Goal: Task Accomplishment & Management: Manage account settings

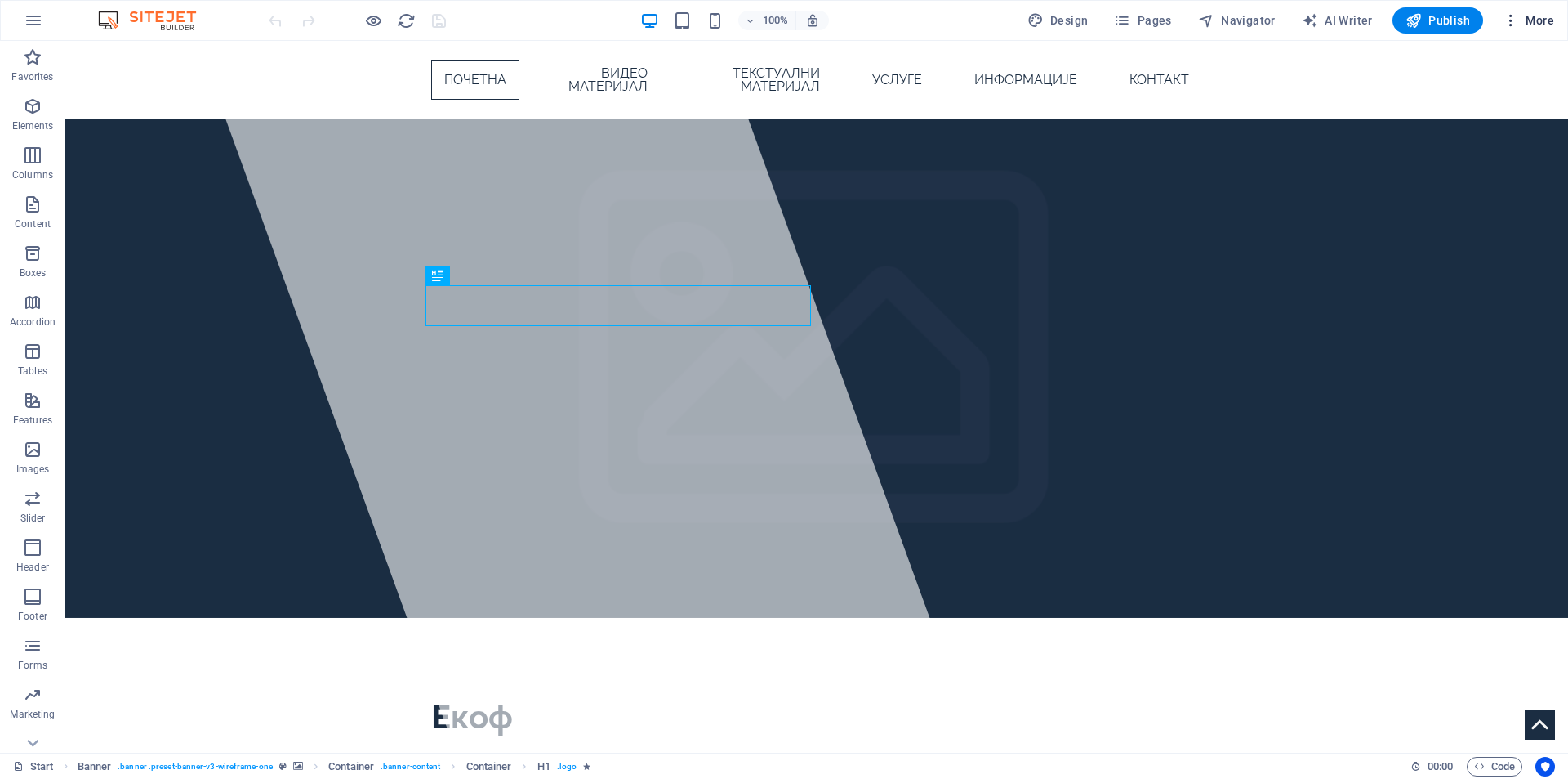
click at [1517, 12] on button "More" at bounding box center [1527, 20] width 64 height 26
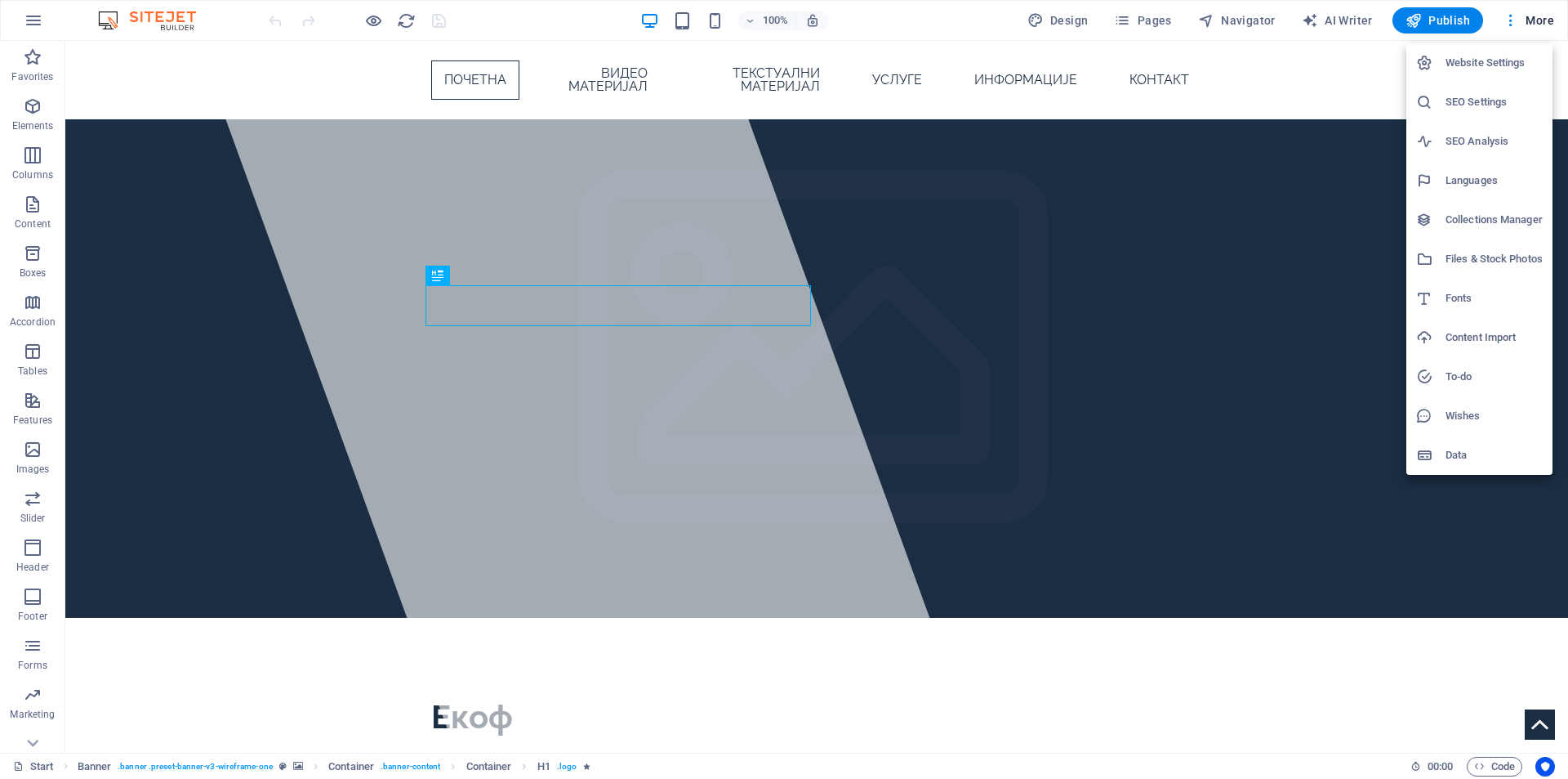
click at [541, 176] on div at bounding box center [784, 389] width 1568 height 779
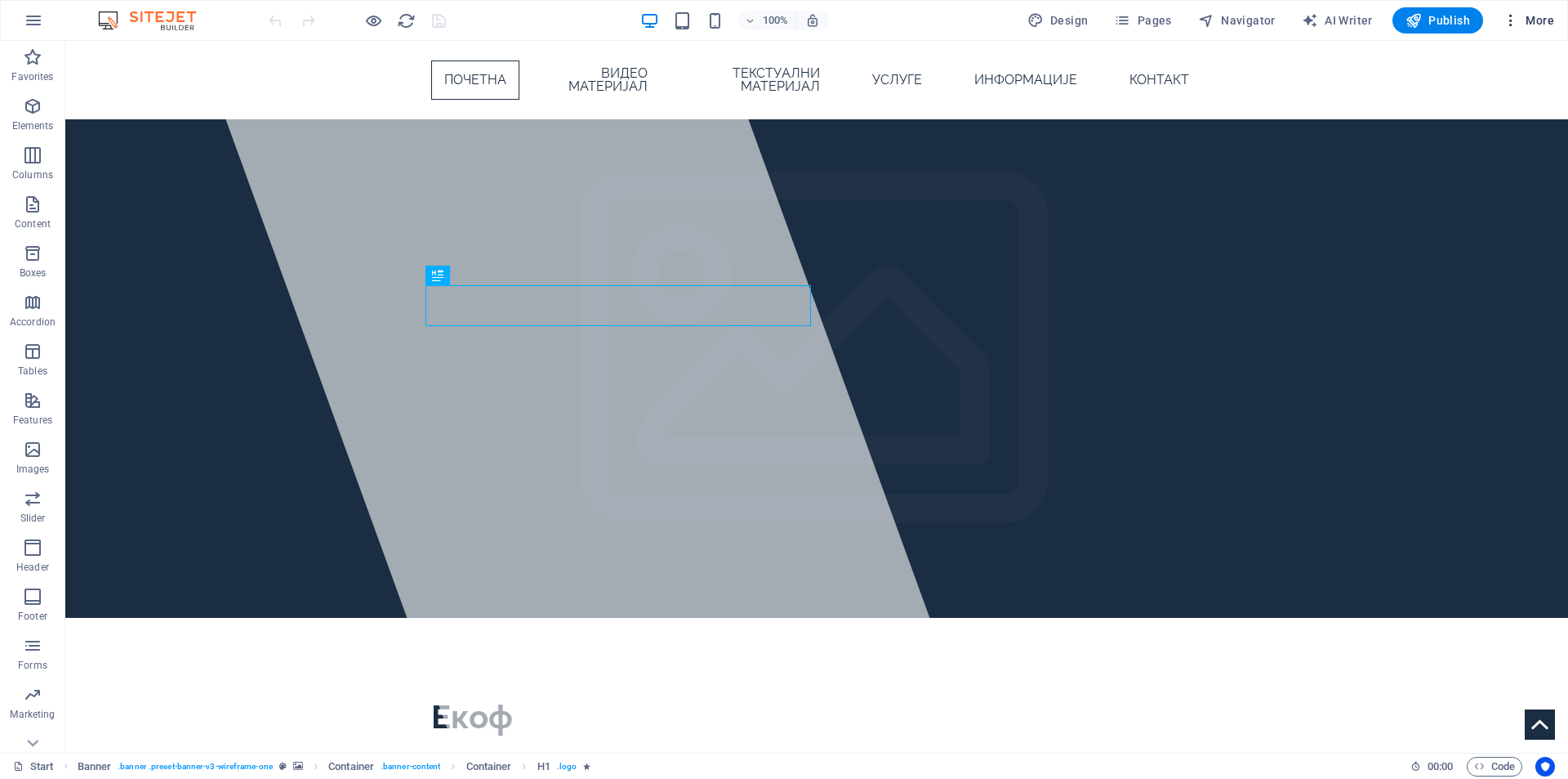
click at [1520, 22] on span "More" at bounding box center [1528, 20] width 52 height 16
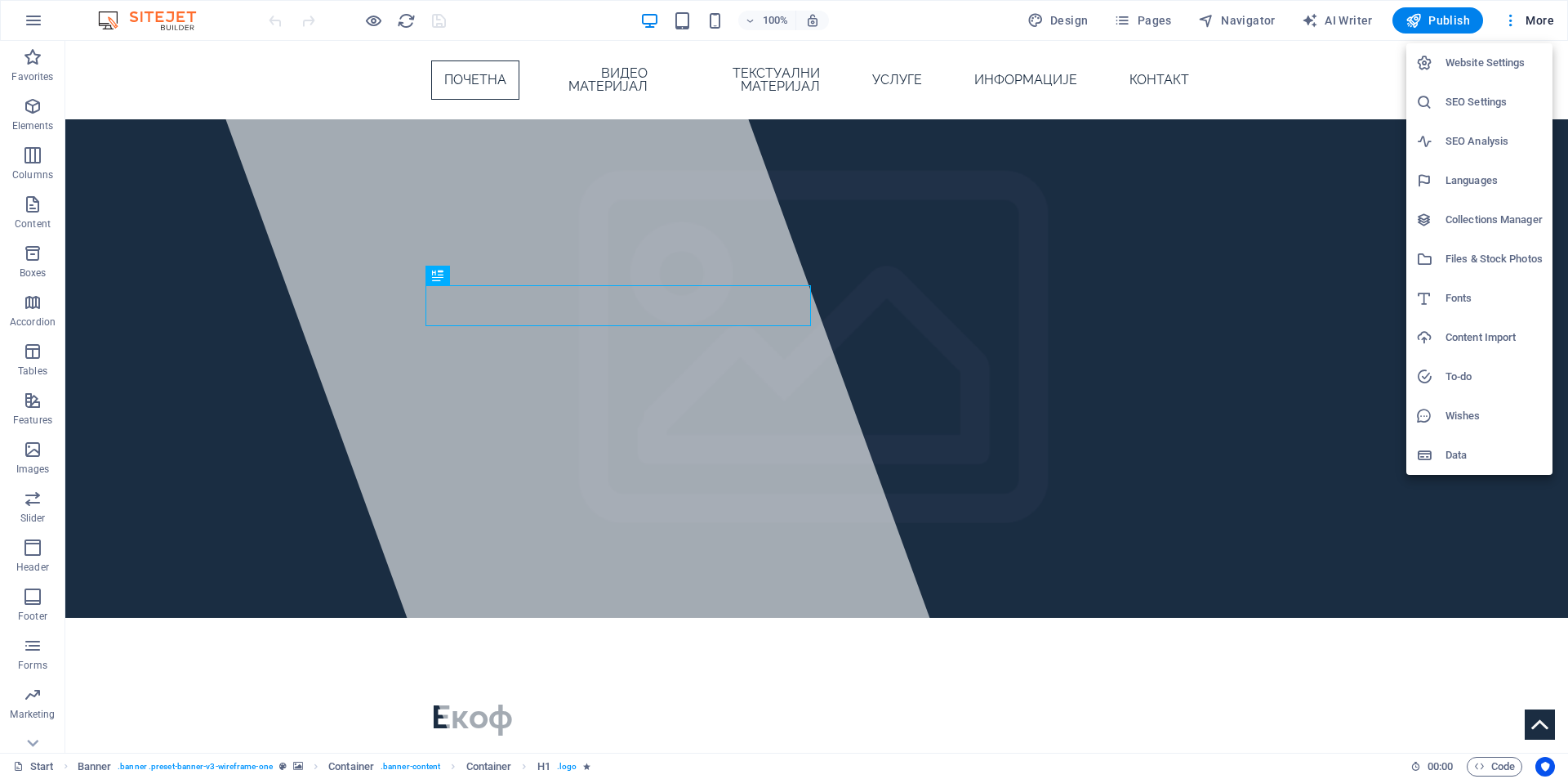
click at [1498, 58] on h6 "Website Settings" at bounding box center [1494, 64] width 97 height 20
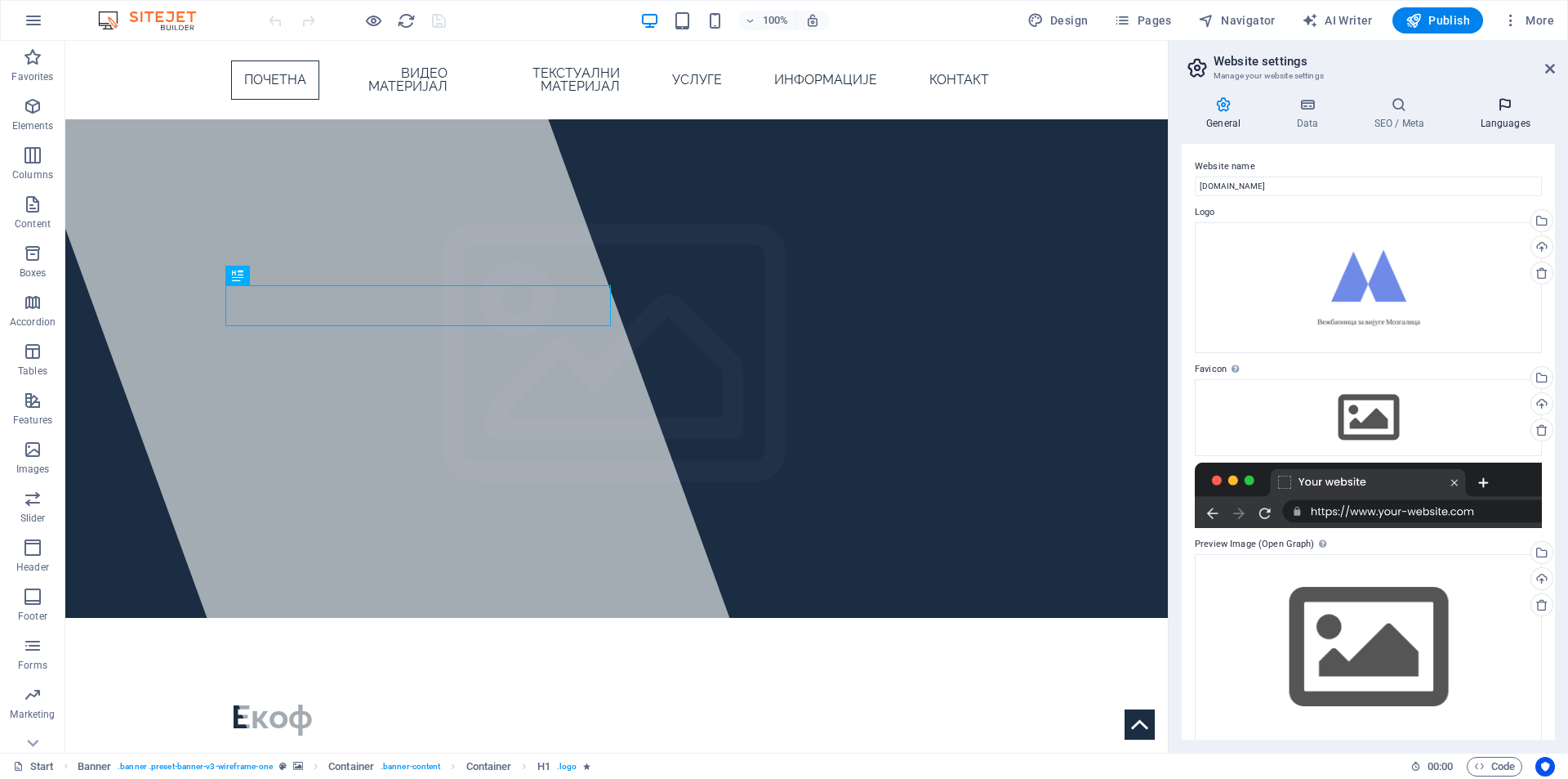
click at [1491, 112] on icon at bounding box center [1505, 104] width 99 height 16
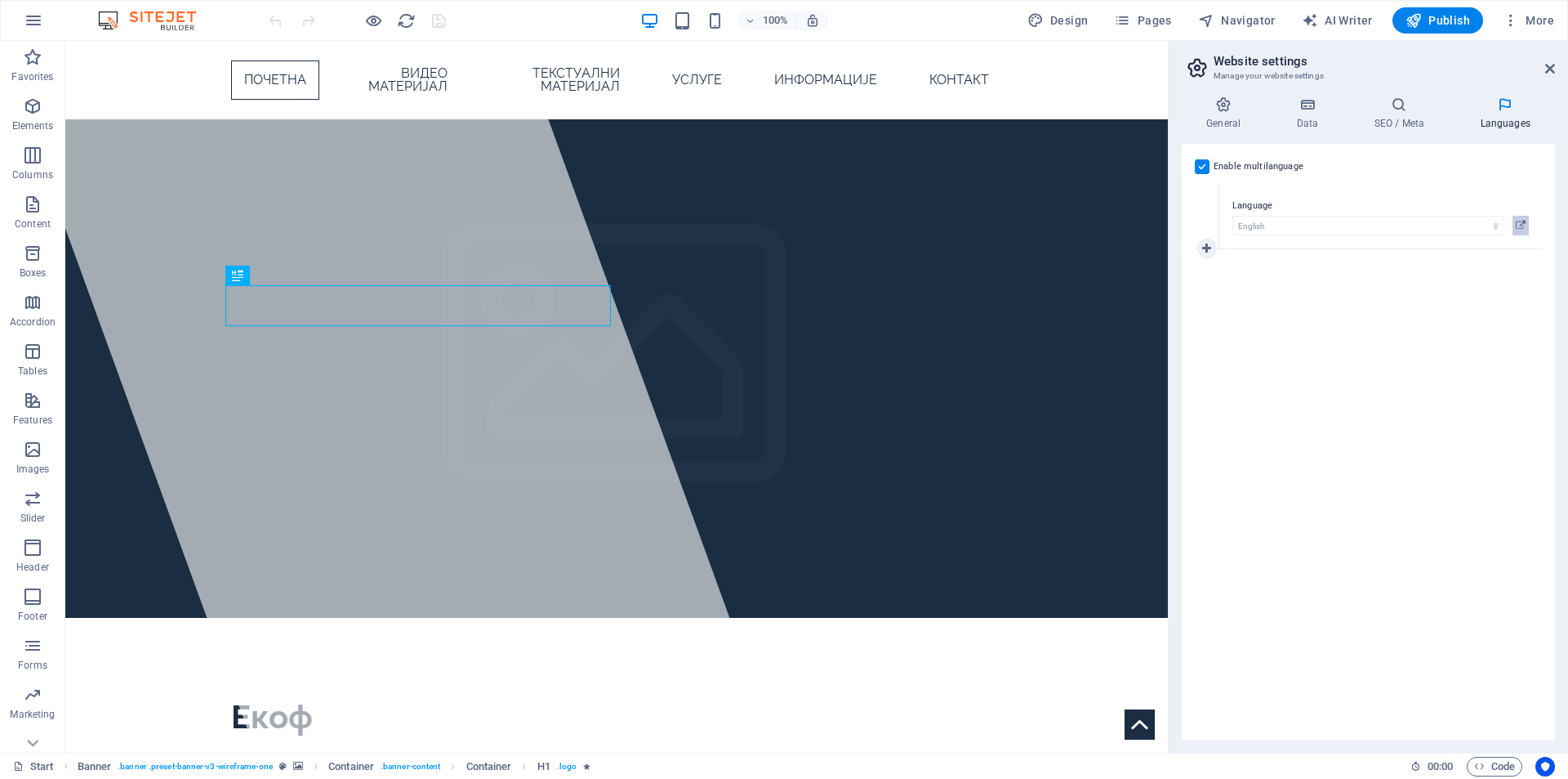
click at [1525, 226] on button at bounding box center [1520, 225] width 16 height 20
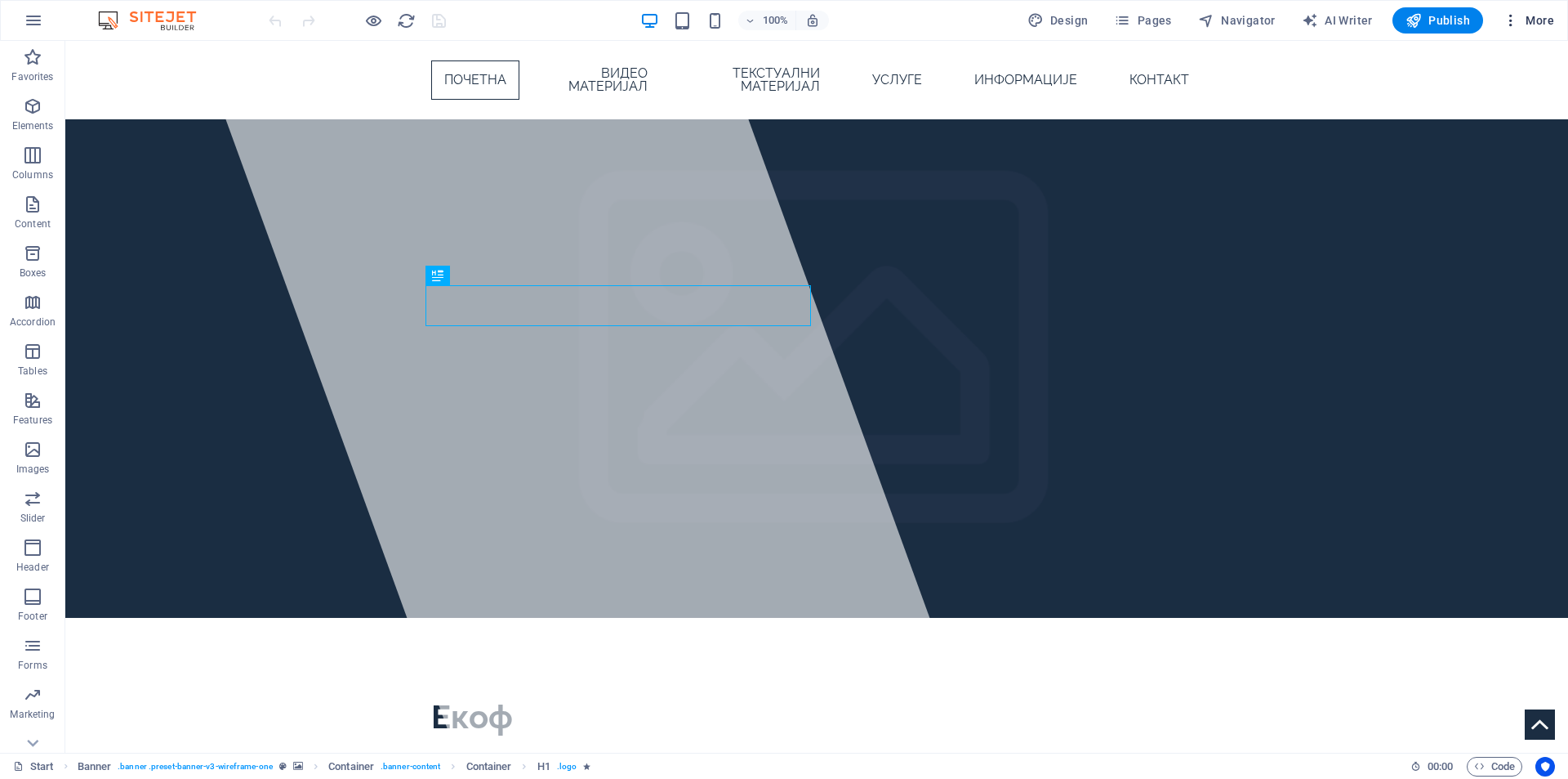
click at [1522, 16] on span "More" at bounding box center [1528, 20] width 52 height 16
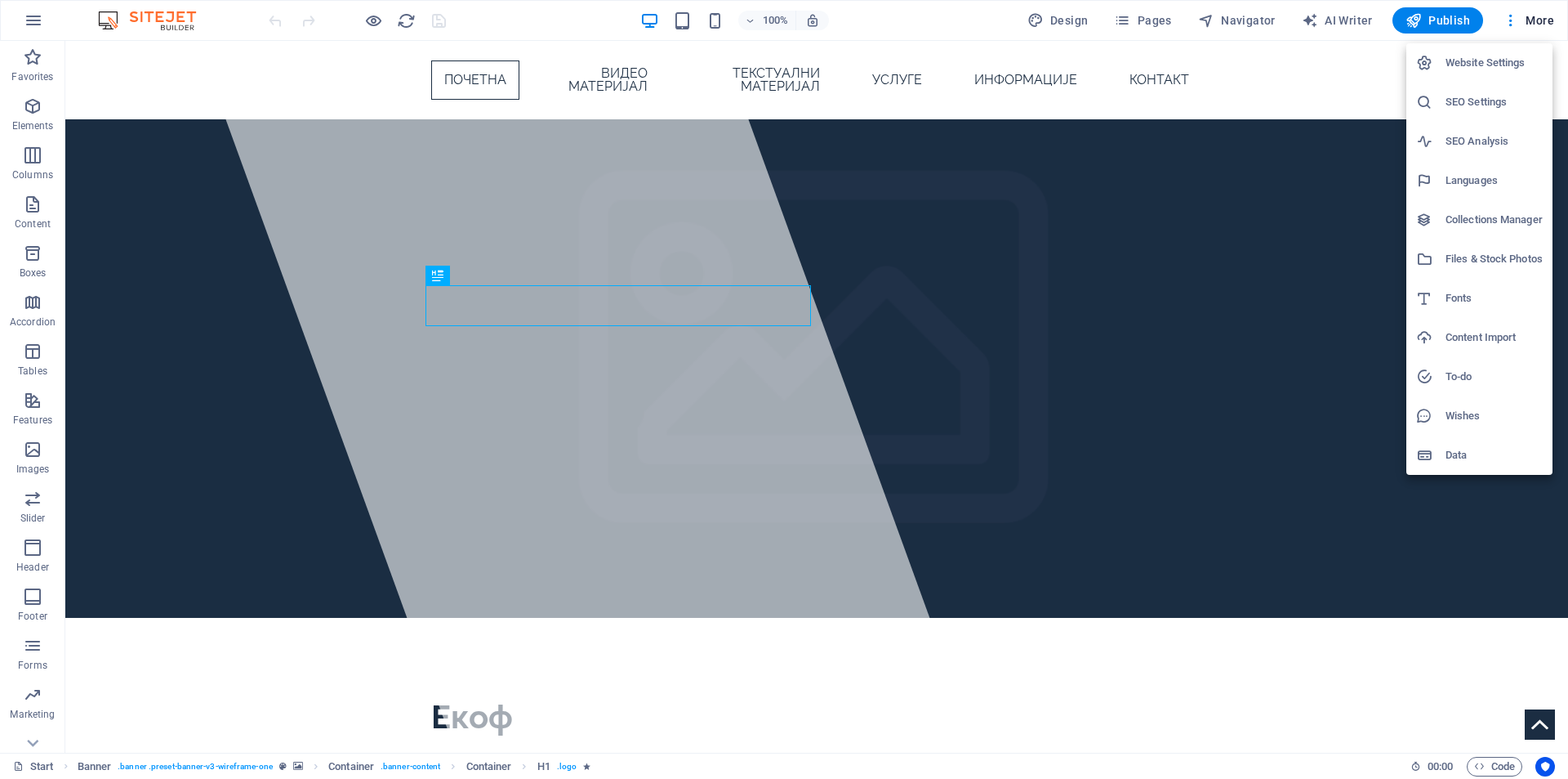
click at [1489, 70] on h6 "Website Settings" at bounding box center [1494, 64] width 97 height 20
select select "41"
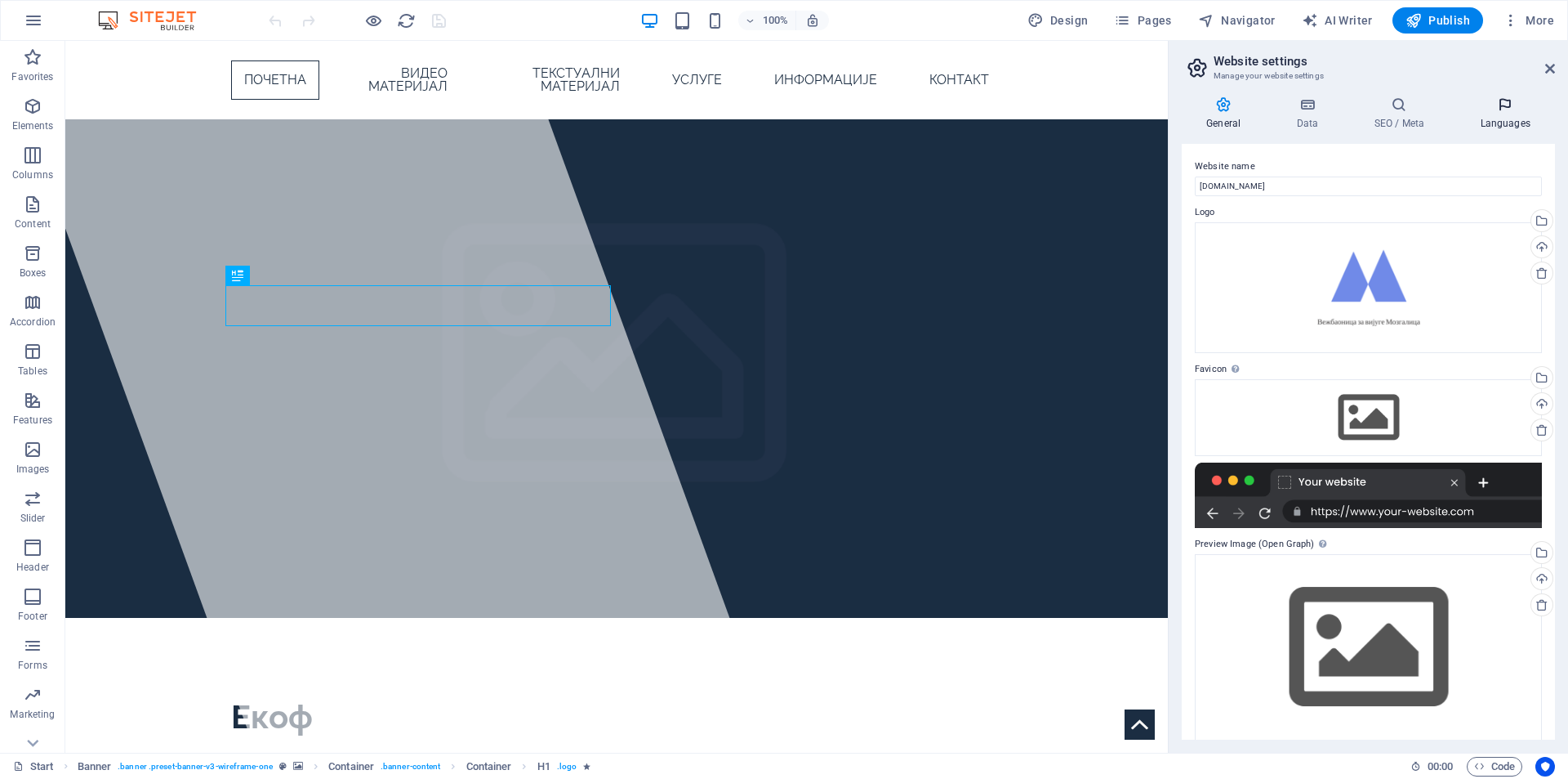
click at [1489, 109] on icon at bounding box center [1505, 104] width 99 height 16
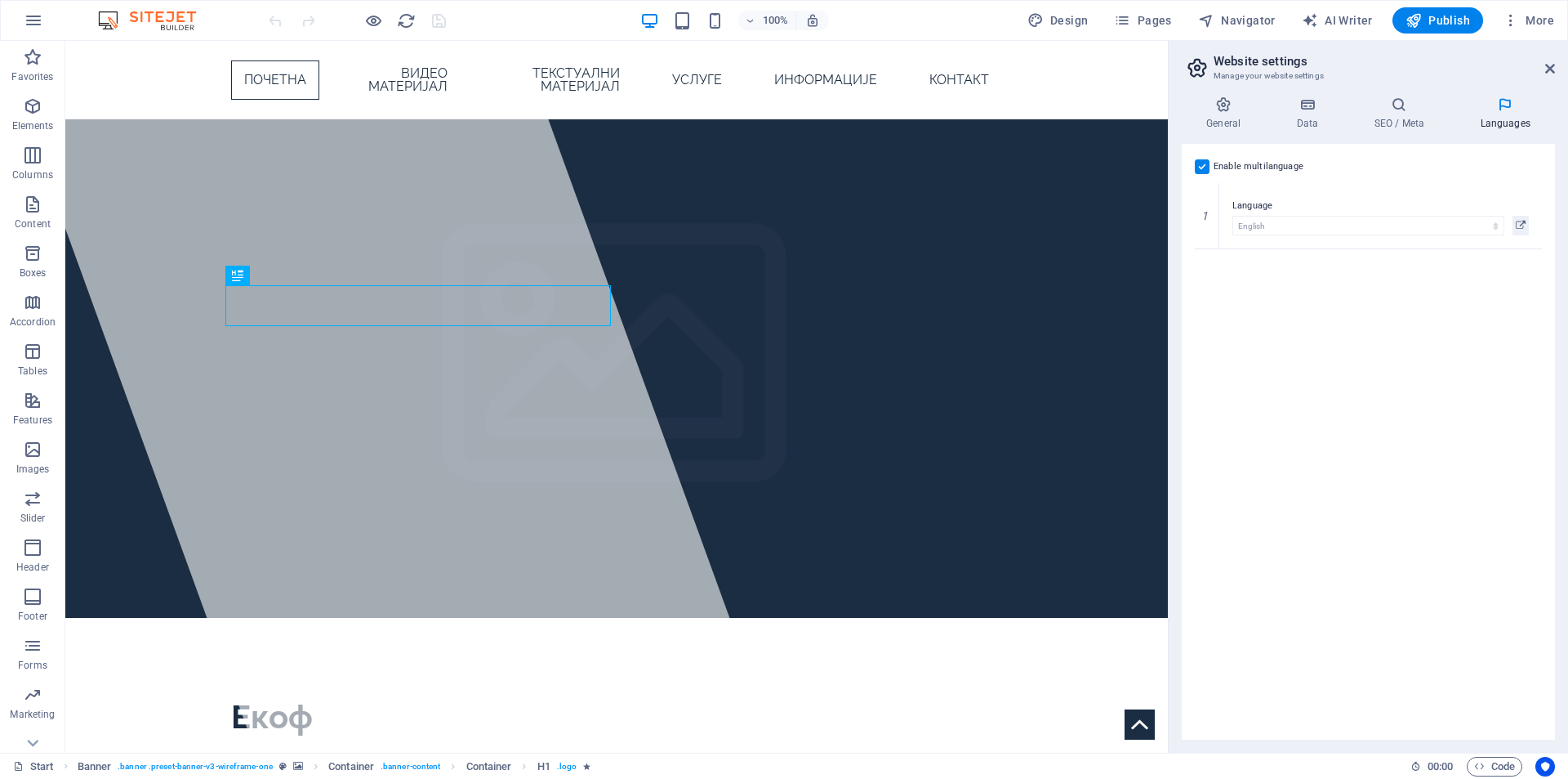
click at [1209, 174] on div "Enable multilanguage To disable multilanguage delete all languages until only o…" at bounding box center [1368, 167] width 347 height 20
click at [1203, 170] on label at bounding box center [1201, 167] width 15 height 15
click at [0, 0] on input "Enable multilanguage To disable multilanguage delete all languages until only o…" at bounding box center [0, 0] width 0 height 0
click at [1244, 217] on select "Abkhazian Afar Afrikaans Akan Albanian Amharic Arabic Aragonese Armenian Assame…" at bounding box center [1368, 212] width 347 height 20
select select "139"
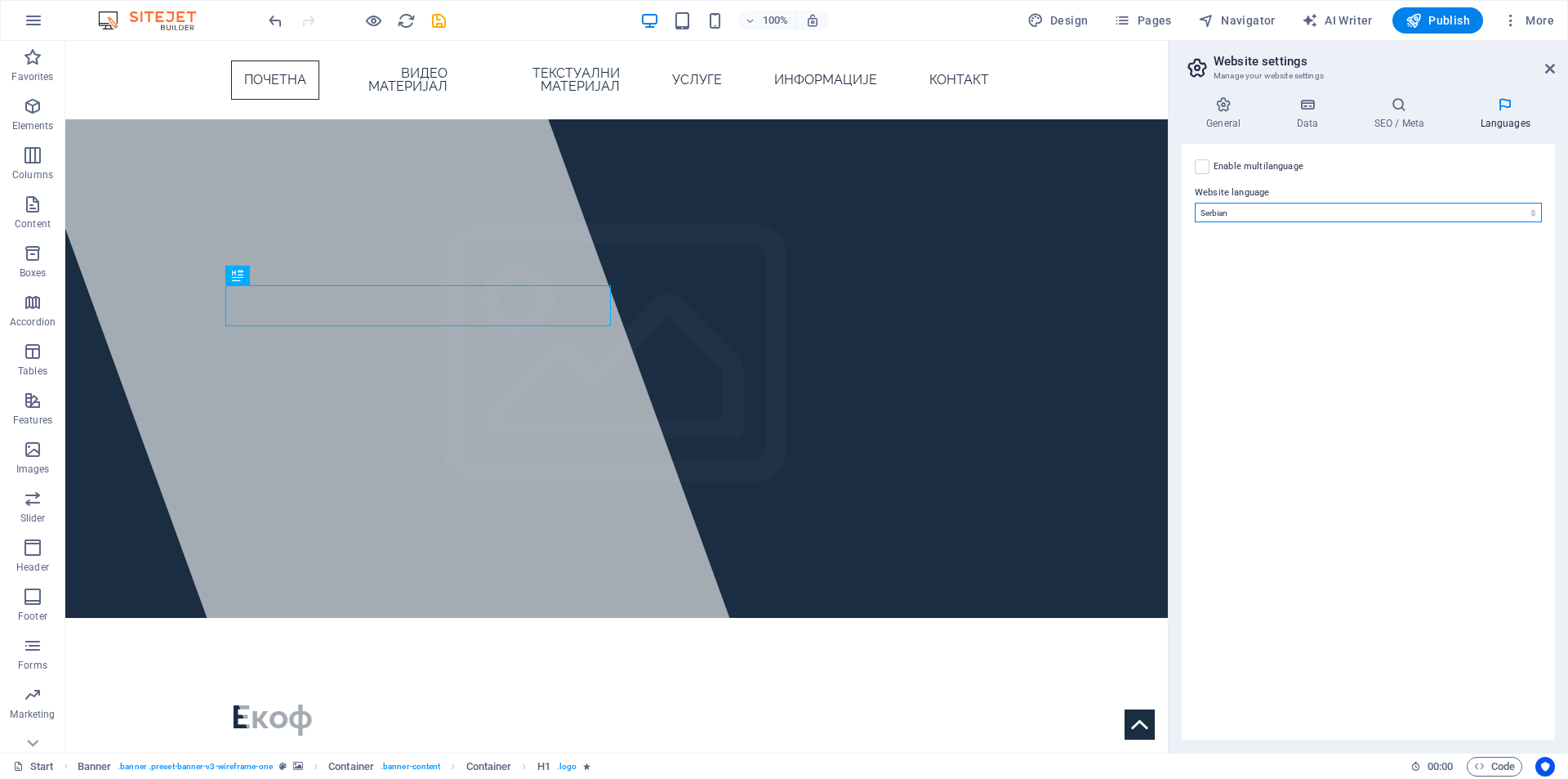
click at [1194, 202] on select "Abkhazian Afar Afrikaans Akan Albanian Amharic Arabic Aragonese Armenian Assame…" at bounding box center [1368, 212] width 347 height 20
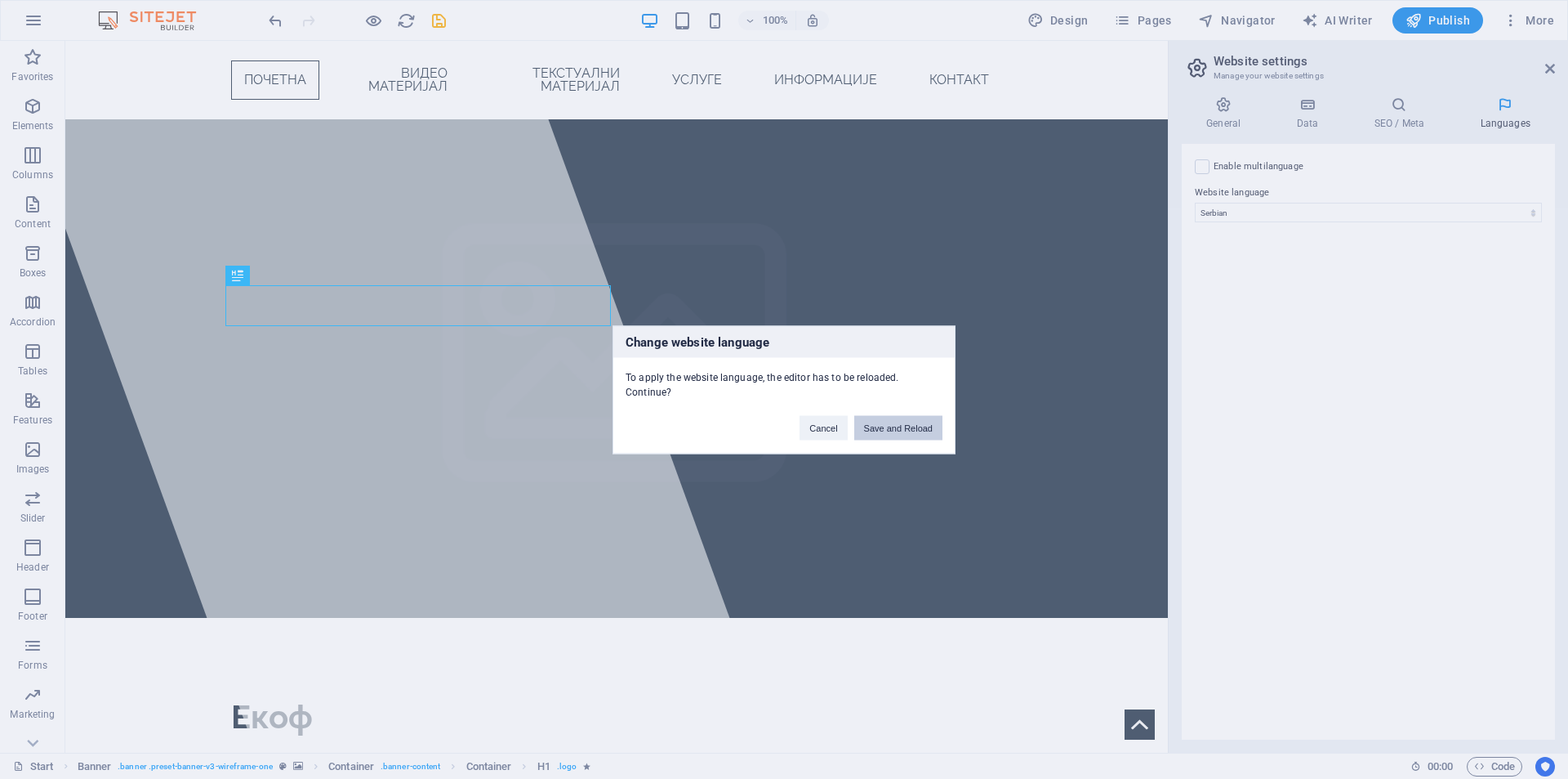
click at [912, 420] on button "Save and Reload" at bounding box center [898, 427] width 88 height 25
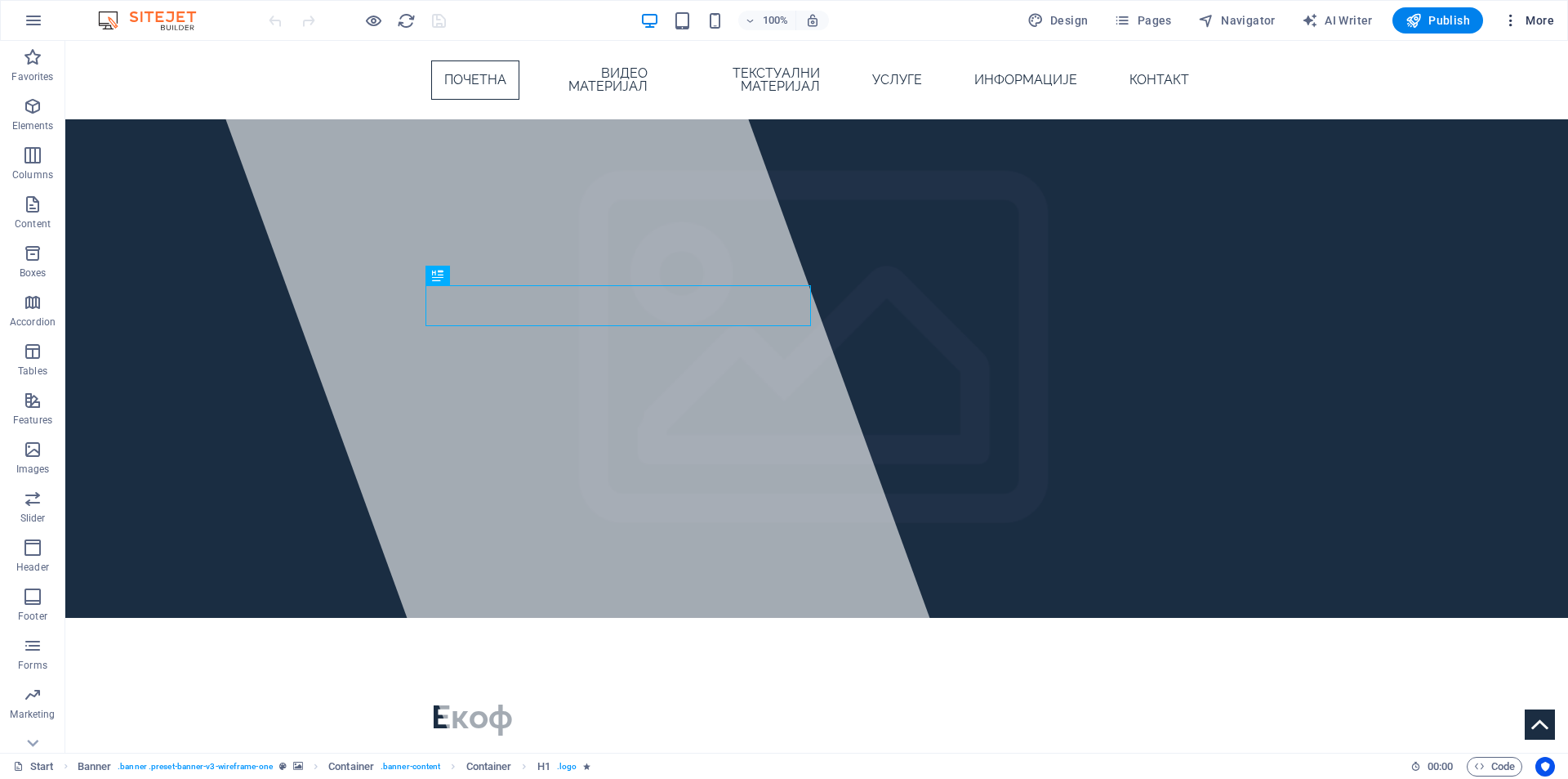
click at [1515, 20] on icon "button" at bounding box center [1510, 20] width 16 height 16
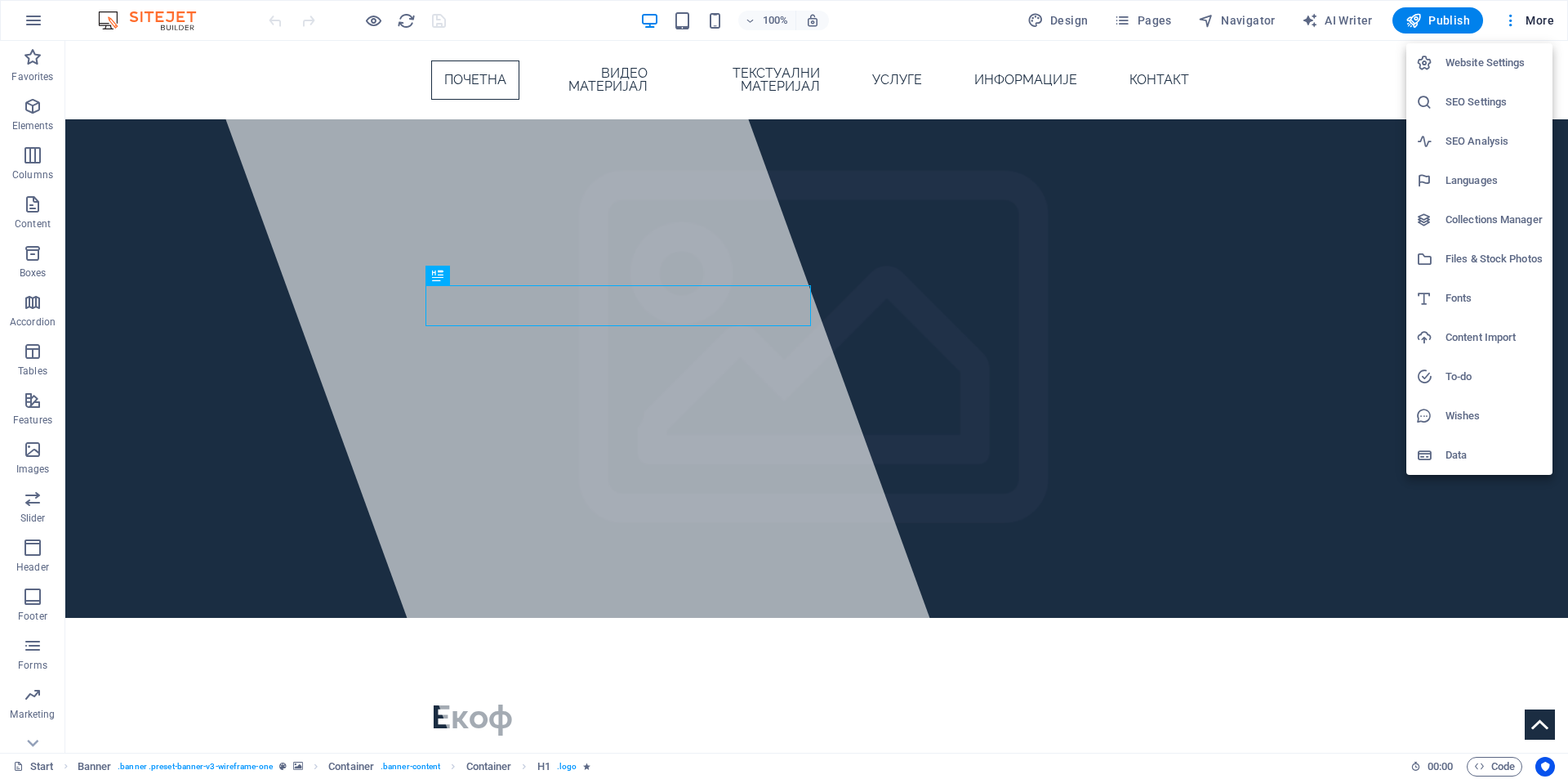
click at [1499, 65] on h6 "Website Settings" at bounding box center [1494, 64] width 97 height 20
select select "139"
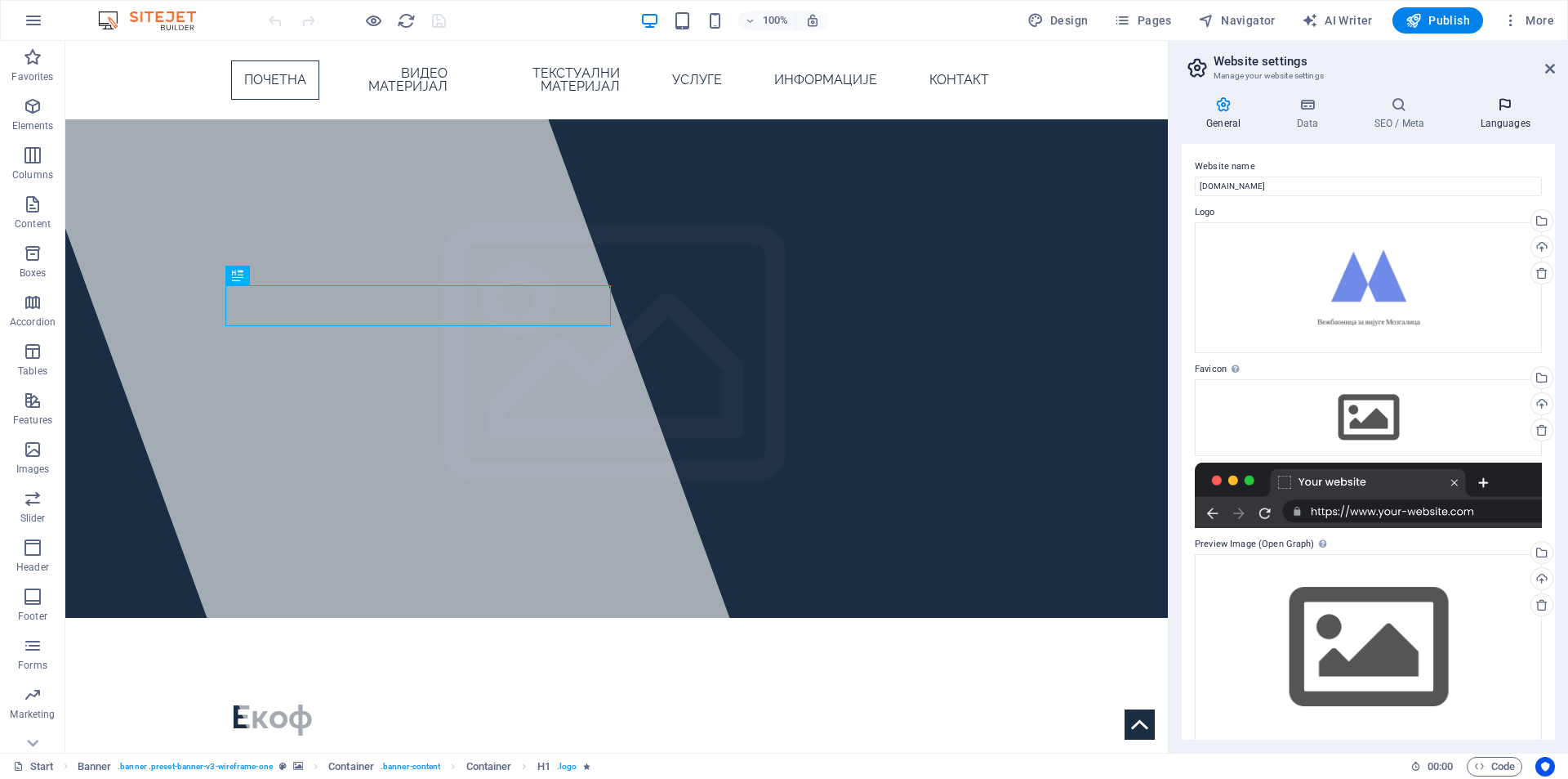
click at [1504, 113] on h4 "Languages" at bounding box center [1505, 113] width 99 height 35
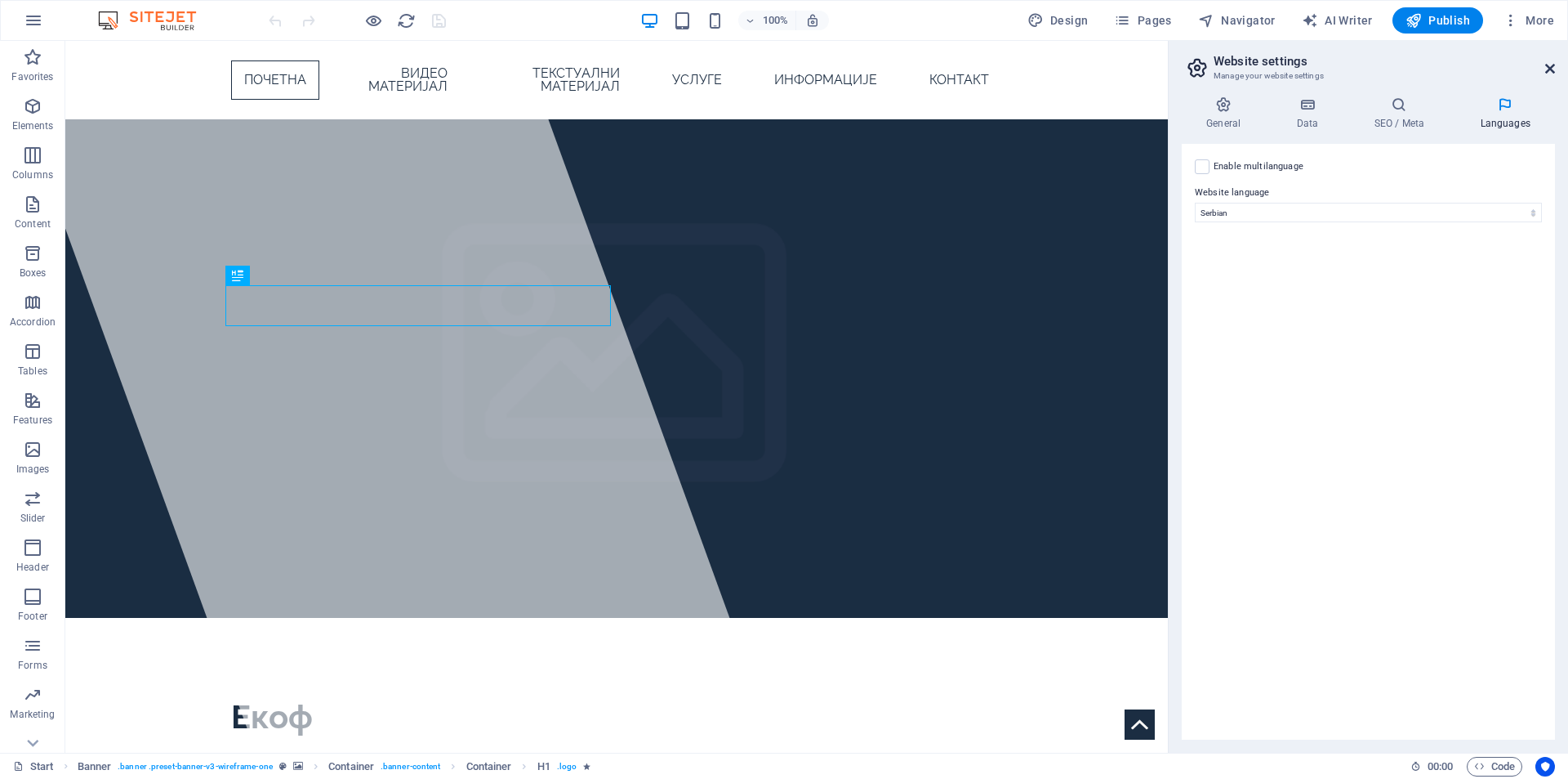
drag, startPoint x: 1551, startPoint y: 70, endPoint x: 1434, endPoint y: 36, distance: 121.8
click at [1551, 70] on icon at bounding box center [1550, 68] width 10 height 13
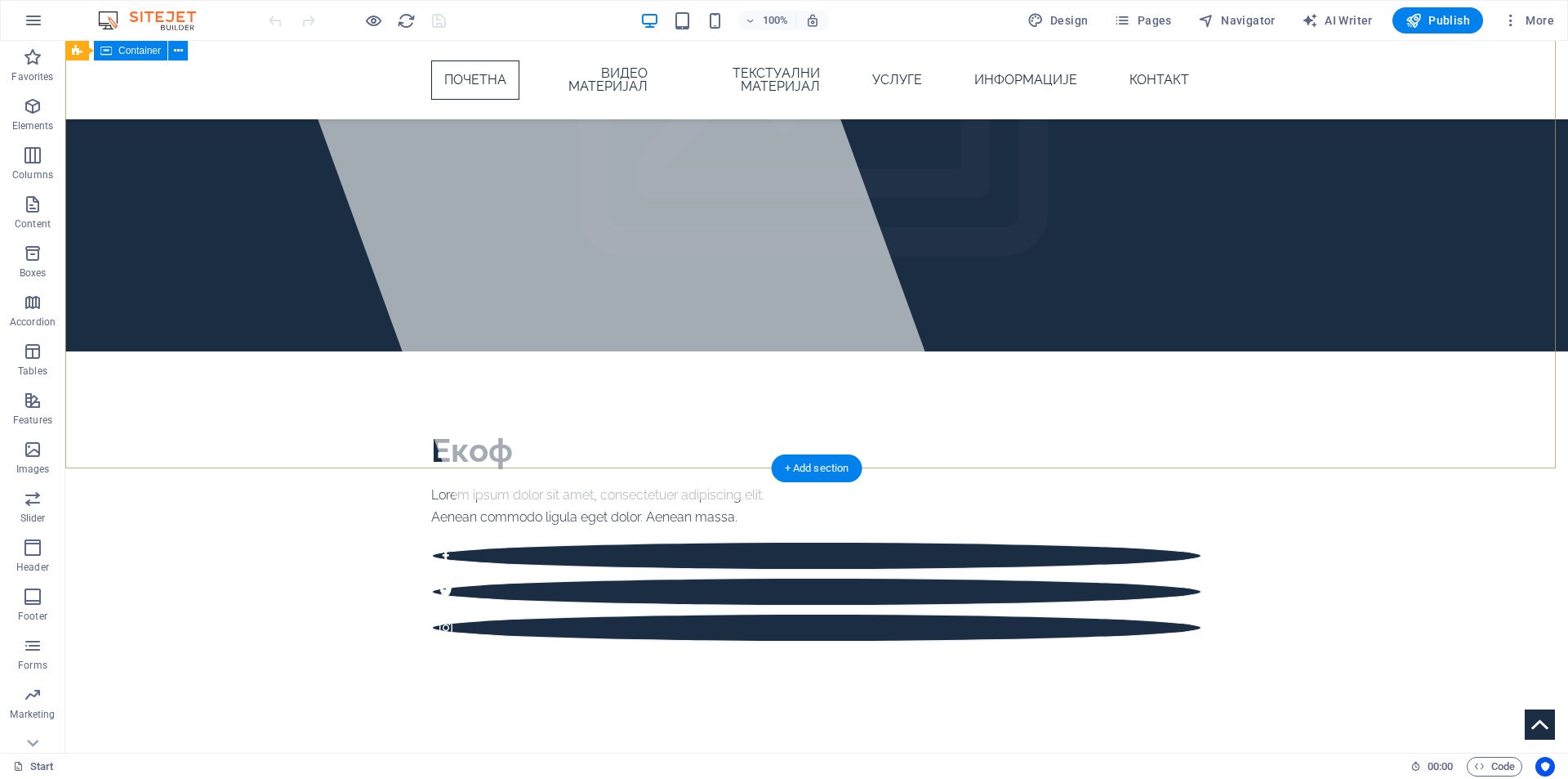
scroll to position [136, 0]
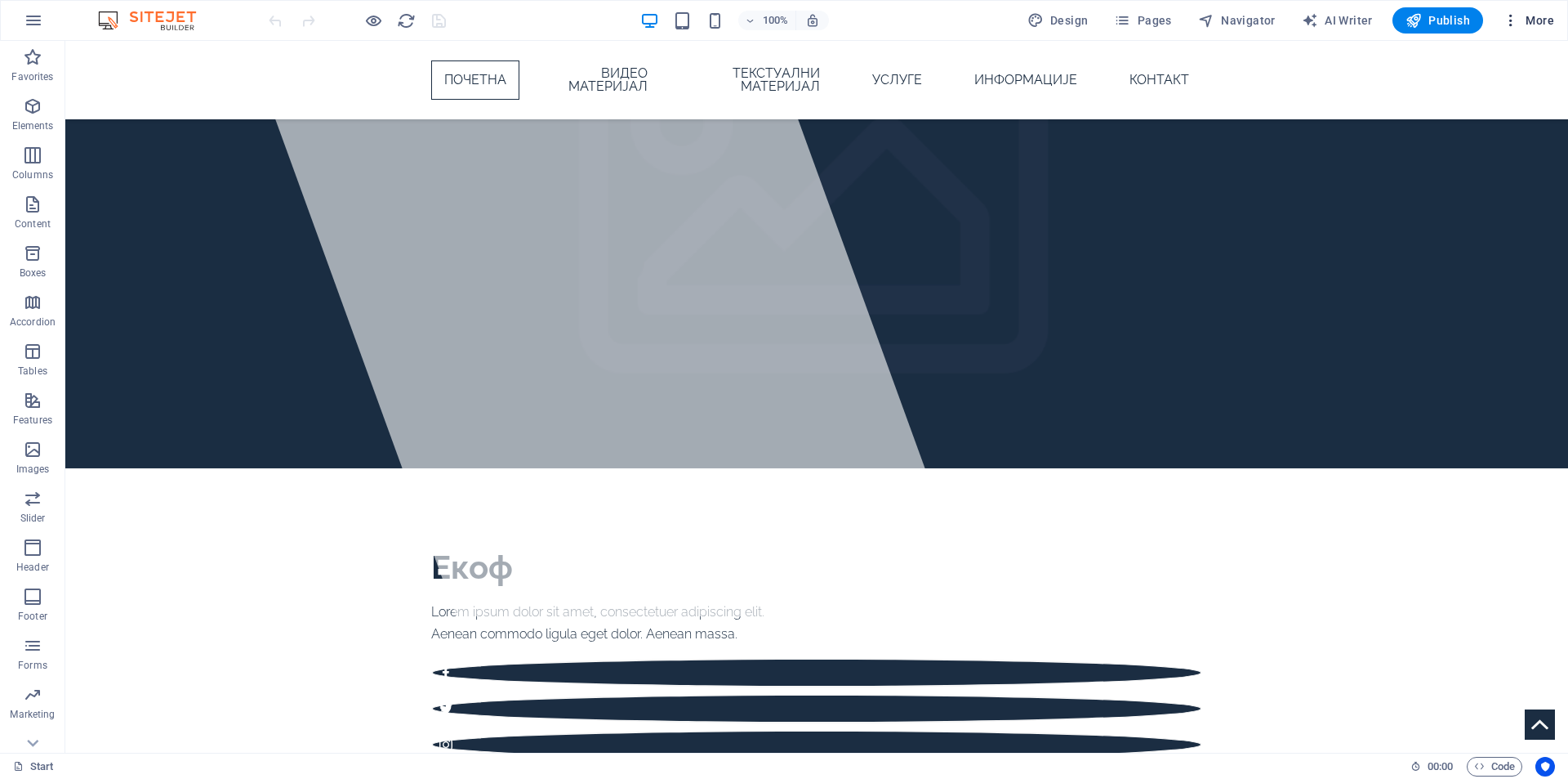
click at [1525, 18] on span "More" at bounding box center [1528, 20] width 52 height 16
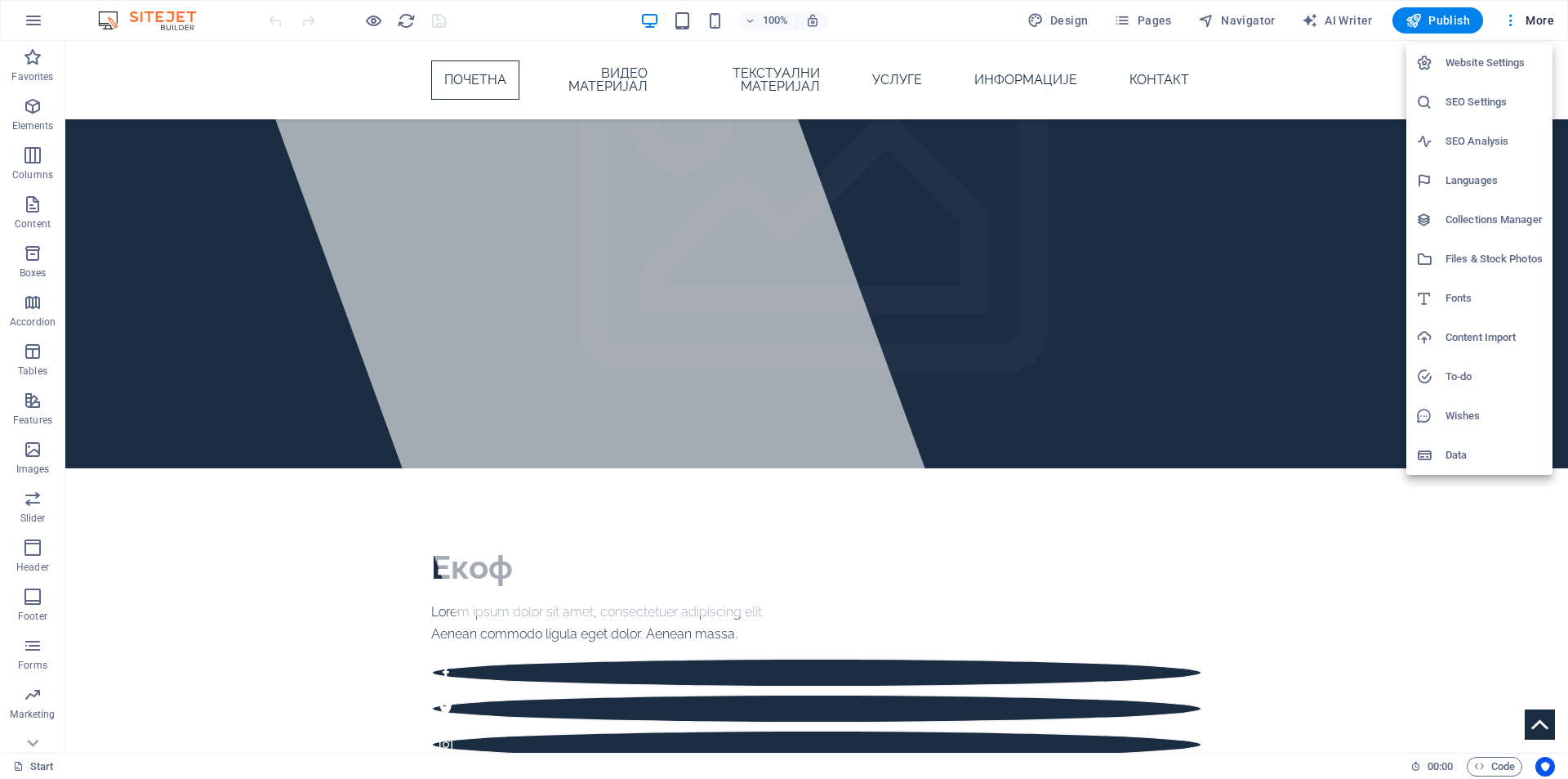
click at [1512, 54] on h6 "Website Settings" at bounding box center [1494, 64] width 97 height 20
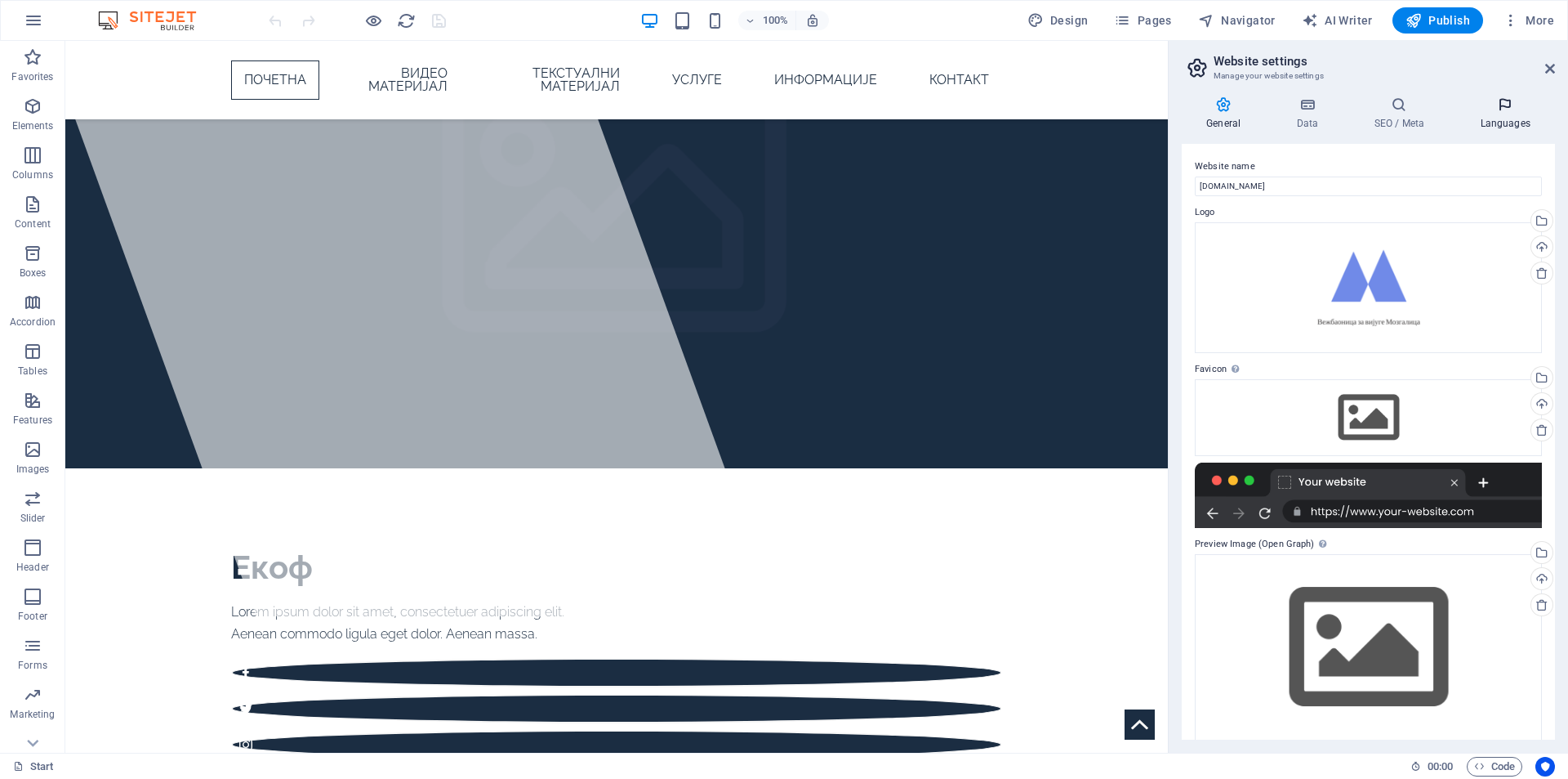
click at [1506, 104] on icon at bounding box center [1505, 104] width 99 height 16
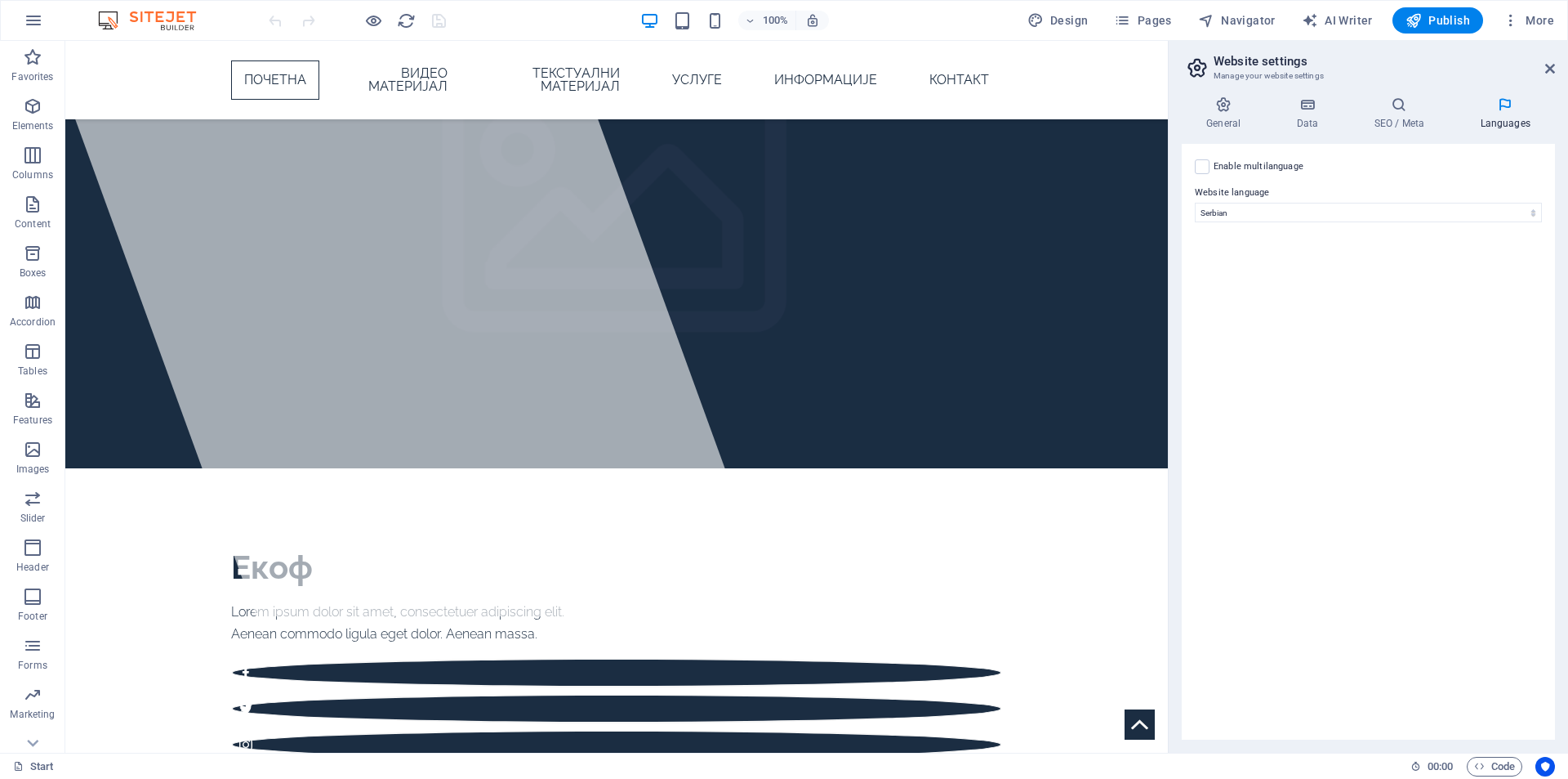
click at [1506, 104] on icon at bounding box center [1505, 104] width 99 height 16
drag, startPoint x: 1549, startPoint y: 63, endPoint x: 1457, endPoint y: 26, distance: 99.2
click at [1549, 63] on icon at bounding box center [1550, 68] width 10 height 13
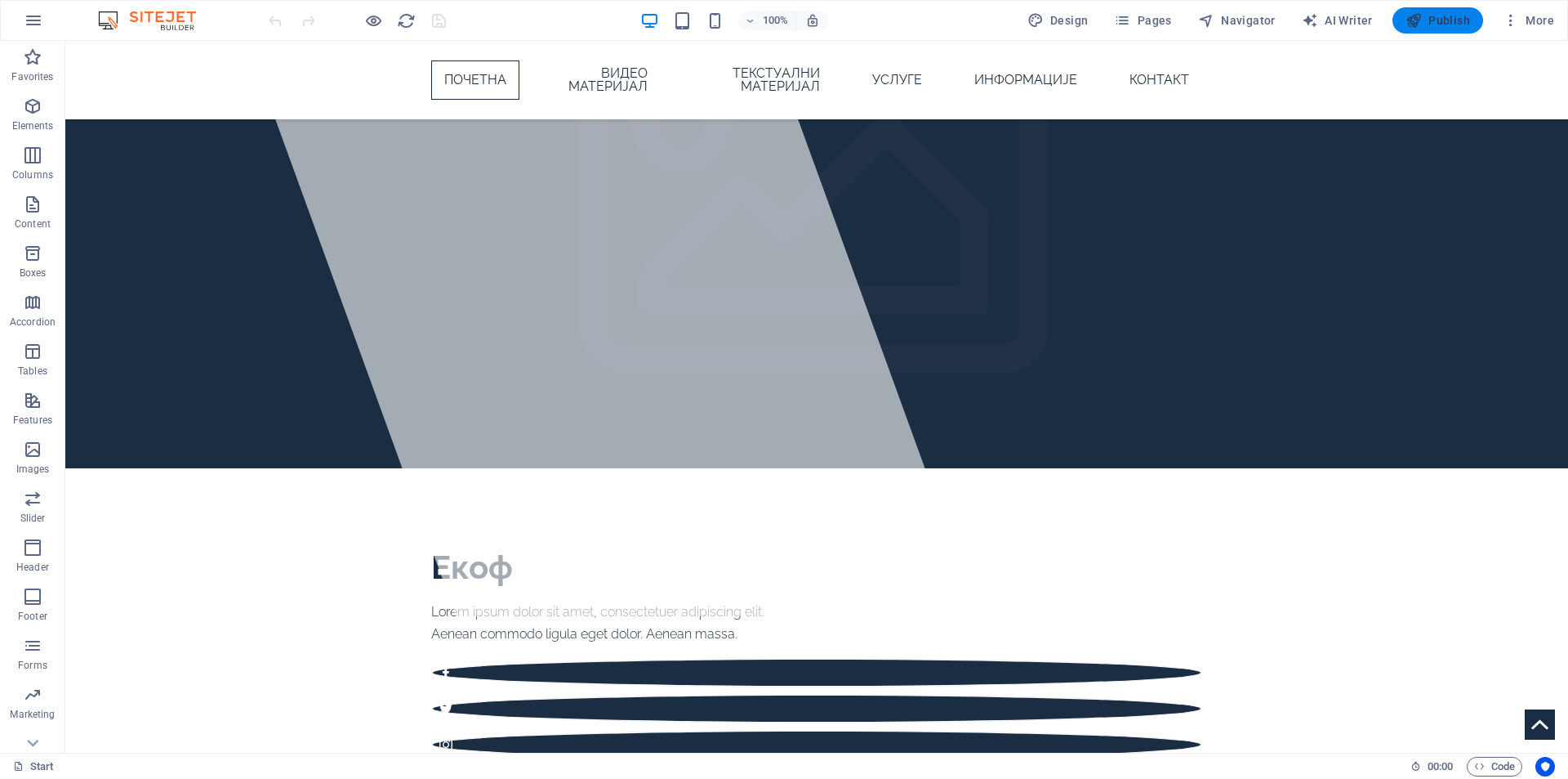
click at [1437, 26] on span "Publish" at bounding box center [1437, 20] width 64 height 16
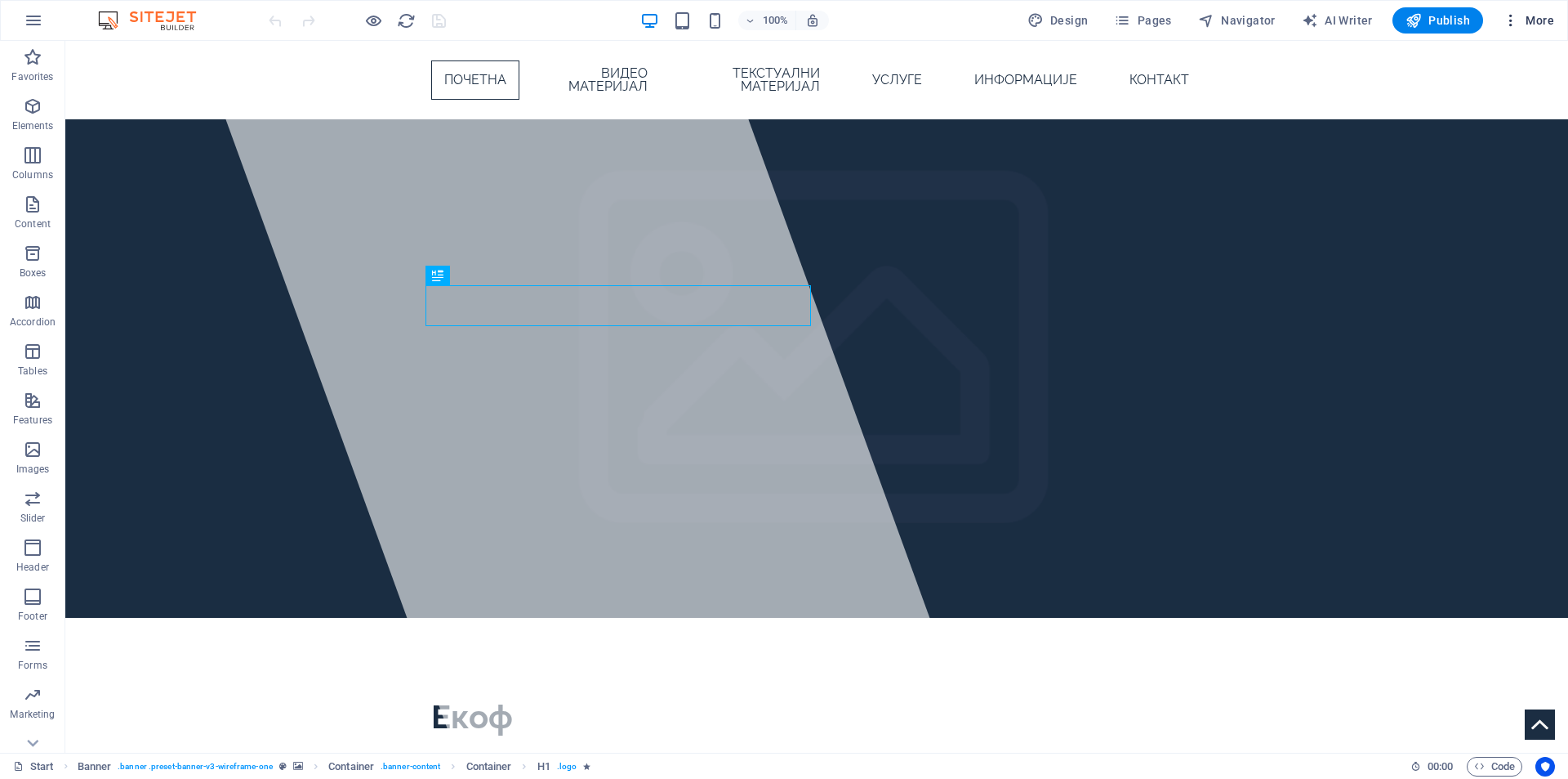
click at [1529, 19] on span "More" at bounding box center [1528, 20] width 52 height 16
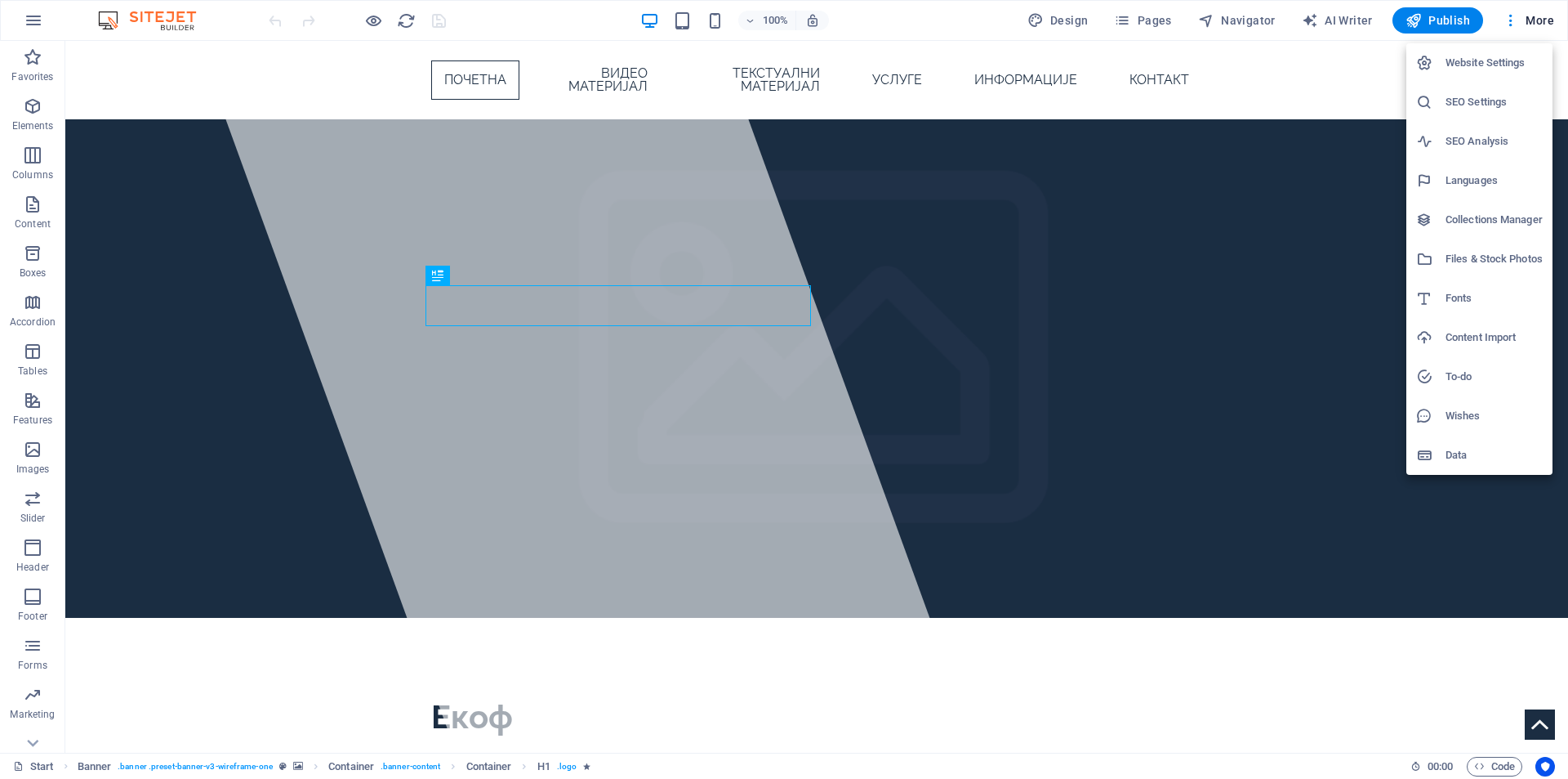
click at [1489, 51] on li "Website Settings" at bounding box center [1479, 64] width 146 height 40
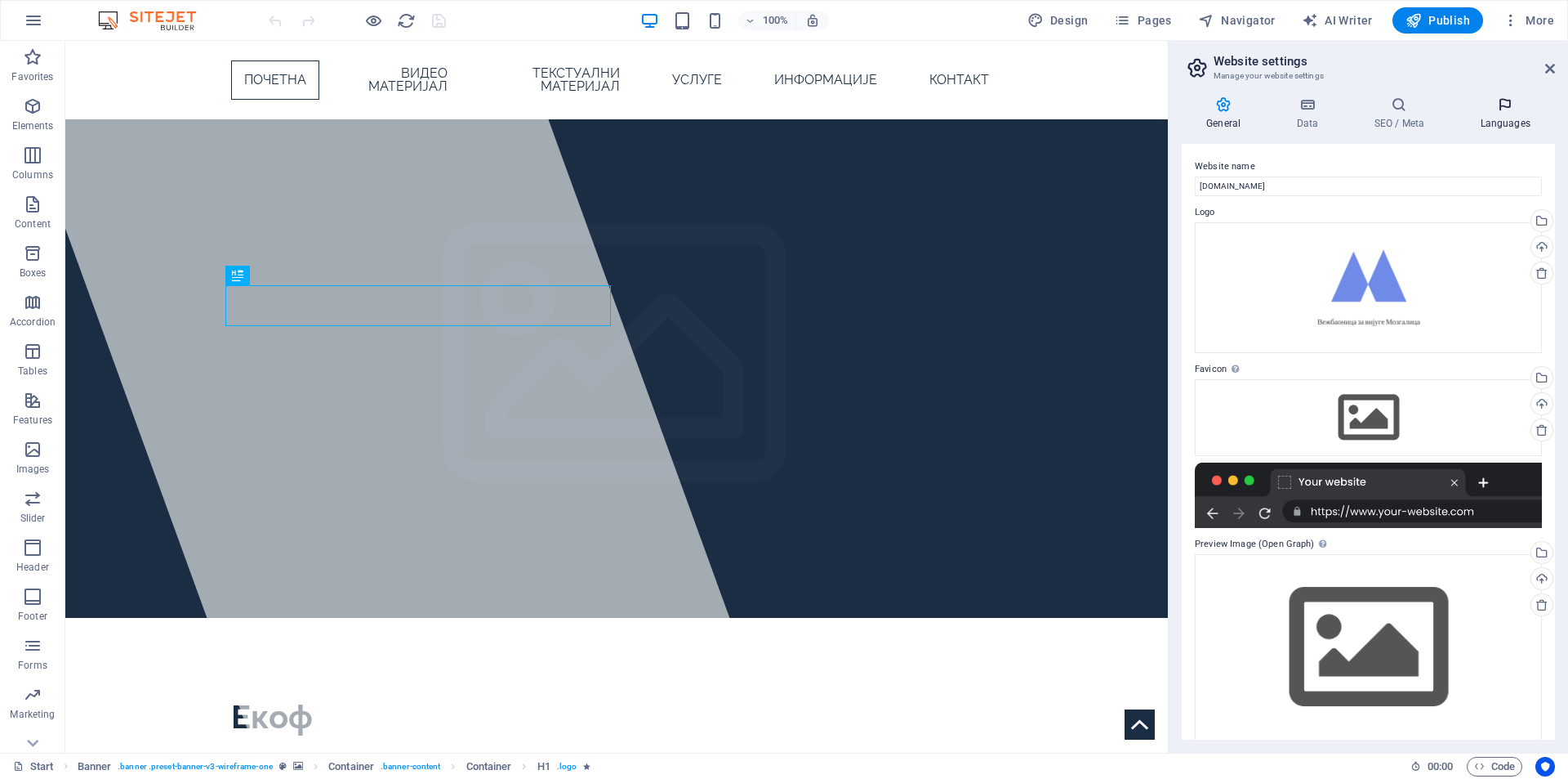
click at [1503, 118] on h4 "Languages" at bounding box center [1505, 113] width 99 height 35
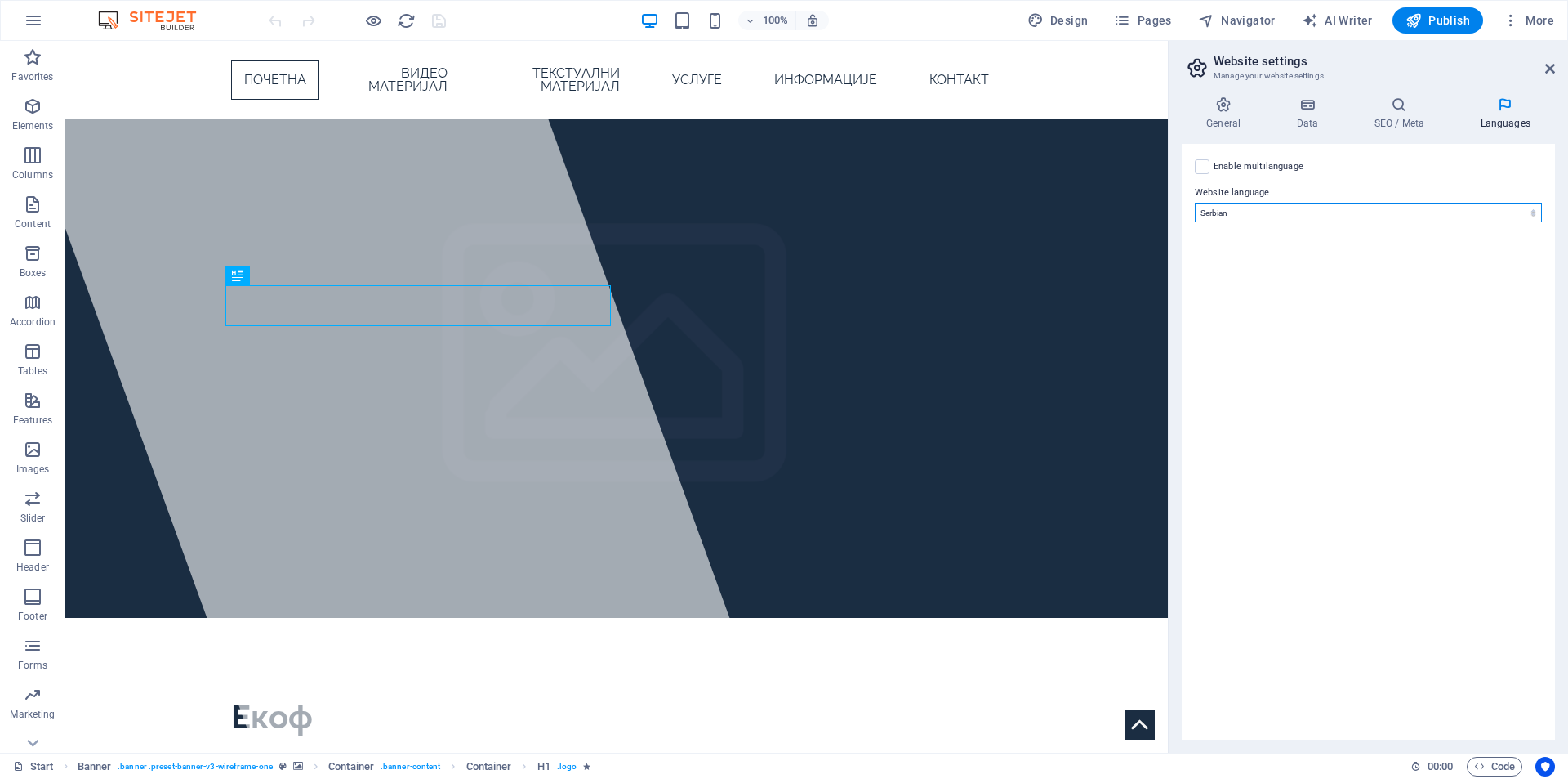
click at [1349, 209] on select "Abkhazian Afar Afrikaans Akan Albanian Amharic Arabic Aragonese Armenian Assame…" at bounding box center [1368, 212] width 347 height 20
click at [1349, 208] on select "Abkhazian Afar Afrikaans Akan Albanian Amharic Arabic Aragonese Armenian Assame…" at bounding box center [1368, 212] width 347 height 20
click at [1297, 275] on div "Enable multilanguage To disable multilanguage delete all languages until only o…" at bounding box center [1368, 442] width 373 height 595
click at [1234, 215] on select "Abkhazian Afar Afrikaans Akan Albanian Amharic Arabic Aragonese Armenian Assame…" at bounding box center [1368, 212] width 347 height 20
click at [1416, 160] on div "Enable multilanguage To disable multilanguage delete all languages until only o…" at bounding box center [1368, 167] width 347 height 20
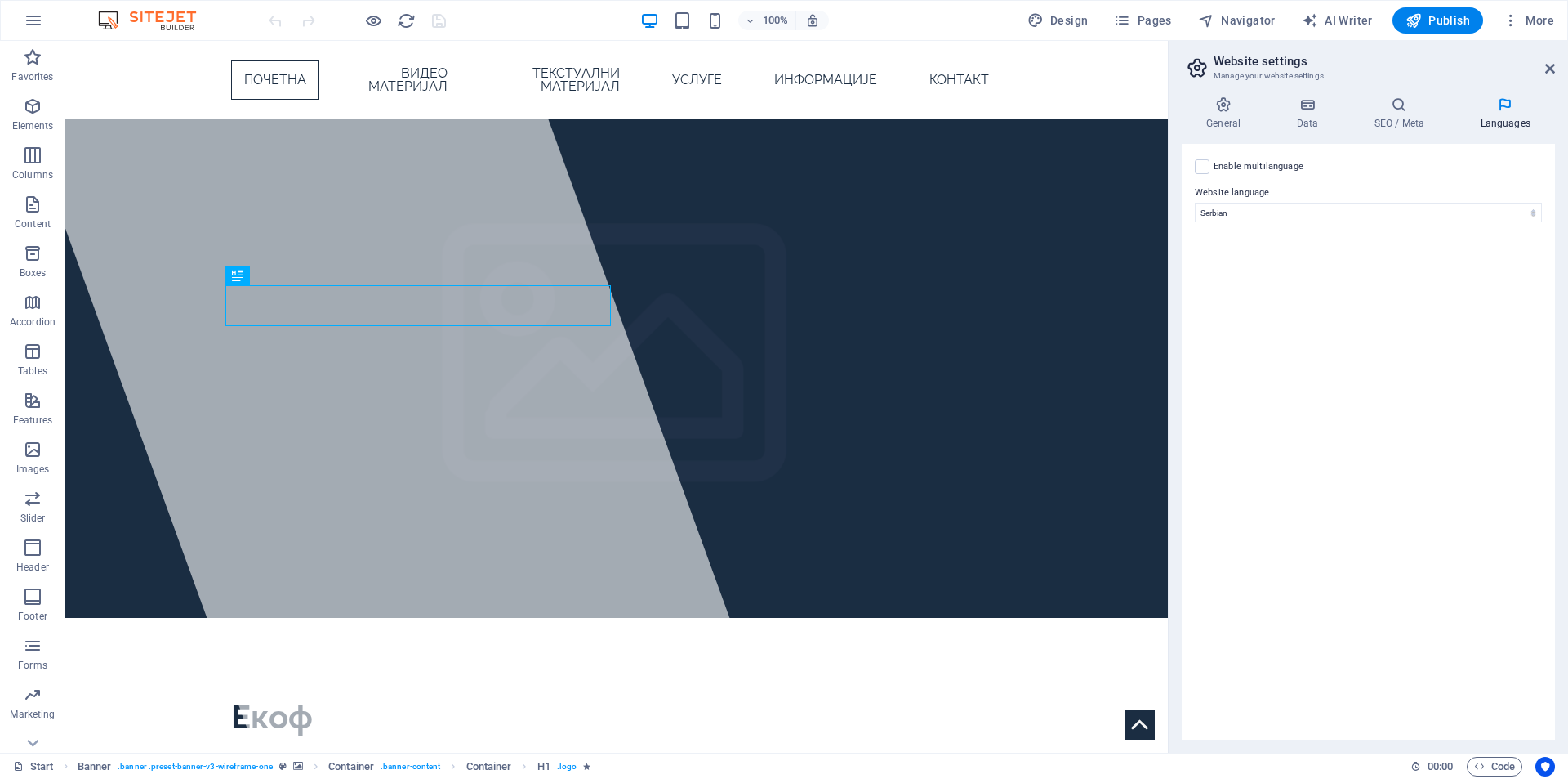
click at [1193, 163] on div "Enable multilanguage To disable multilanguage delete all languages until only o…" at bounding box center [1368, 442] width 373 height 595
click at [1208, 166] on label at bounding box center [1201, 167] width 15 height 15
click at [0, 0] on input "Enable multilanguage To disable multilanguage delete all languages until only o…" at bounding box center [0, 0] width 0 height 0
select select
click at [1299, 290] on select "Abkhazian Afar Afrikaans Akan Albanian Amharic Arabic Aragonese Armenian Assame…" at bounding box center [1368, 292] width 272 height 20
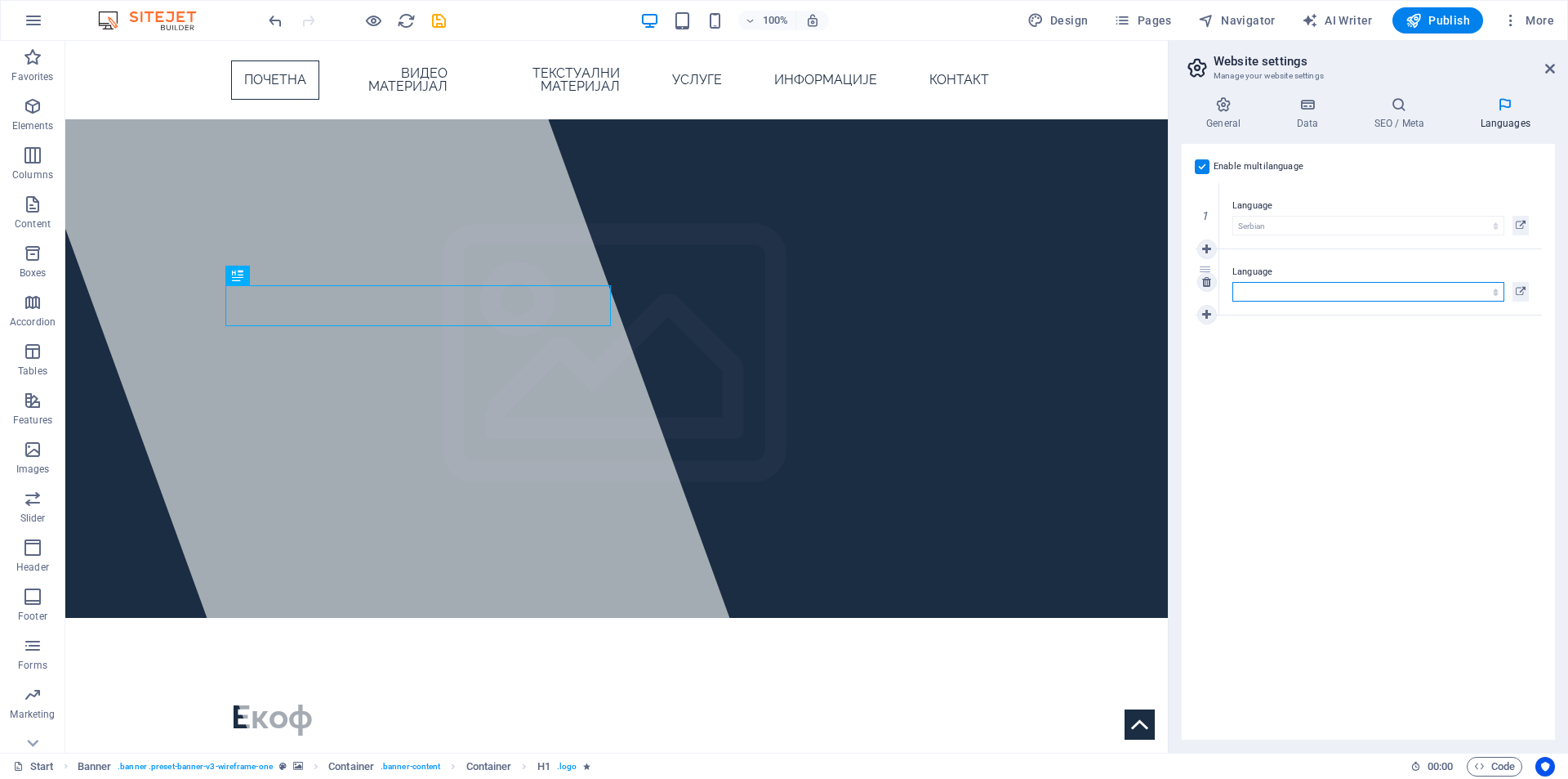
click at [1299, 290] on select "Abkhazian Afar Afrikaans Akan Albanian Amharic Arabic Aragonese Armenian Assame…" at bounding box center [1368, 292] width 272 height 20
click at [1208, 163] on label at bounding box center [1201, 167] width 15 height 15
click at [0, 0] on input "Enable multilanguage To disable multilanguage delete all languages until only o…" at bounding box center [0, 0] width 0 height 0
click at [1508, 22] on icon "button" at bounding box center [1510, 20] width 16 height 16
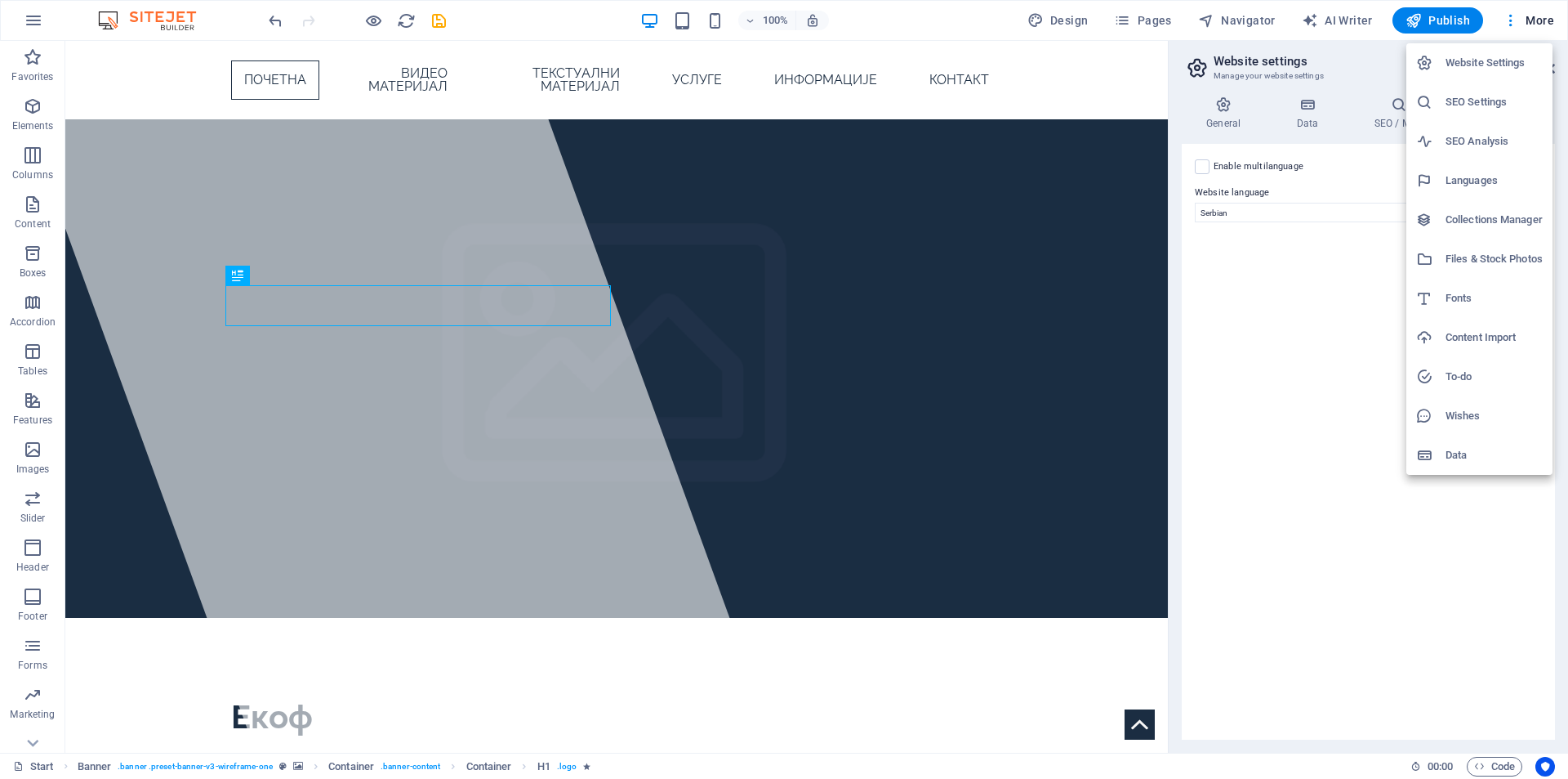
click at [1461, 421] on h6 "Wishes" at bounding box center [1494, 416] width 97 height 20
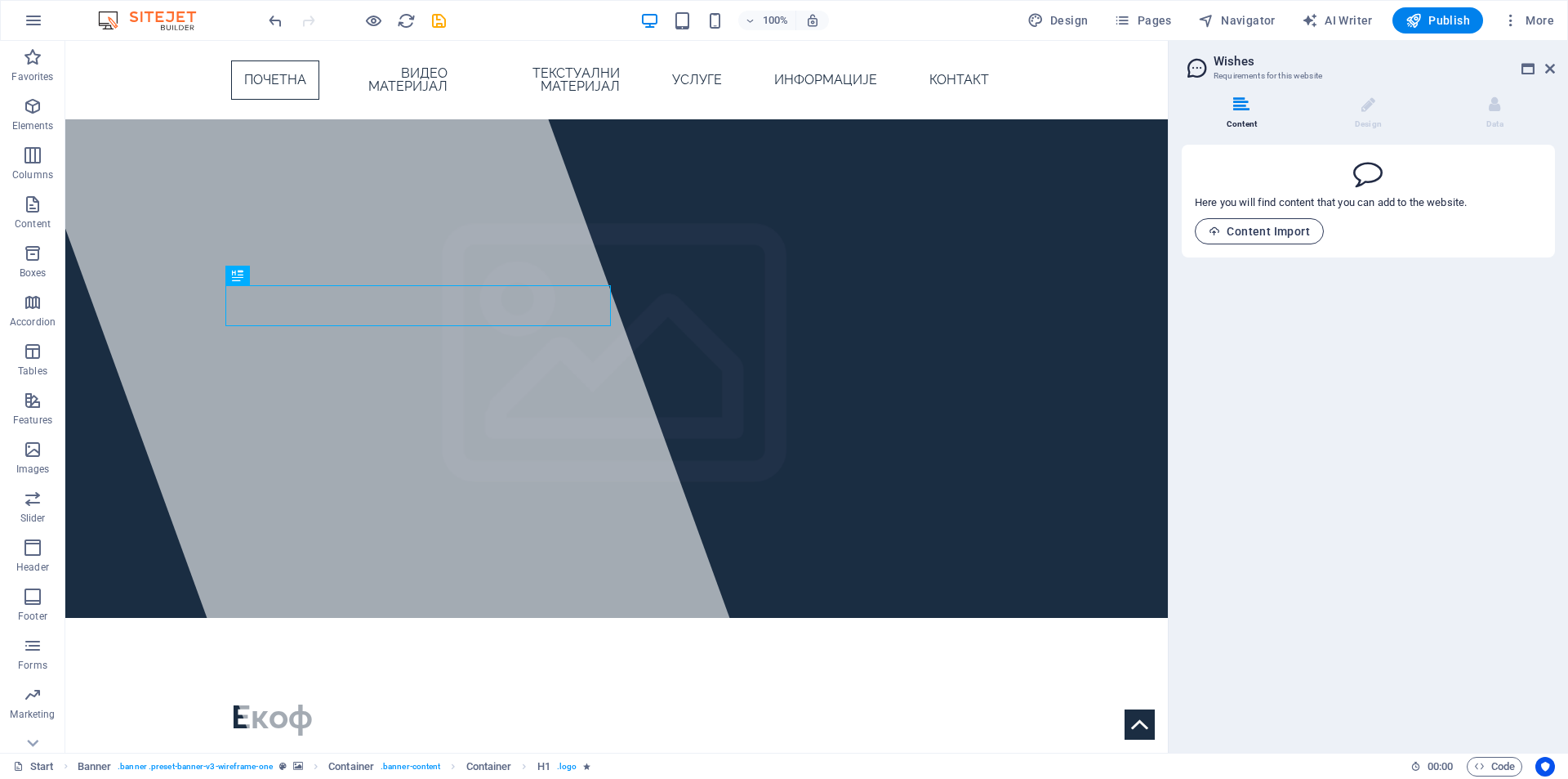
click at [1275, 237] on span "Content Import" at bounding box center [1259, 230] width 101 height 13
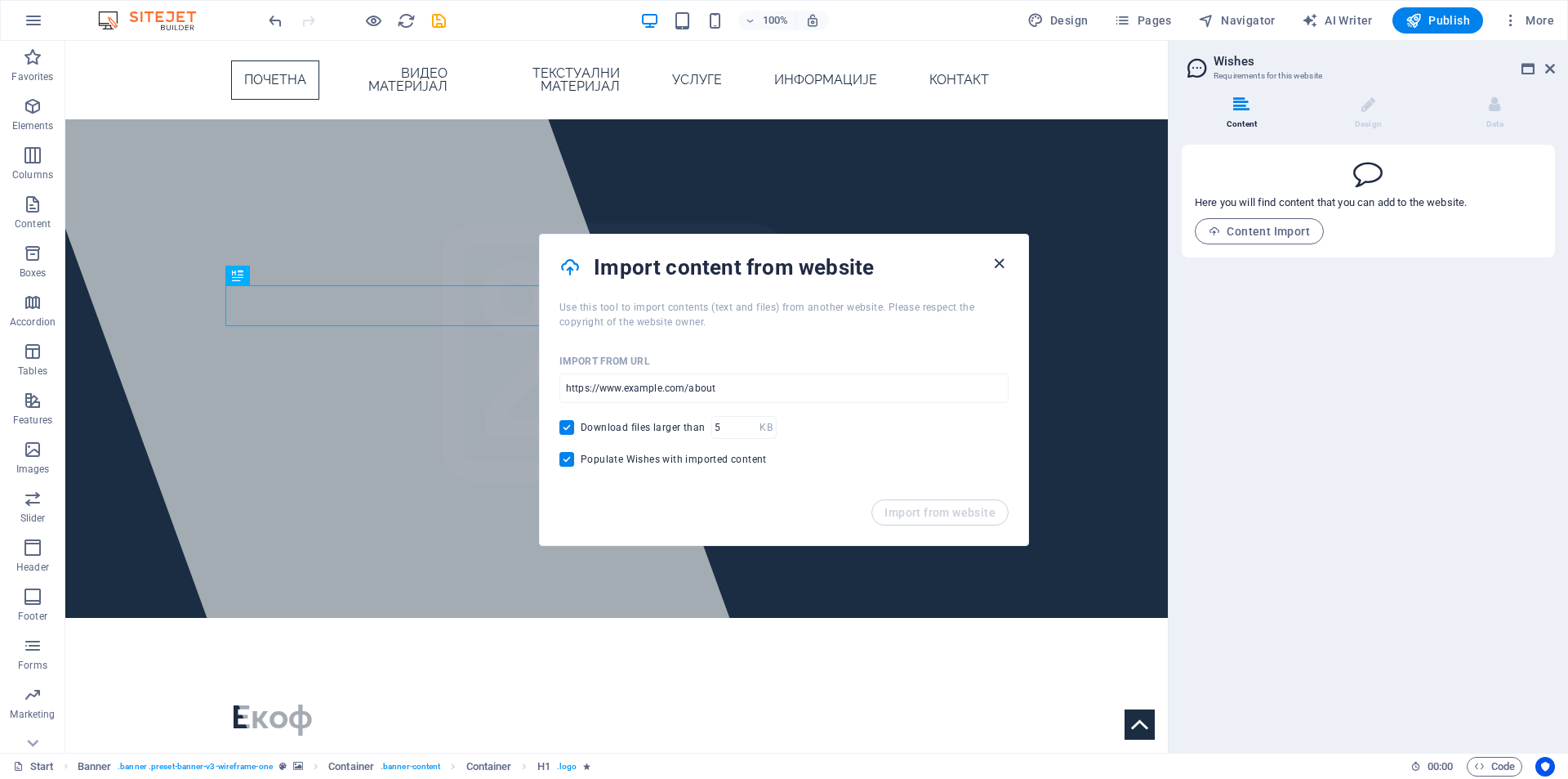
click at [1000, 269] on icon "button" at bounding box center [999, 263] width 19 height 19
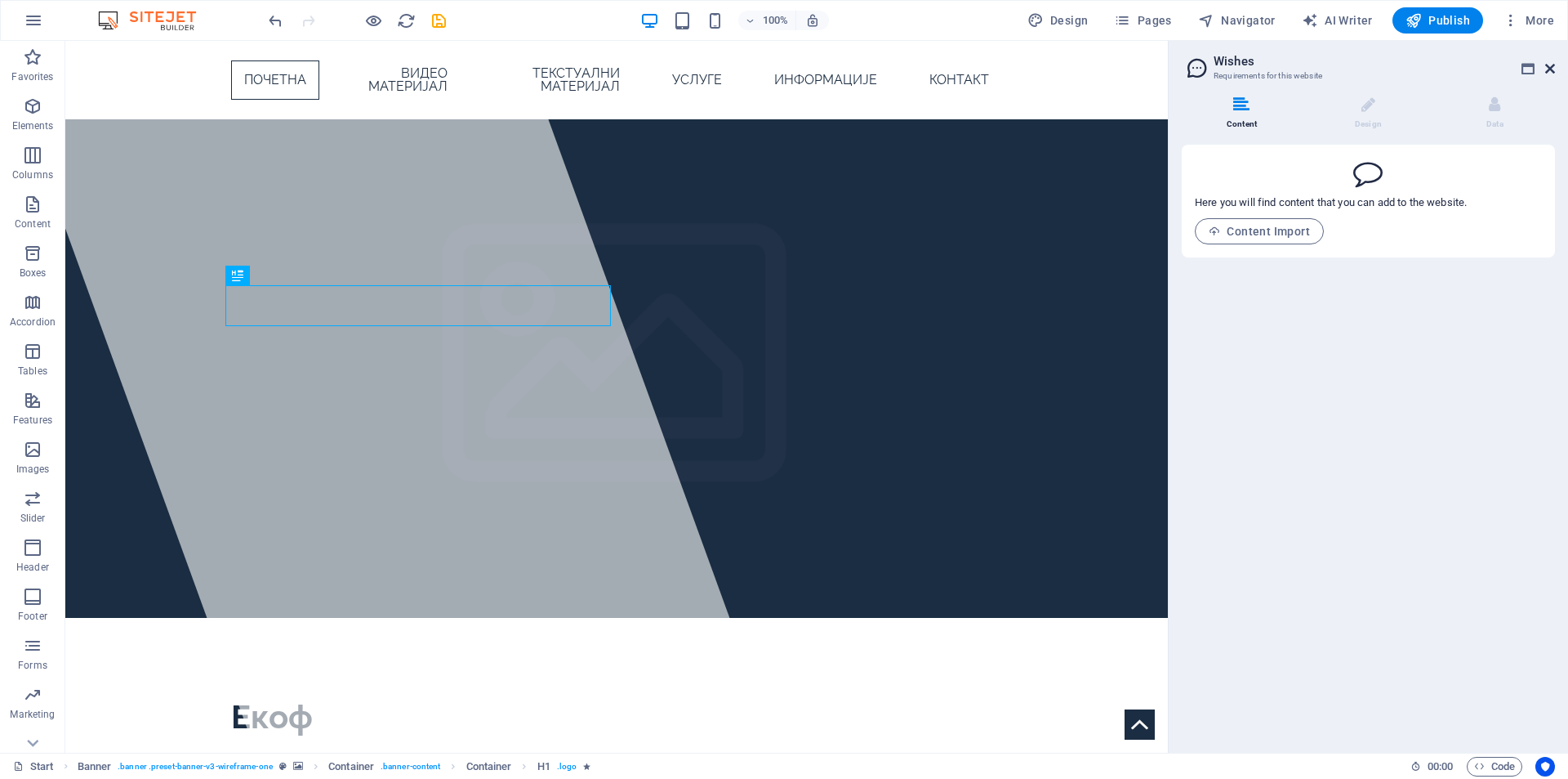
click at [1547, 67] on icon at bounding box center [1550, 68] width 10 height 13
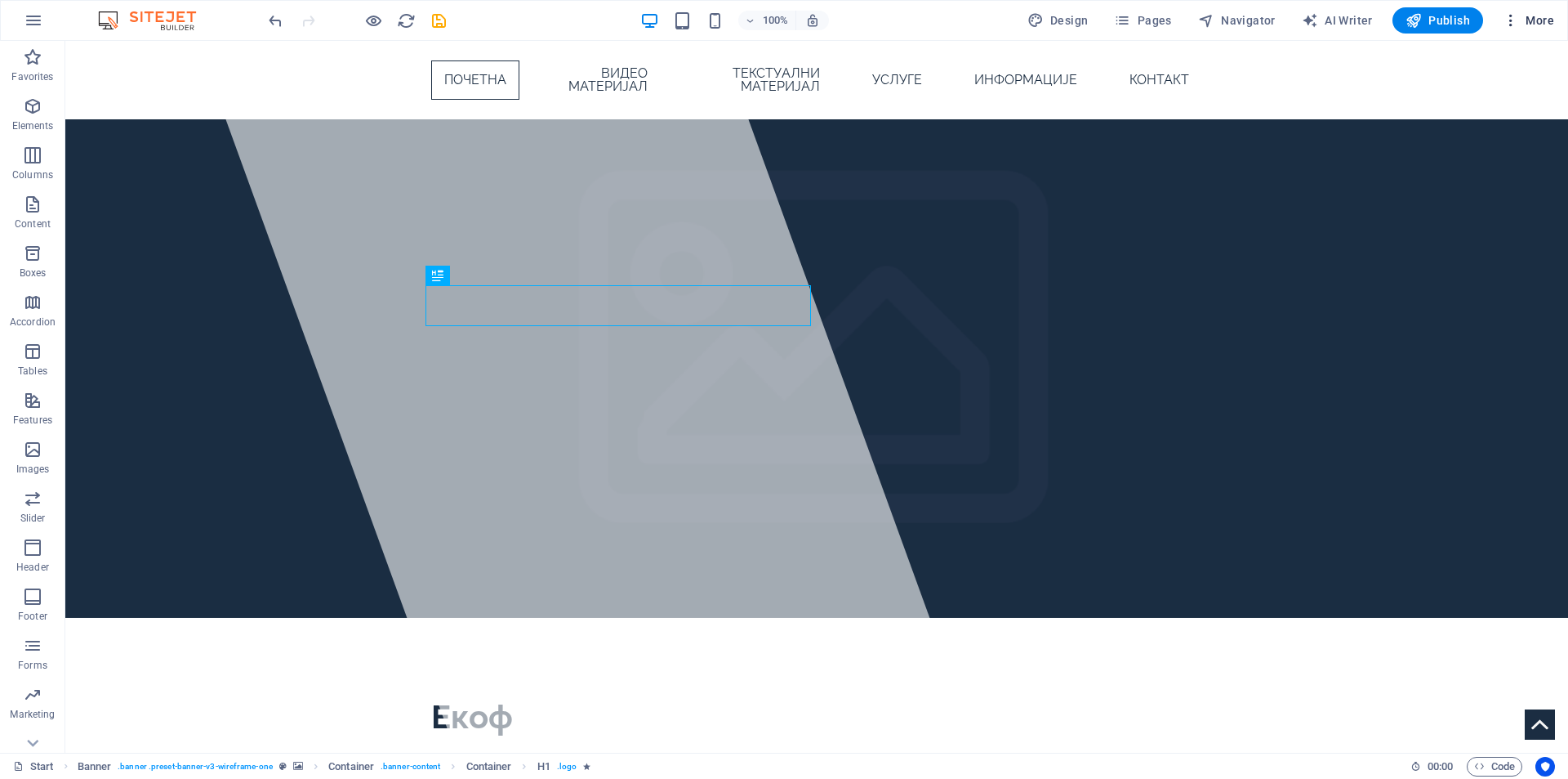
click at [1509, 24] on icon "button" at bounding box center [1510, 20] width 16 height 16
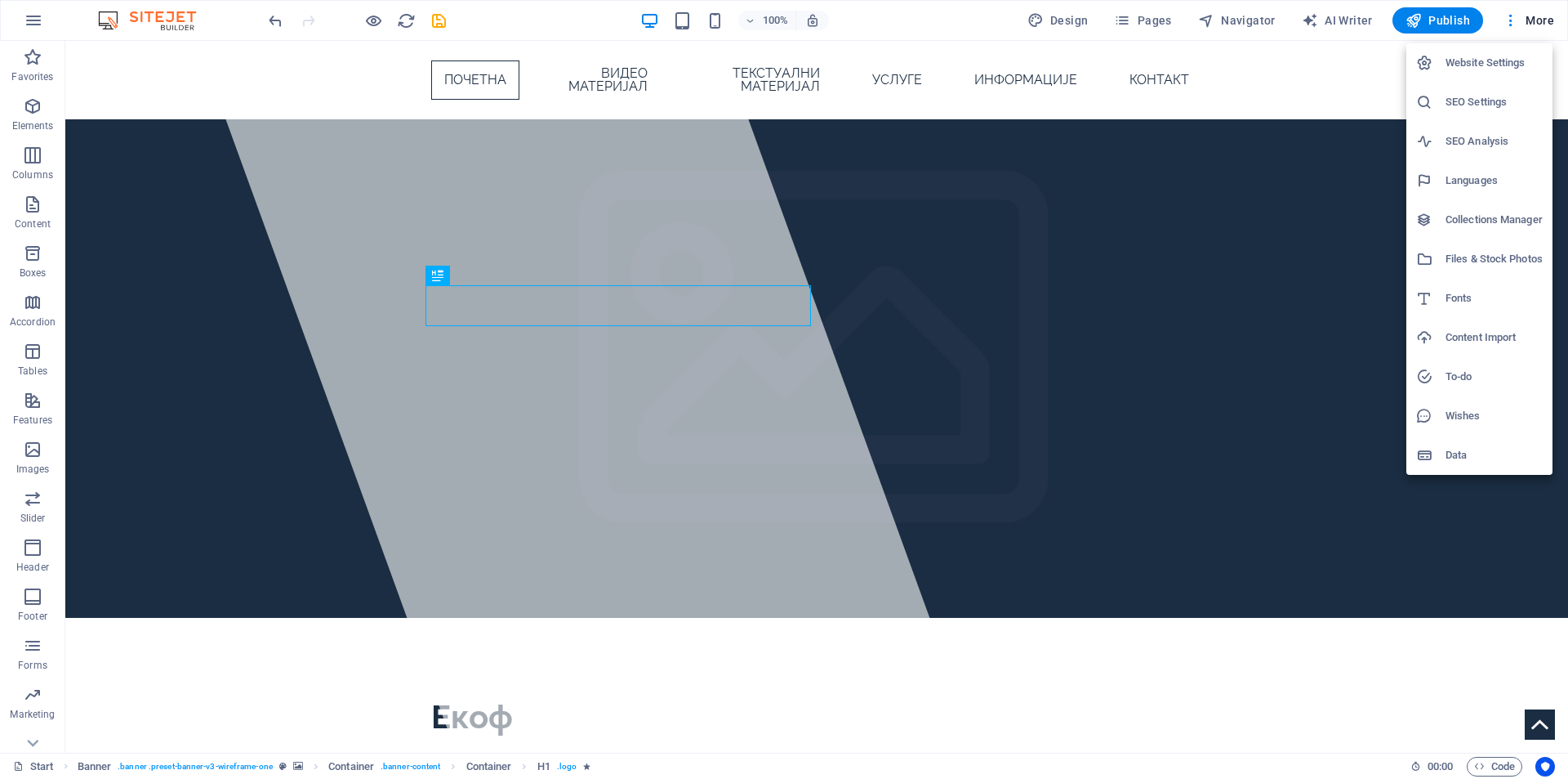
click at [1474, 220] on h6 "Collections Manager" at bounding box center [1494, 220] width 97 height 20
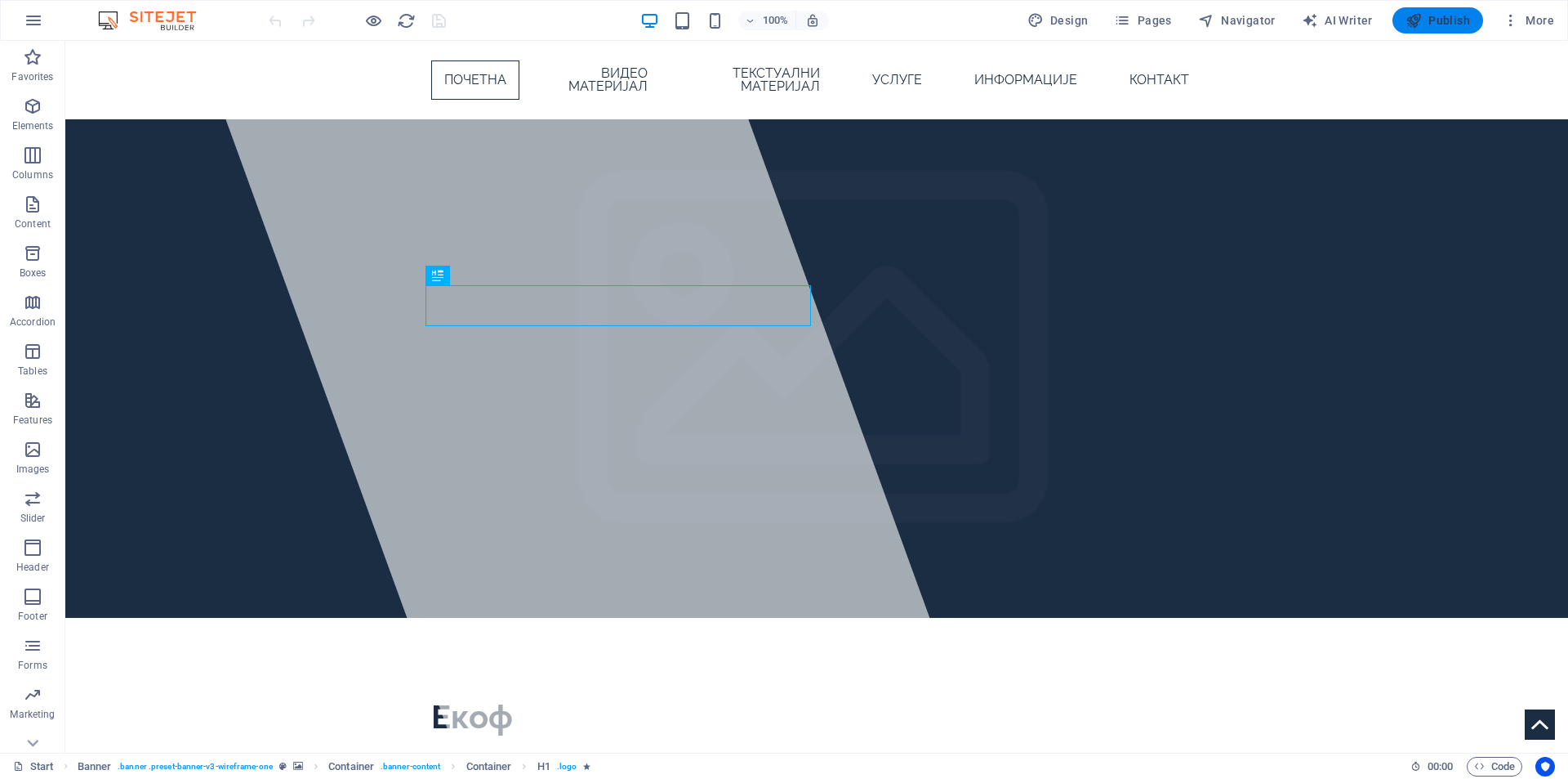
click at [1449, 16] on span "Publish" at bounding box center [1437, 20] width 64 height 16
click at [1519, 19] on span "More" at bounding box center [1528, 20] width 52 height 16
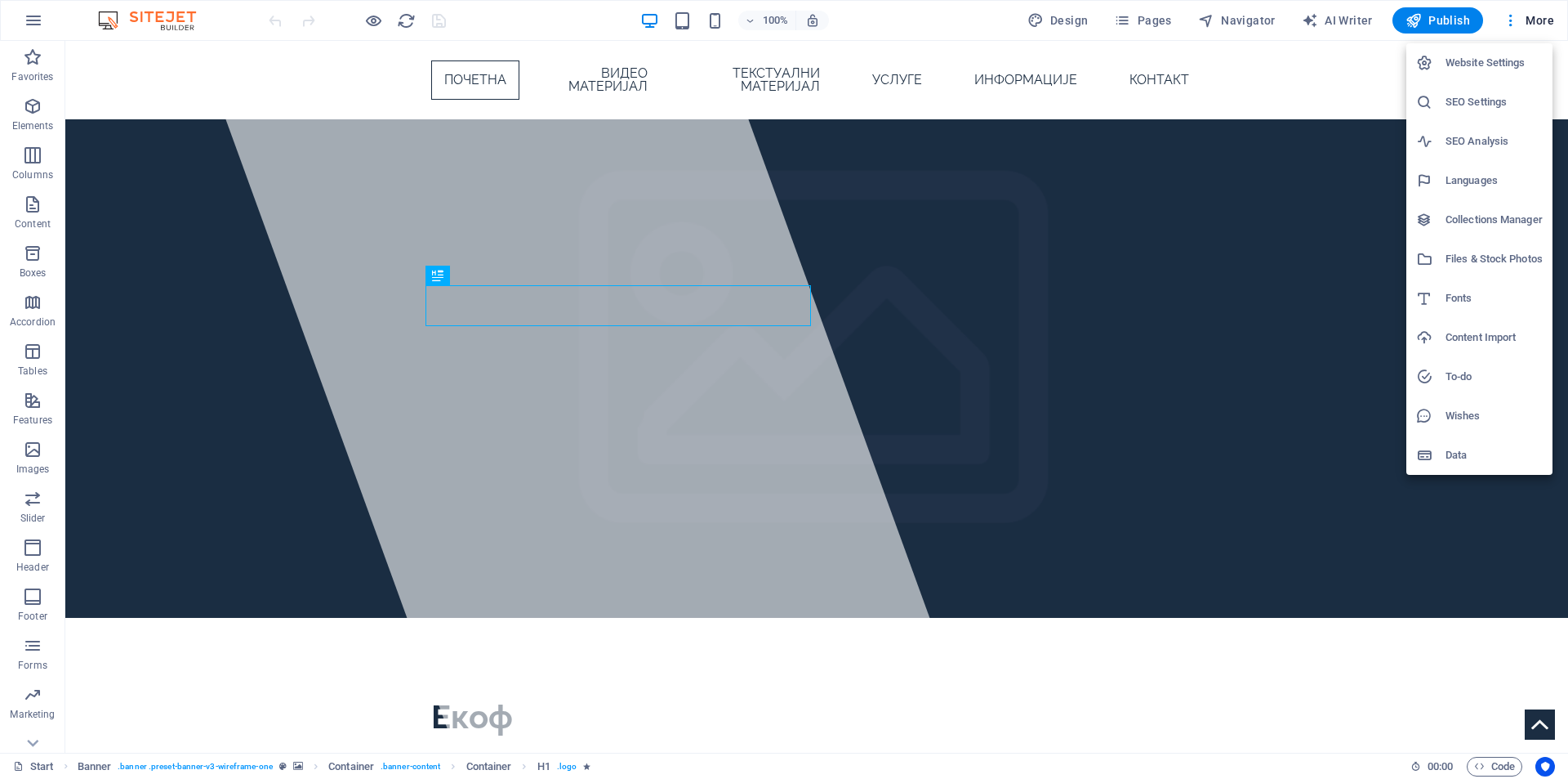
click at [1512, 61] on h6 "Website Settings" at bounding box center [1494, 64] width 97 height 20
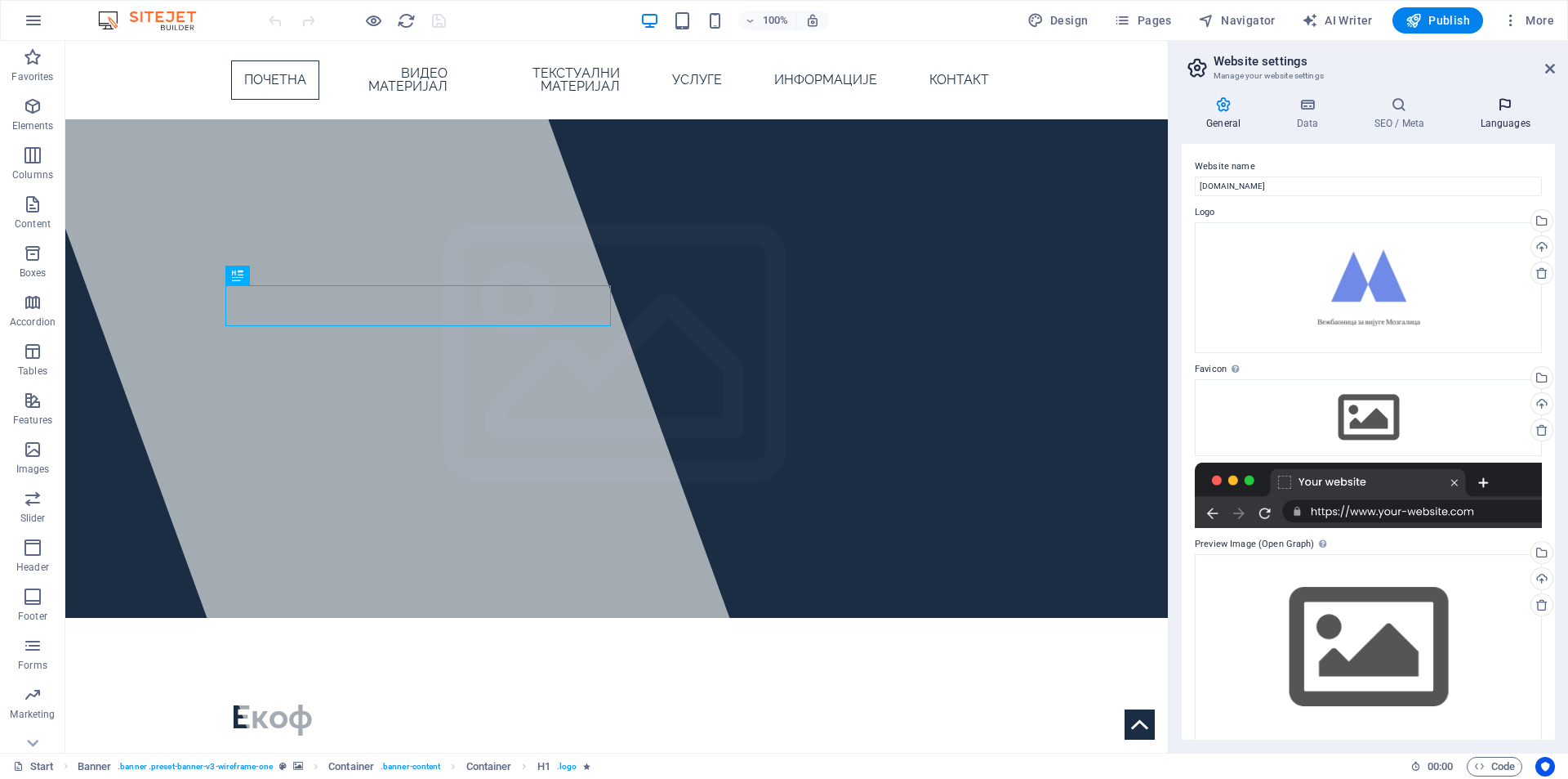
click at [1496, 110] on icon at bounding box center [1505, 104] width 99 height 16
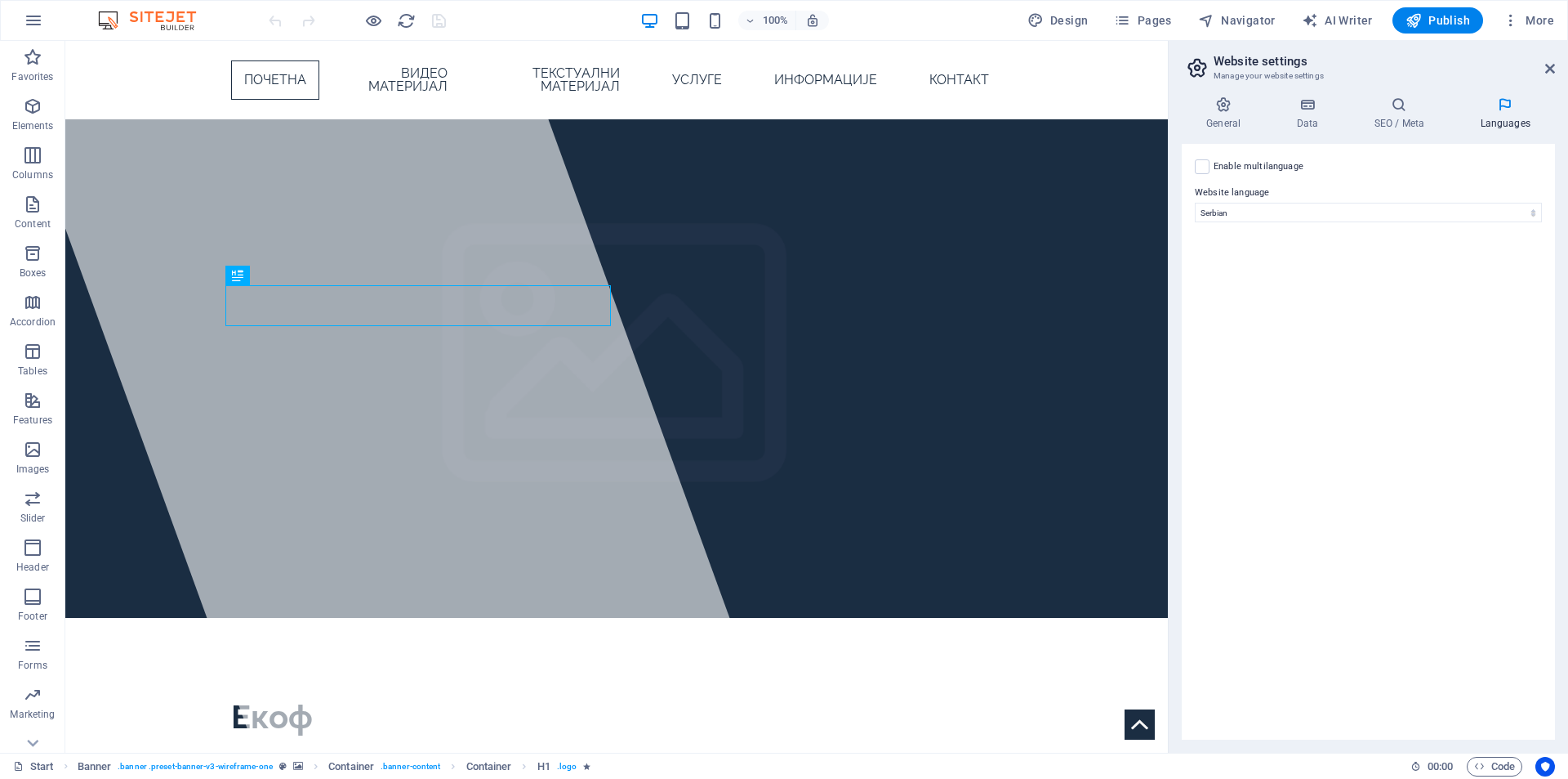
click at [1234, 168] on label "Enable multilanguage To disable multilanguage delete all languages until only o…" at bounding box center [1258, 167] width 90 height 20
click at [0, 0] on input "Enable multilanguage To disable multilanguage delete all languages until only o…" at bounding box center [0, 0] width 0 height 0
click at [1291, 280] on label "Language" at bounding box center [1380, 272] width 297 height 20
click at [1291, 282] on select "Abkhazian Afar Afrikaans Akan Albanian Amharic Arabic Aragonese Armenian Assame…" at bounding box center [1368, 292] width 272 height 20
click at [1275, 287] on select "Abkhazian Afar Afrikaans Akan Albanian Amharic Arabic Aragonese Armenian Assame…" at bounding box center [1368, 292] width 272 height 20
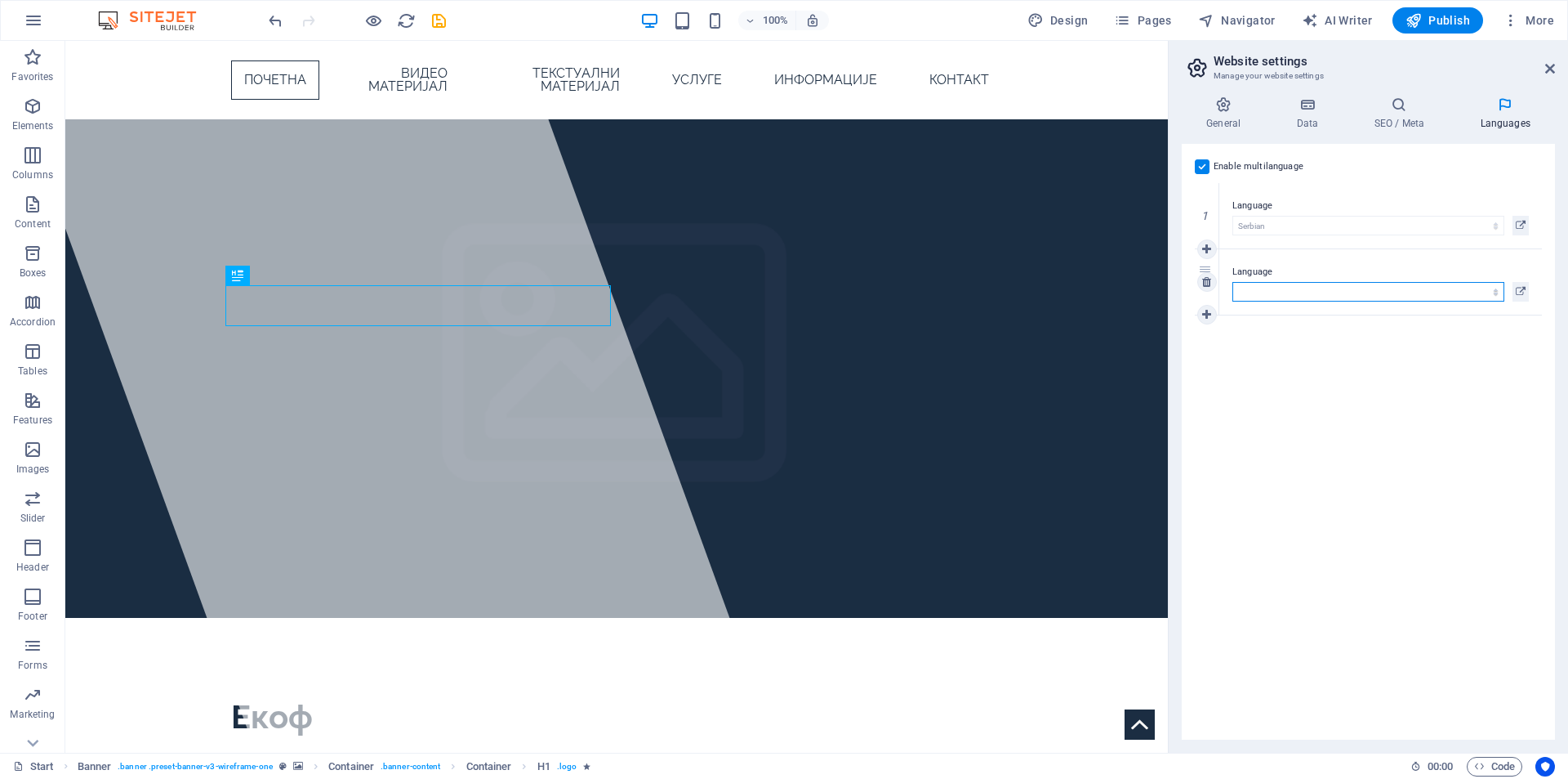
select select "41"
click at [1232, 282] on select "Abkhazian Afar Afrikaans Akan Albanian Amharic Arabic Aragonese Armenian Assame…" at bounding box center [1368, 292] width 272 height 20
drag, startPoint x: 1549, startPoint y: 64, endPoint x: 1479, endPoint y: 26, distance: 79.6
click at [1549, 64] on icon at bounding box center [1550, 68] width 10 height 13
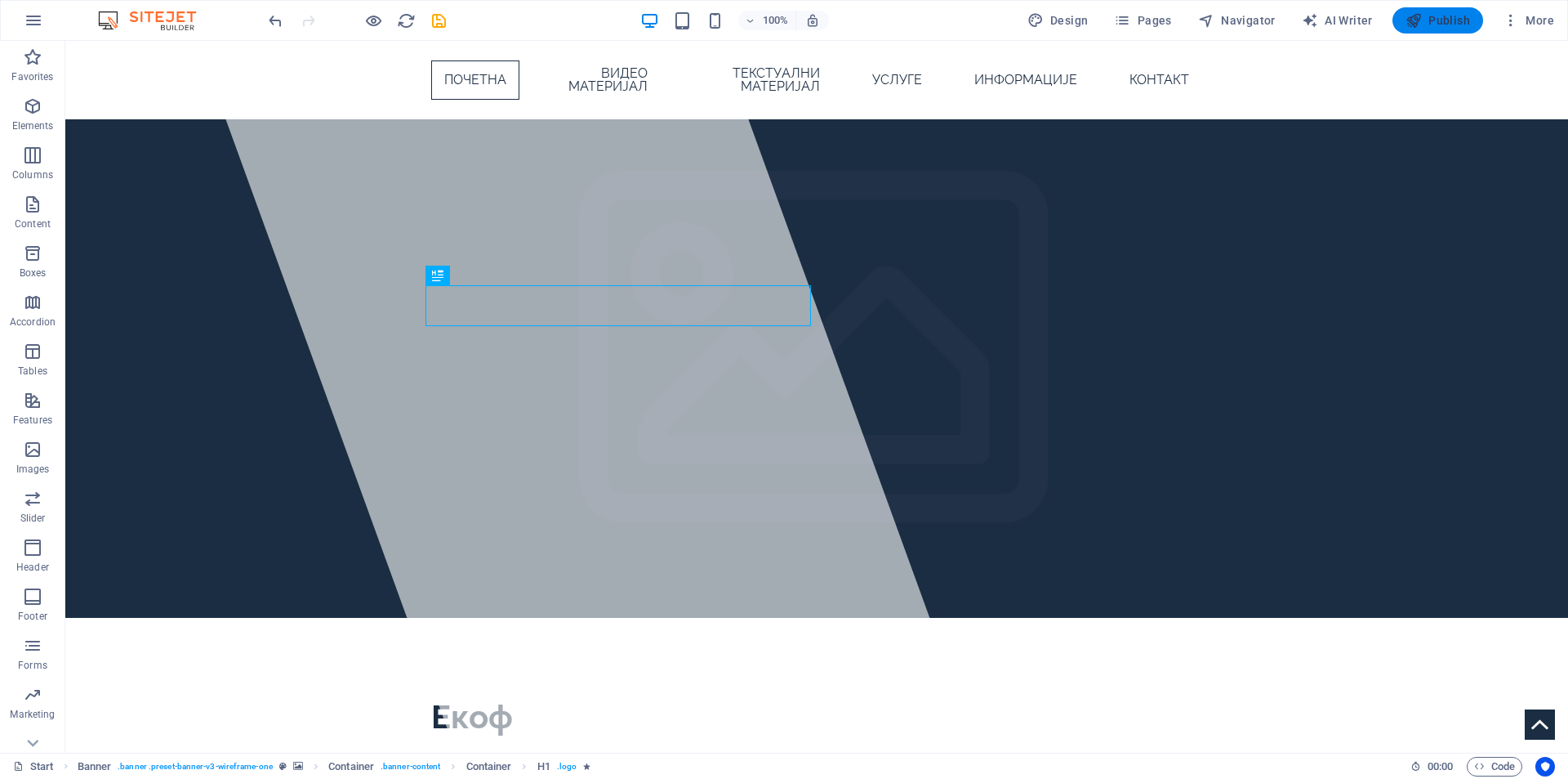
click at [1432, 17] on span "Publish" at bounding box center [1437, 20] width 64 height 16
click at [36, 19] on icon "button" at bounding box center [34, 21] width 20 height 20
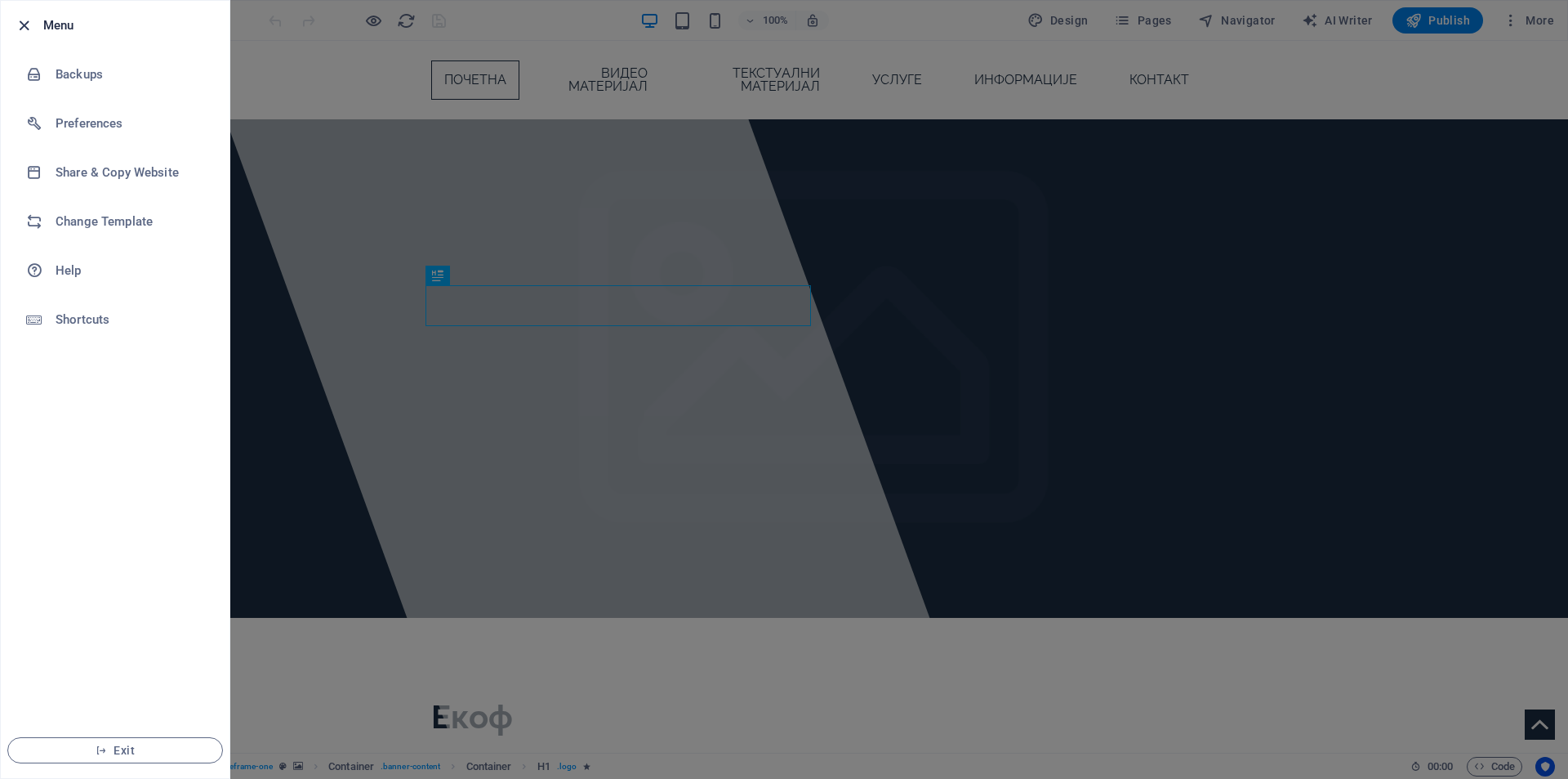
click at [22, 24] on icon "button" at bounding box center [24, 25] width 19 height 19
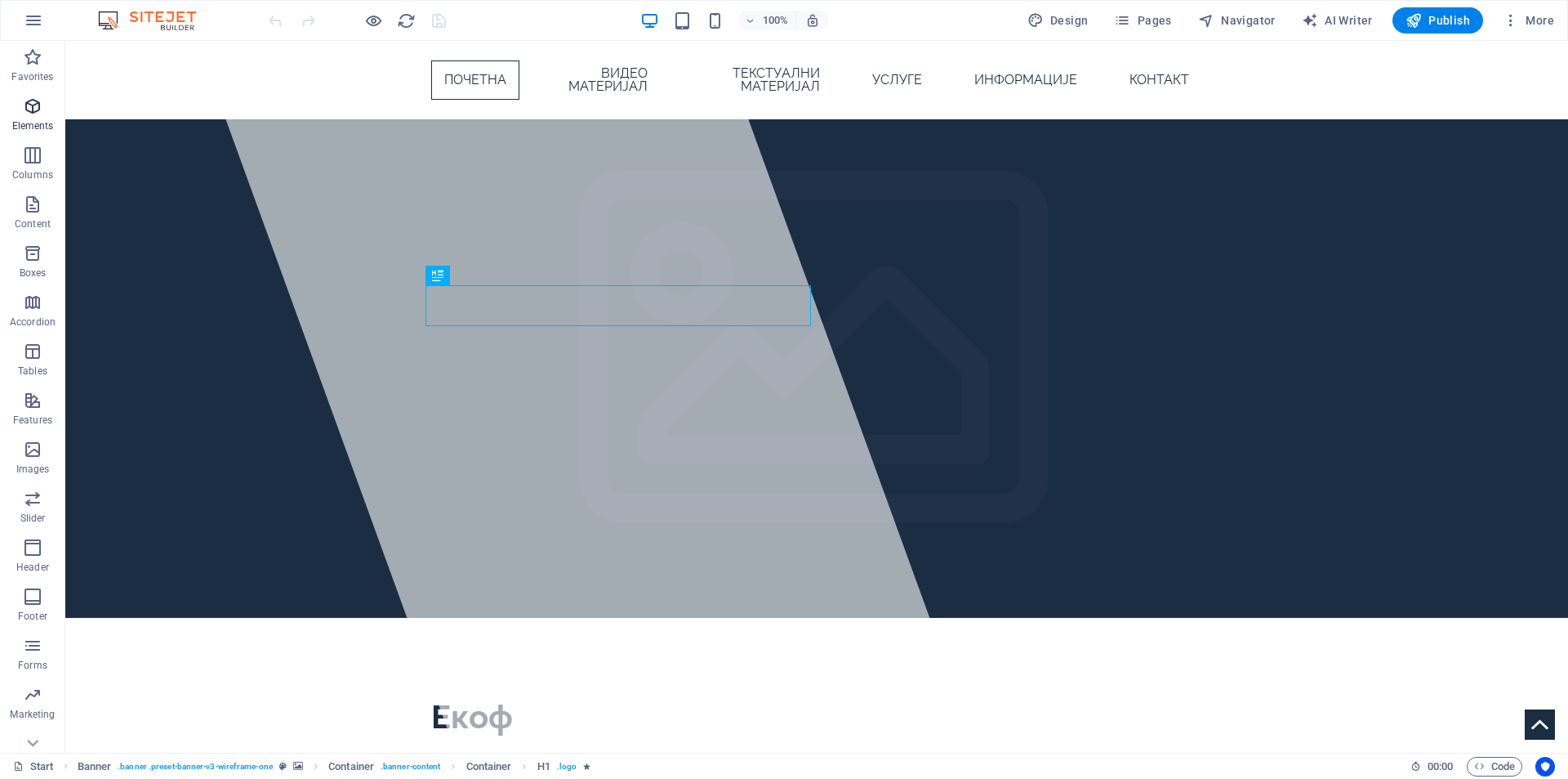
click at [49, 116] on span "Elements" at bounding box center [33, 116] width 65 height 40
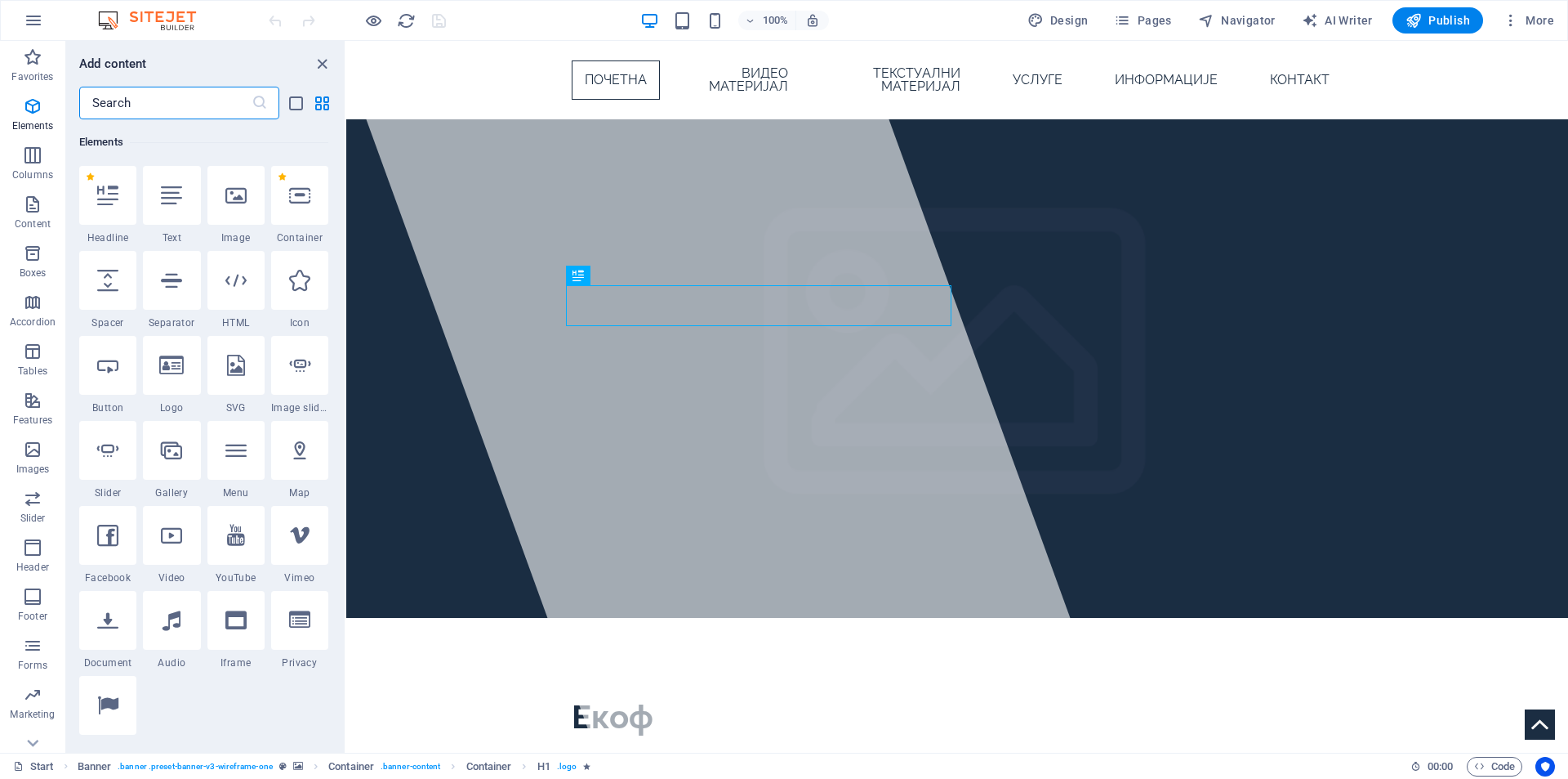
scroll to position [174, 0]
click at [151, 104] on input "text" at bounding box center [166, 102] width 173 height 33
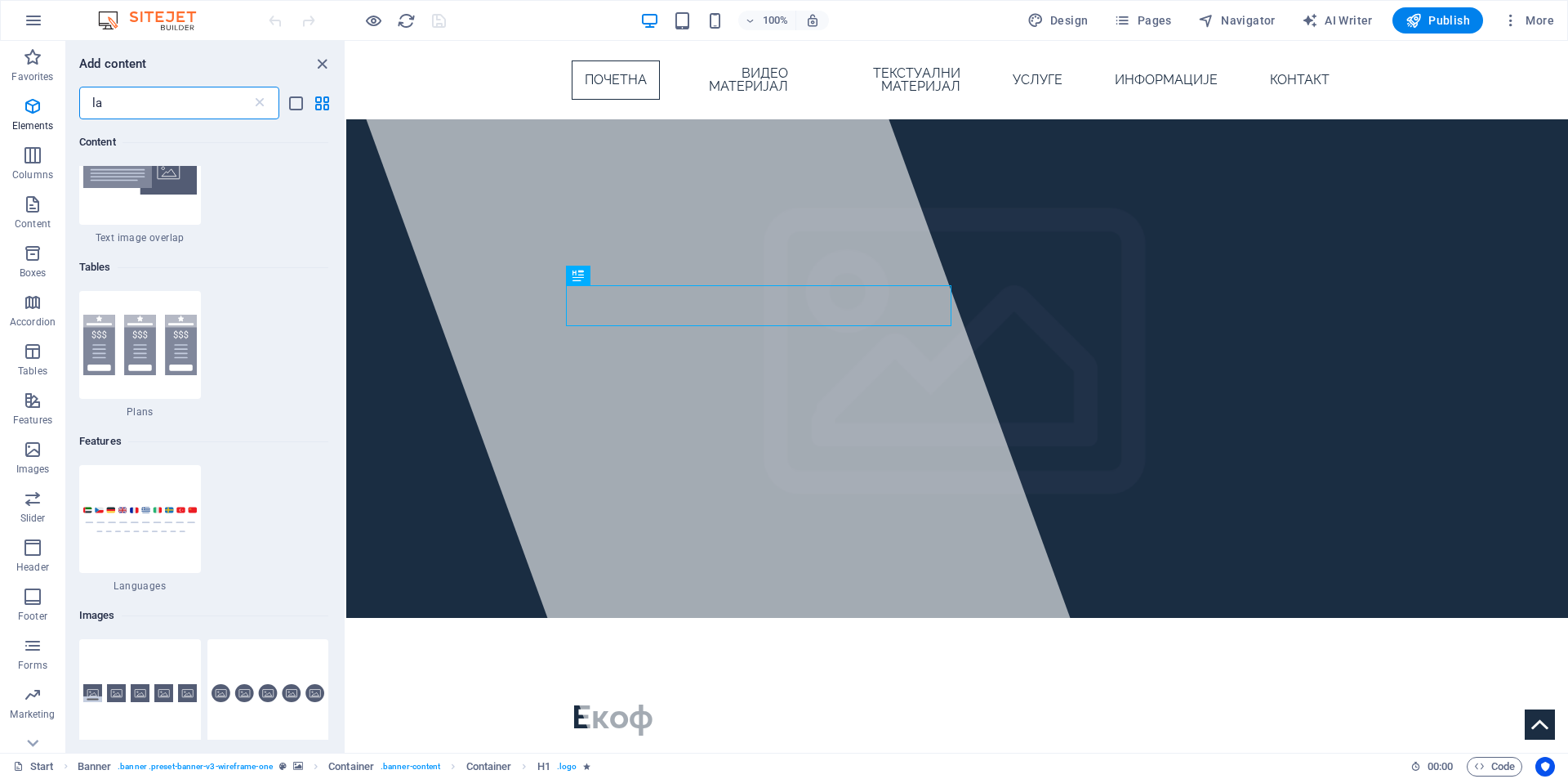
scroll to position [0, 0]
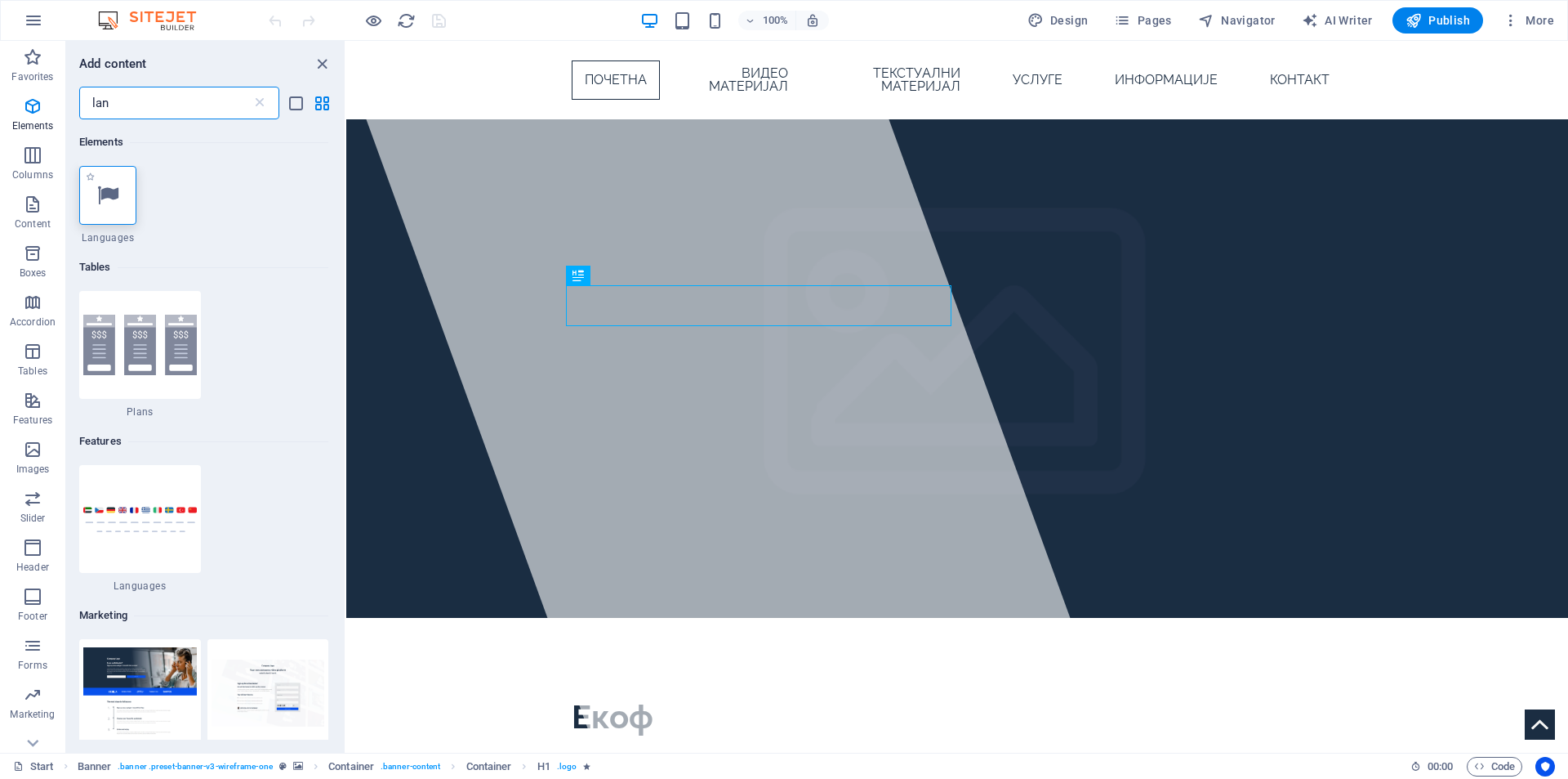
type input "lan"
click at [104, 210] on div at bounding box center [108, 195] width 58 height 59
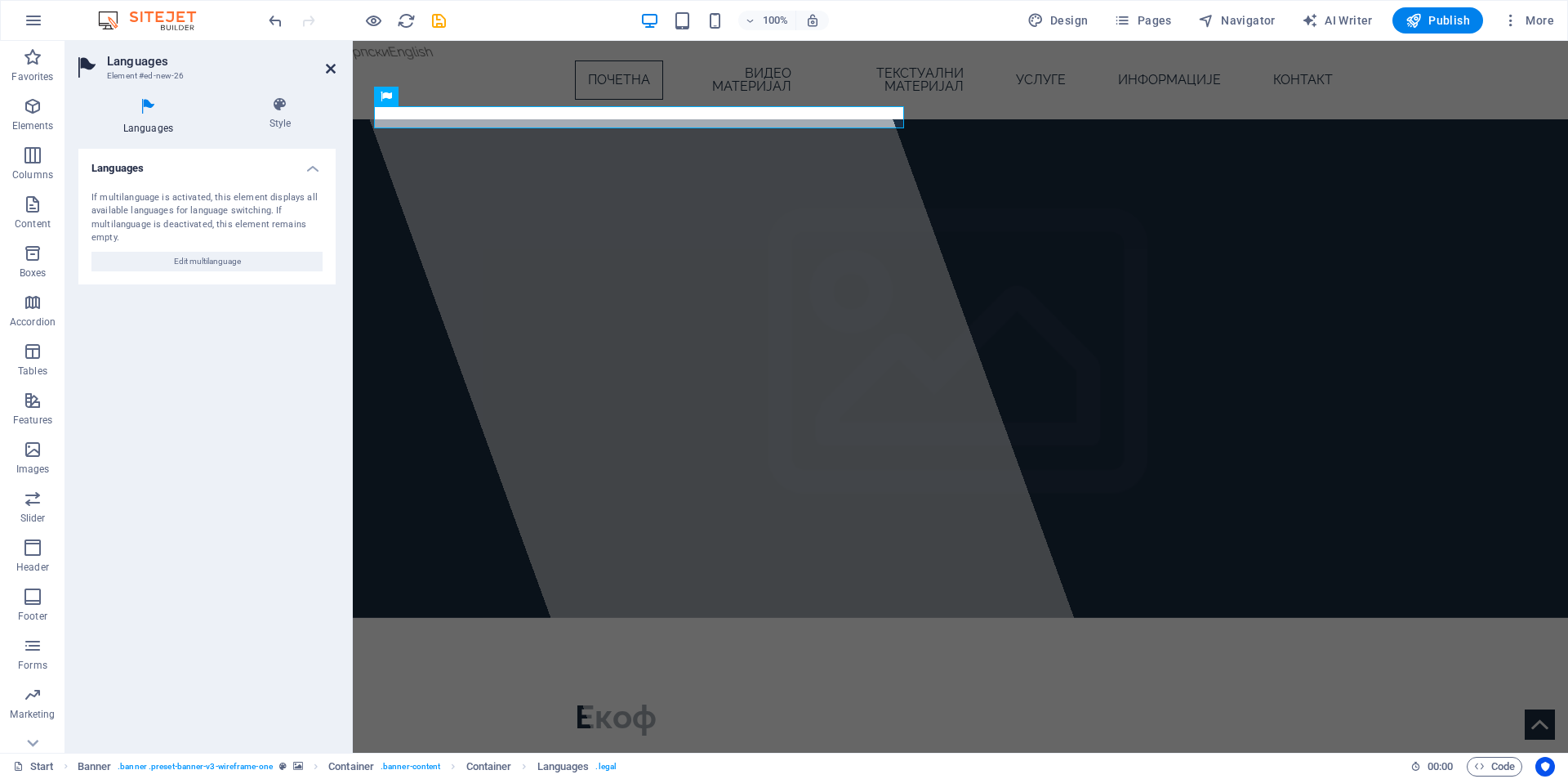
click at [333, 65] on icon at bounding box center [330, 68] width 10 height 13
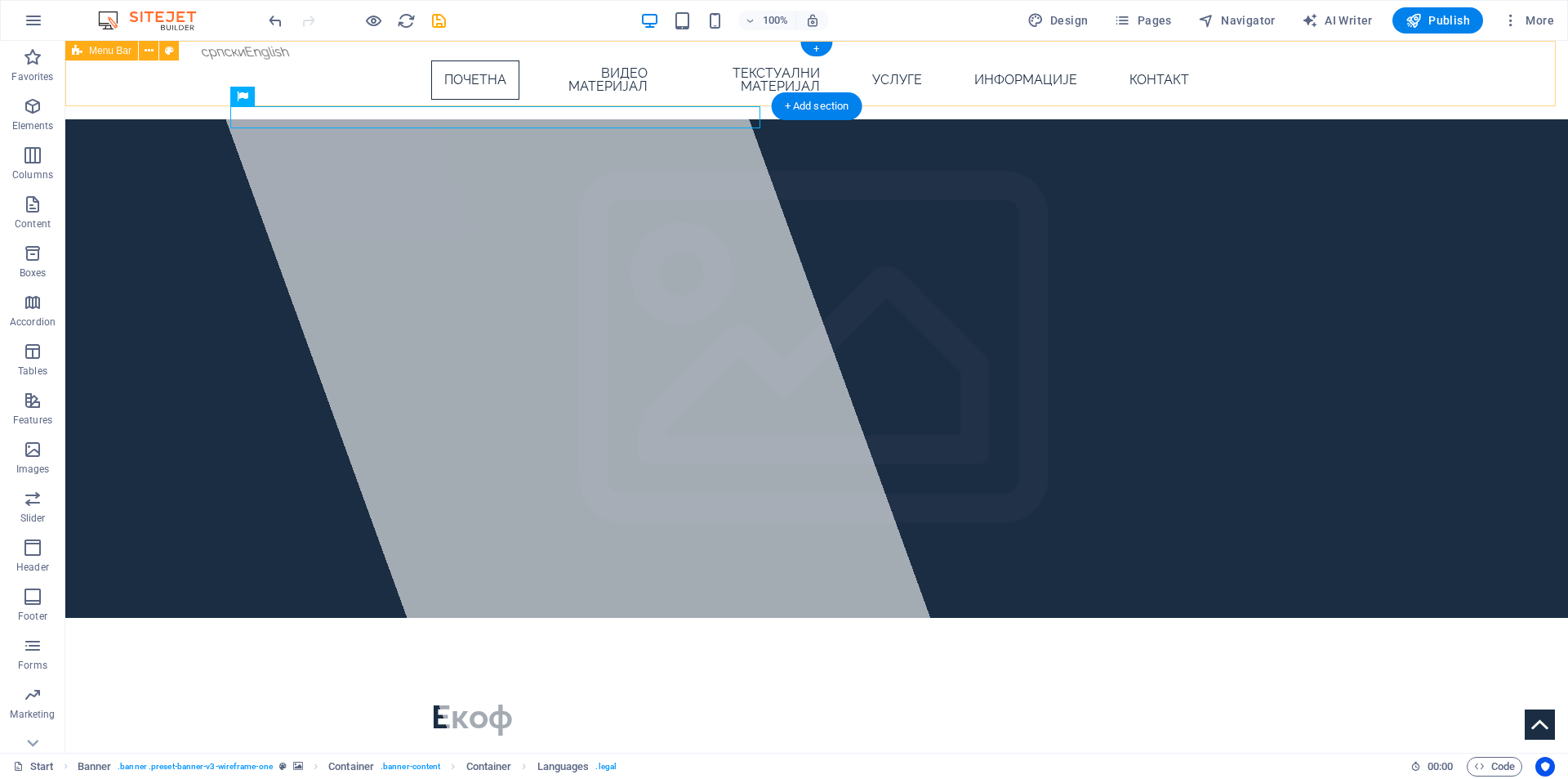
drag, startPoint x: 414, startPoint y: 138, endPoint x: 301, endPoint y: 70, distance: 131.9
drag, startPoint x: 429, startPoint y: 141, endPoint x: 1231, endPoint y: 176, distance: 802.8
click at [1408, 22] on icon "button" at bounding box center [1413, 20] width 16 height 16
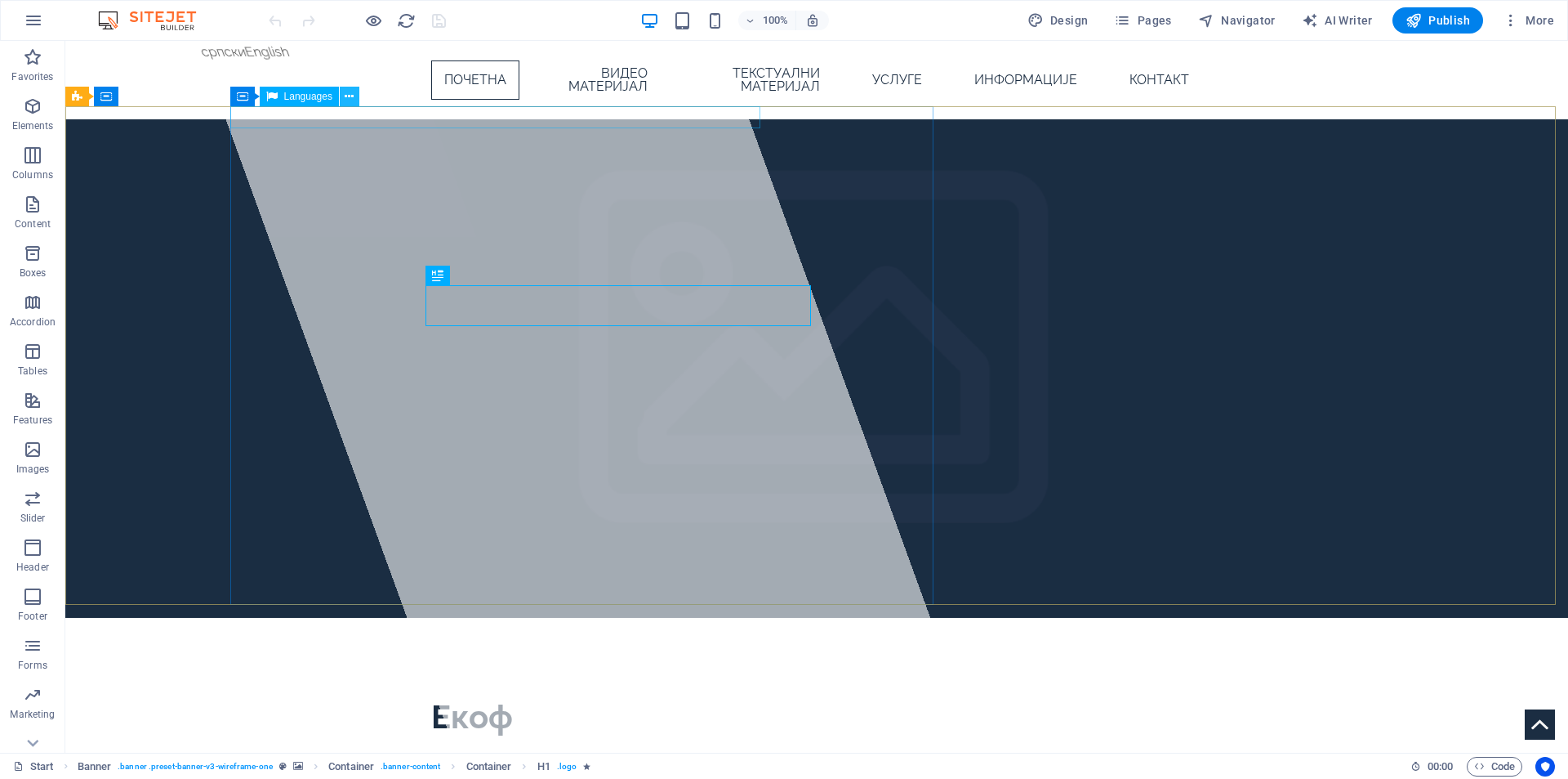
click at [354, 99] on button at bounding box center [349, 96] width 20 height 20
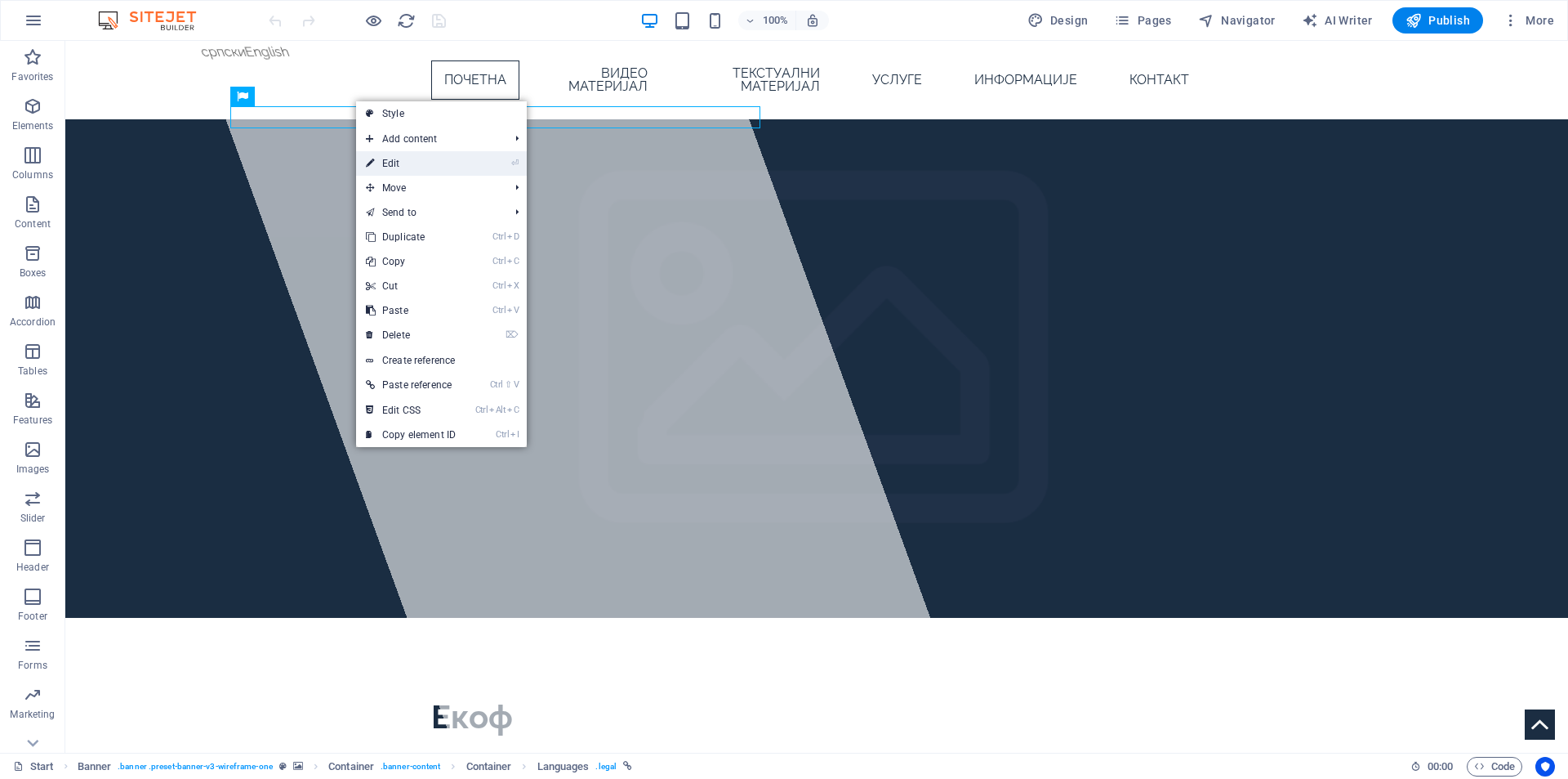
click at [379, 155] on link "⏎ Edit" at bounding box center [411, 163] width 109 height 25
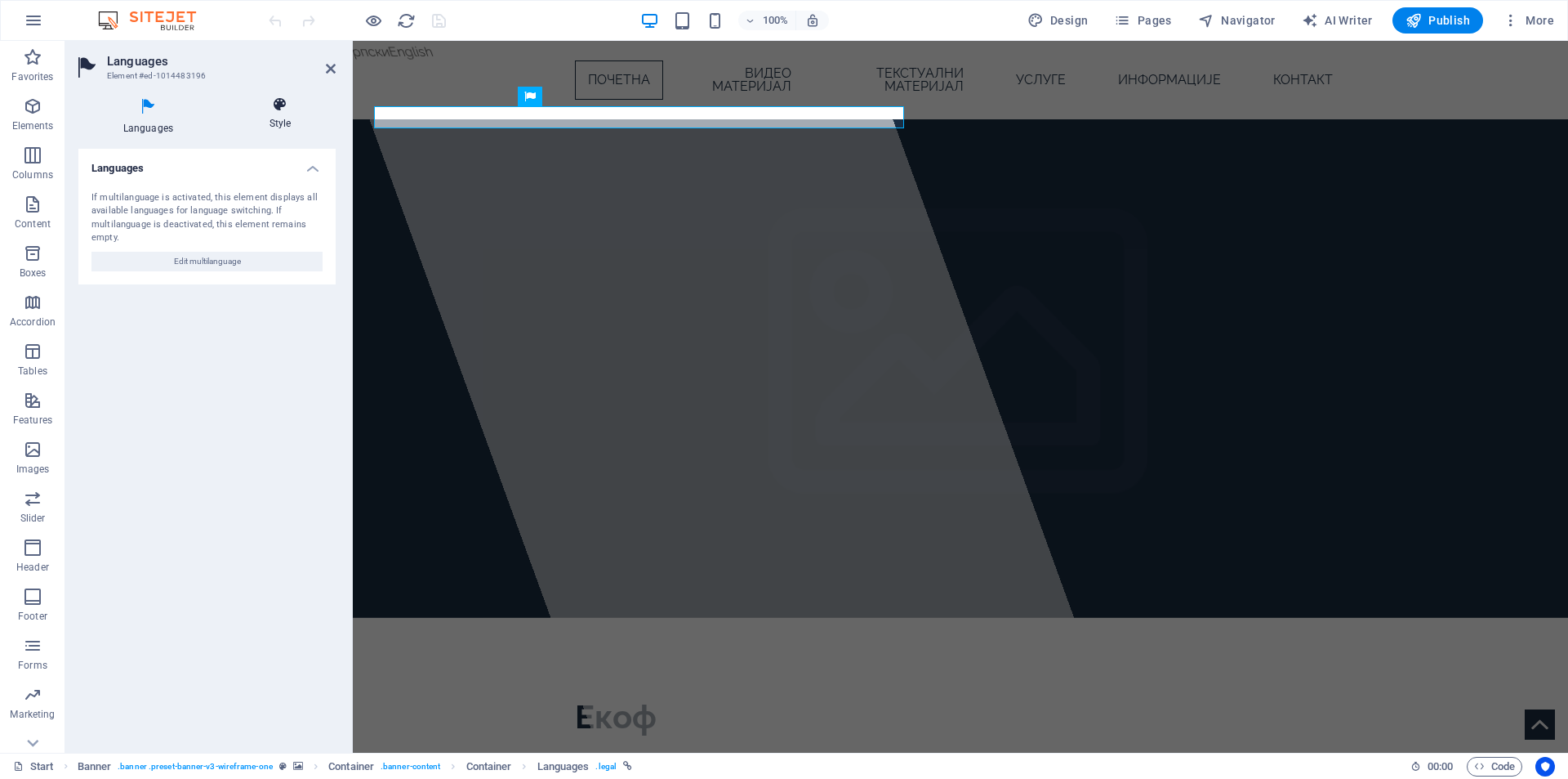
click at [284, 108] on icon at bounding box center [280, 104] width 111 height 16
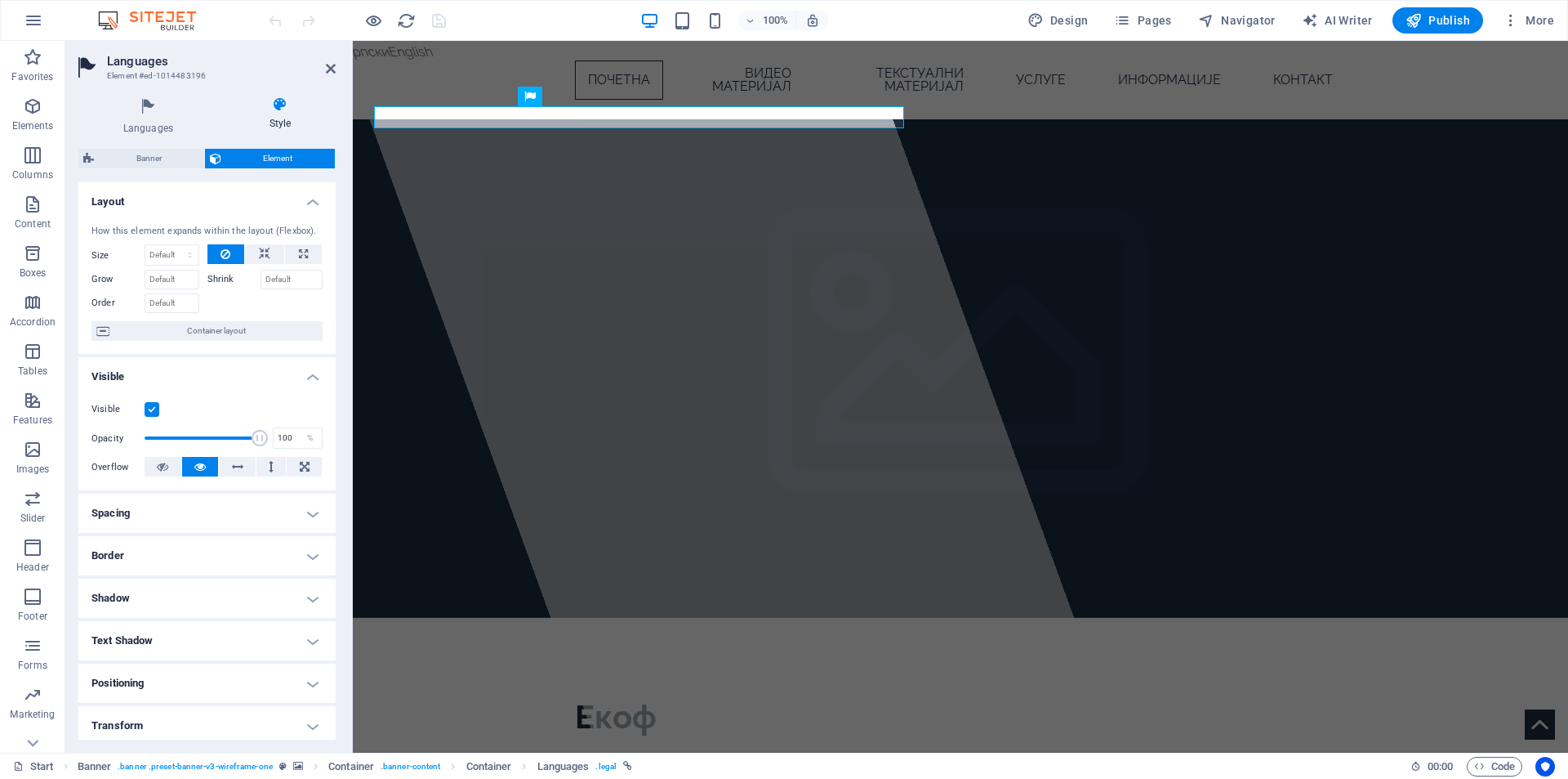
click at [325, 56] on h2 "Languages" at bounding box center [221, 61] width 229 height 15
click at [325, 74] on icon at bounding box center [330, 68] width 10 height 13
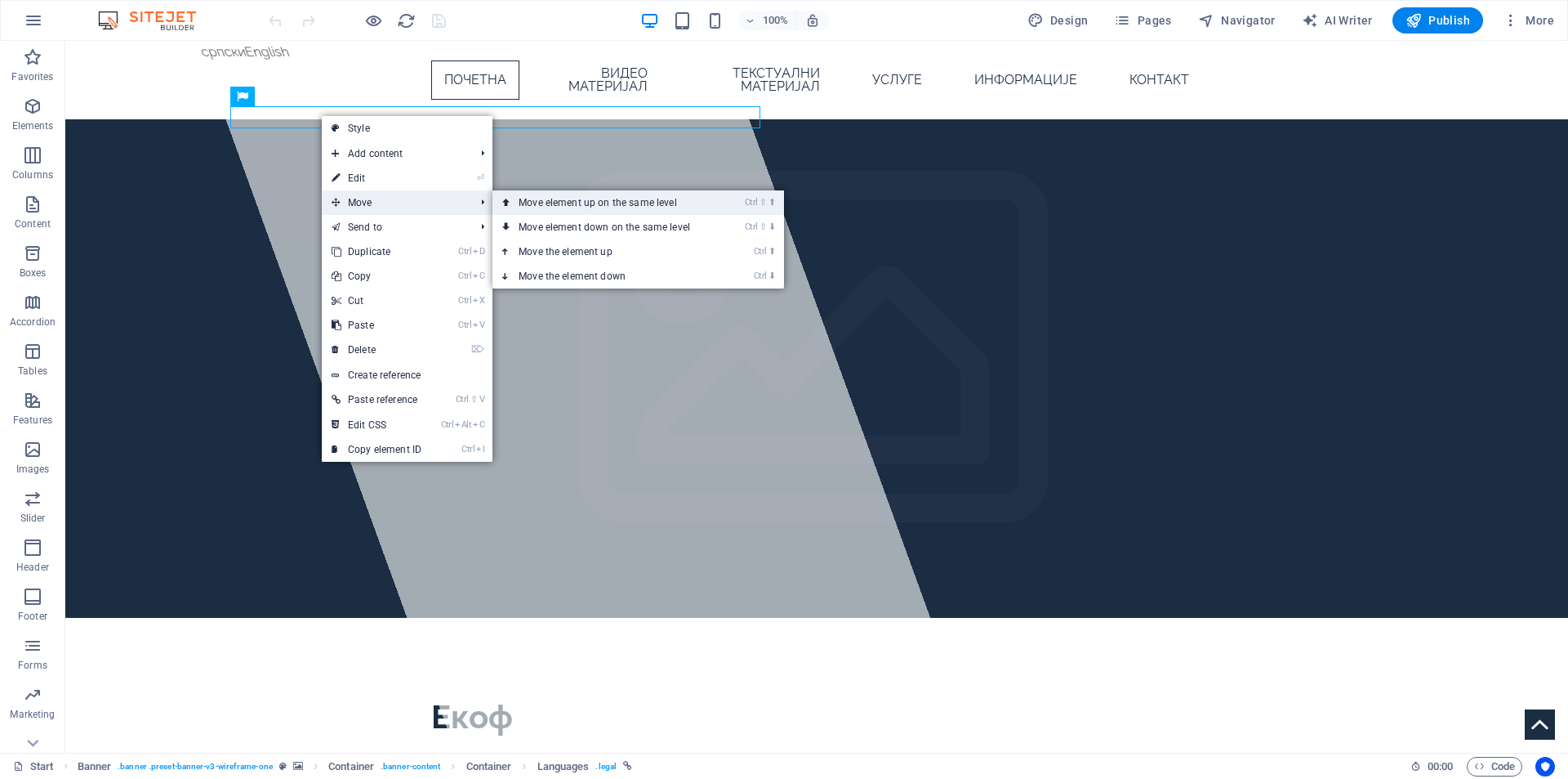
click at [528, 196] on link "Ctrl ⇧ ⬆ Move element up on the same level" at bounding box center [607, 202] width 230 height 25
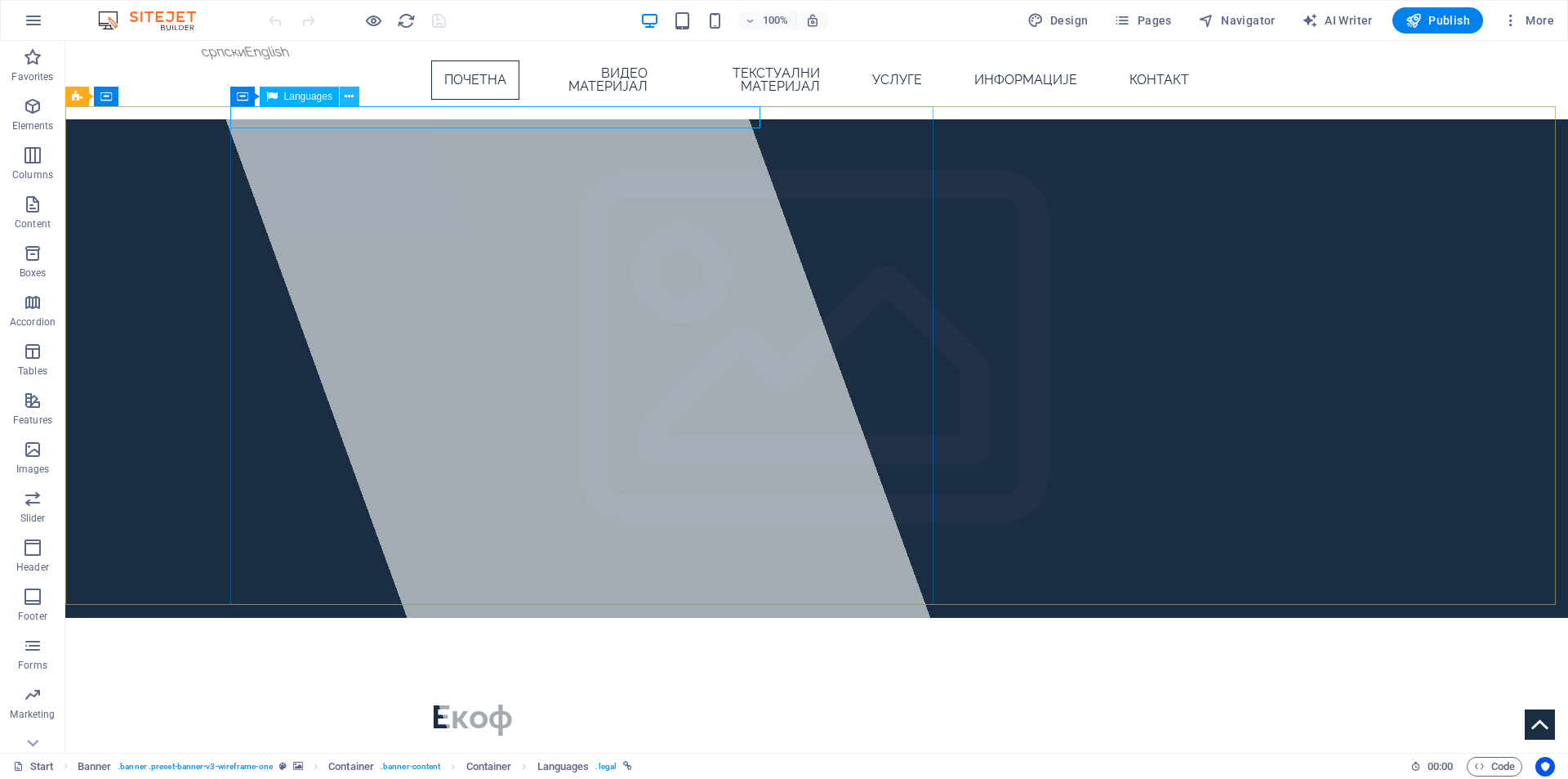
click at [356, 96] on button at bounding box center [349, 96] width 20 height 20
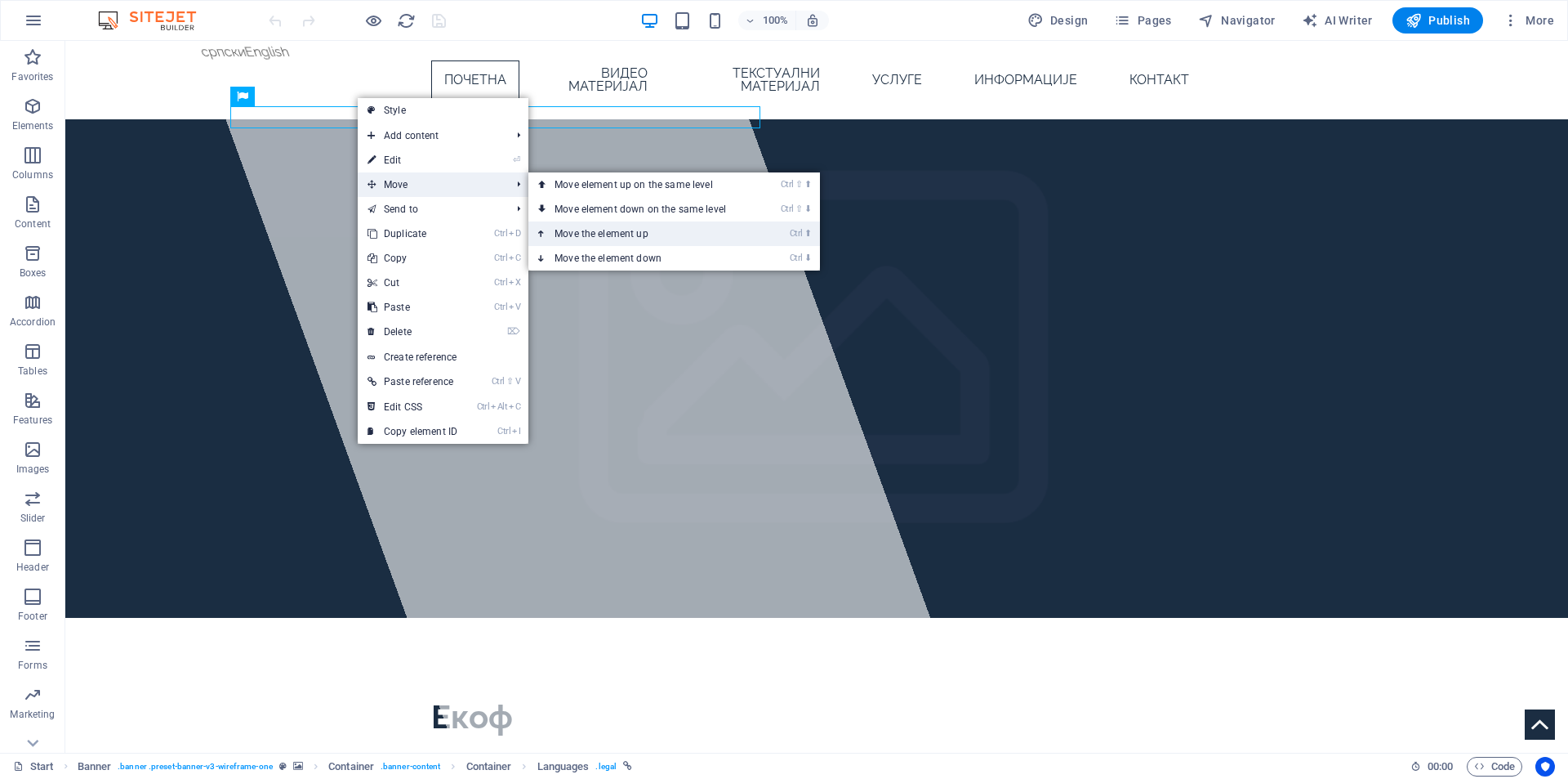
click at [607, 229] on link "Ctrl ⬆ Move the element up" at bounding box center [644, 233] width 230 height 25
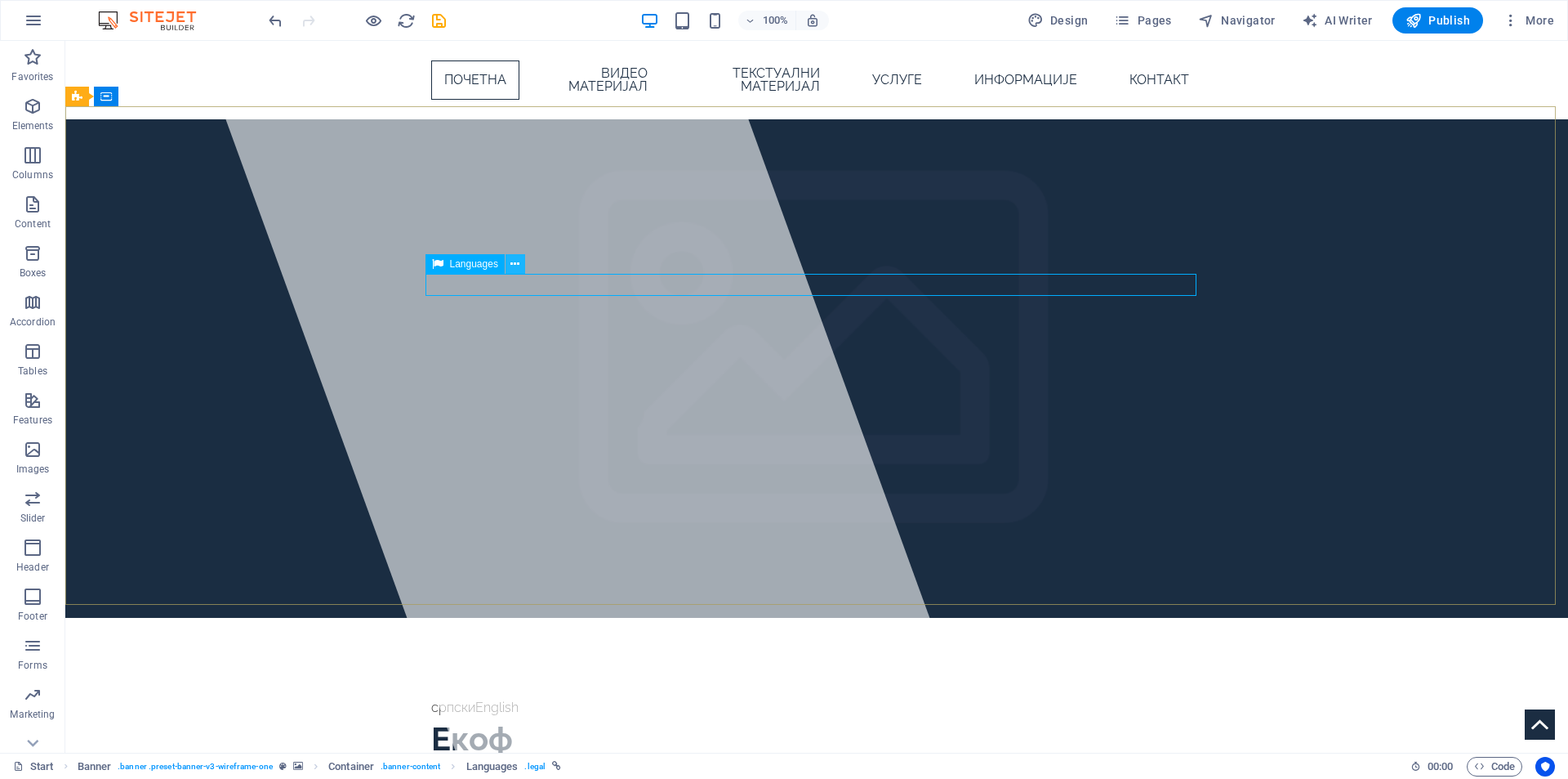
click at [514, 263] on icon at bounding box center [515, 264] width 9 height 17
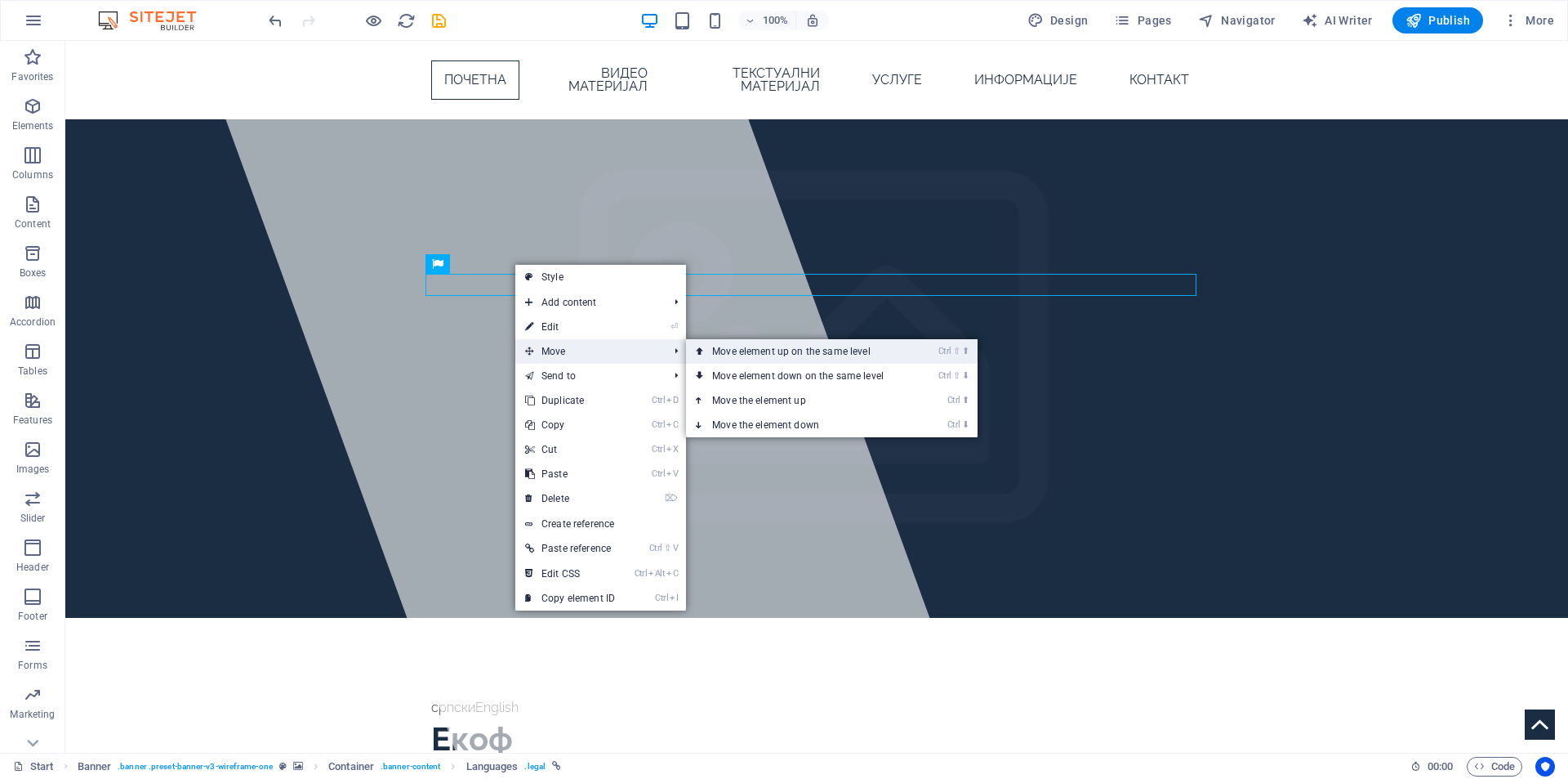
click at [743, 361] on link "Ctrl ⇧ ⬆ Move element up on the same level" at bounding box center [801, 351] width 230 height 25
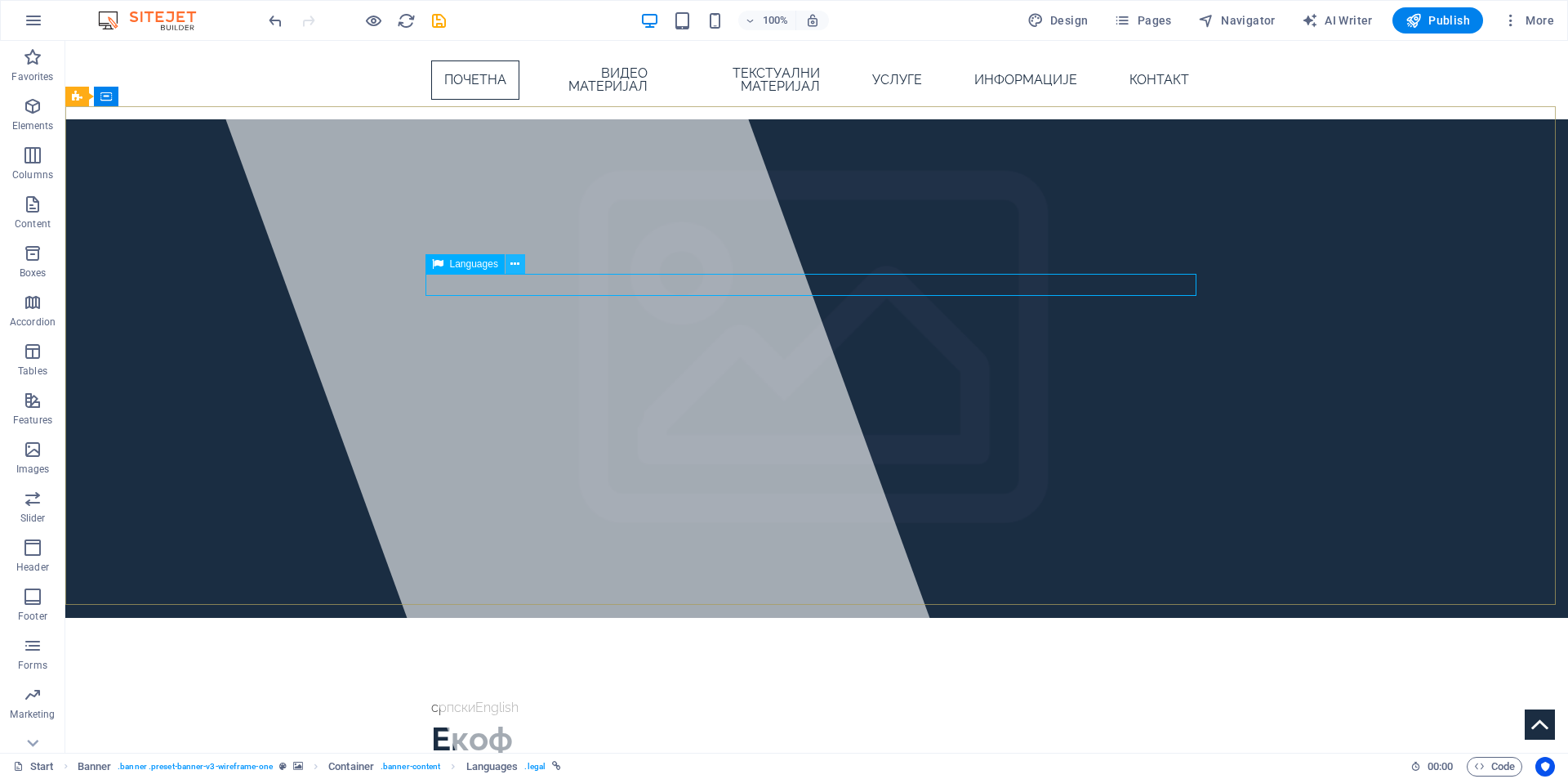
click at [514, 263] on icon at bounding box center [515, 264] width 9 height 17
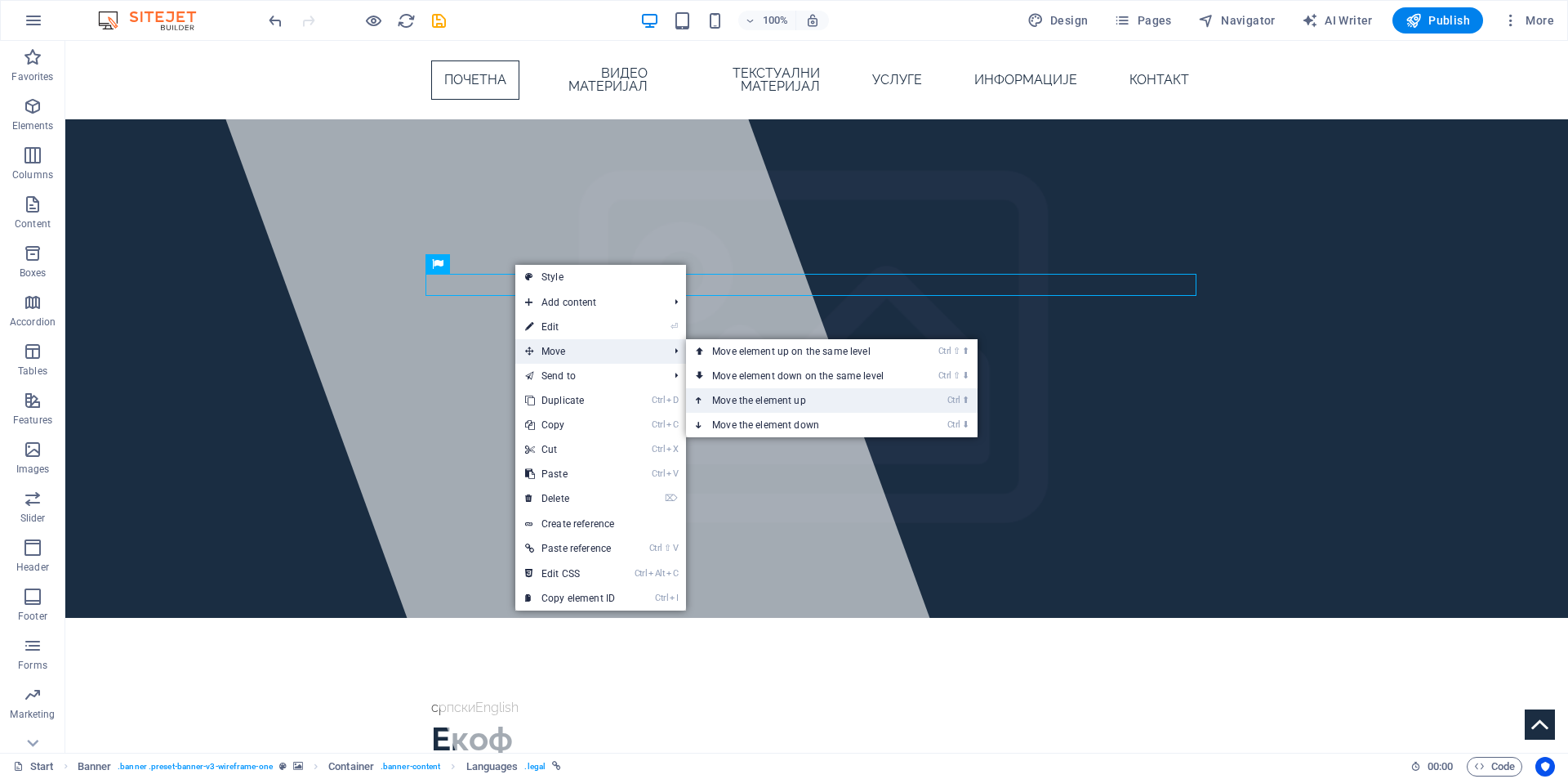
click at [814, 402] on link "Ctrl ⬆ Move the element up" at bounding box center [801, 400] width 230 height 25
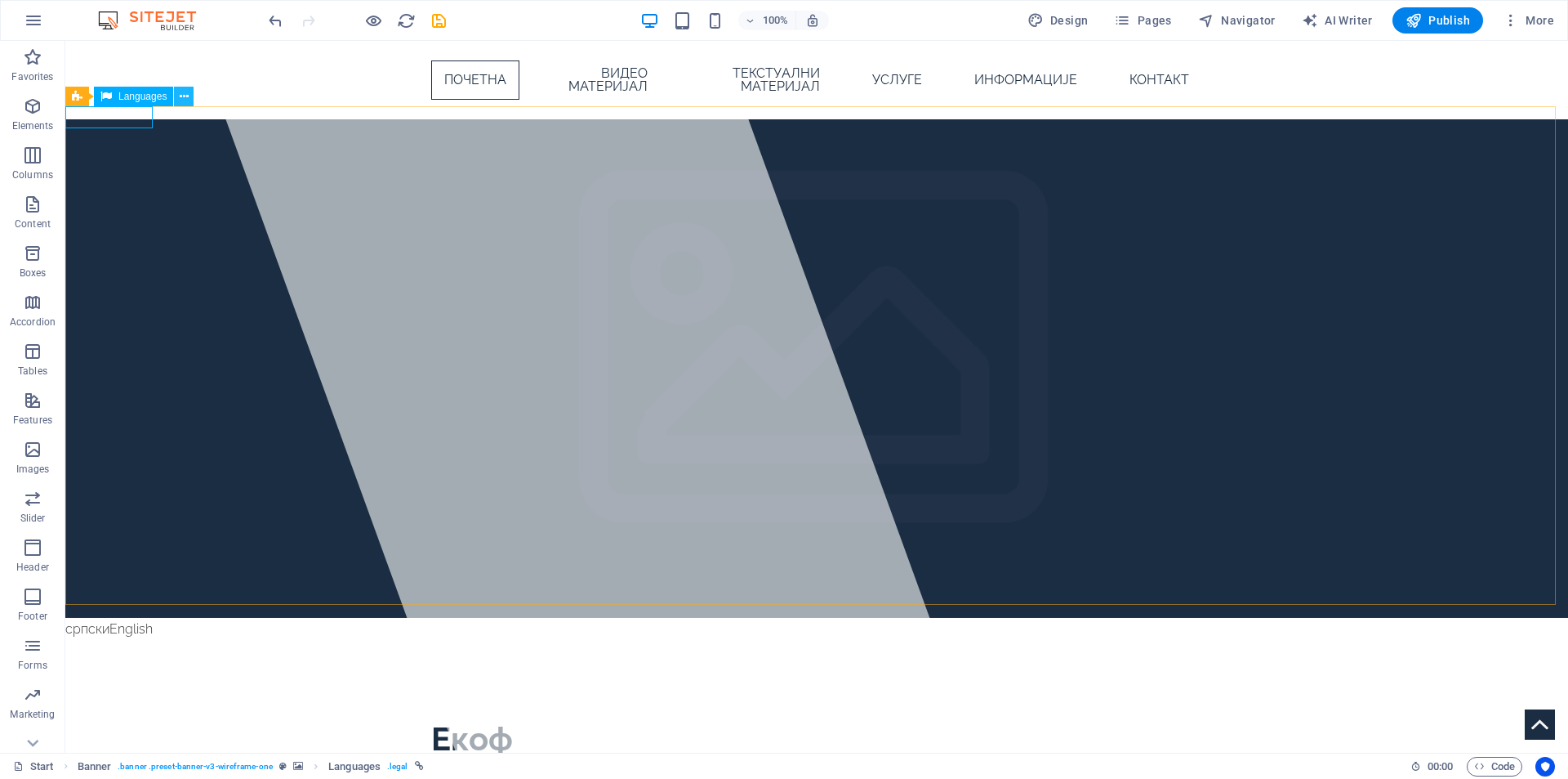
click at [181, 97] on icon at bounding box center [183, 96] width 9 height 17
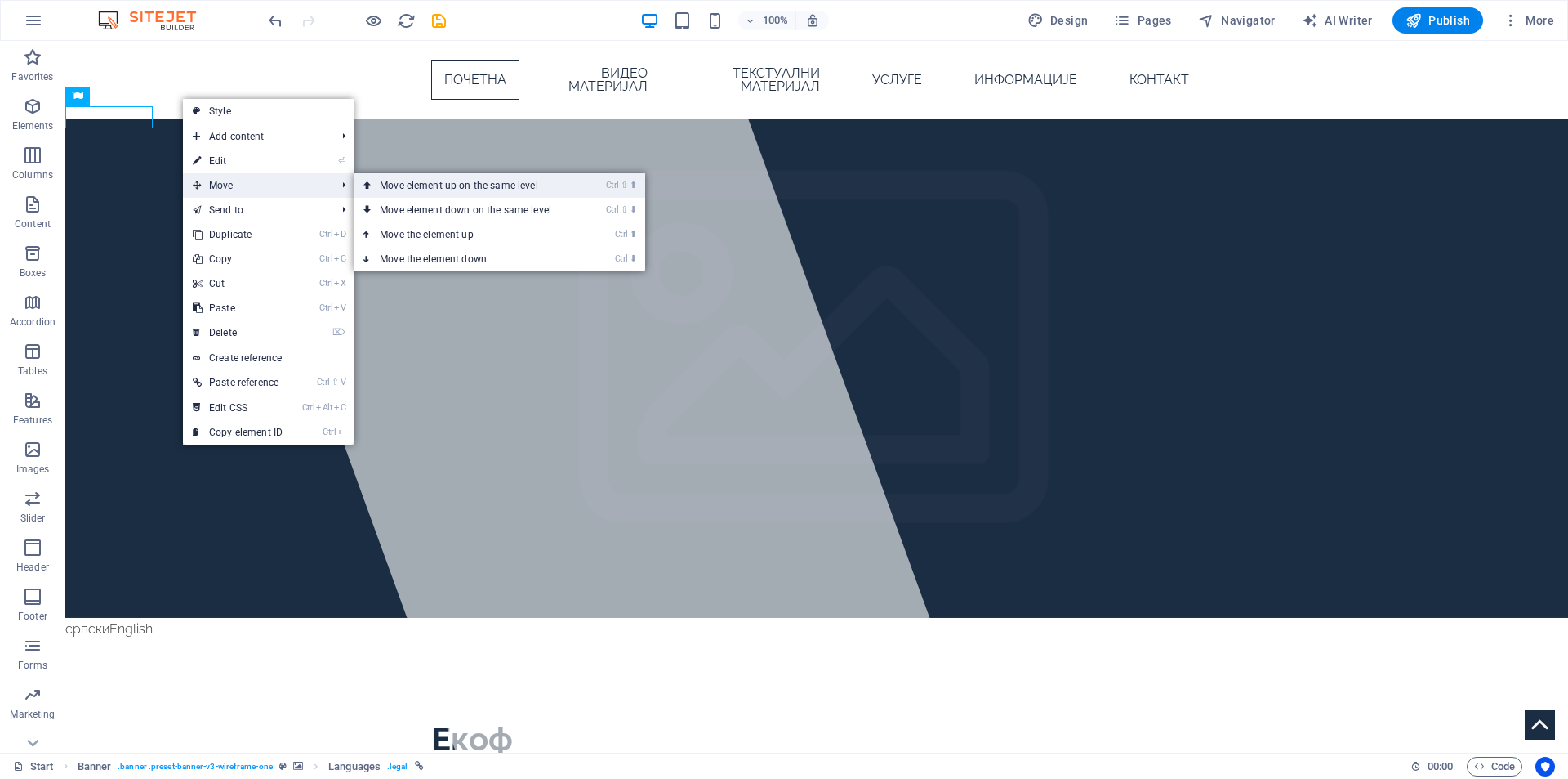
click at [431, 192] on link "Ctrl ⇧ ⬆ Move element up on the same level" at bounding box center [468, 186] width 230 height 25
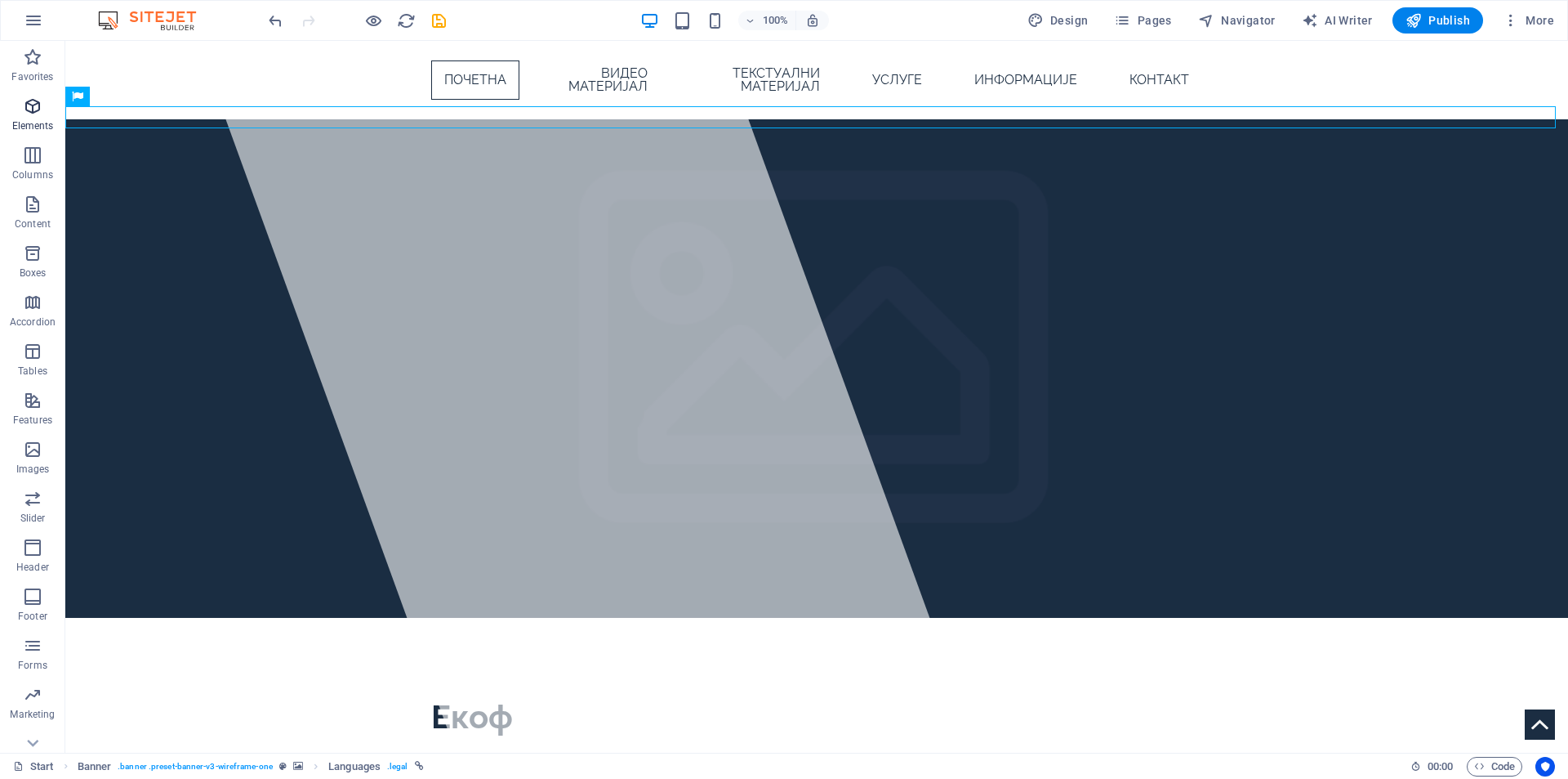
click at [19, 108] on span "Elements" at bounding box center [33, 116] width 65 height 40
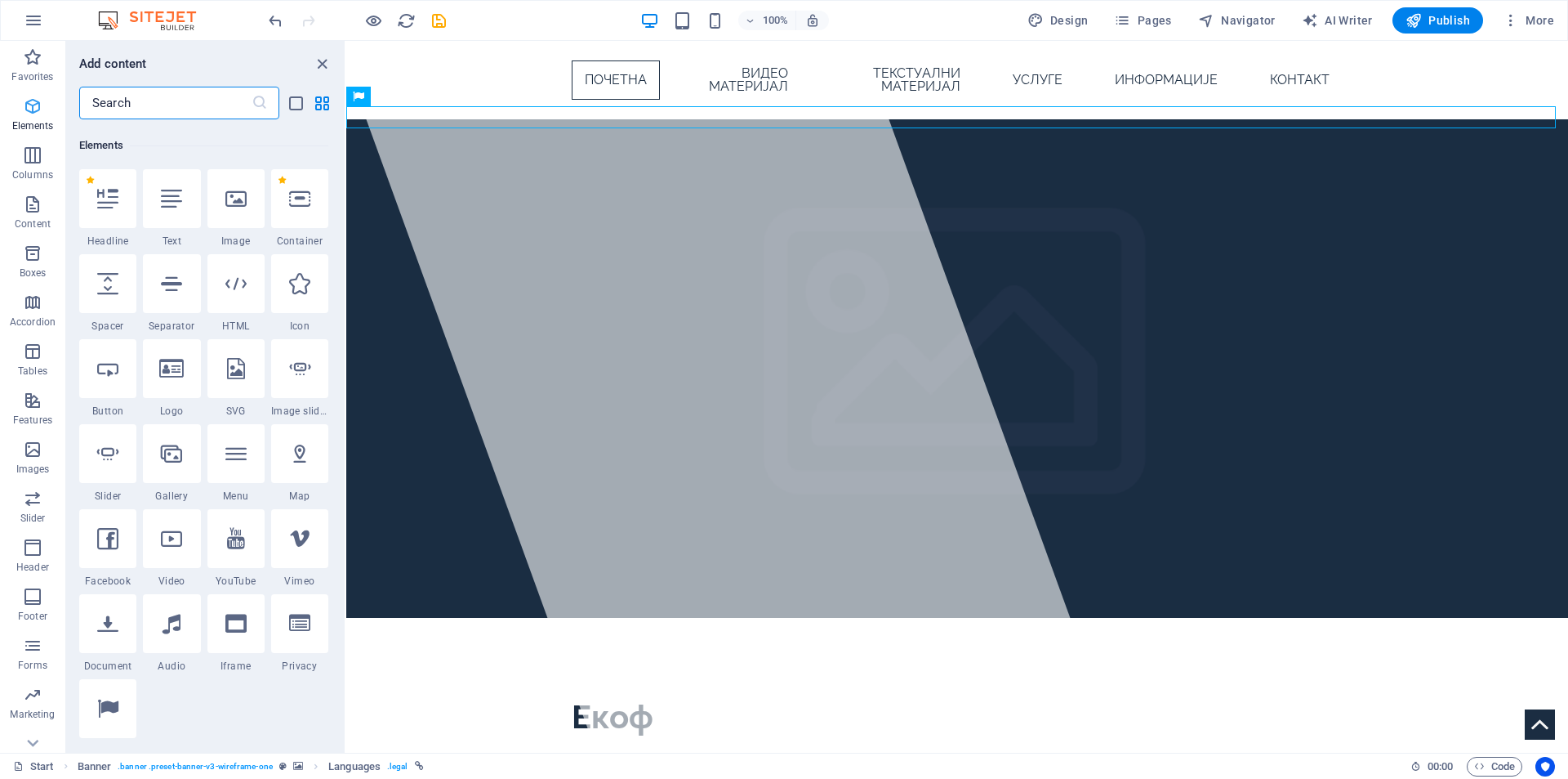
scroll to position [174, 0]
click at [132, 108] on input "text" at bounding box center [166, 102] width 173 height 33
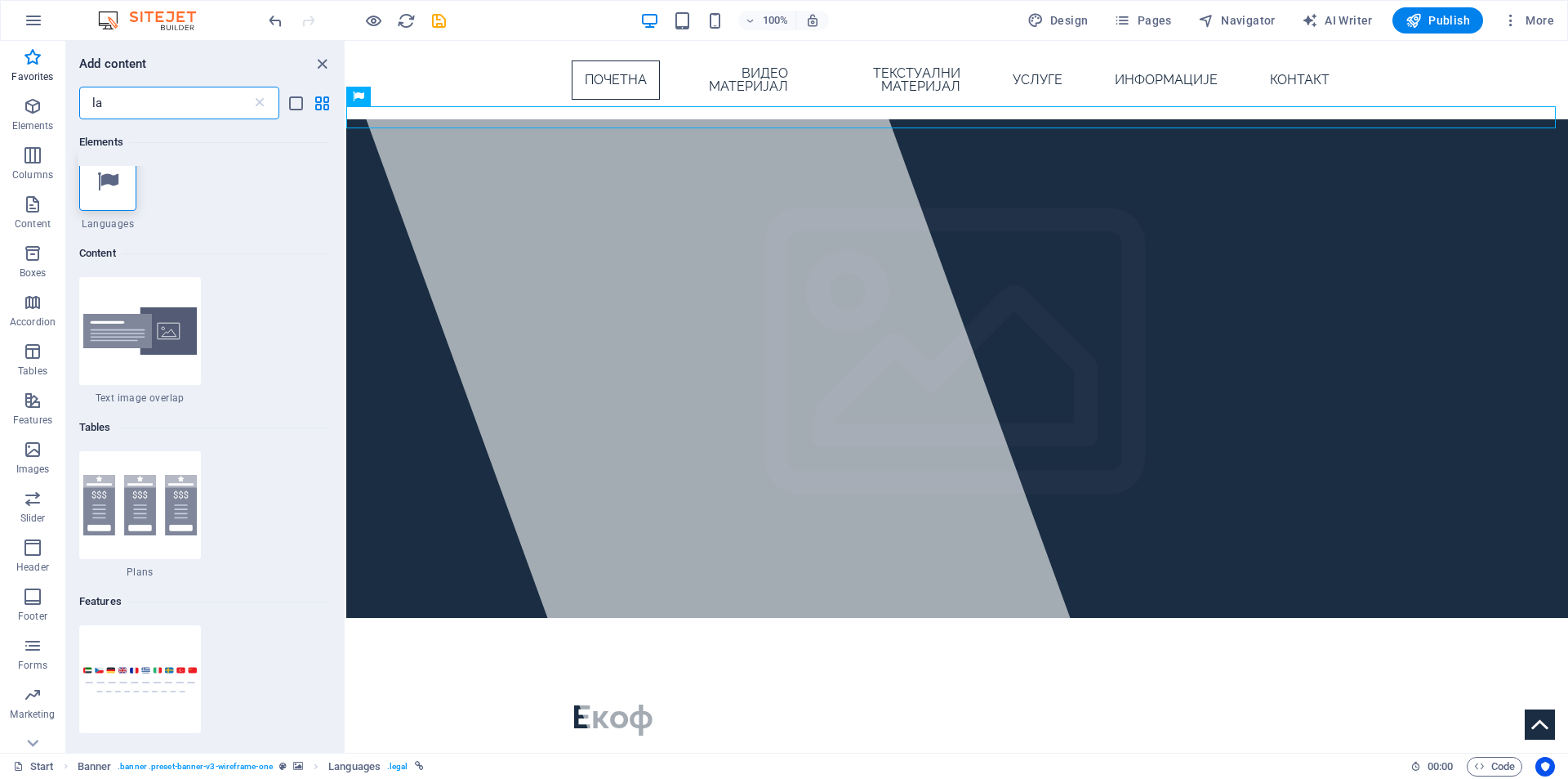
scroll to position [0, 0]
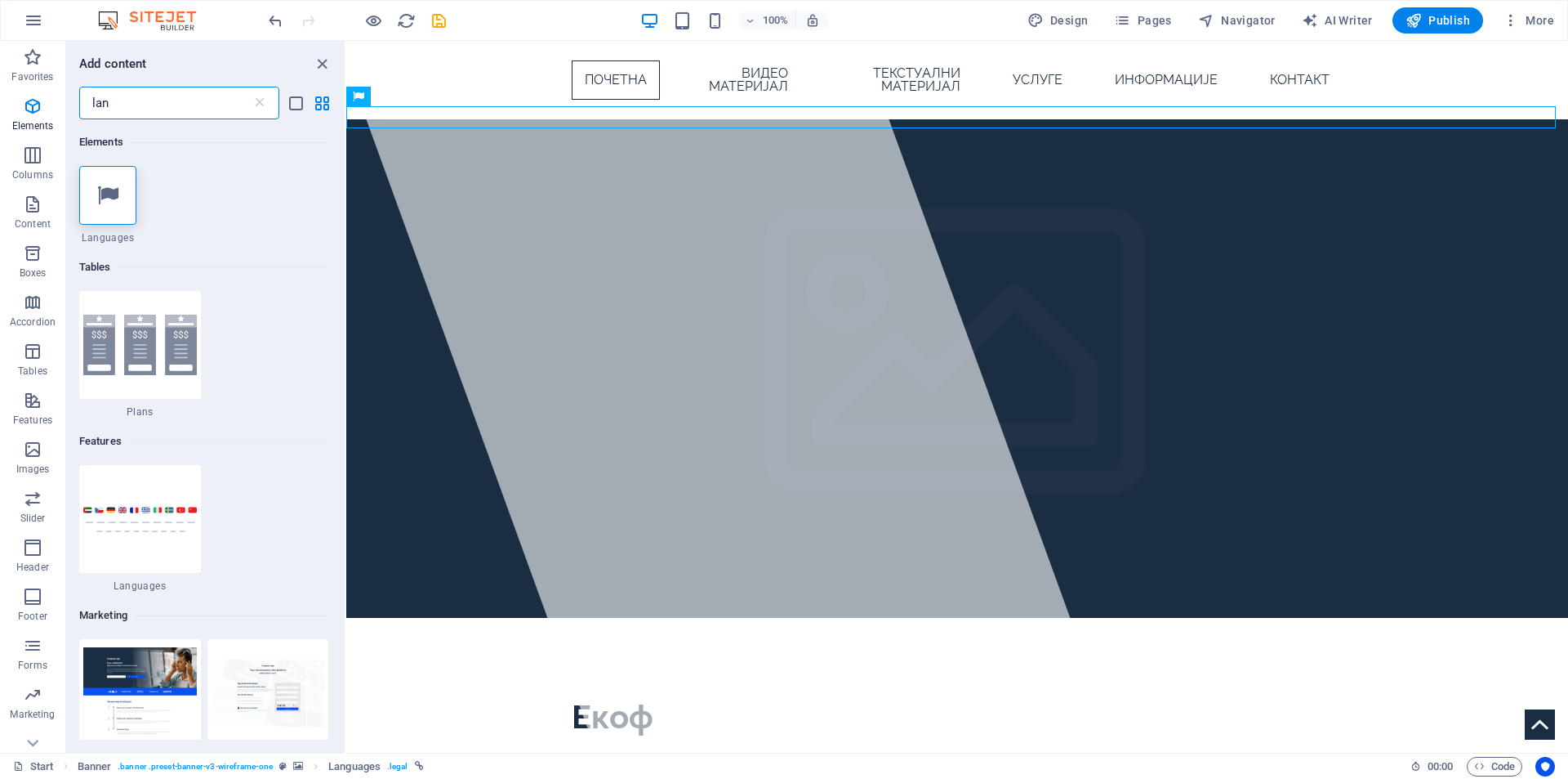
type input "lan"
click at [108, 212] on div at bounding box center [108, 195] width 58 height 59
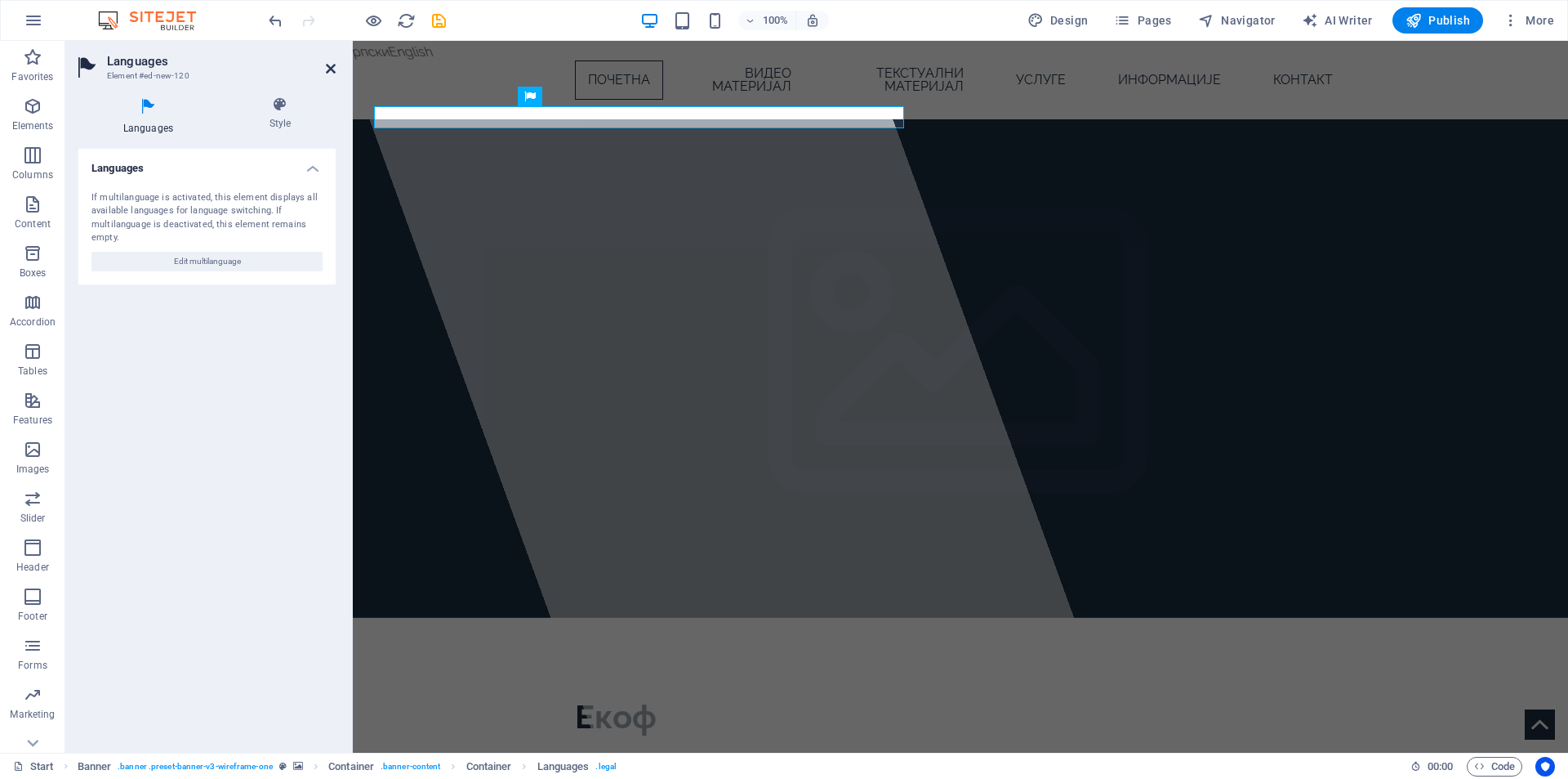
drag, startPoint x: 329, startPoint y: 67, endPoint x: 244, endPoint y: 49, distance: 86.9
click at [329, 67] on icon at bounding box center [330, 68] width 10 height 13
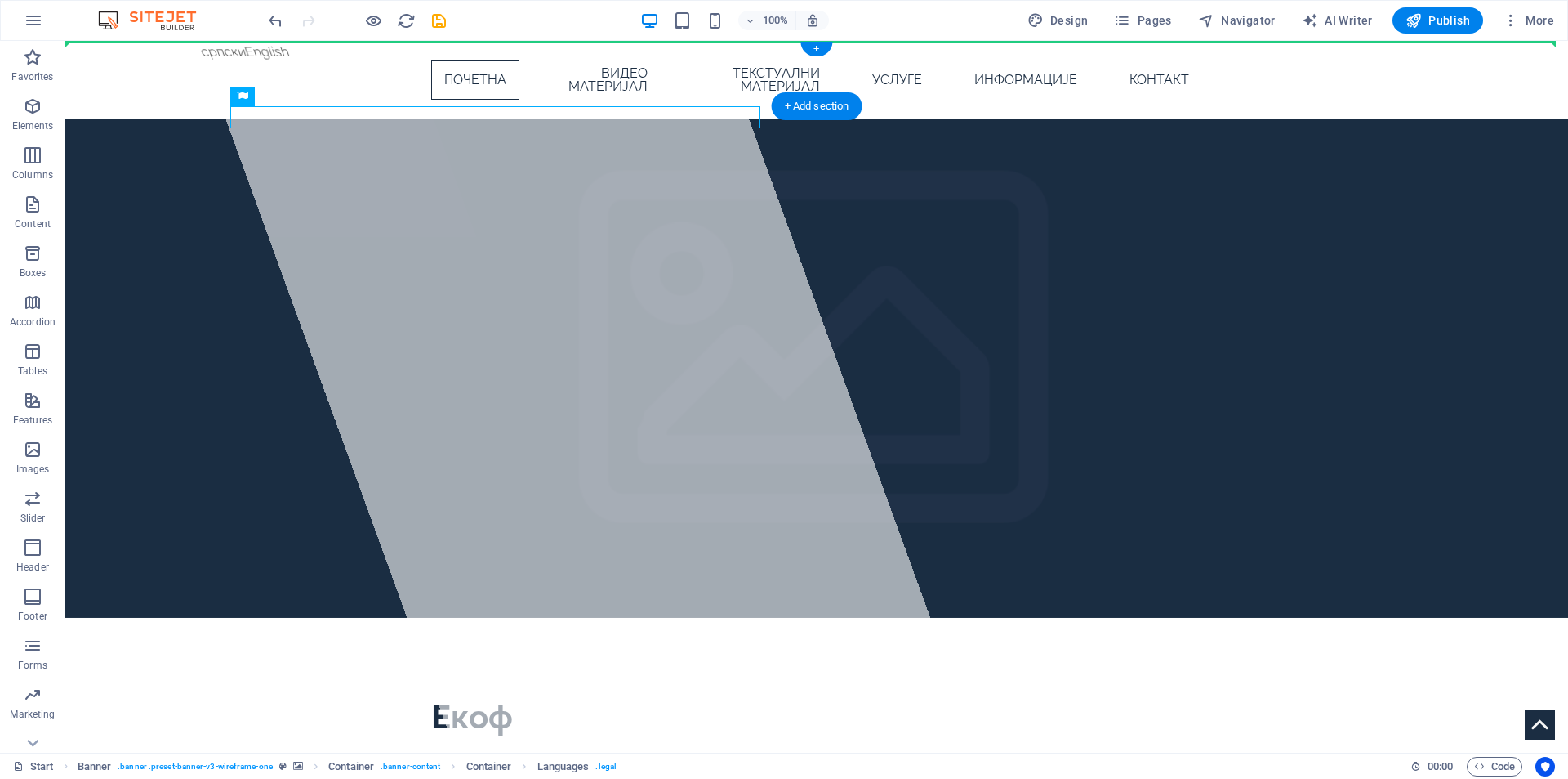
drag, startPoint x: 368, startPoint y: 136, endPoint x: 339, endPoint y: 62, distance: 79.5
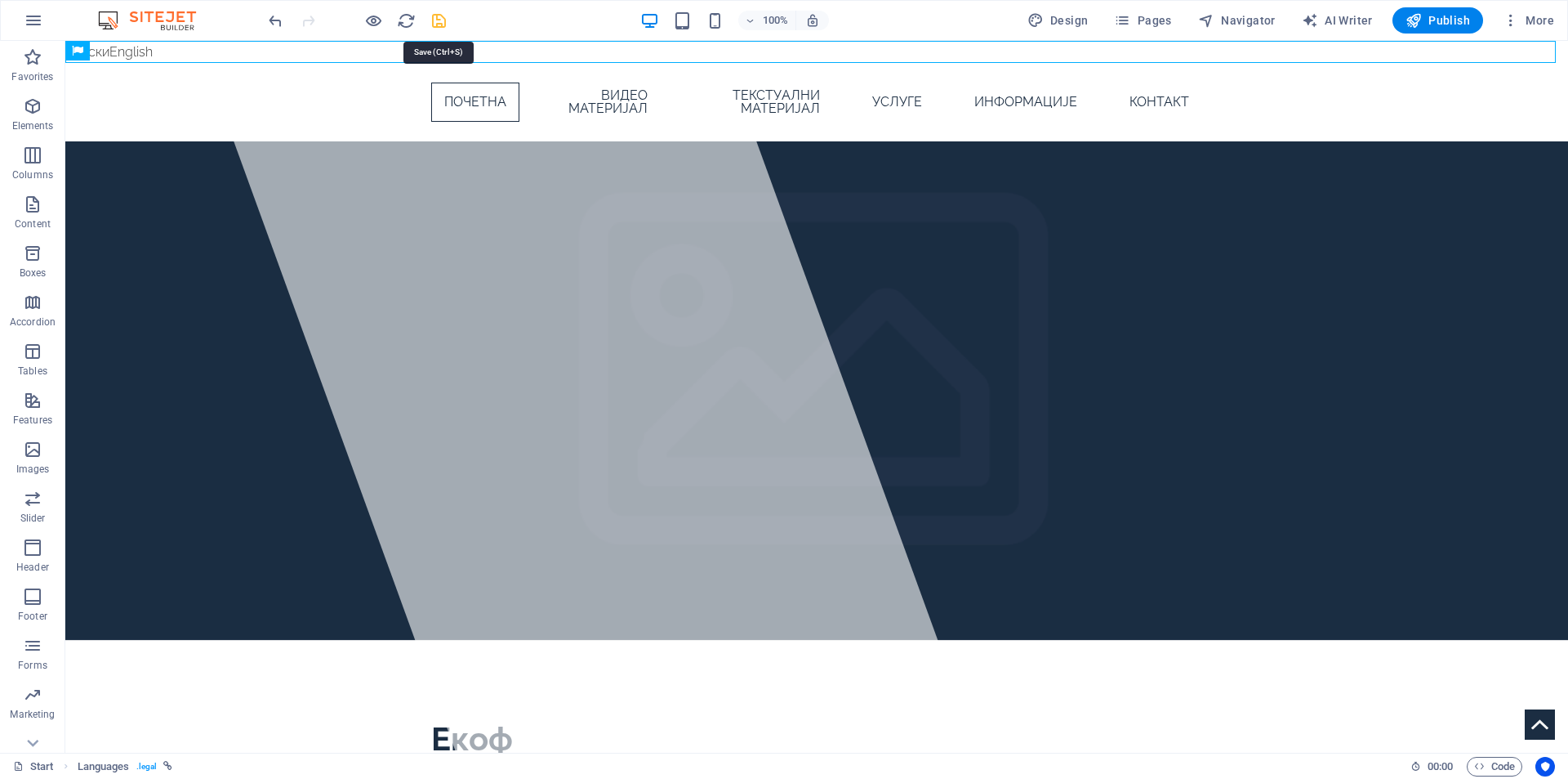
click at [435, 23] on icon "save" at bounding box center [438, 21] width 19 height 19
click at [1444, 16] on span "Publish" at bounding box center [1437, 20] width 64 height 16
click at [154, 50] on icon at bounding box center [155, 51] width 9 height 17
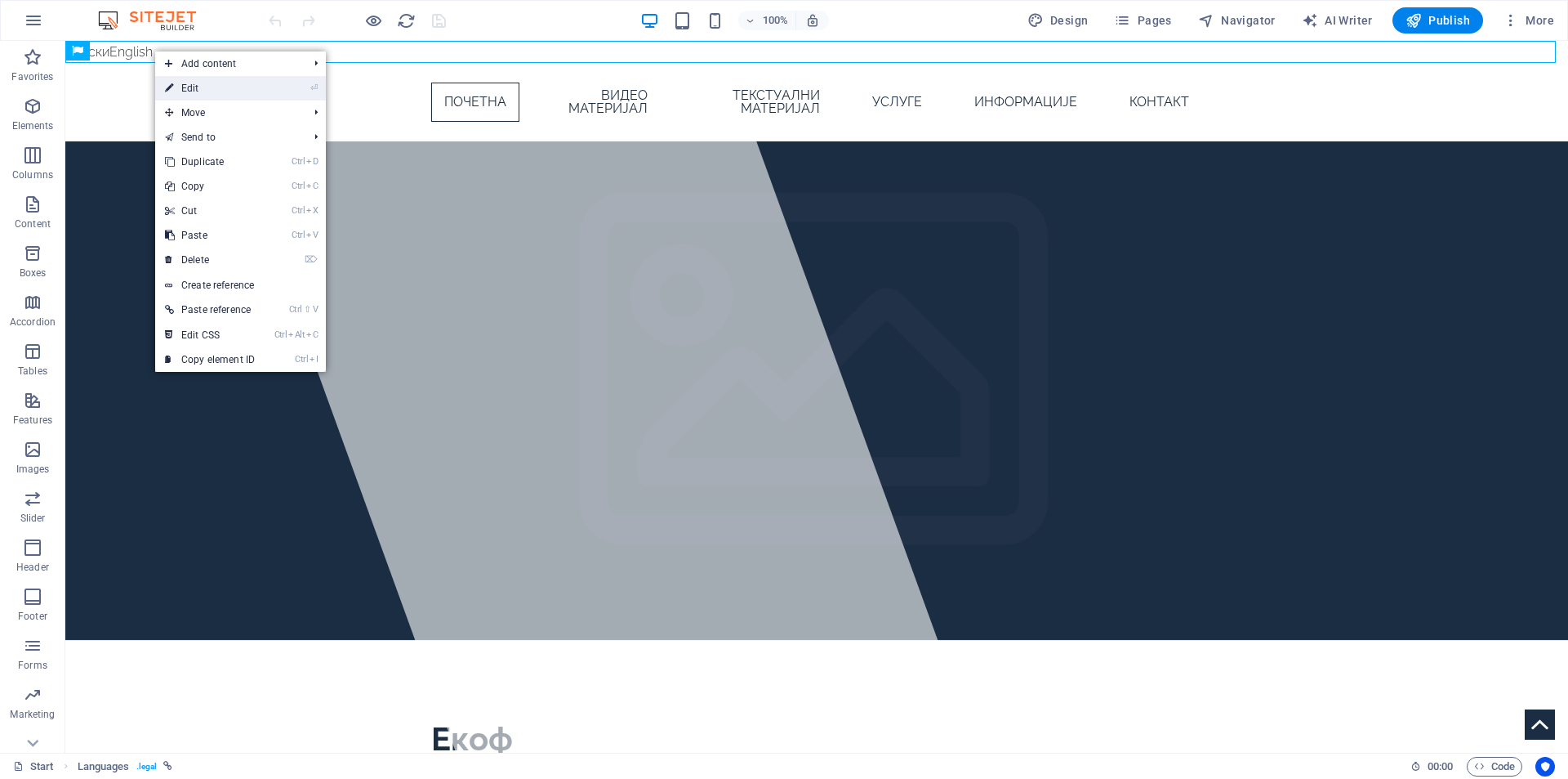
click at [206, 85] on link "⏎ Edit" at bounding box center [209, 88] width 109 height 25
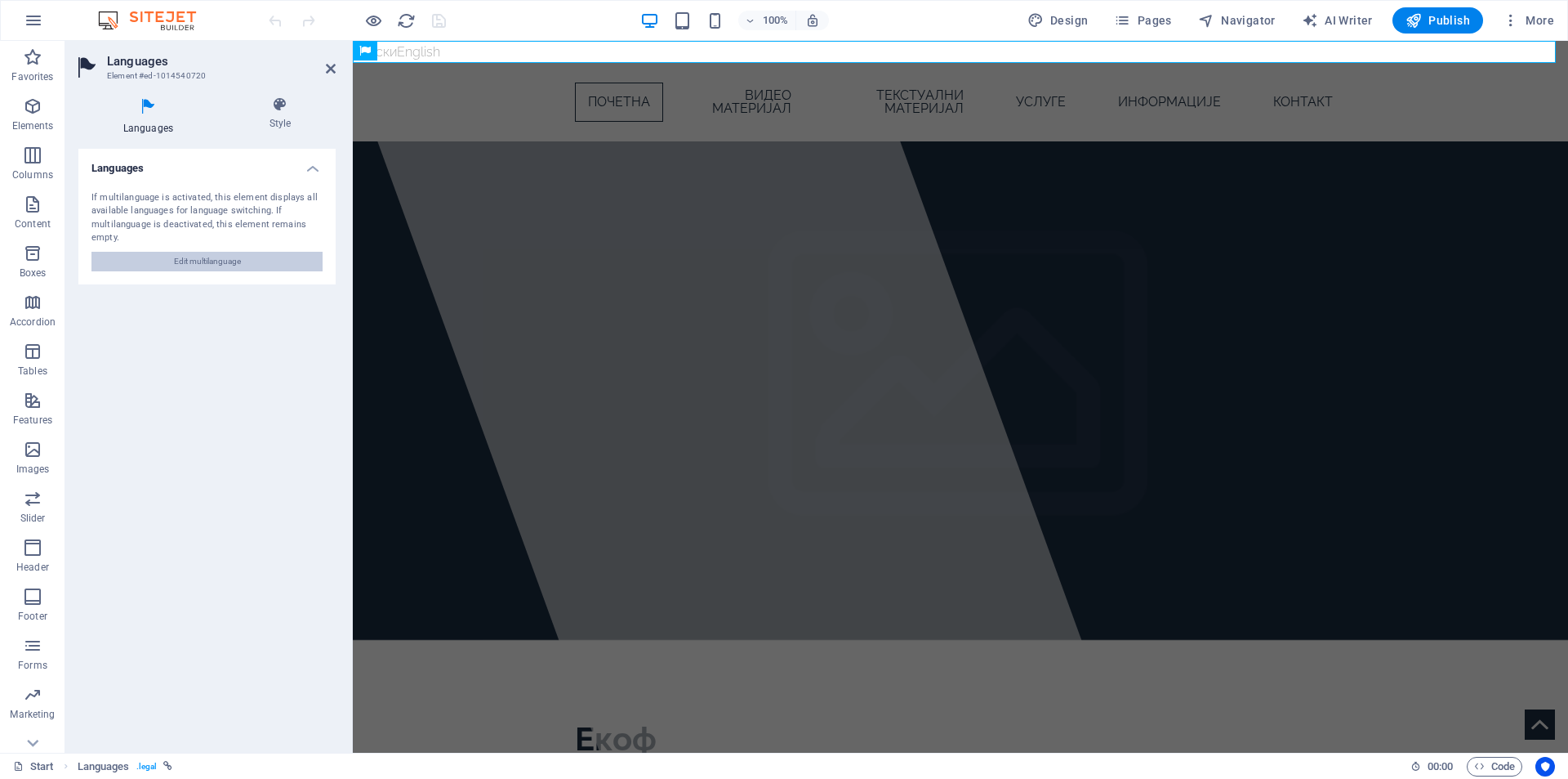
click at [271, 266] on button "Edit multilanguage" at bounding box center [206, 262] width 231 height 20
select select "139"
select select "41"
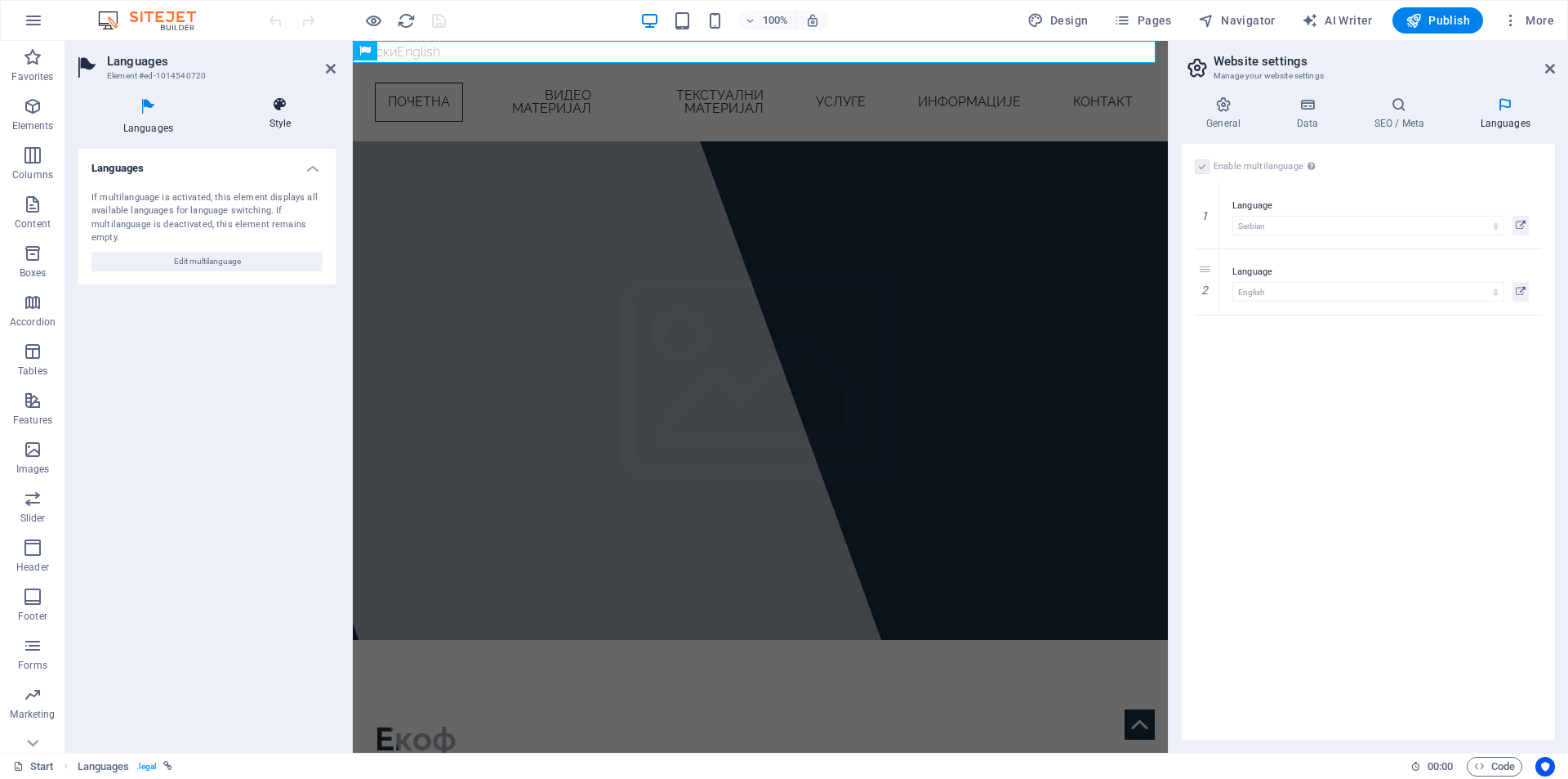
click at [271, 109] on icon at bounding box center [280, 104] width 111 height 16
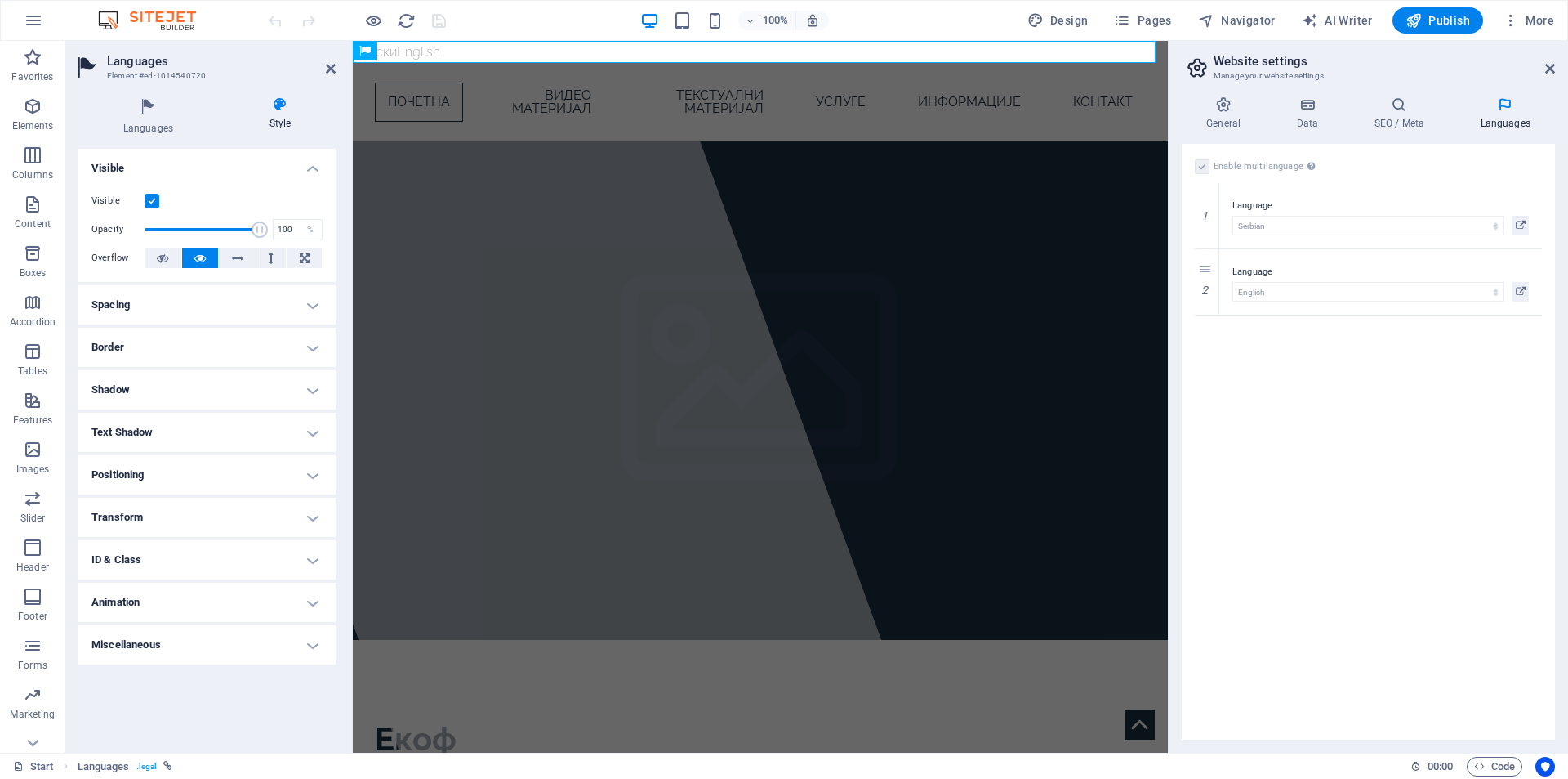
click at [164, 305] on h4 "Spacing" at bounding box center [206, 305] width 257 height 40
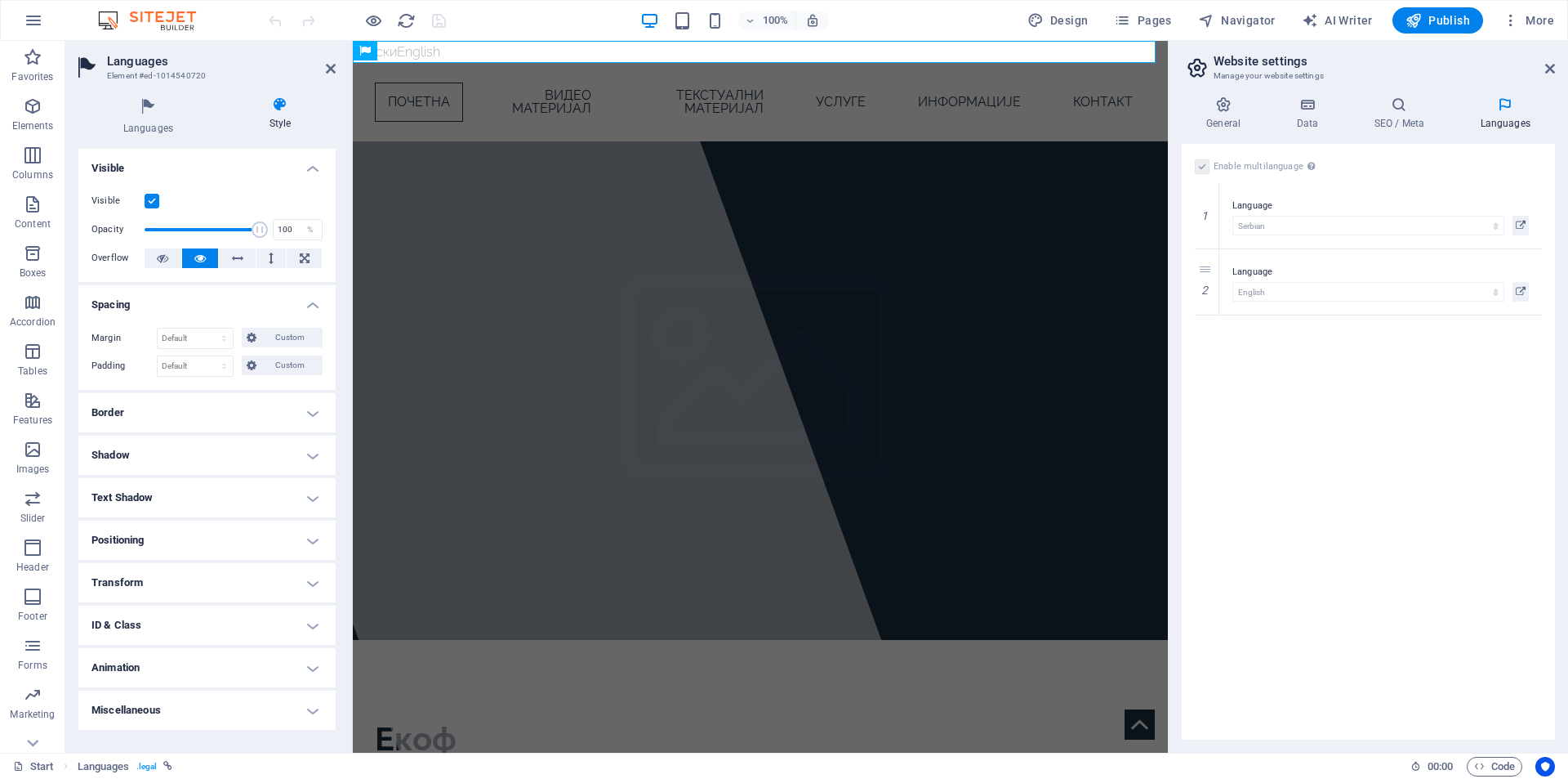
click at [180, 419] on h4 "Border" at bounding box center [206, 413] width 257 height 40
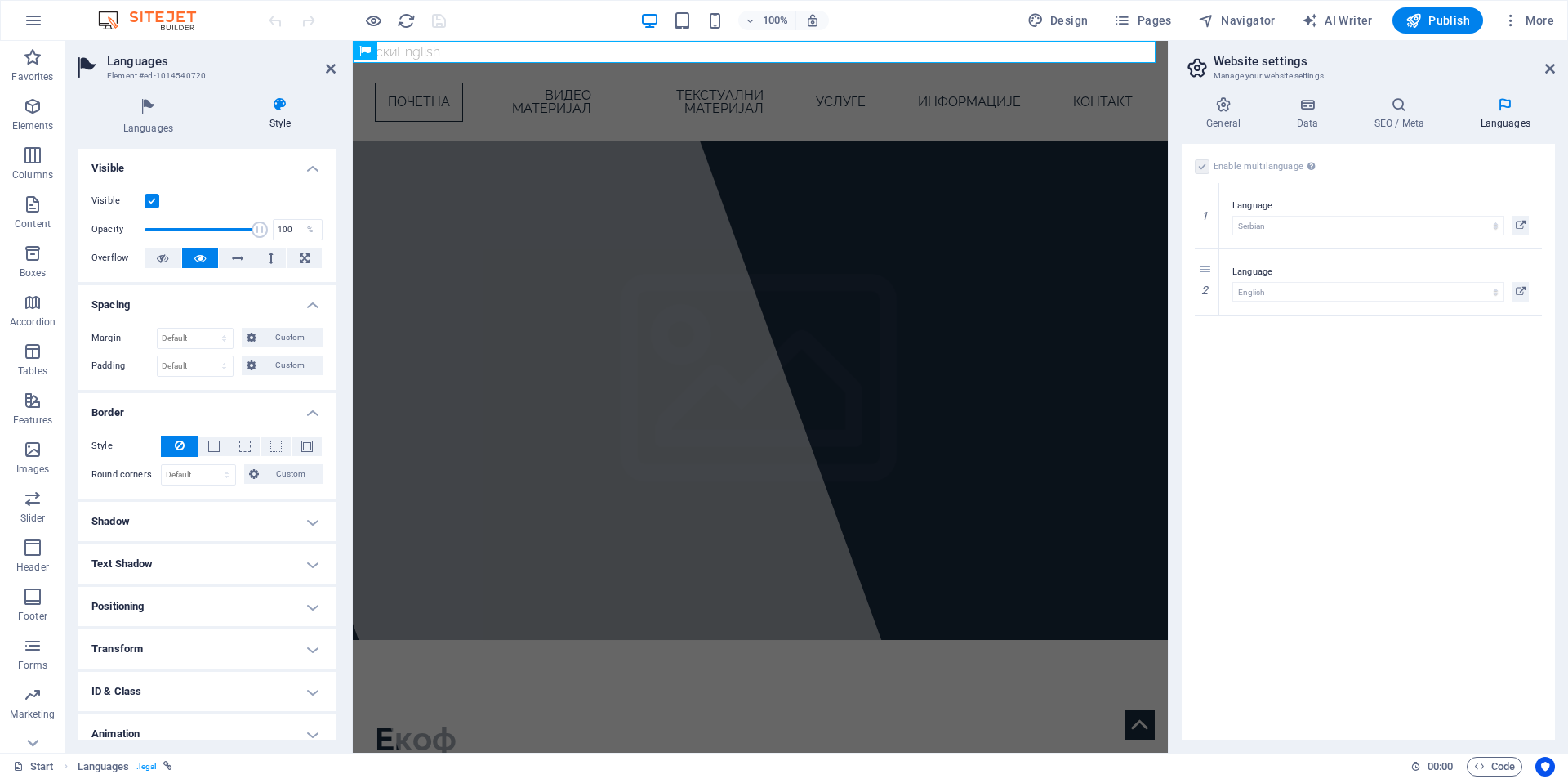
click at [225, 529] on h4 "Shadow" at bounding box center [206, 521] width 257 height 40
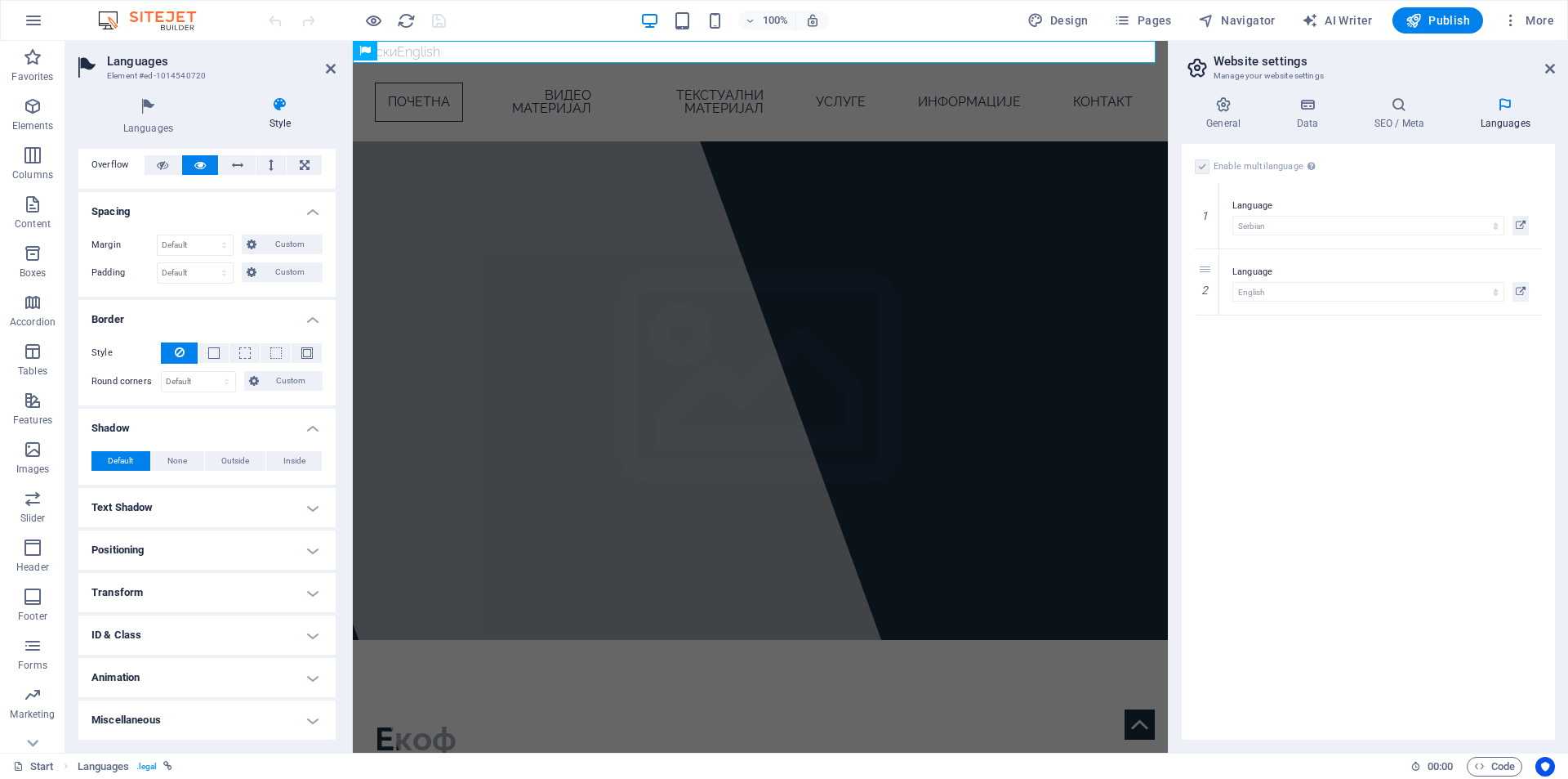
click at [182, 501] on h4 "Text Shadow" at bounding box center [206, 507] width 257 height 40
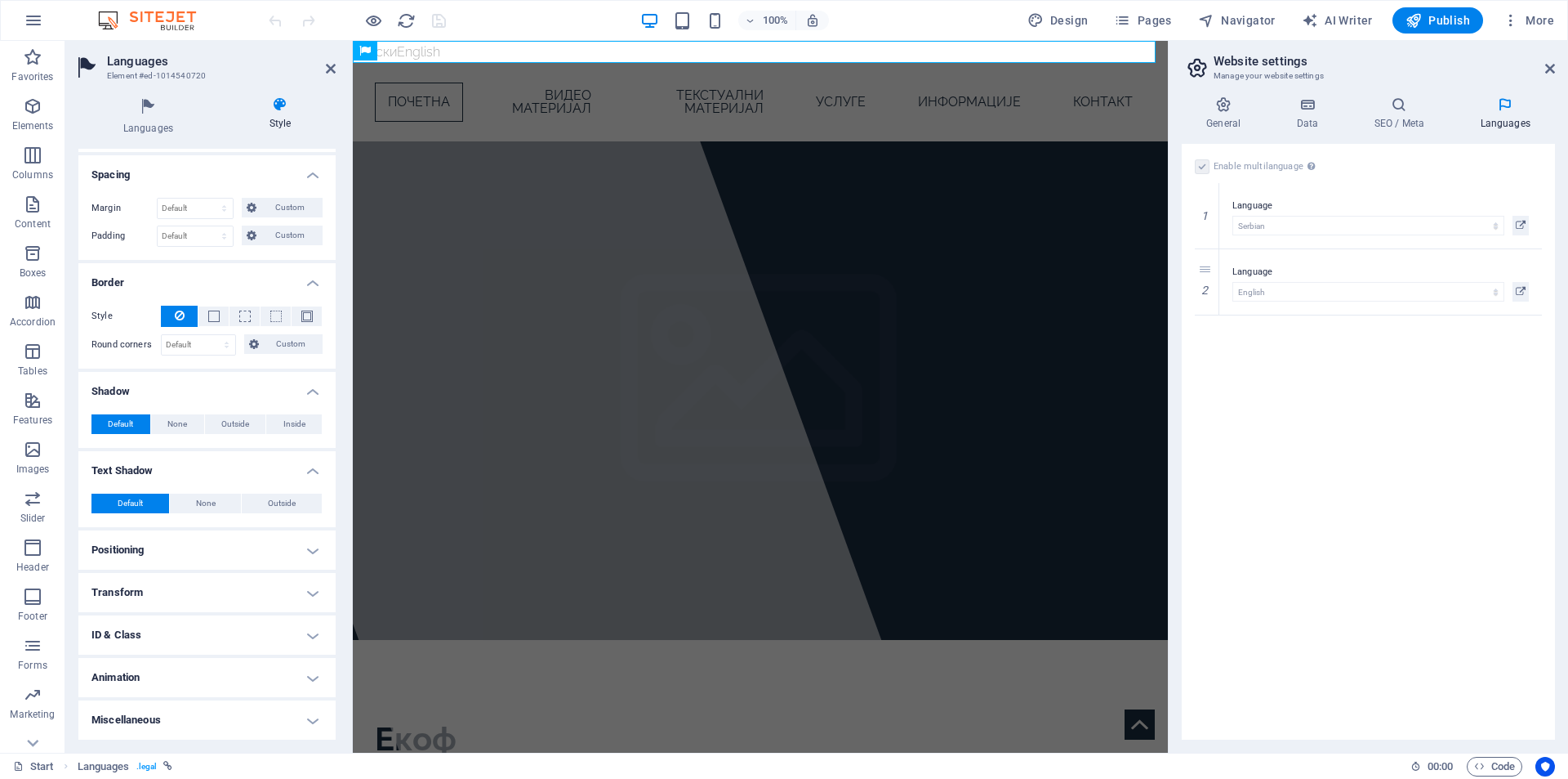
click at [222, 546] on h4 "Positioning" at bounding box center [206, 550] width 257 height 40
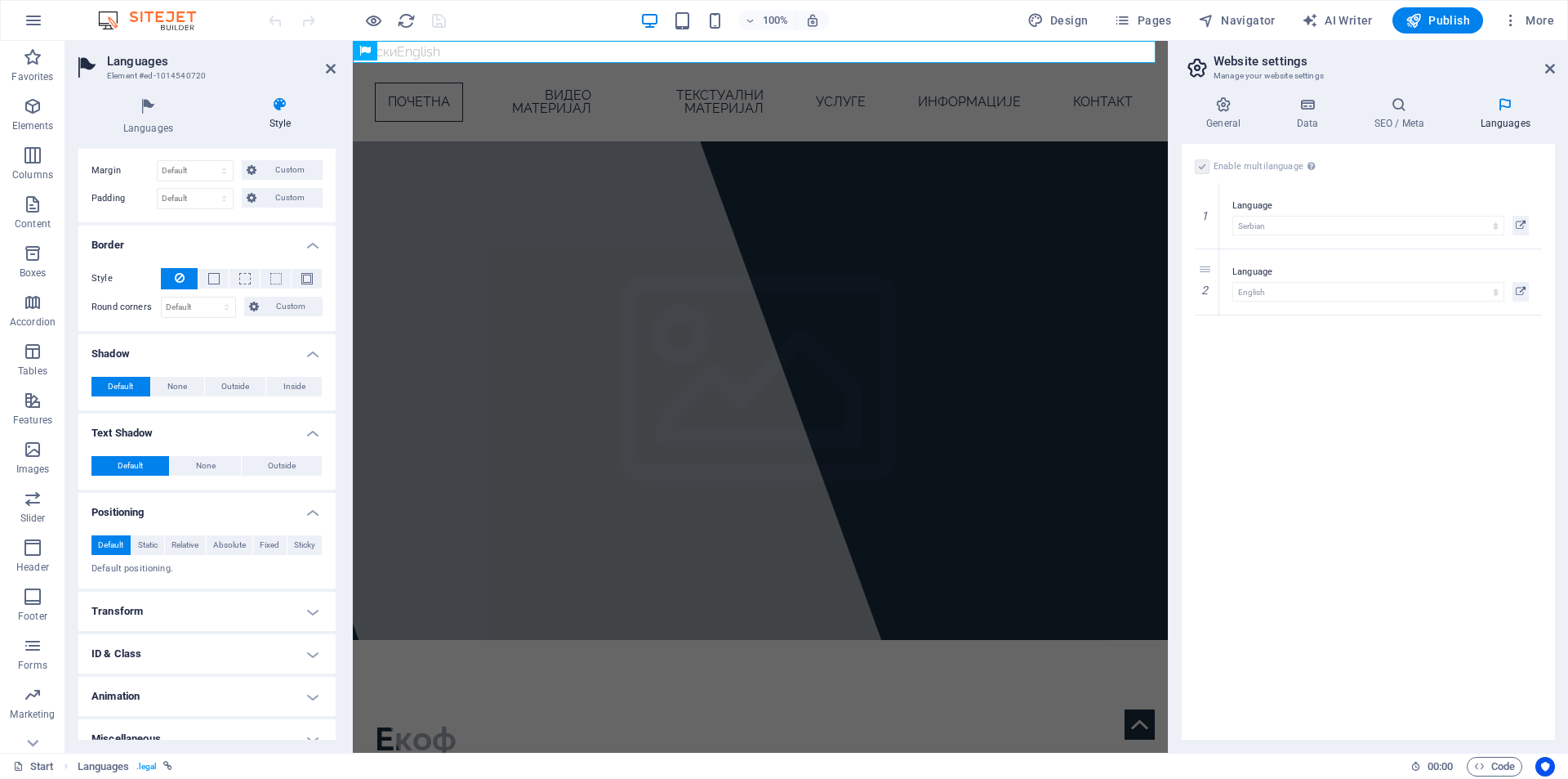
scroll to position [187, 0]
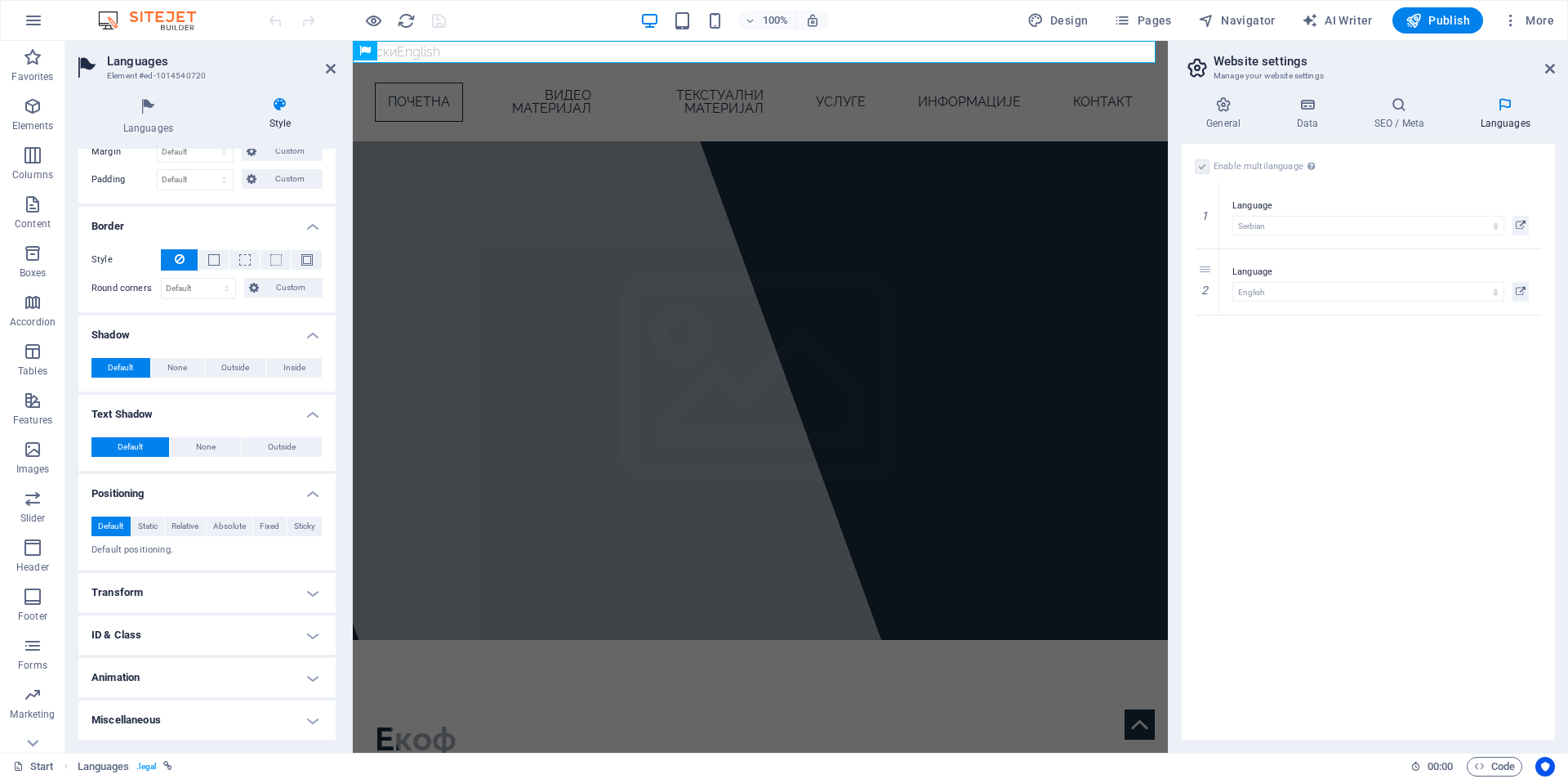
click at [229, 578] on h4 "Transform" at bounding box center [206, 592] width 257 height 40
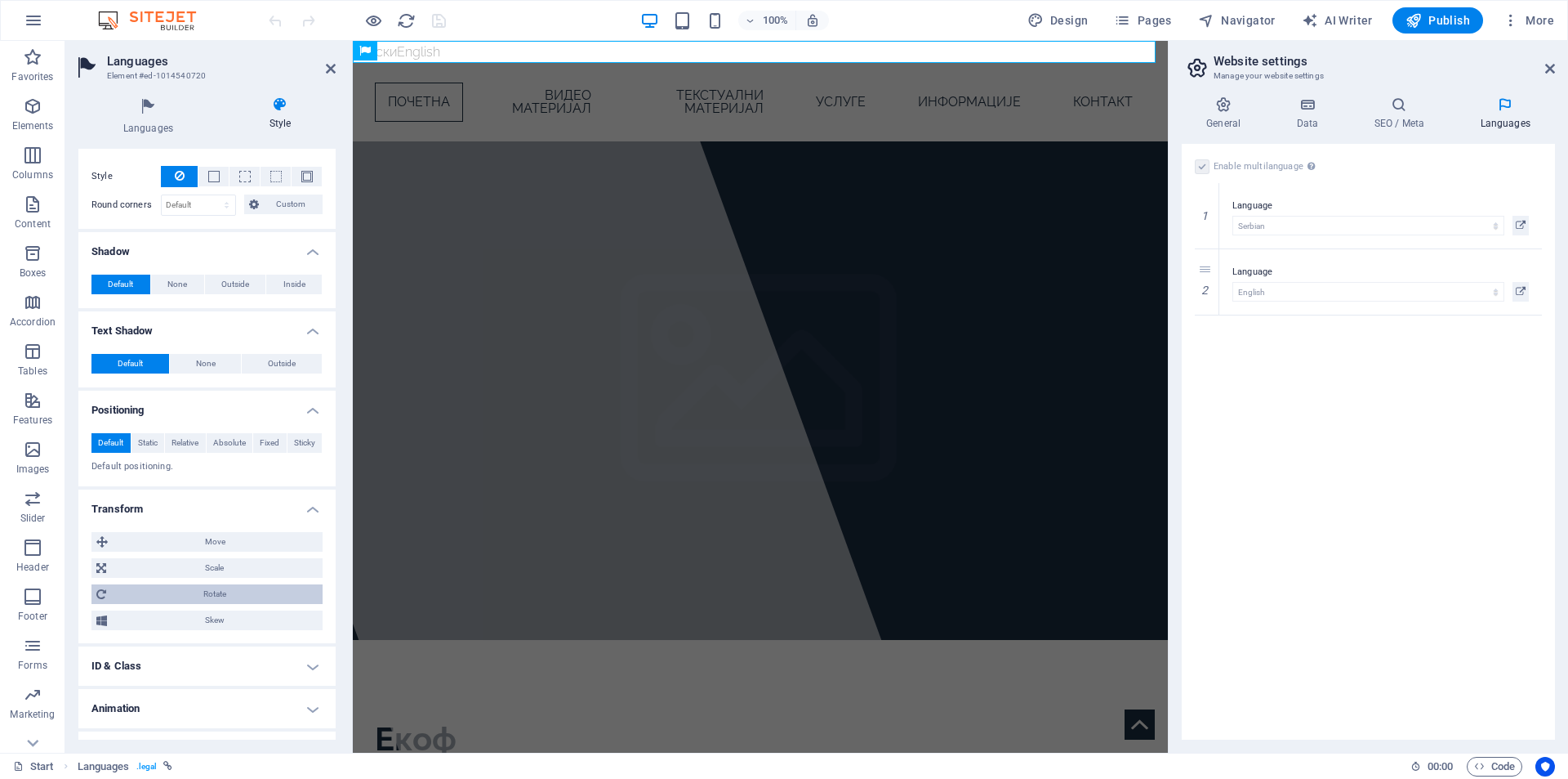
scroll to position [301, 0]
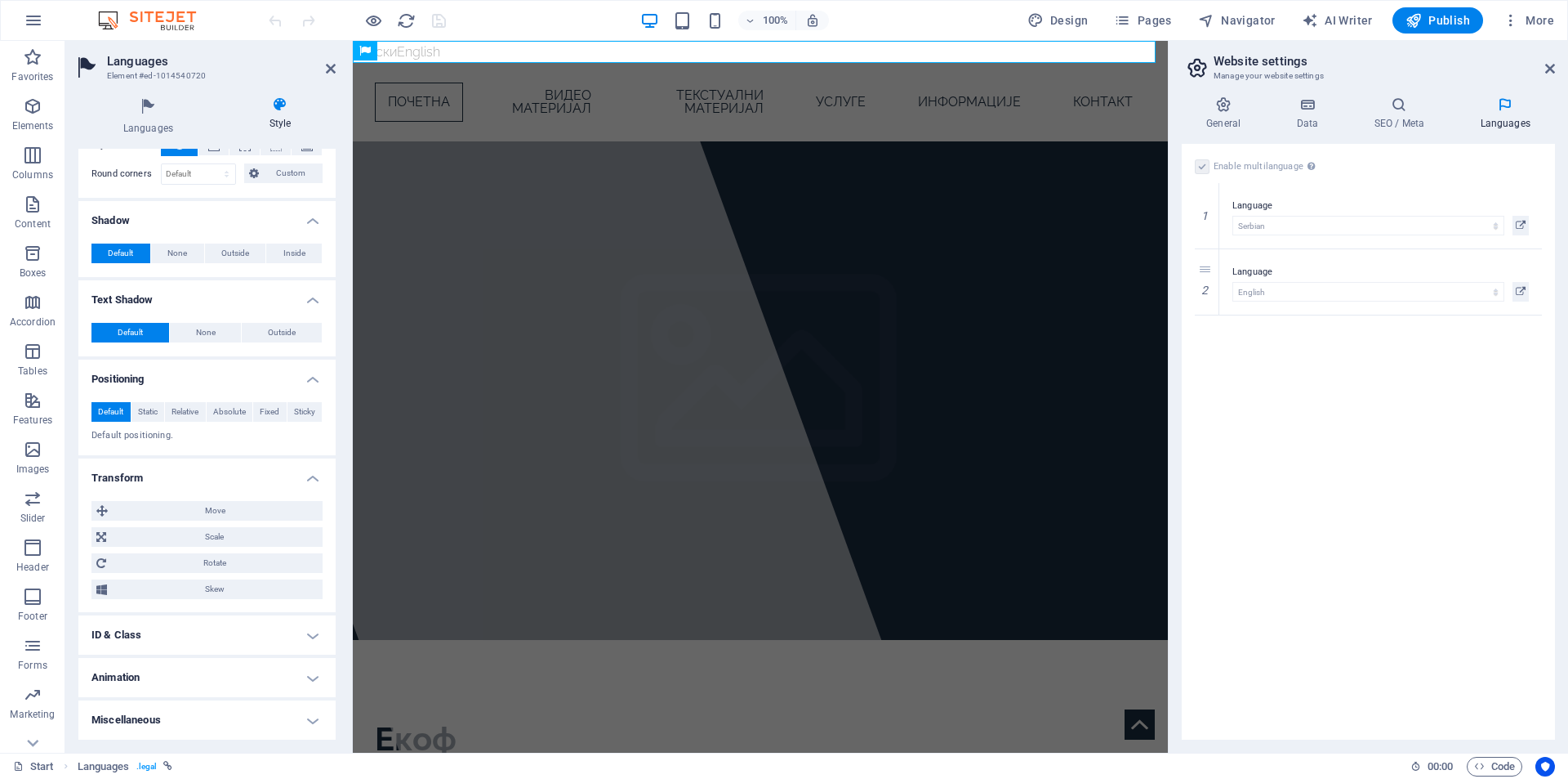
click at [205, 636] on h4 "ID & Class" at bounding box center [206, 635] width 257 height 40
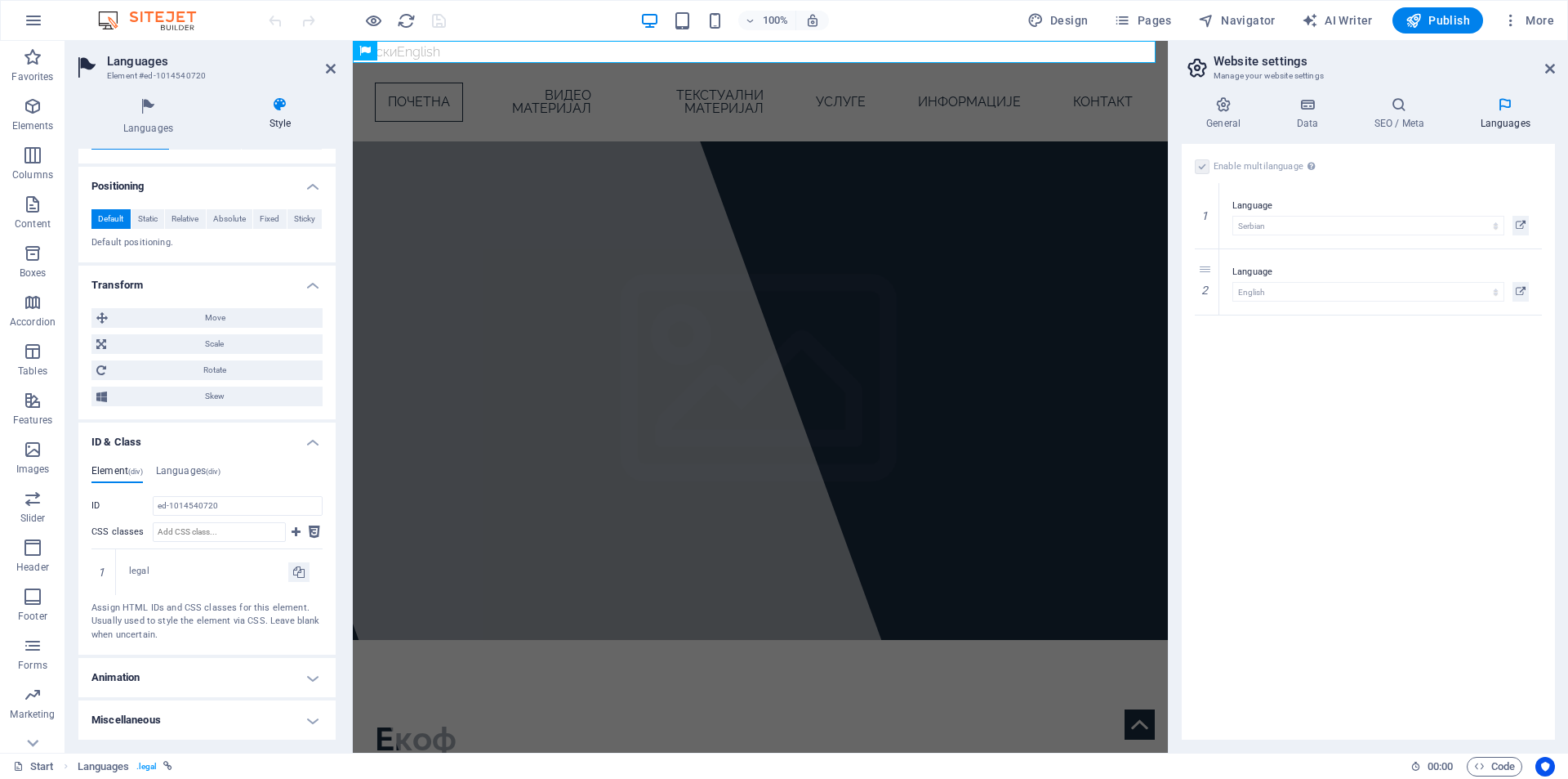
click at [195, 681] on h4 "Animation" at bounding box center [206, 678] width 257 height 40
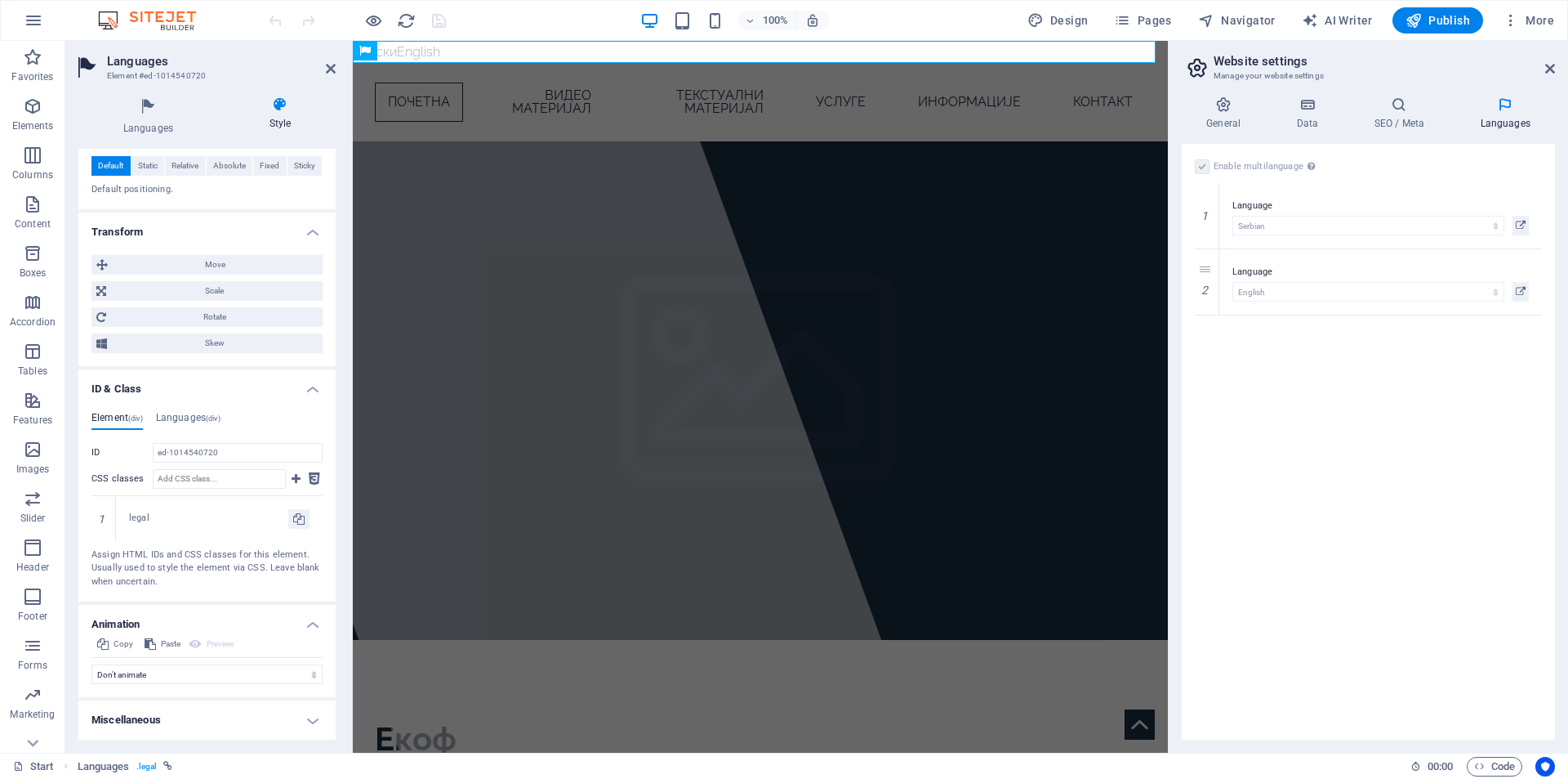
click at [181, 717] on h4 "Miscellaneous" at bounding box center [206, 720] width 257 height 40
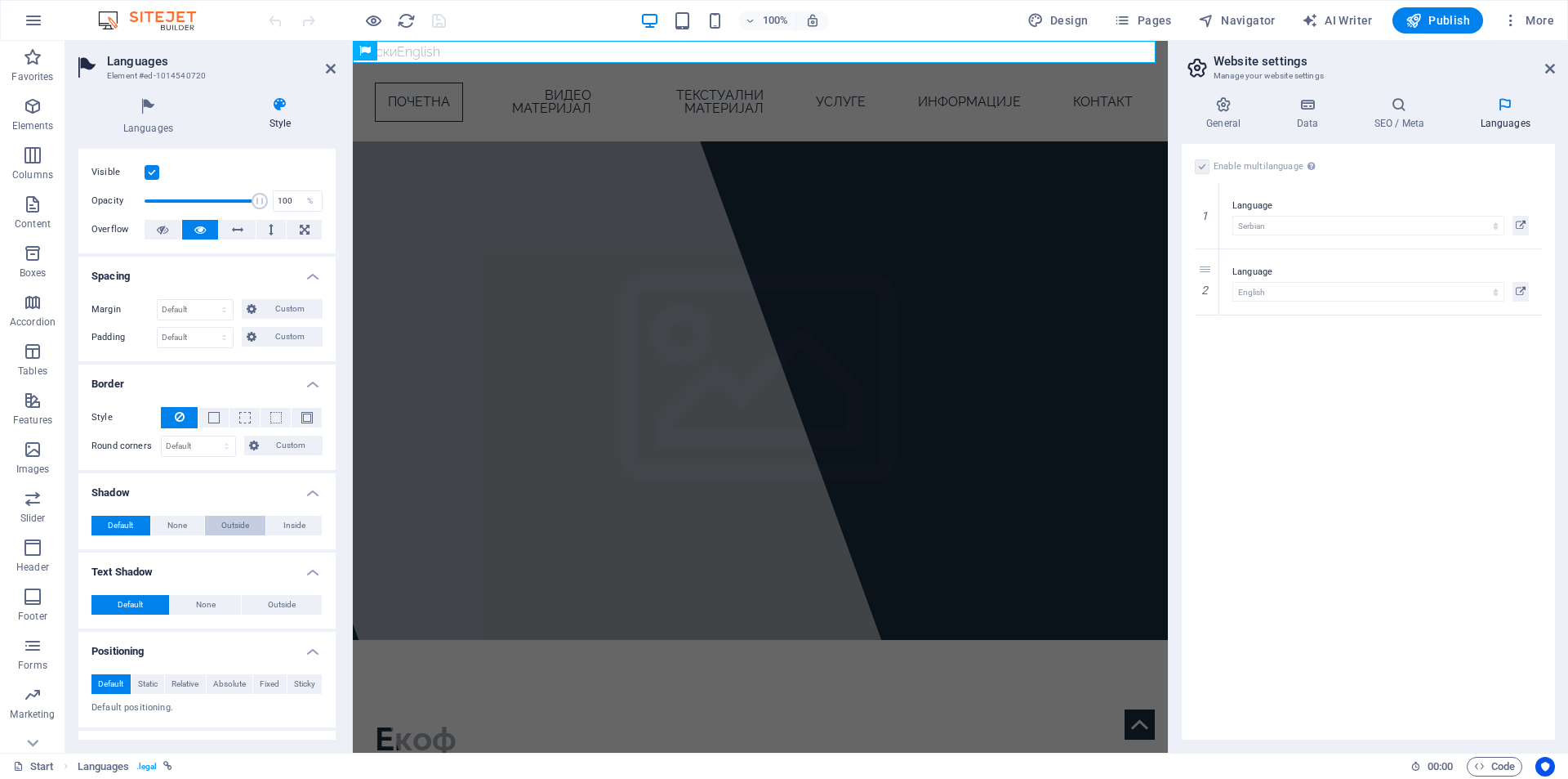
scroll to position [0, 0]
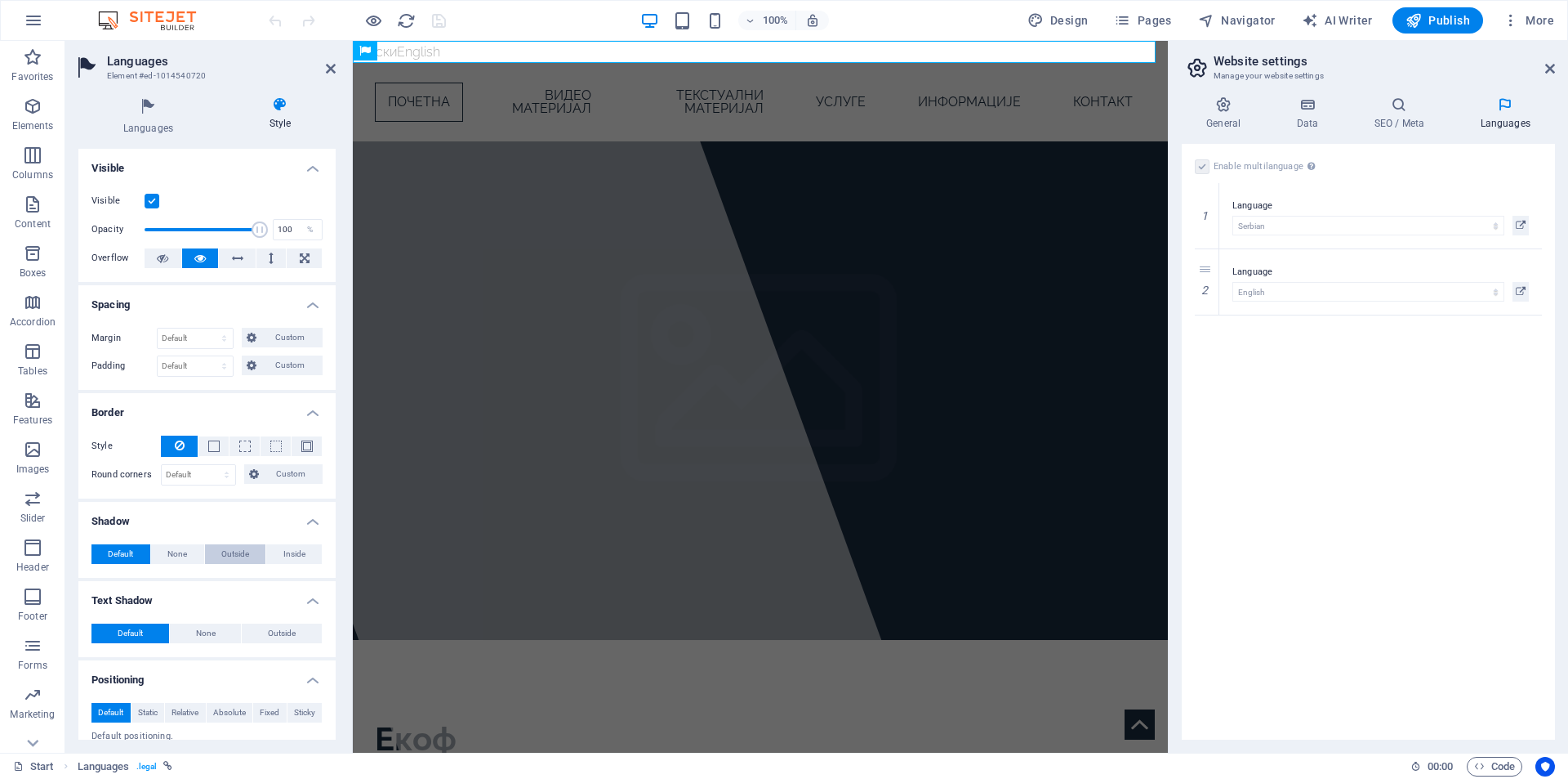
click at [230, 553] on span "Outside" at bounding box center [235, 554] width 28 height 20
type input "2"
type input "4"
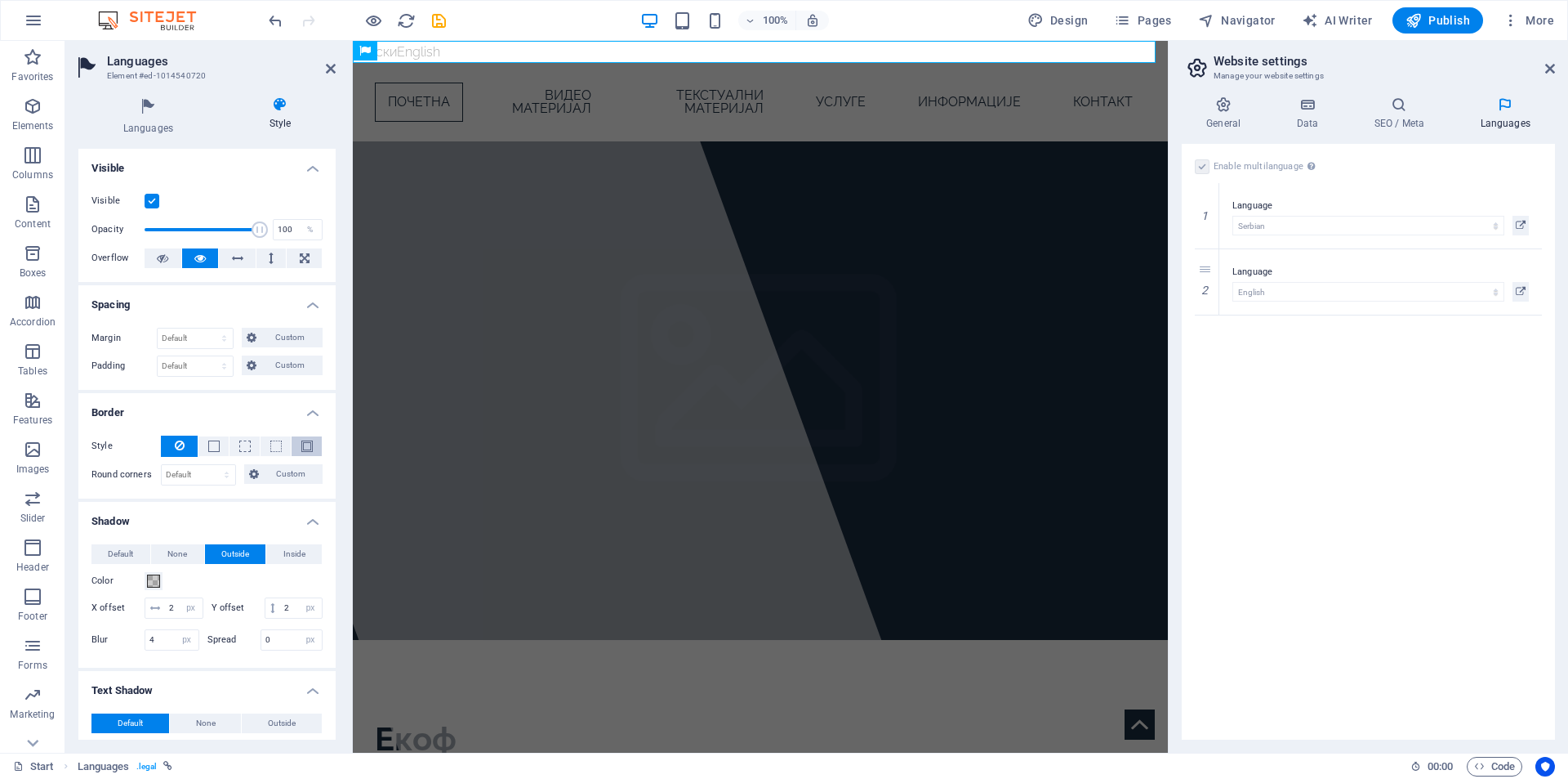
click at [309, 439] on button at bounding box center [306, 447] width 30 height 20
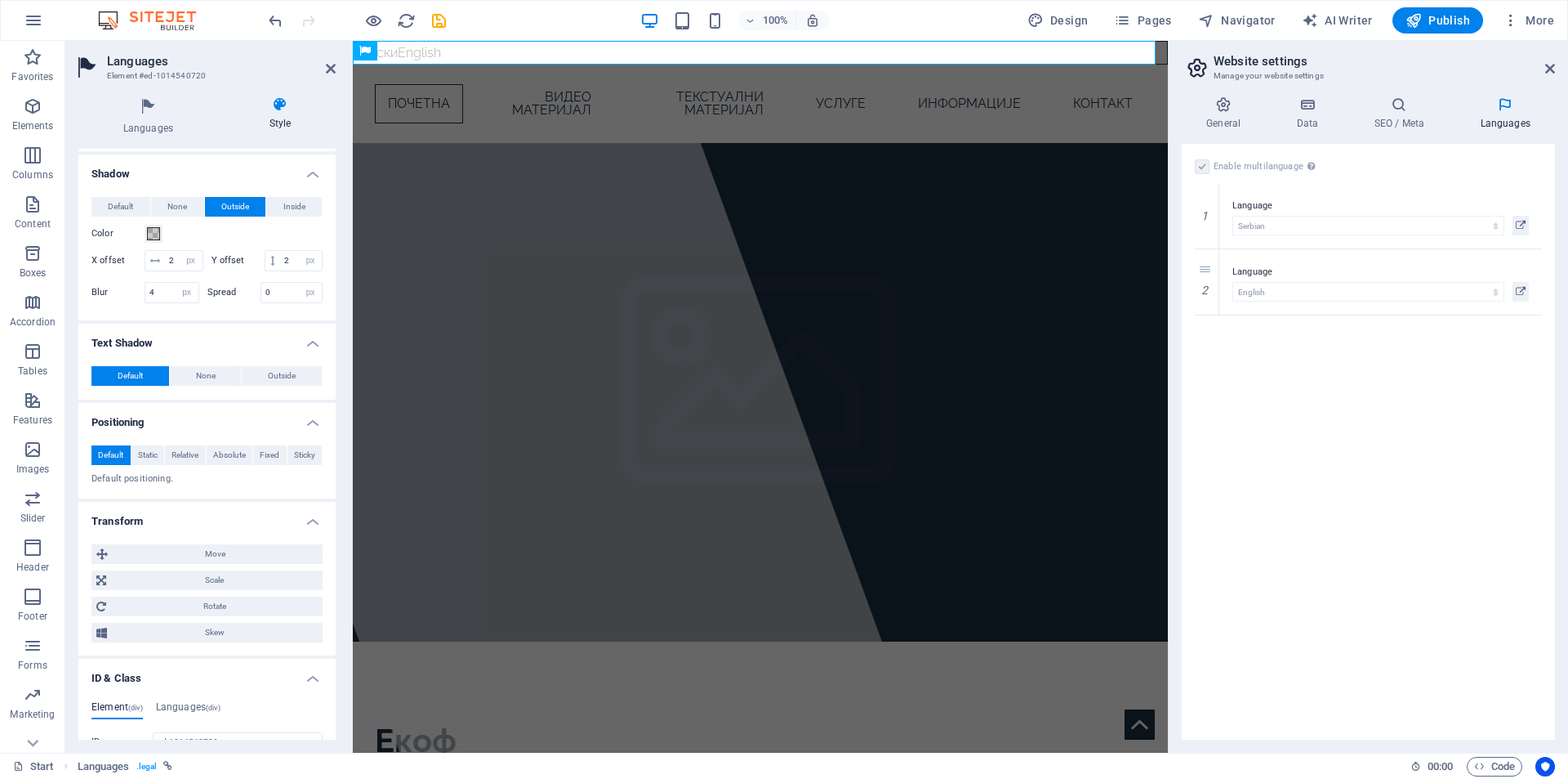
scroll to position [409, 0]
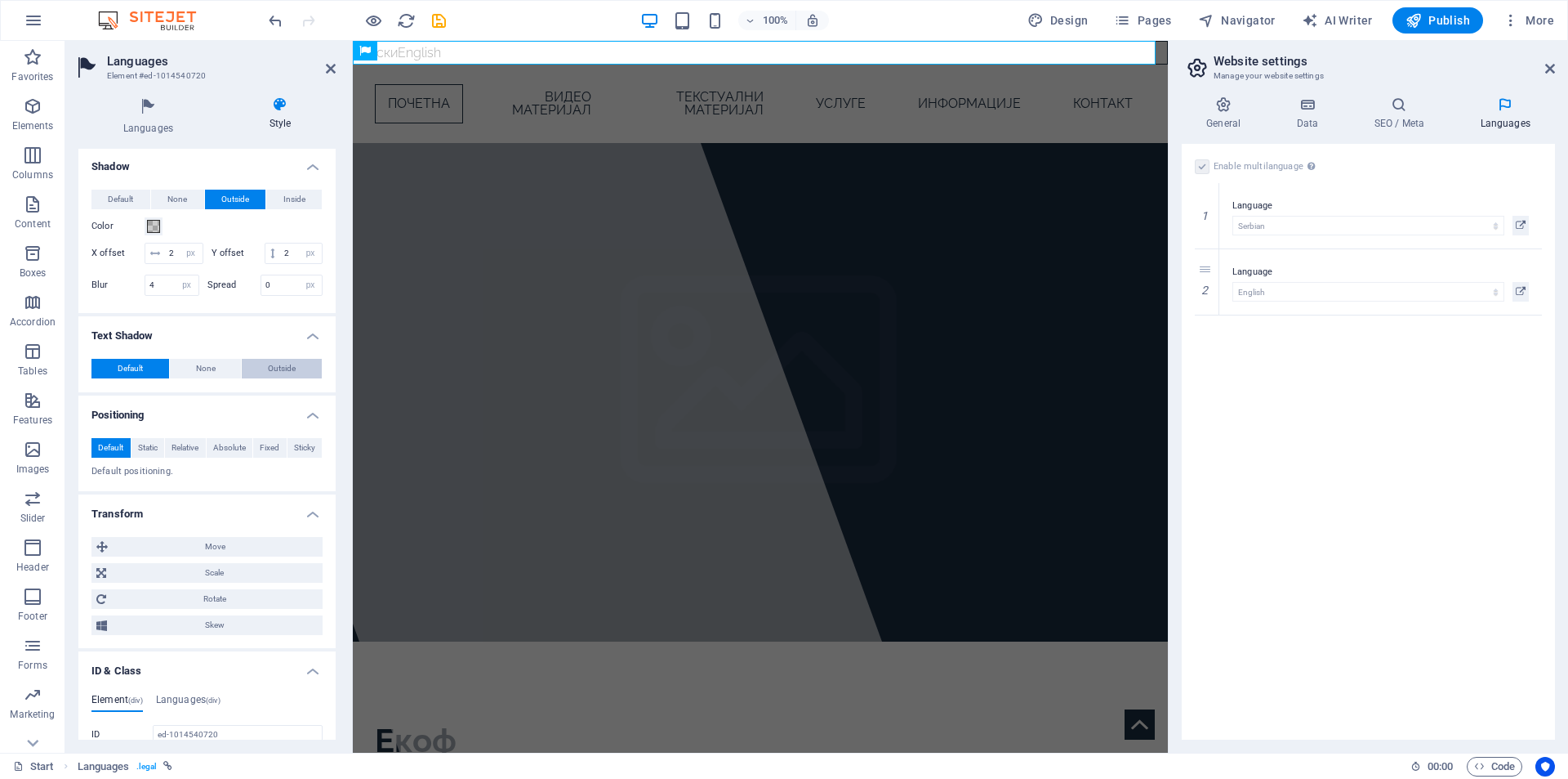
click at [279, 378] on span "Outside" at bounding box center [282, 368] width 28 height 20
type input "2"
type input "4"
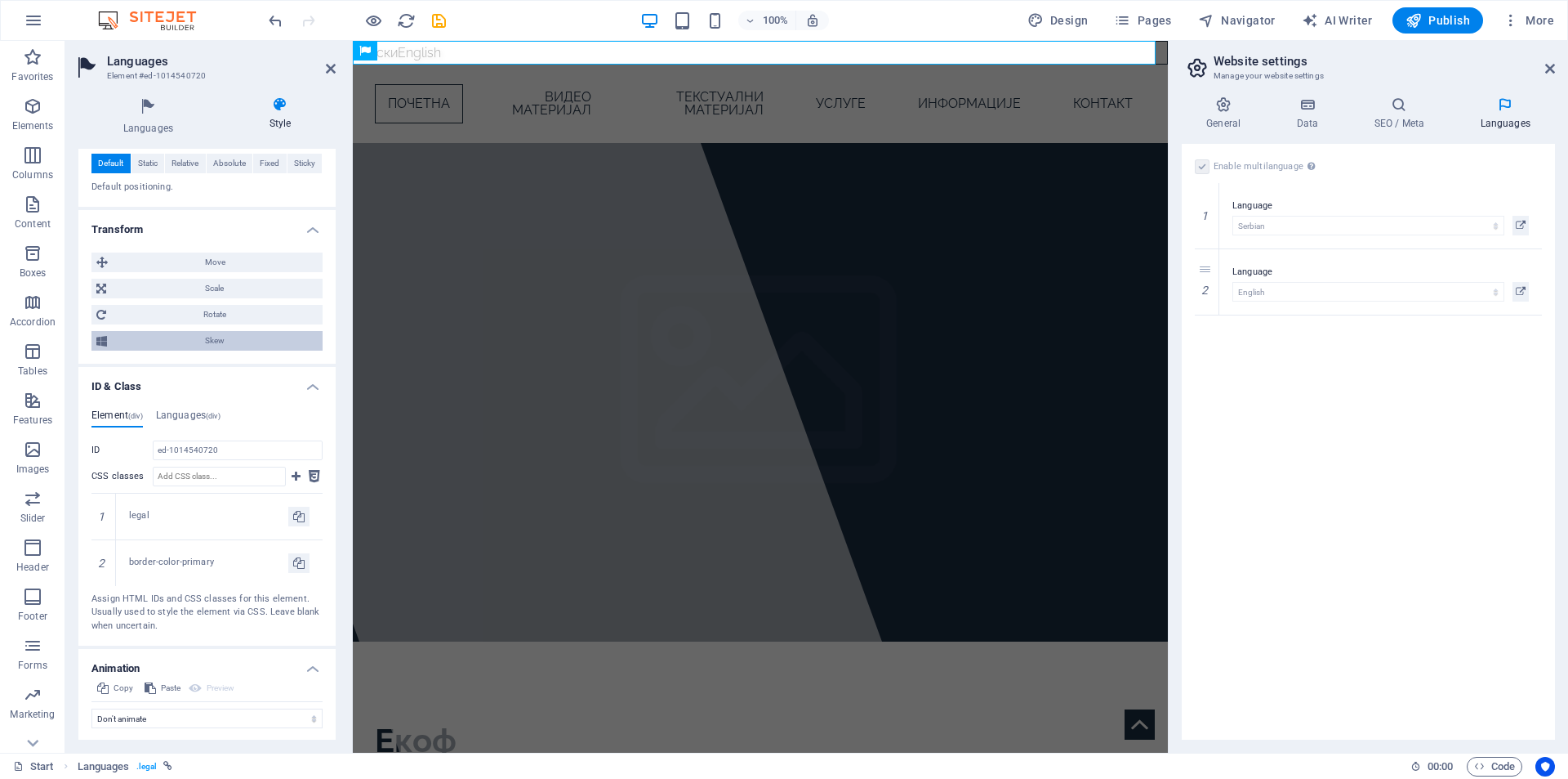
scroll to position [817, 0]
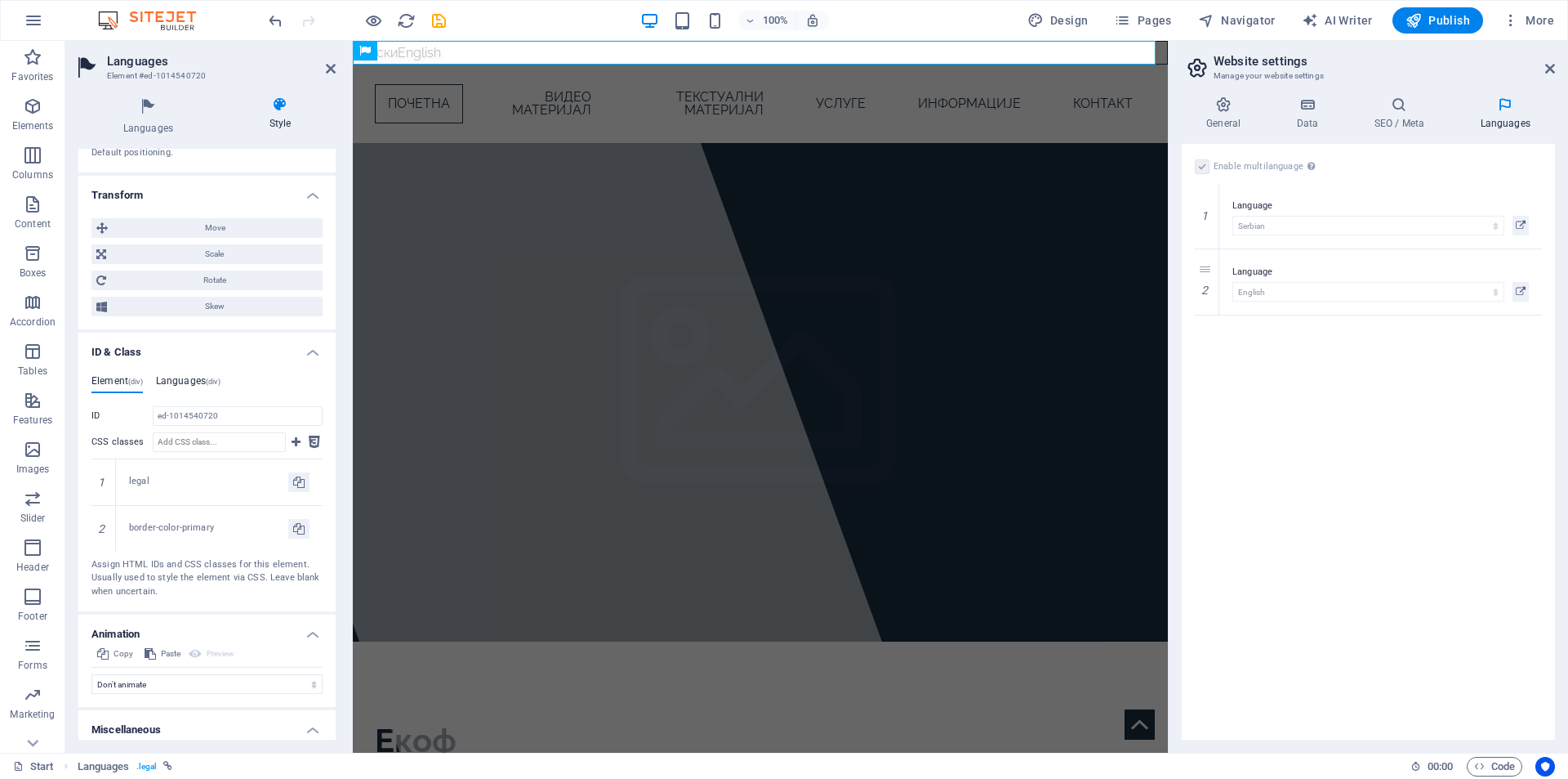
click at [193, 393] on h4 "Languages (div)" at bounding box center [187, 384] width 64 height 18
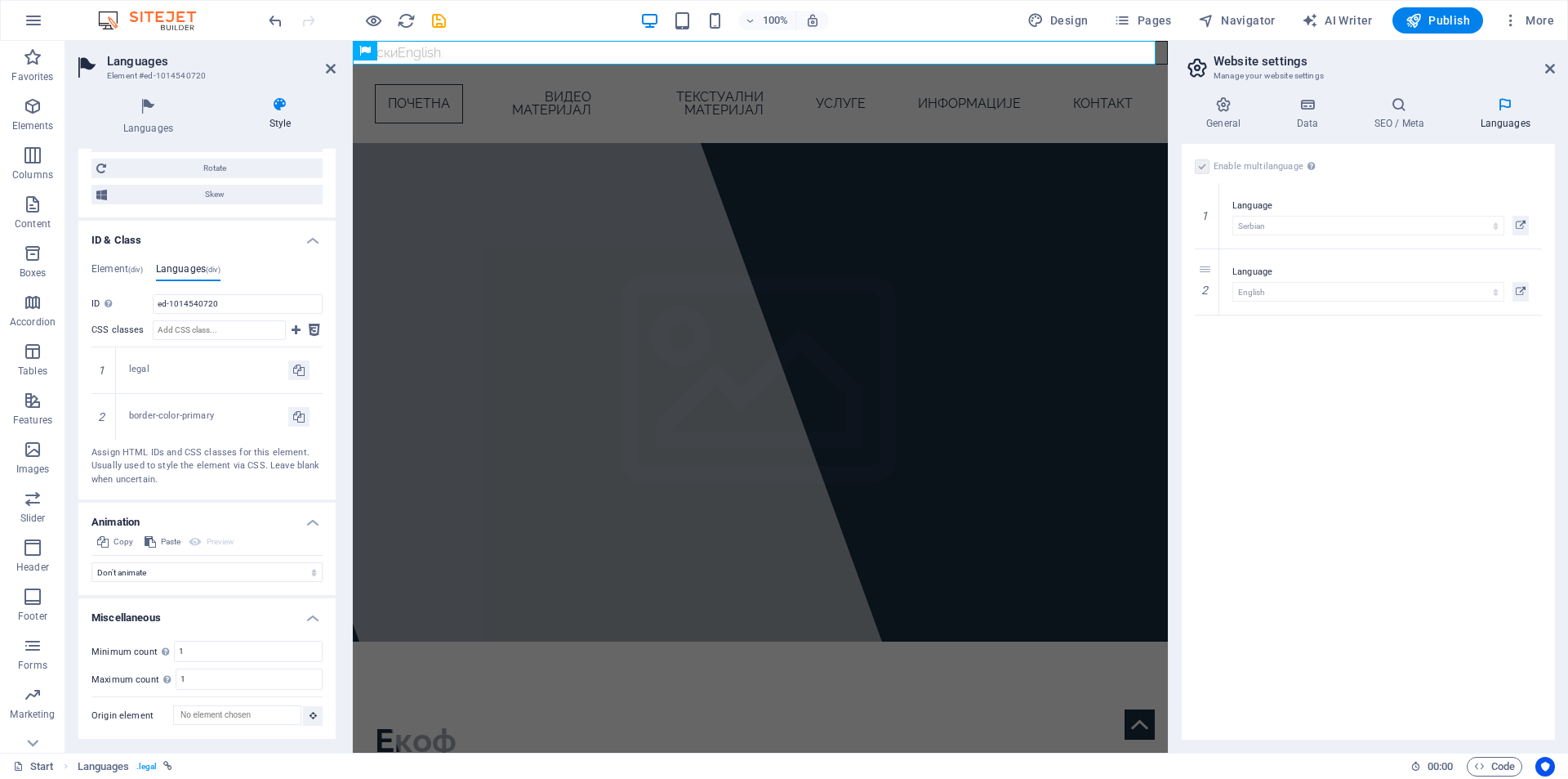
scroll to position [971, 0]
click at [330, 67] on icon at bounding box center [330, 68] width 10 height 13
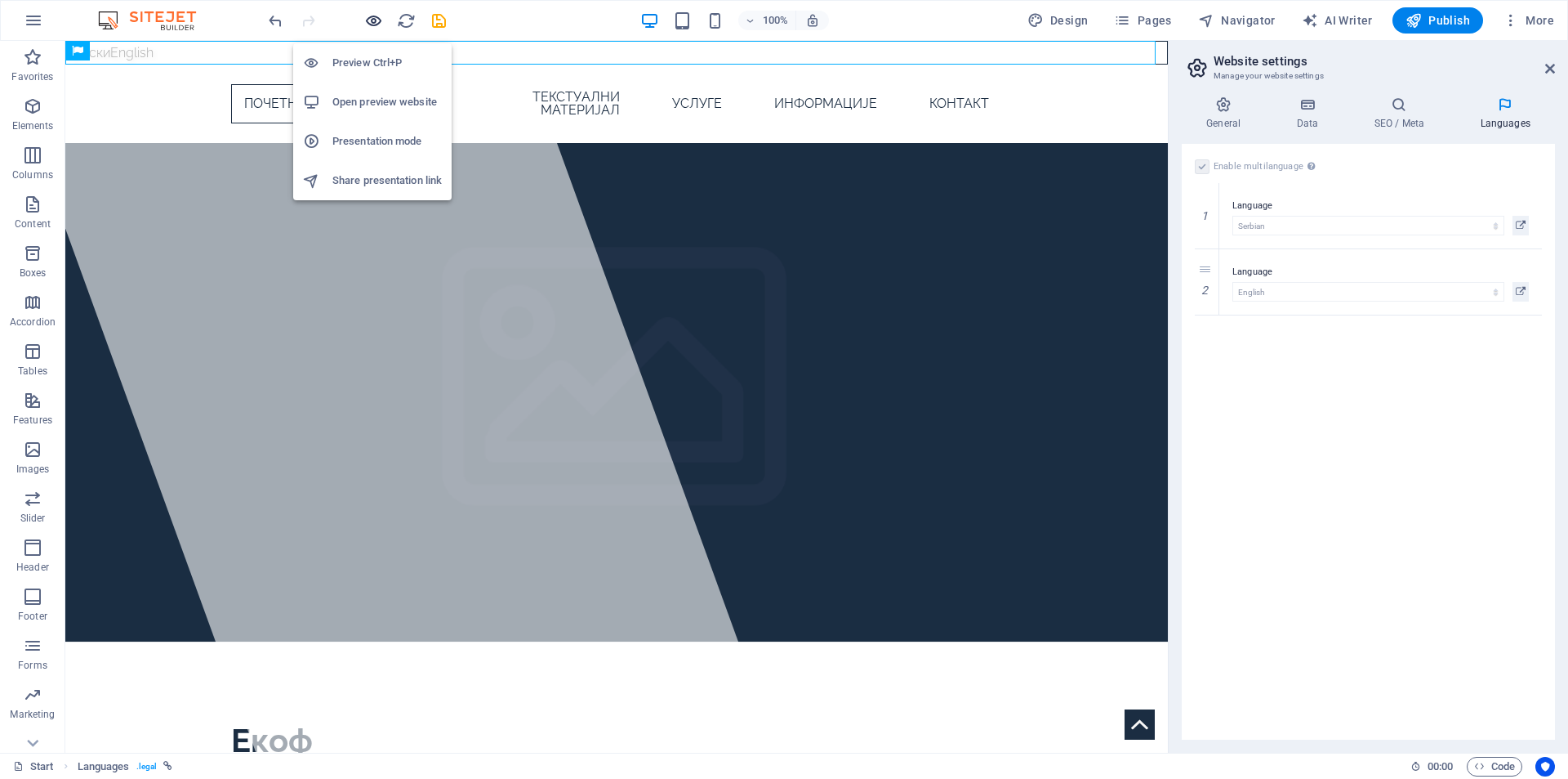
click at [377, 15] on icon "button" at bounding box center [373, 21] width 19 height 19
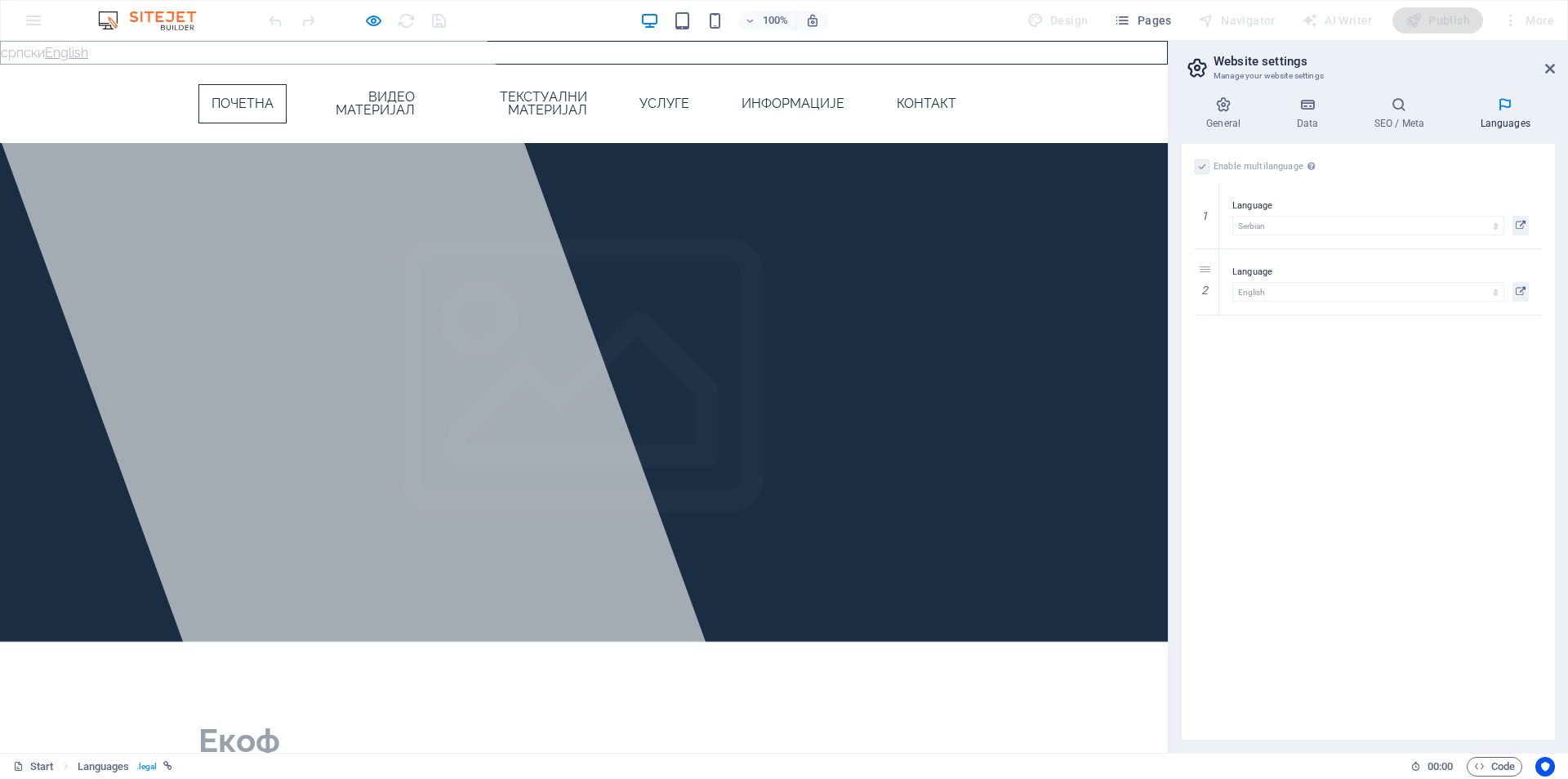
click at [64, 54] on link "English" at bounding box center [66, 53] width 44 height 16
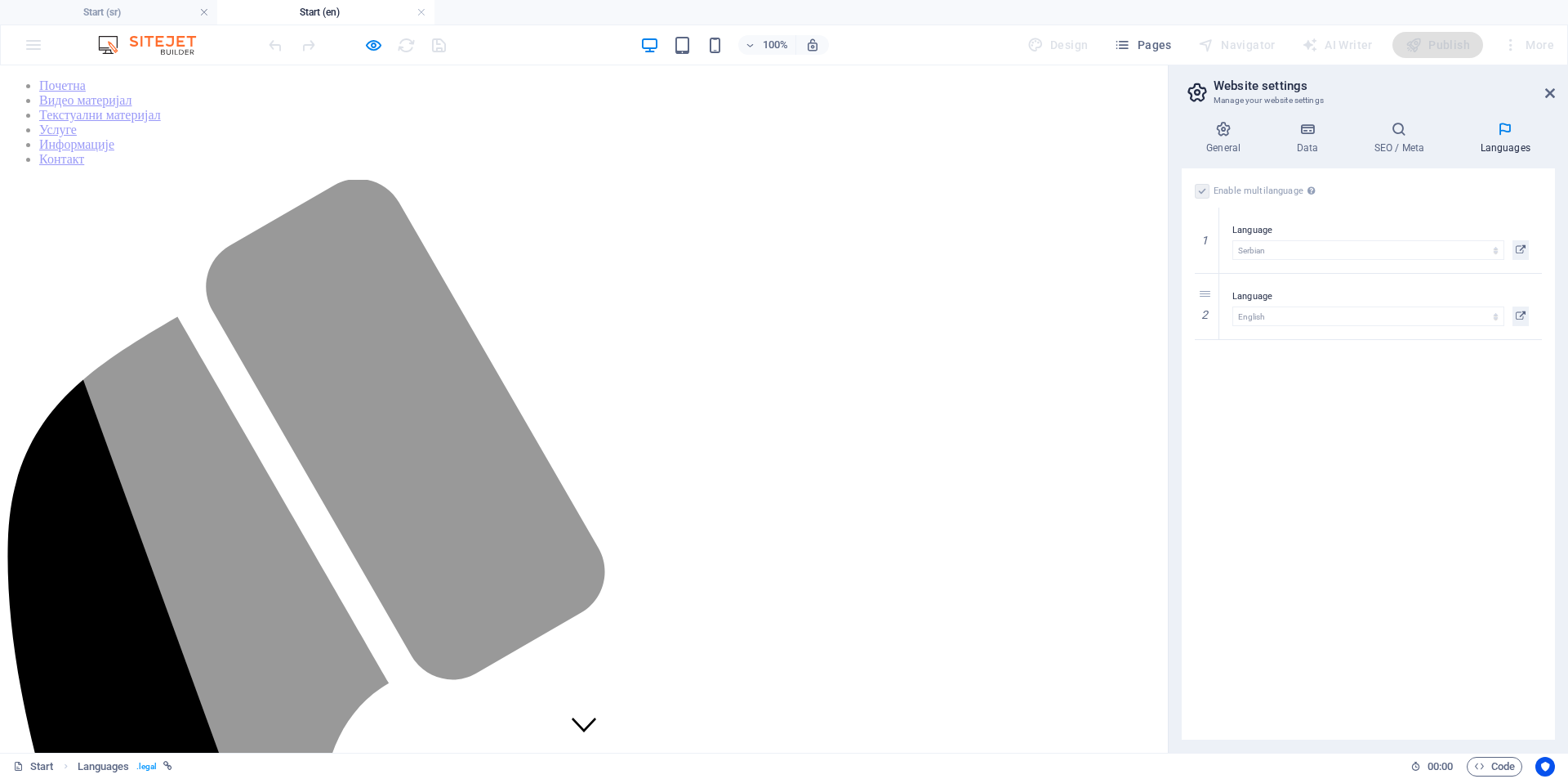
scroll to position [0, 0]
click at [128, 19] on h4 "Start (sr)" at bounding box center [108, 12] width 217 height 18
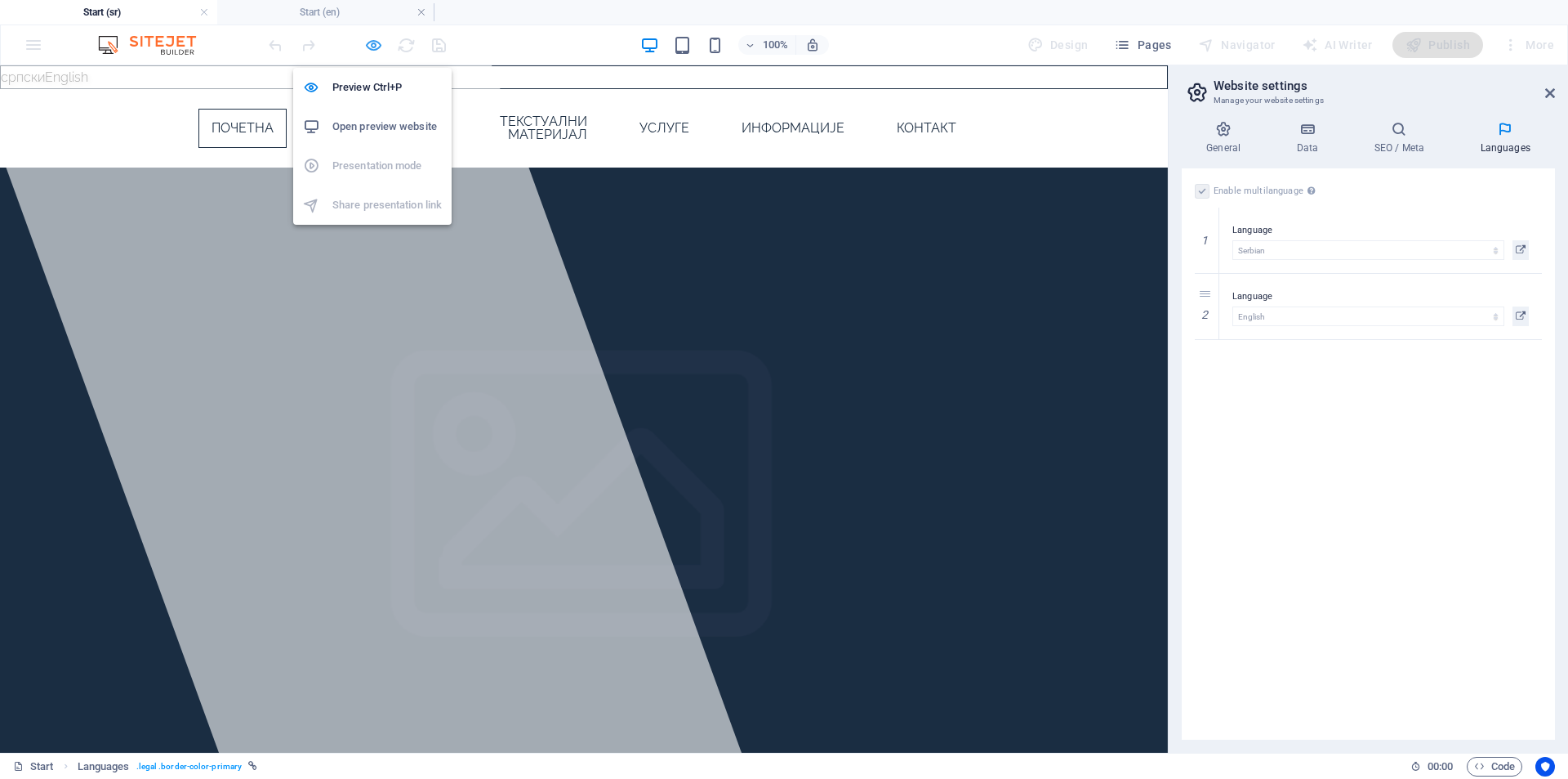
click at [369, 39] on icon "button" at bounding box center [373, 45] width 19 height 19
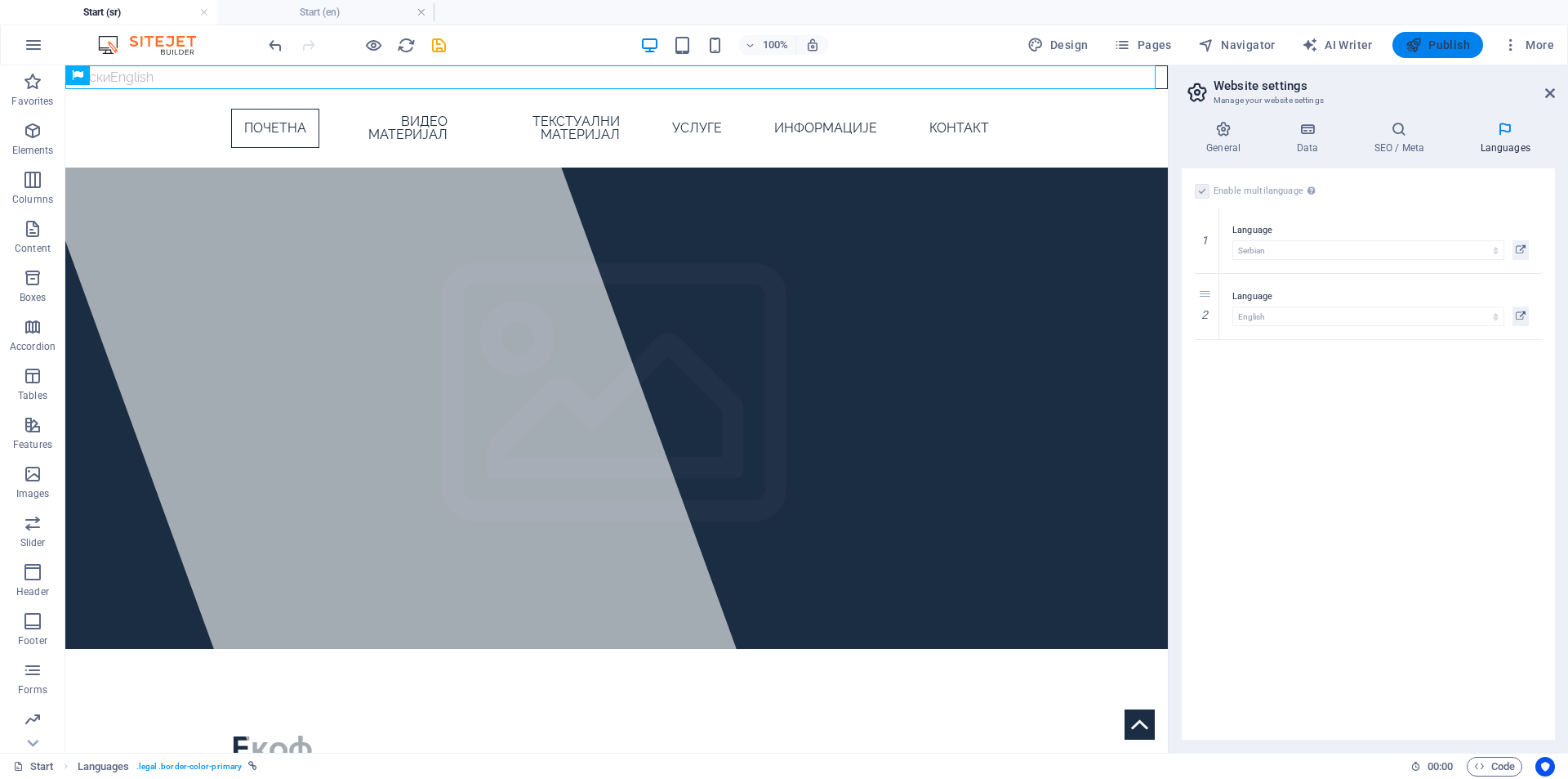
click at [1457, 43] on span "Publish" at bounding box center [1437, 45] width 64 height 16
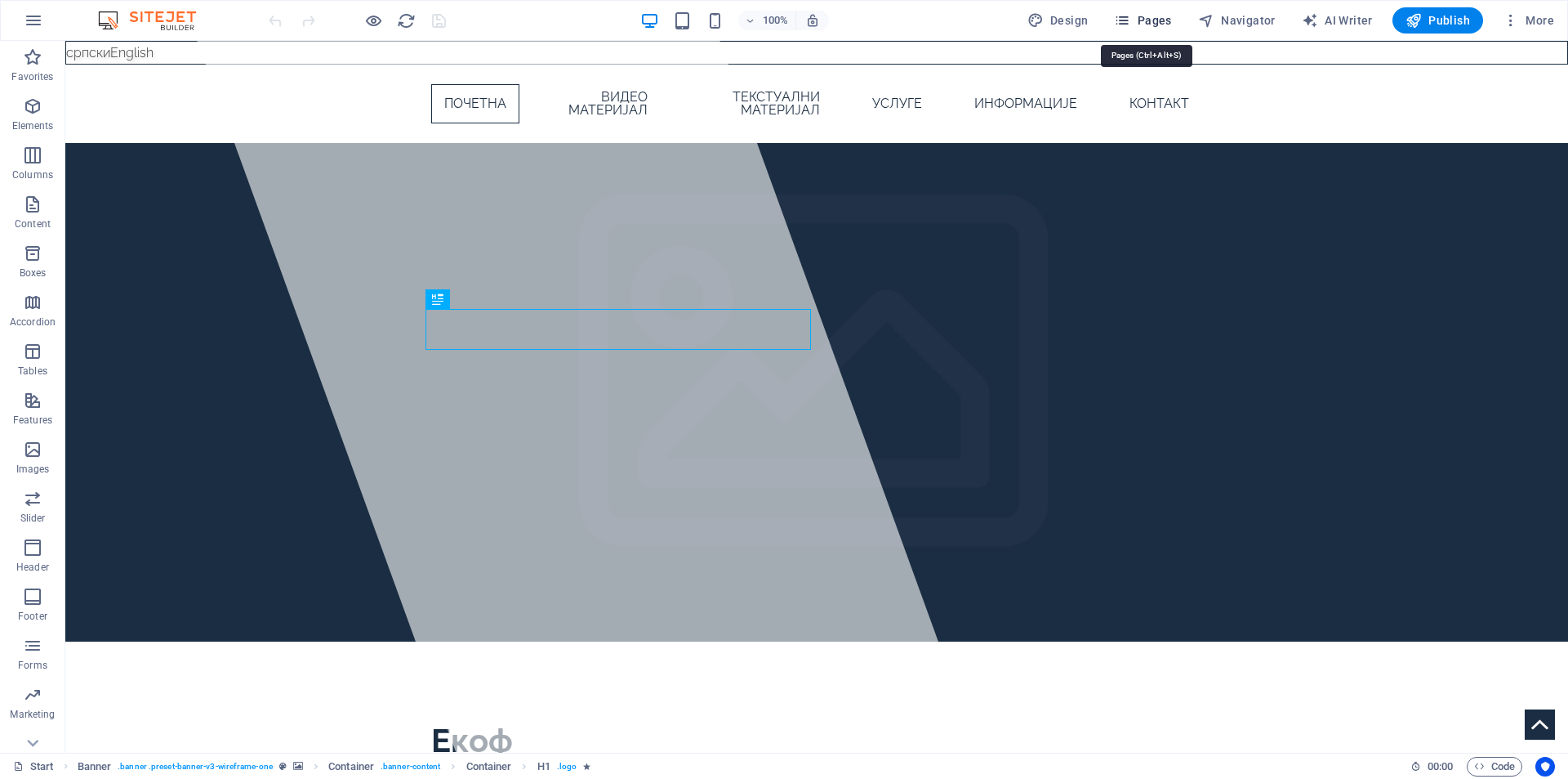
click at [1151, 24] on span "Pages" at bounding box center [1143, 20] width 58 height 16
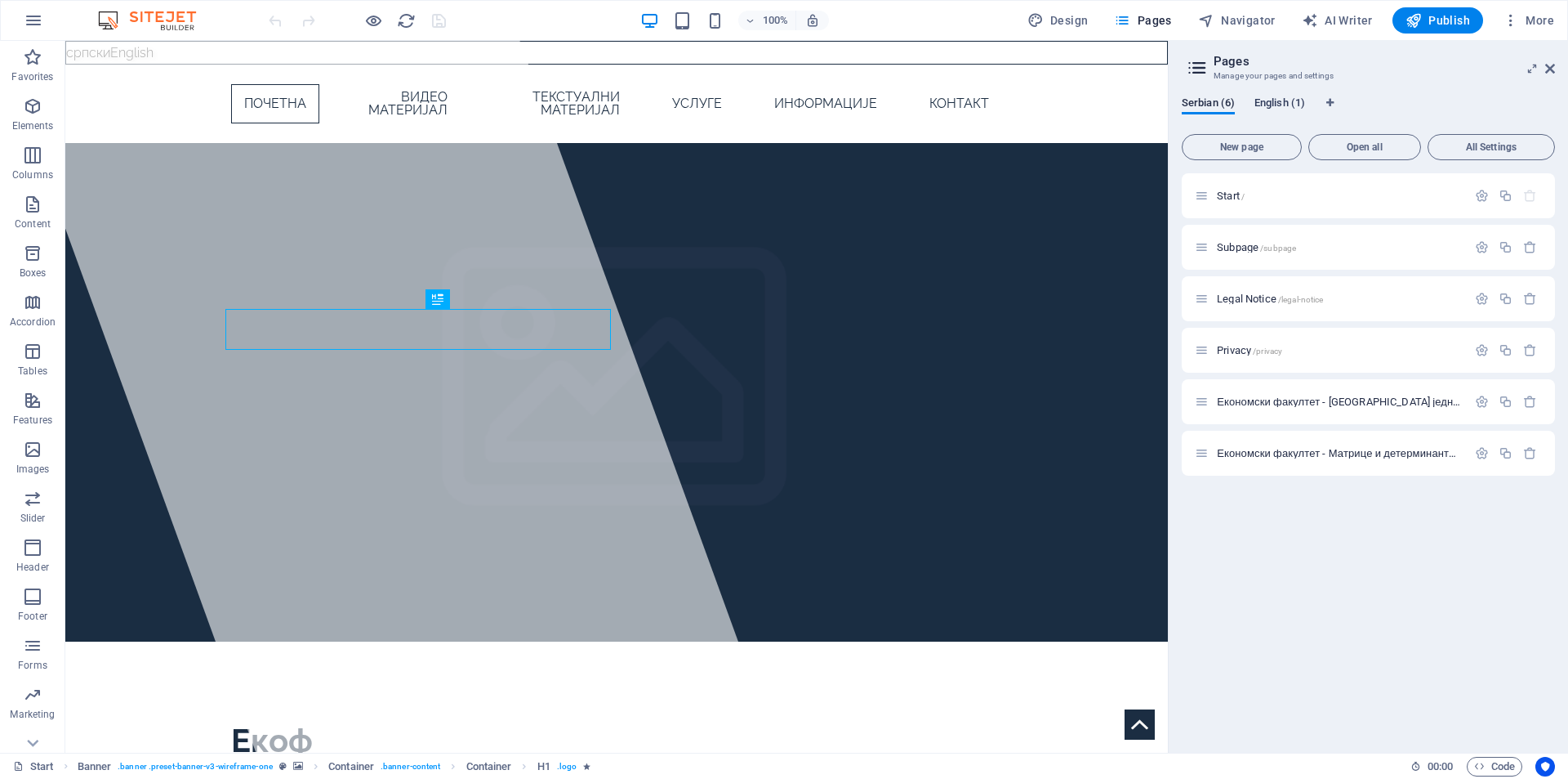
click at [1278, 107] on span "English (1)" at bounding box center [1278, 104] width 51 height 23
click at [1517, 248] on span "Translate" at bounding box center [1513, 247] width 43 height 13
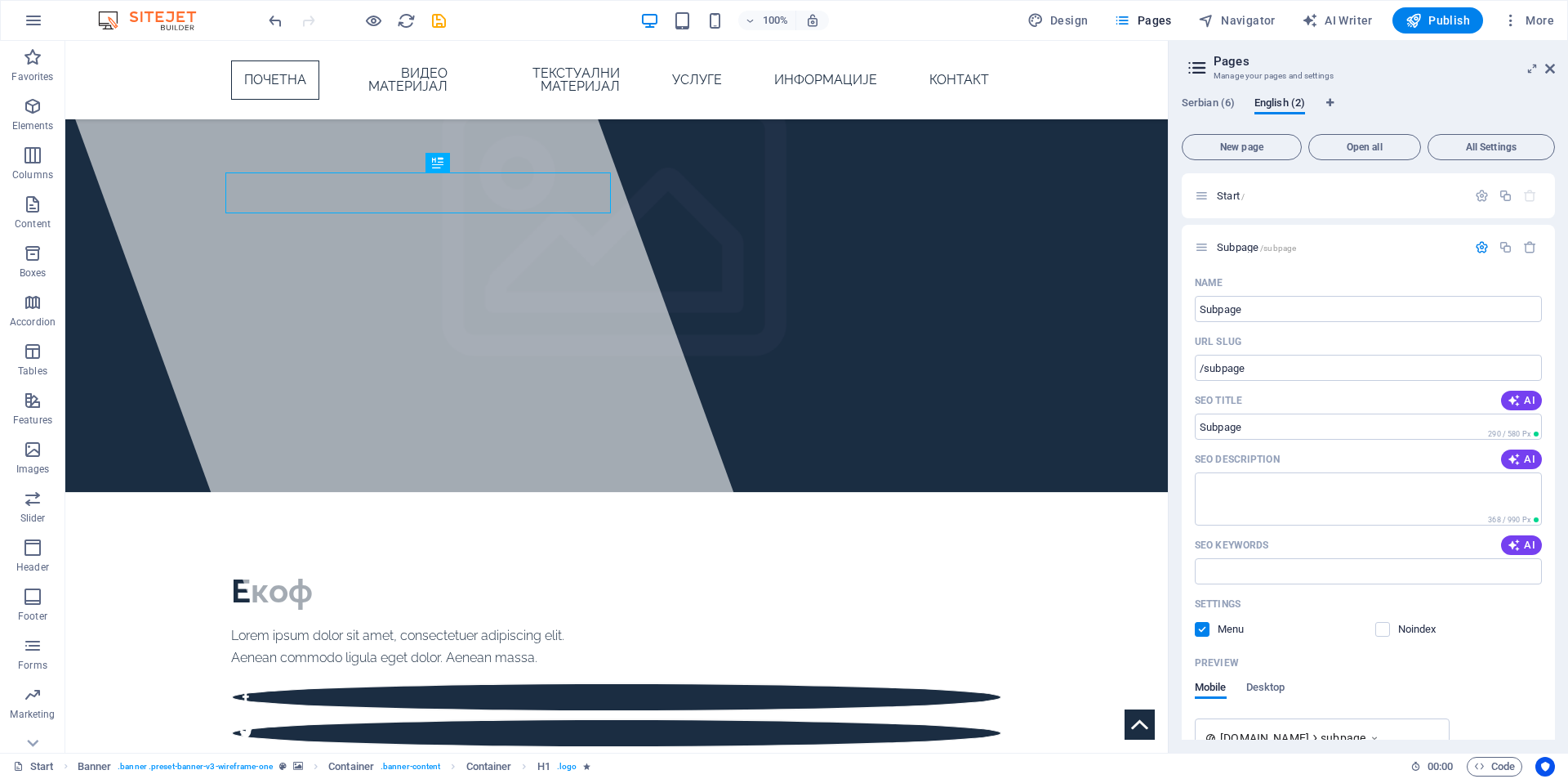
click at [1240, 247] on span "Subpage /subpage" at bounding box center [1257, 247] width 79 height 12
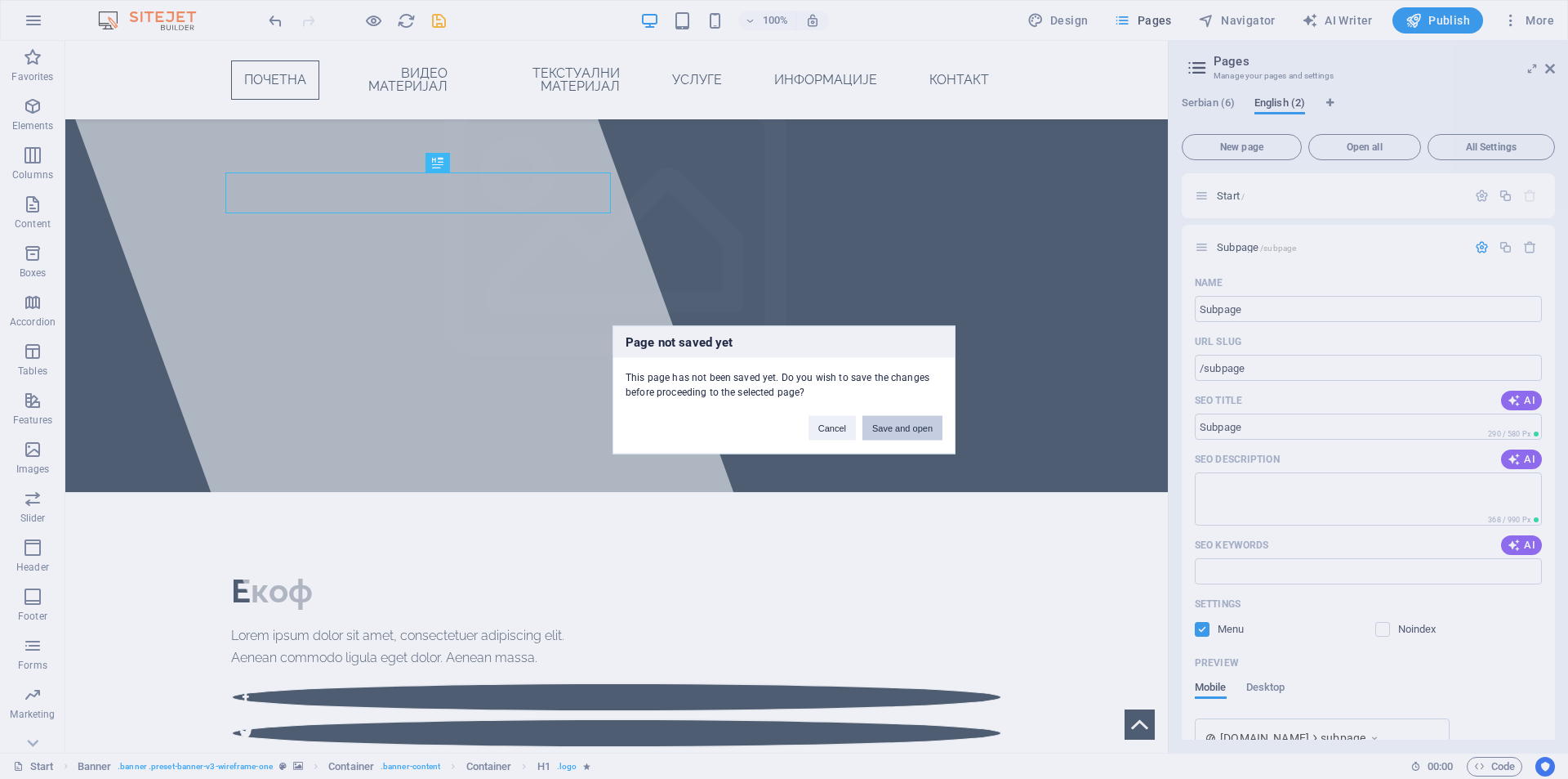
click at [917, 427] on button "Save and open" at bounding box center [902, 427] width 80 height 25
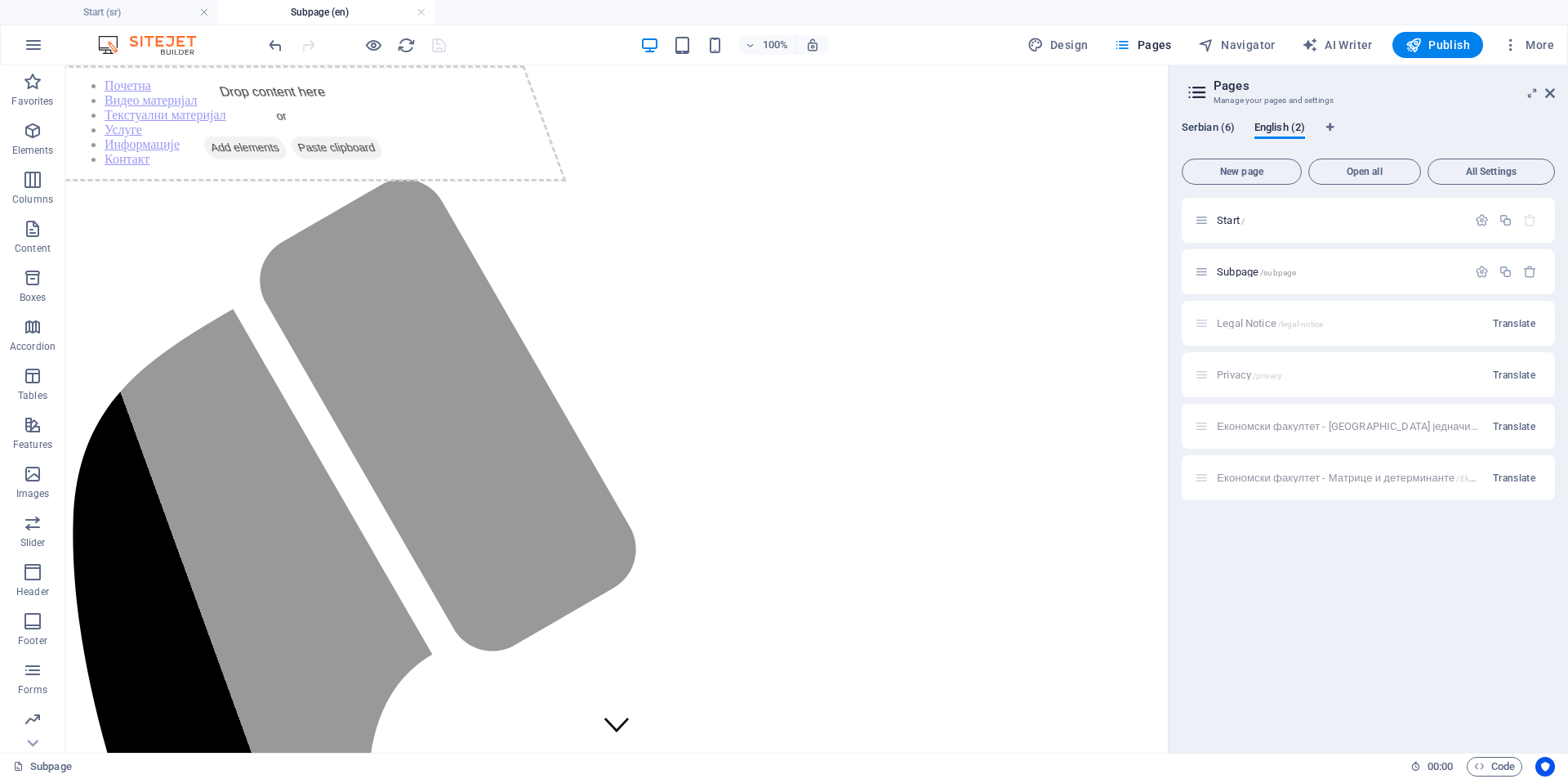
click at [1197, 129] on span "Serbian (6)" at bounding box center [1208, 129] width 54 height 23
click at [1264, 433] on div "Економски факултет - Системи једначина /Ekof_sistemi_jendacina" at bounding box center [1330, 426] width 272 height 19
click at [1259, 430] on span "Економски факултет - Системи једначина /Ekof_sistemi_jendacina" at bounding box center [1395, 426] width 358 height 12
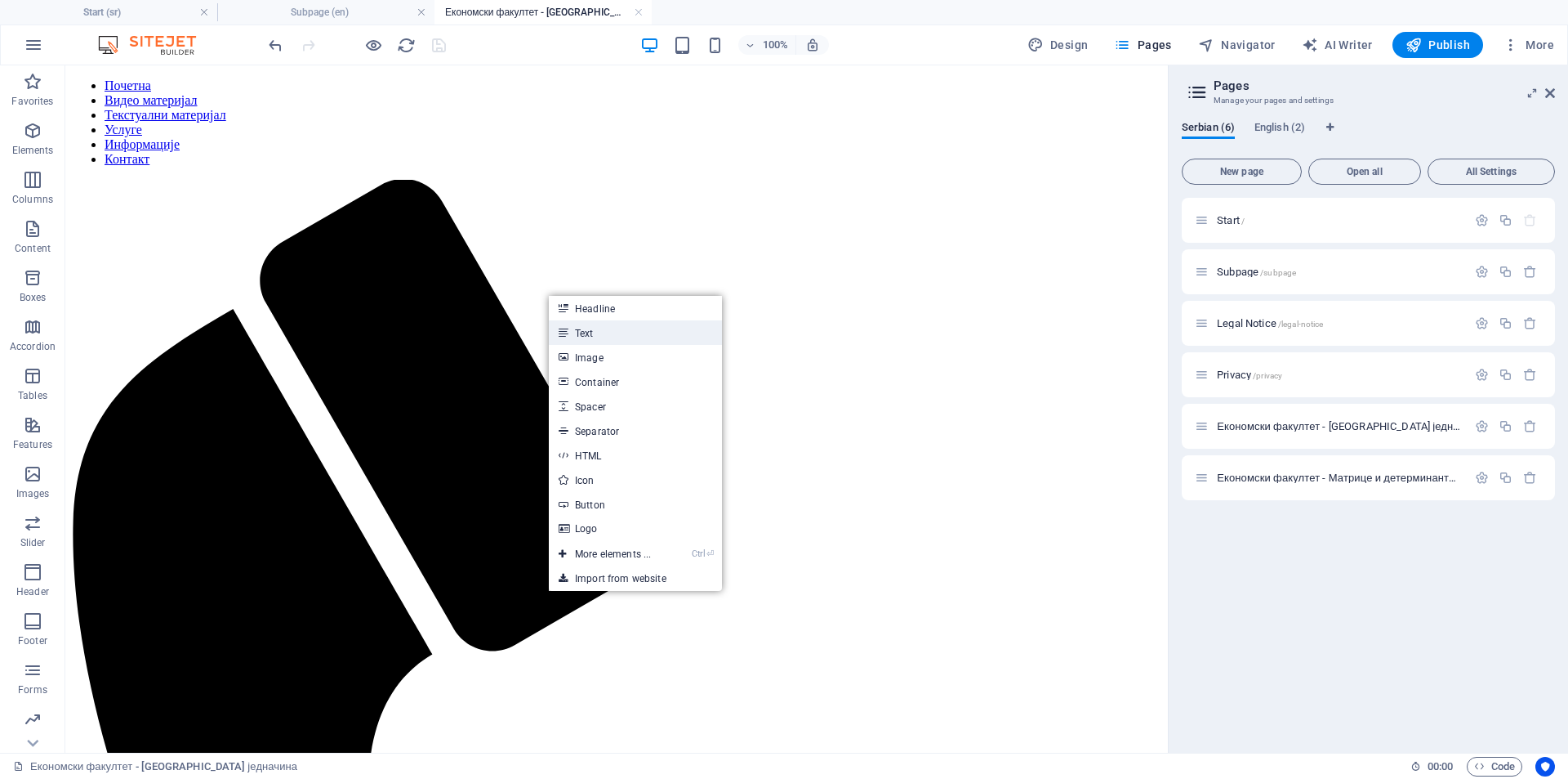
click at [589, 330] on link "Text" at bounding box center [635, 332] width 174 height 25
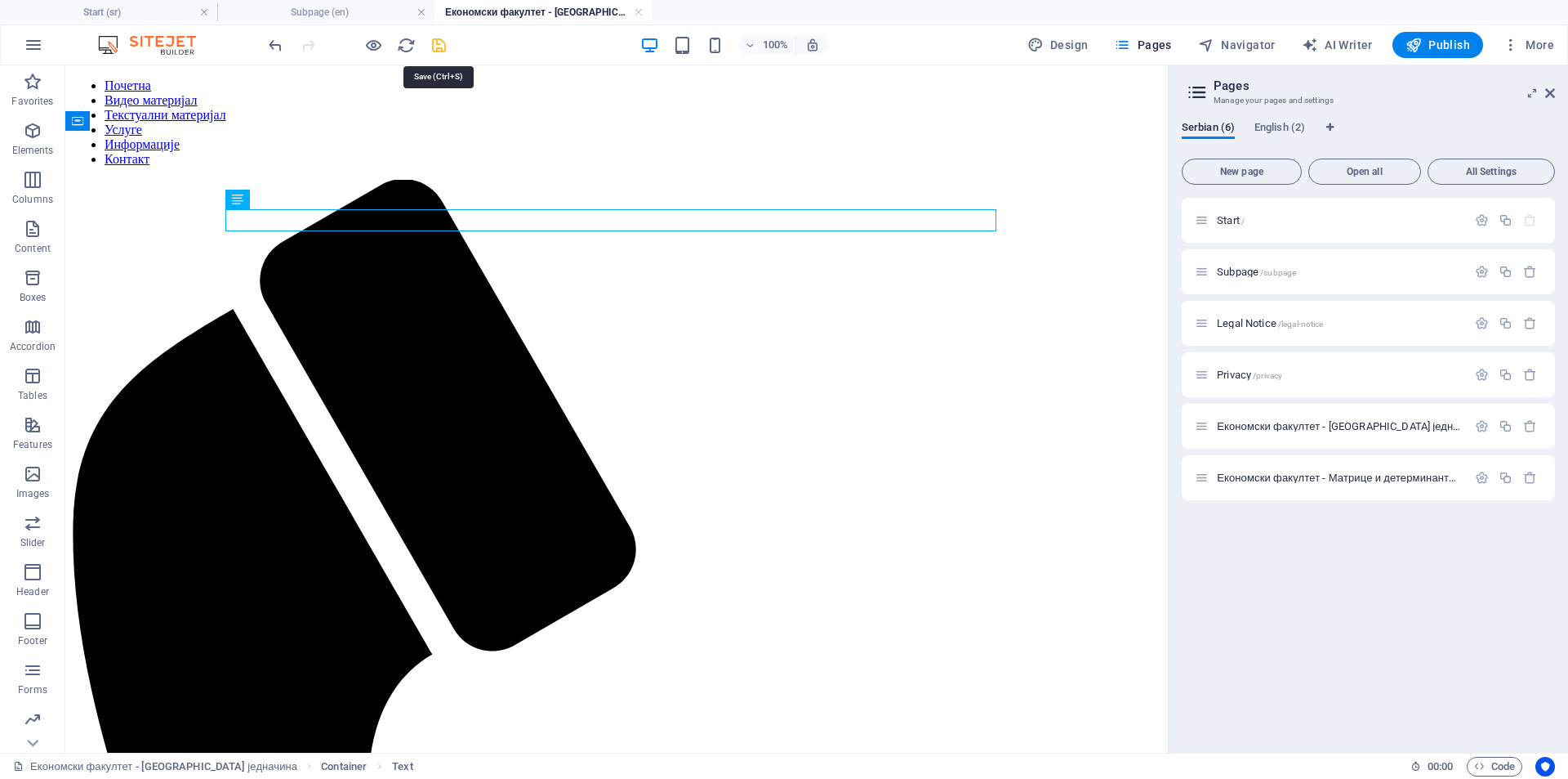
click at [440, 46] on icon "save" at bounding box center [438, 45] width 19 height 19
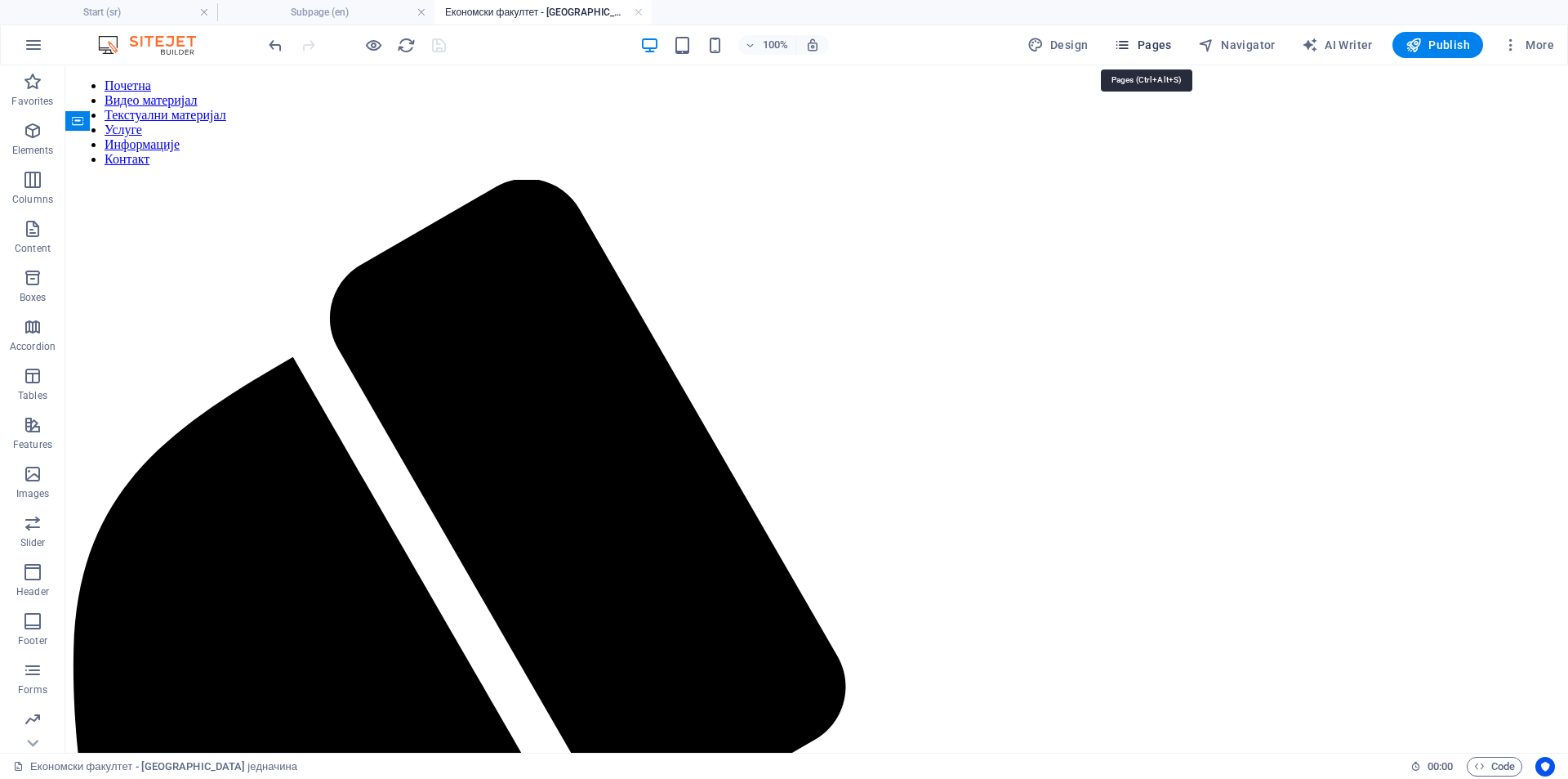
click at [1149, 37] on span "Pages" at bounding box center [1143, 45] width 58 height 16
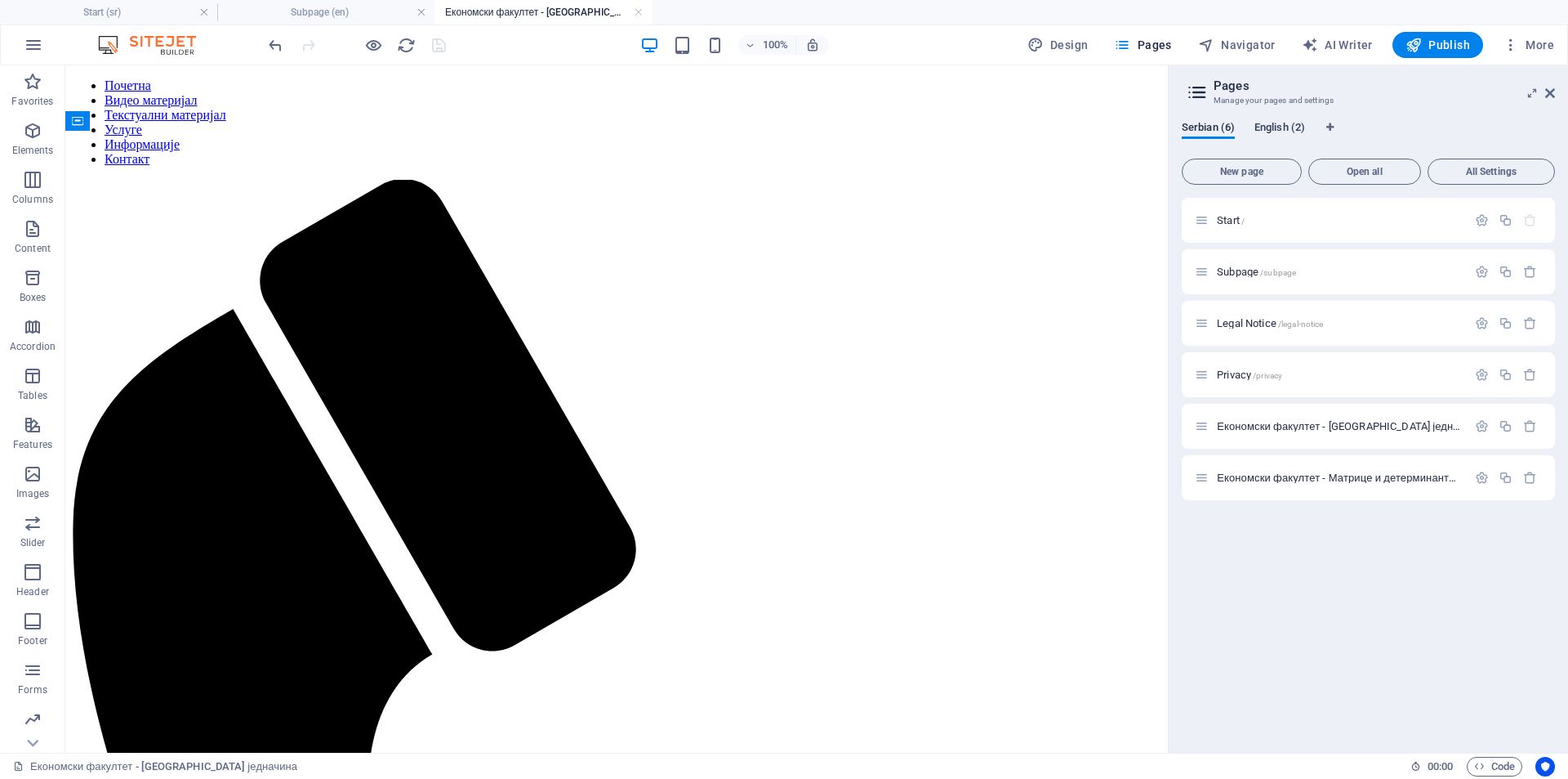
click at [1287, 127] on span "English (2)" at bounding box center [1278, 129] width 51 height 23
click at [1512, 429] on span "Translate" at bounding box center [1513, 426] width 43 height 13
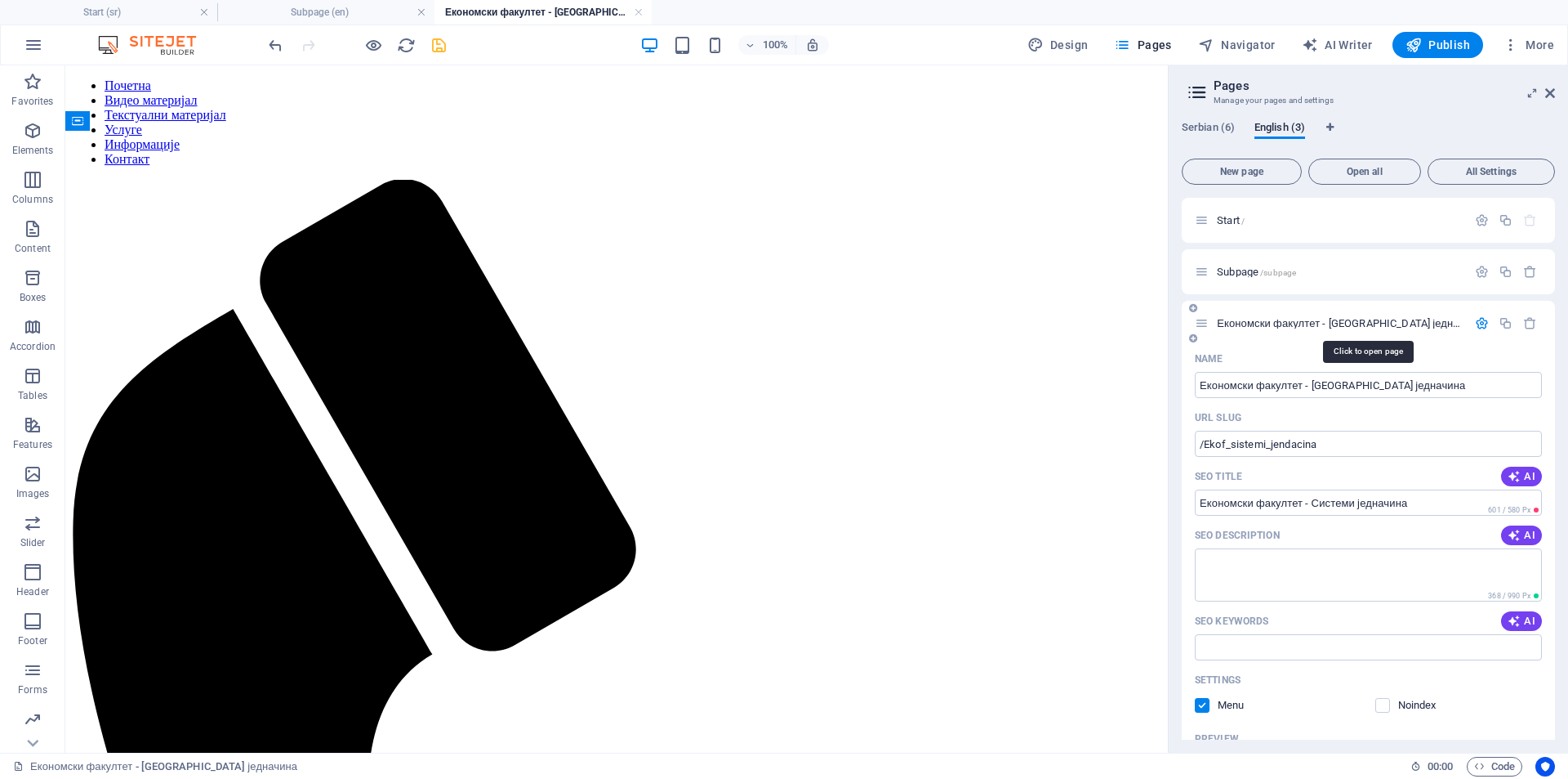
click at [1297, 321] on span "Економски факултет - Системи једначина /Ekof_sistemi_jendacina" at bounding box center [1395, 323] width 358 height 12
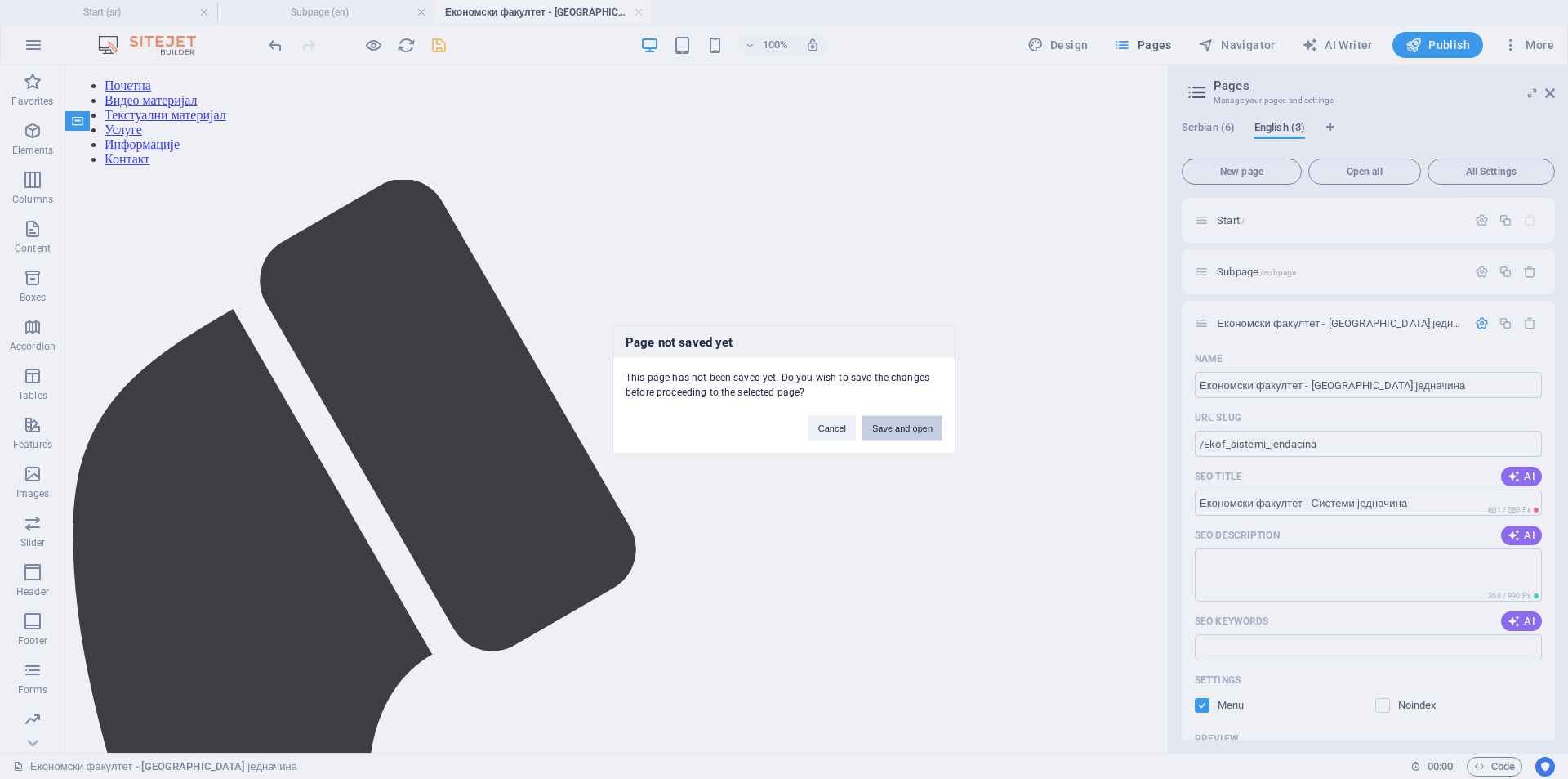
click at [886, 429] on button "Save and open" at bounding box center [902, 427] width 80 height 25
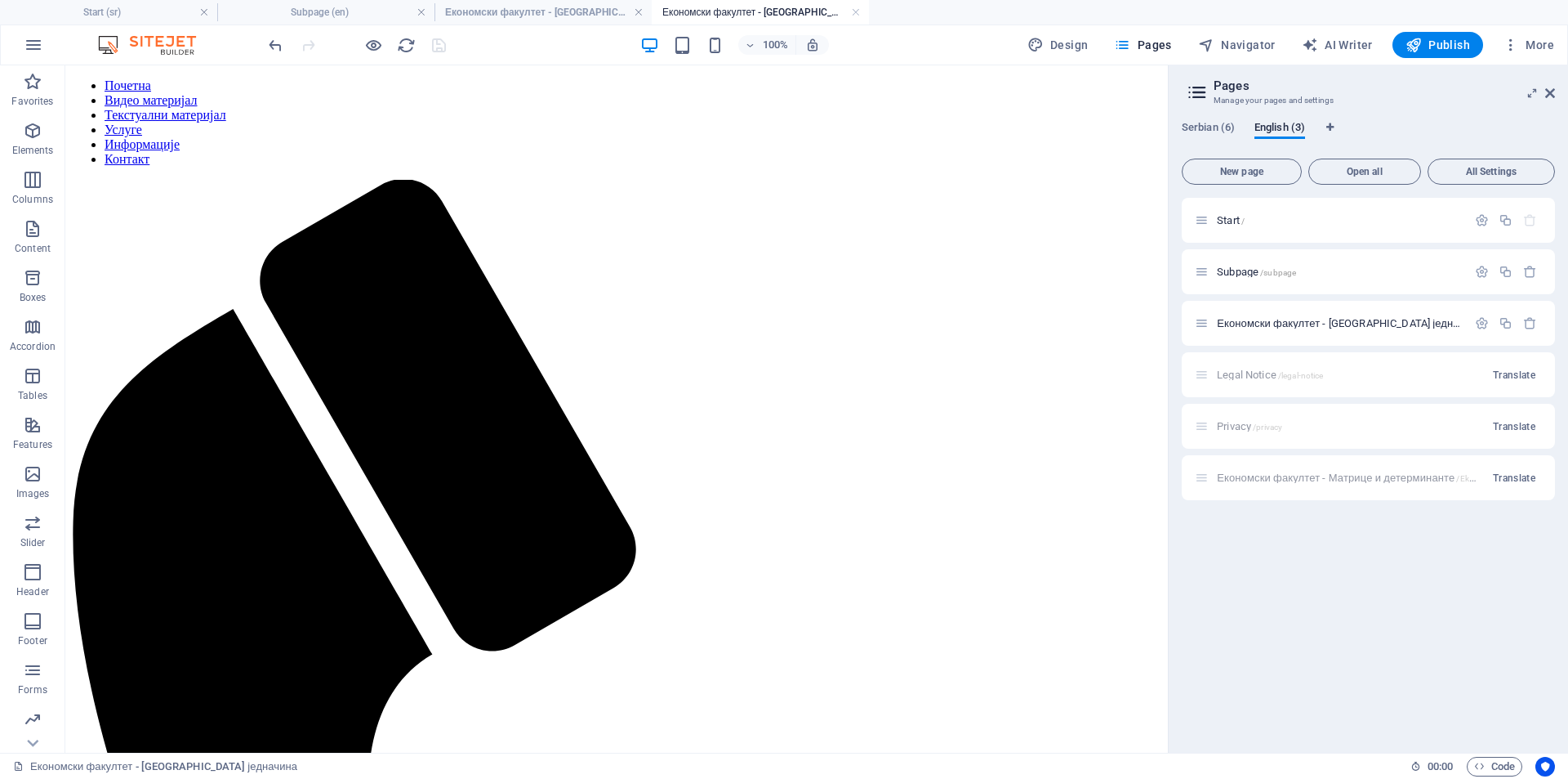
click at [1417, 478] on div "Економски факултет - Матрице и детерминанте /Ekof_Matrice_i_Determinante Transl…" at bounding box center [1368, 477] width 373 height 45
click at [1209, 132] on span "Serbian (6)" at bounding box center [1208, 129] width 54 height 23
click at [1266, 478] on span "Економски факултет - Матрице и детерминанте /Ekof_Matrice_i_Determinante" at bounding box center [1391, 477] width 350 height 12
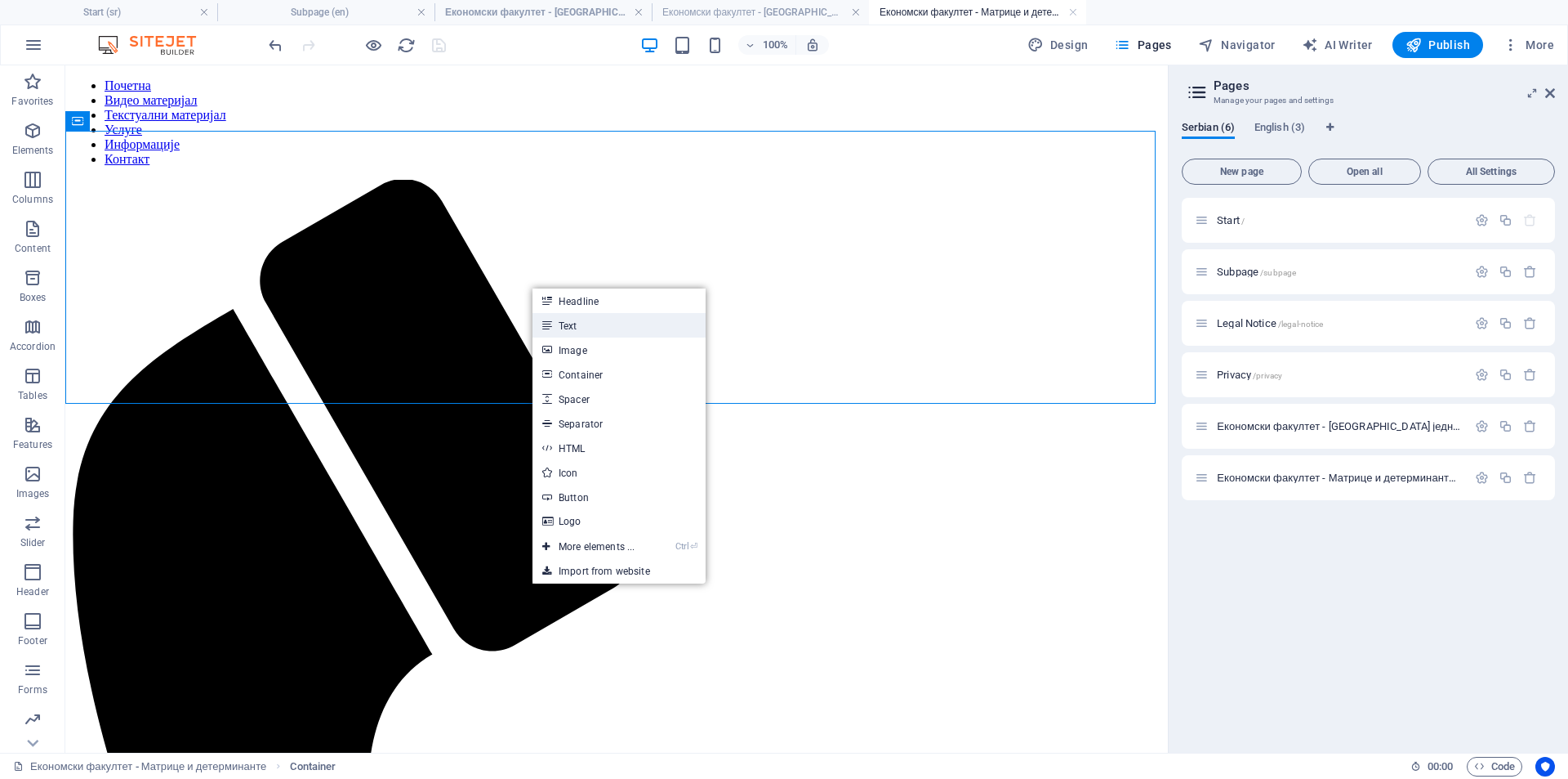
click at [625, 335] on link "Text" at bounding box center [619, 325] width 174 height 25
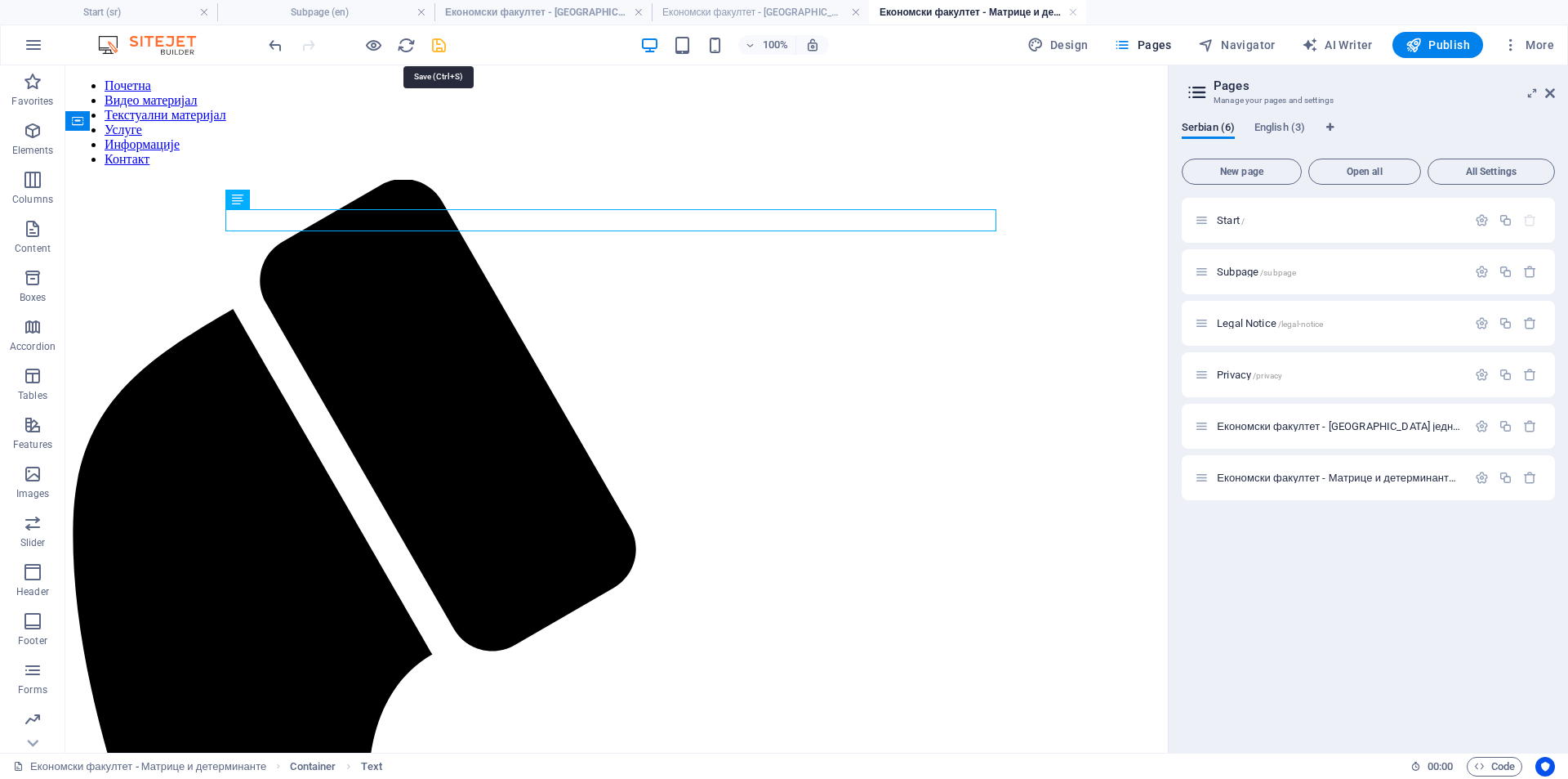
click at [437, 42] on icon "save" at bounding box center [438, 45] width 19 height 19
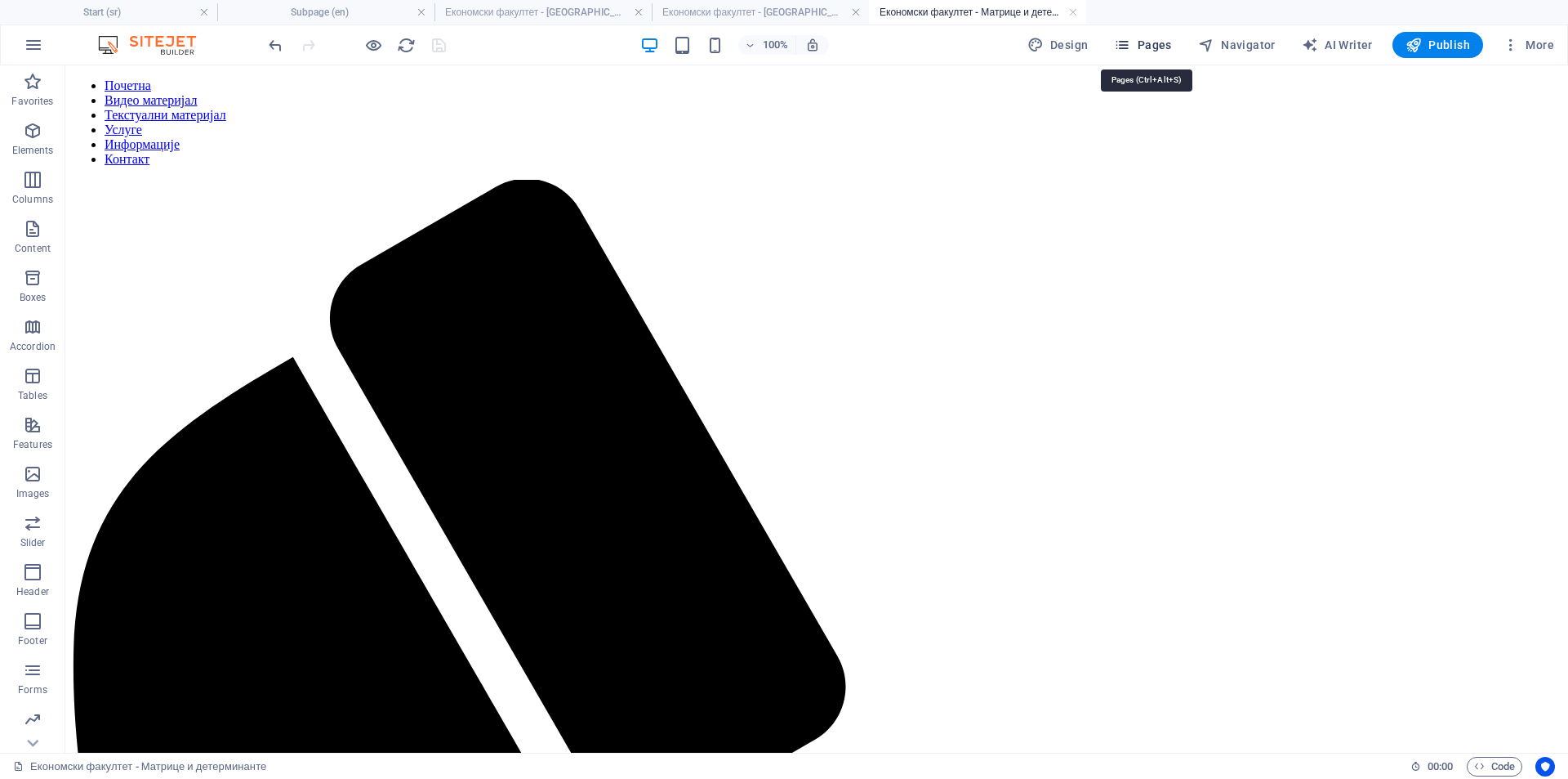
click at [1144, 42] on span "Pages" at bounding box center [1143, 45] width 58 height 16
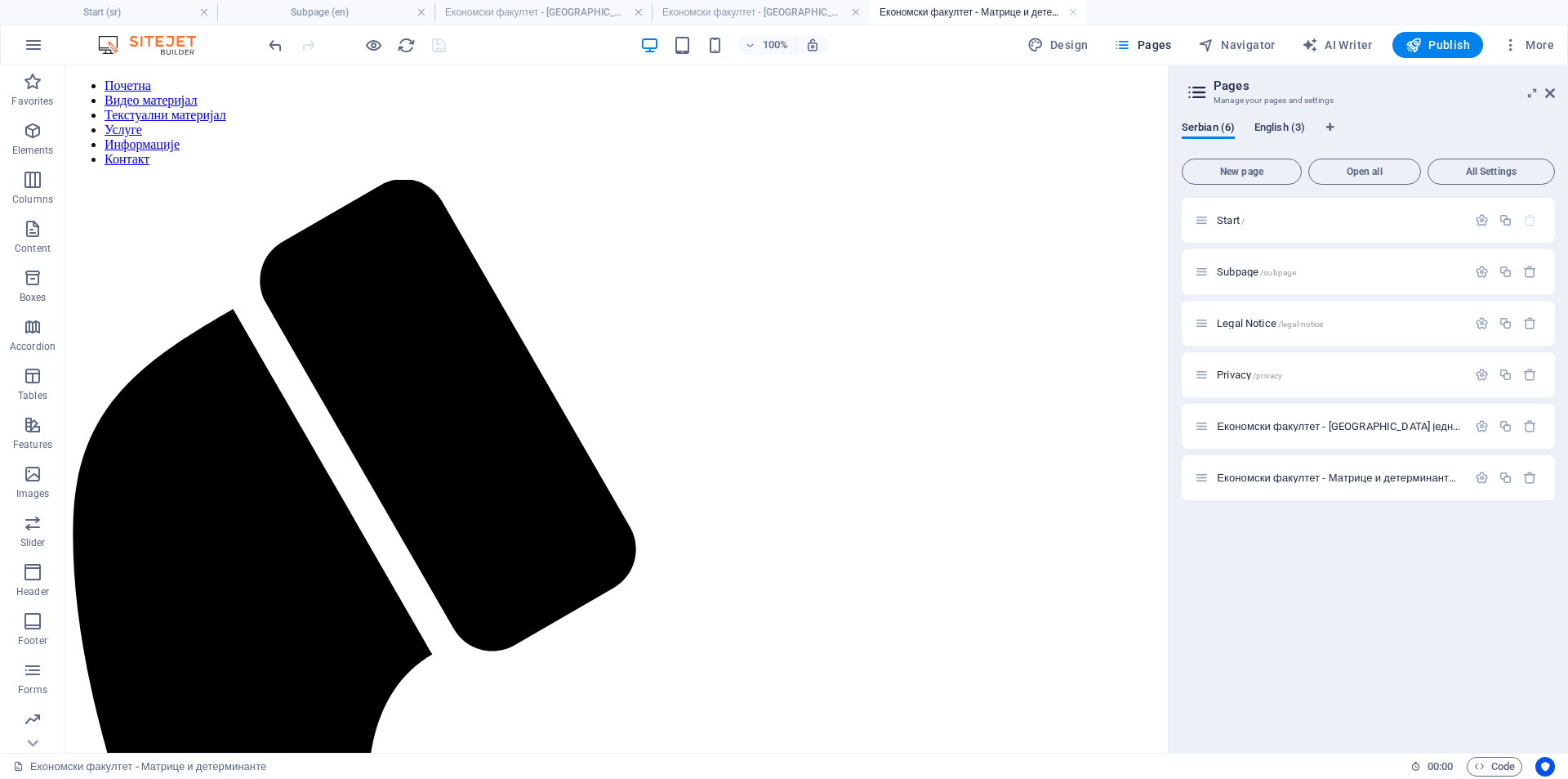
click at [1276, 126] on span "English (3)" at bounding box center [1278, 129] width 51 height 23
click at [1506, 480] on span "Translate" at bounding box center [1513, 477] width 43 height 13
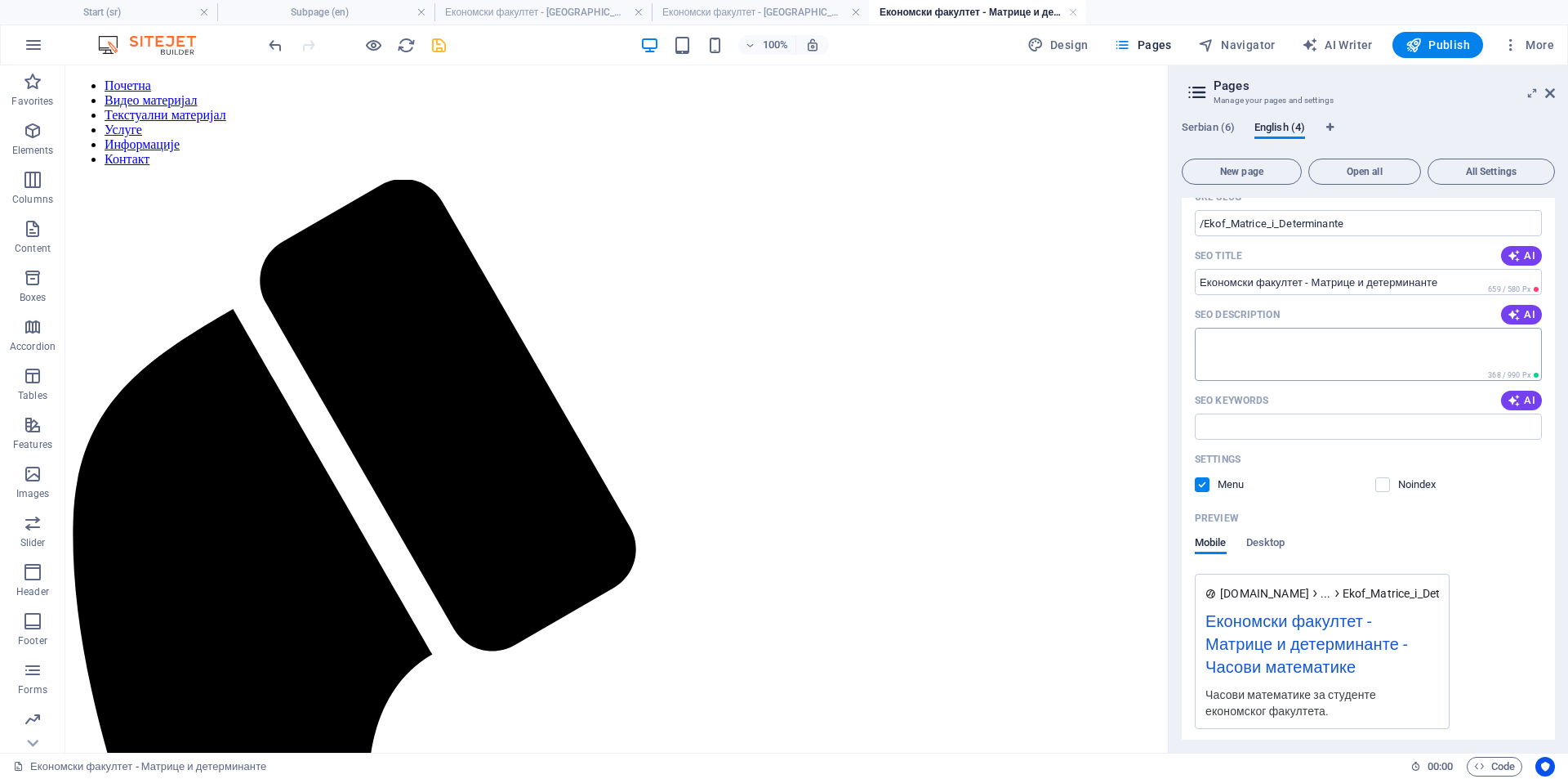
scroll to position [438, 0]
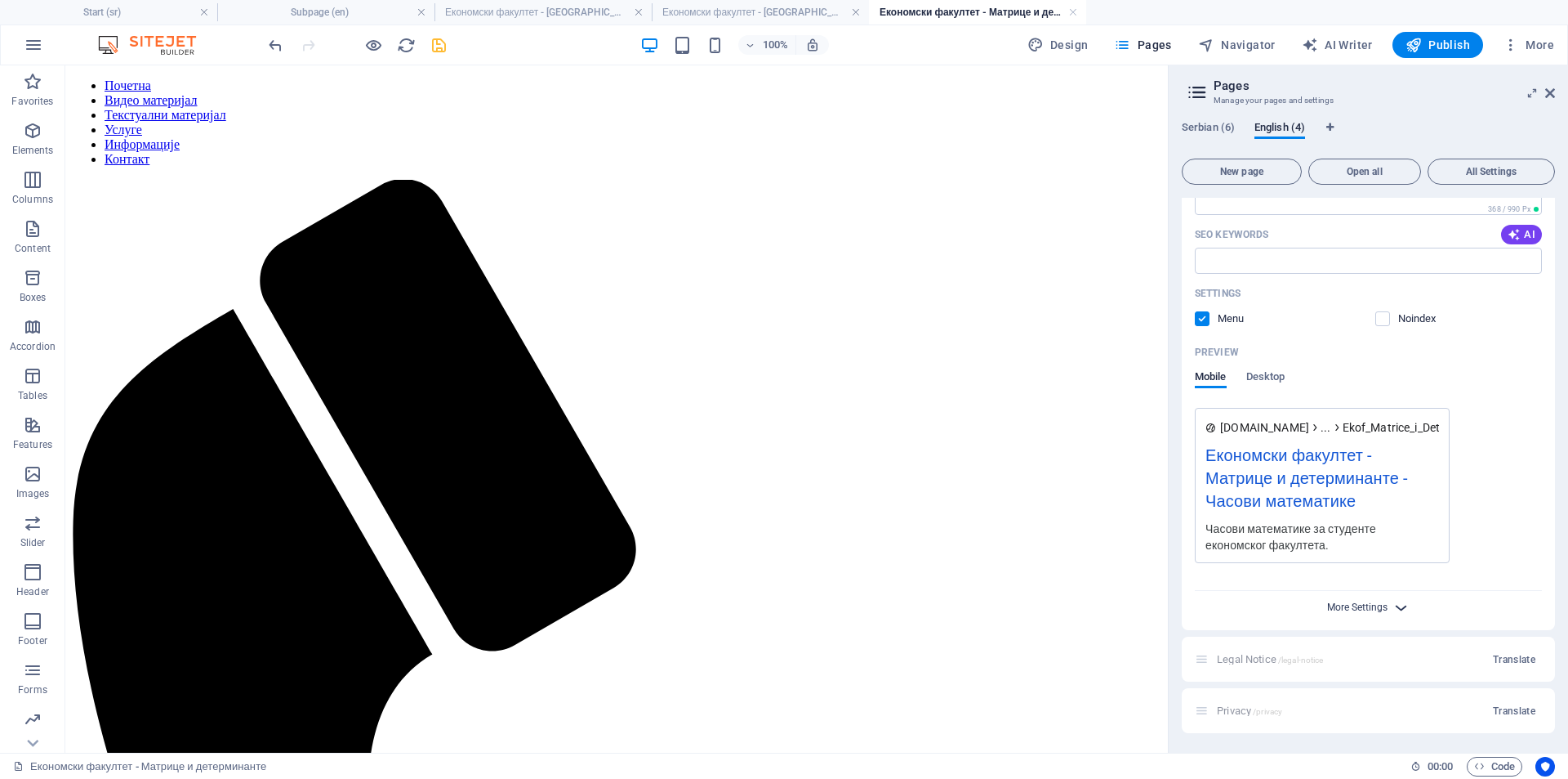
click at [1358, 611] on span "More Settings" at bounding box center [1357, 607] width 60 height 12
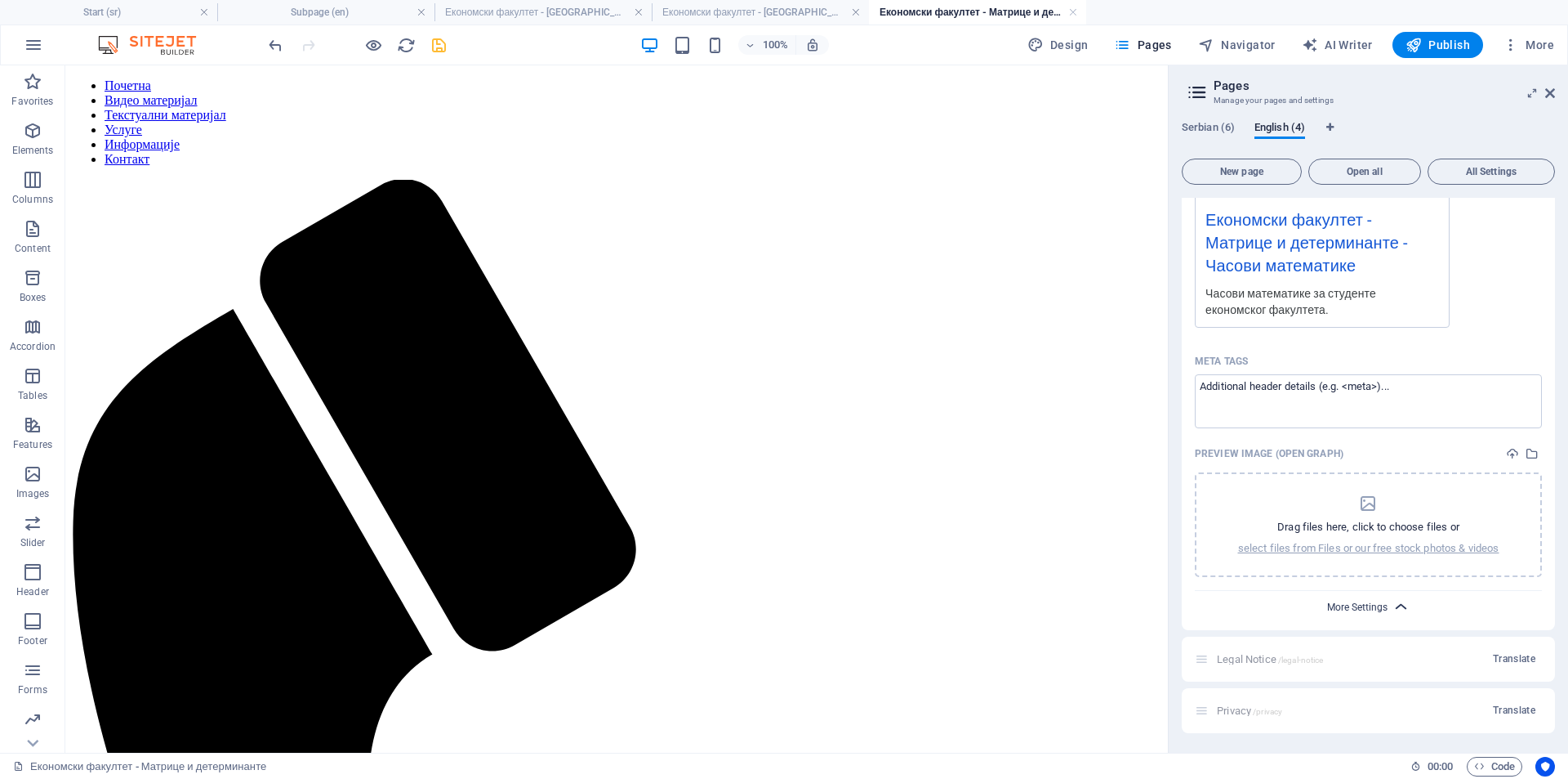
click at [1377, 609] on span "More Settings" at bounding box center [1357, 607] width 60 height 12
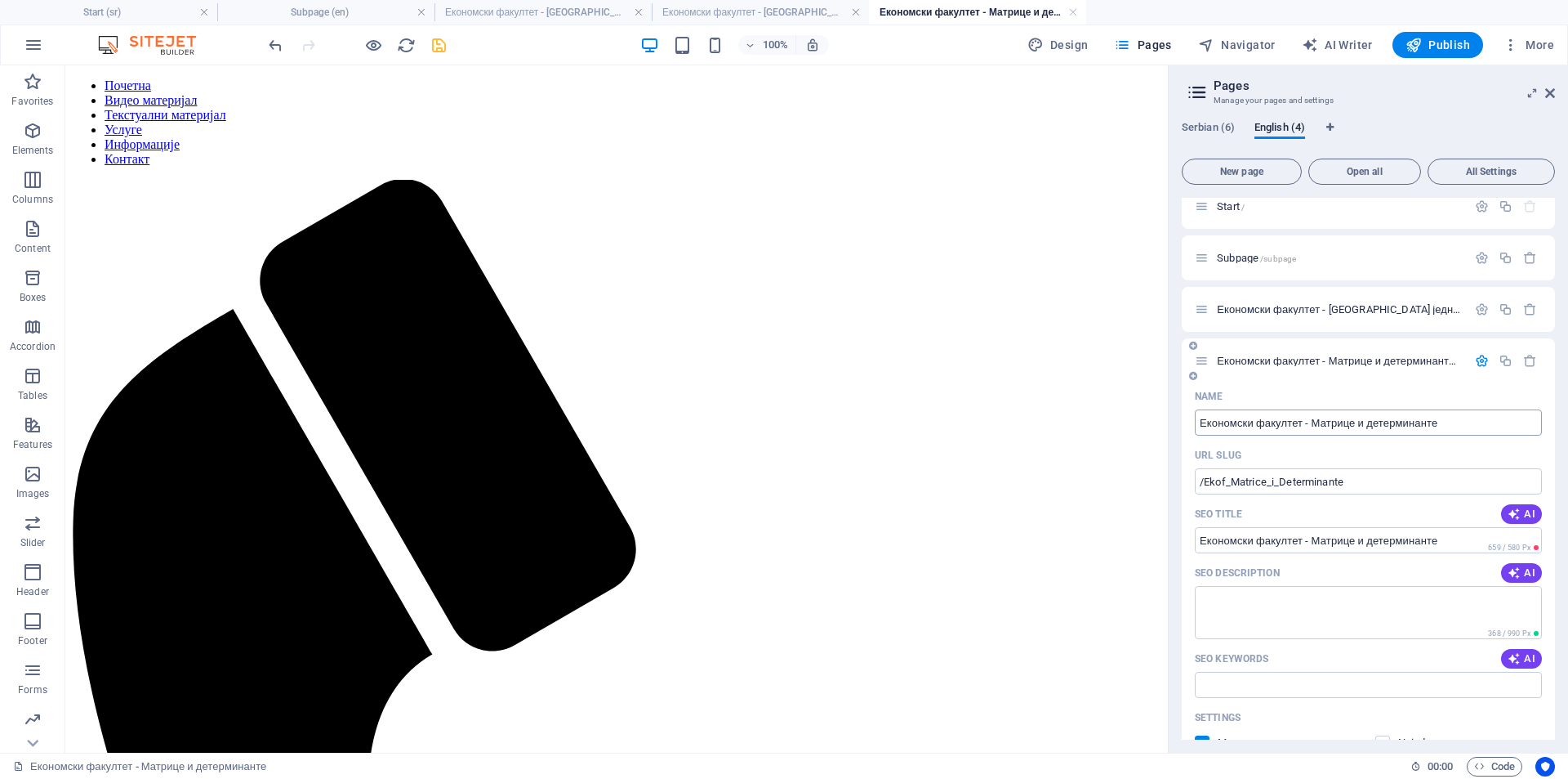
scroll to position [0, 0]
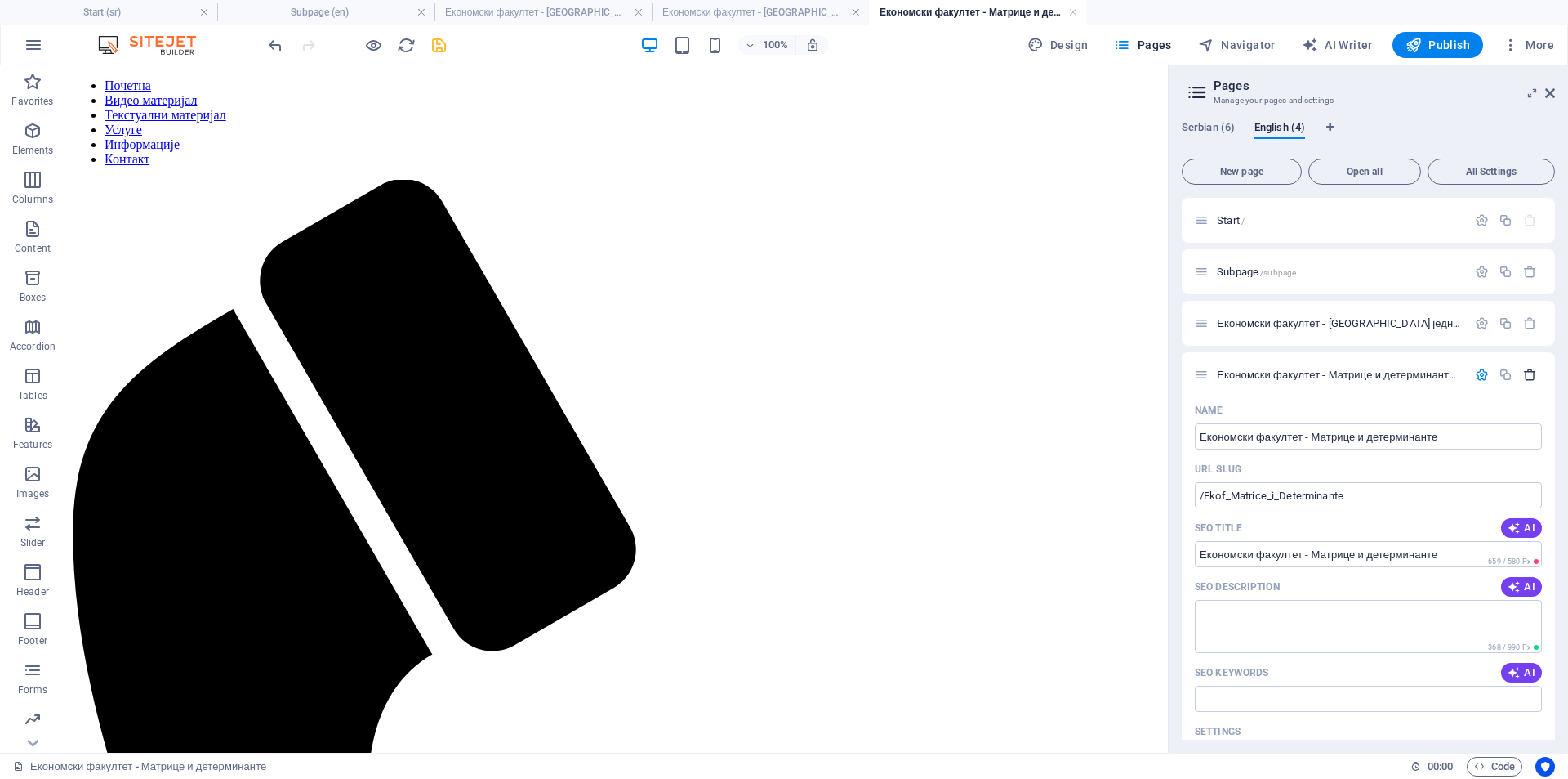
click at [1531, 372] on icon "button" at bounding box center [1529, 374] width 14 height 14
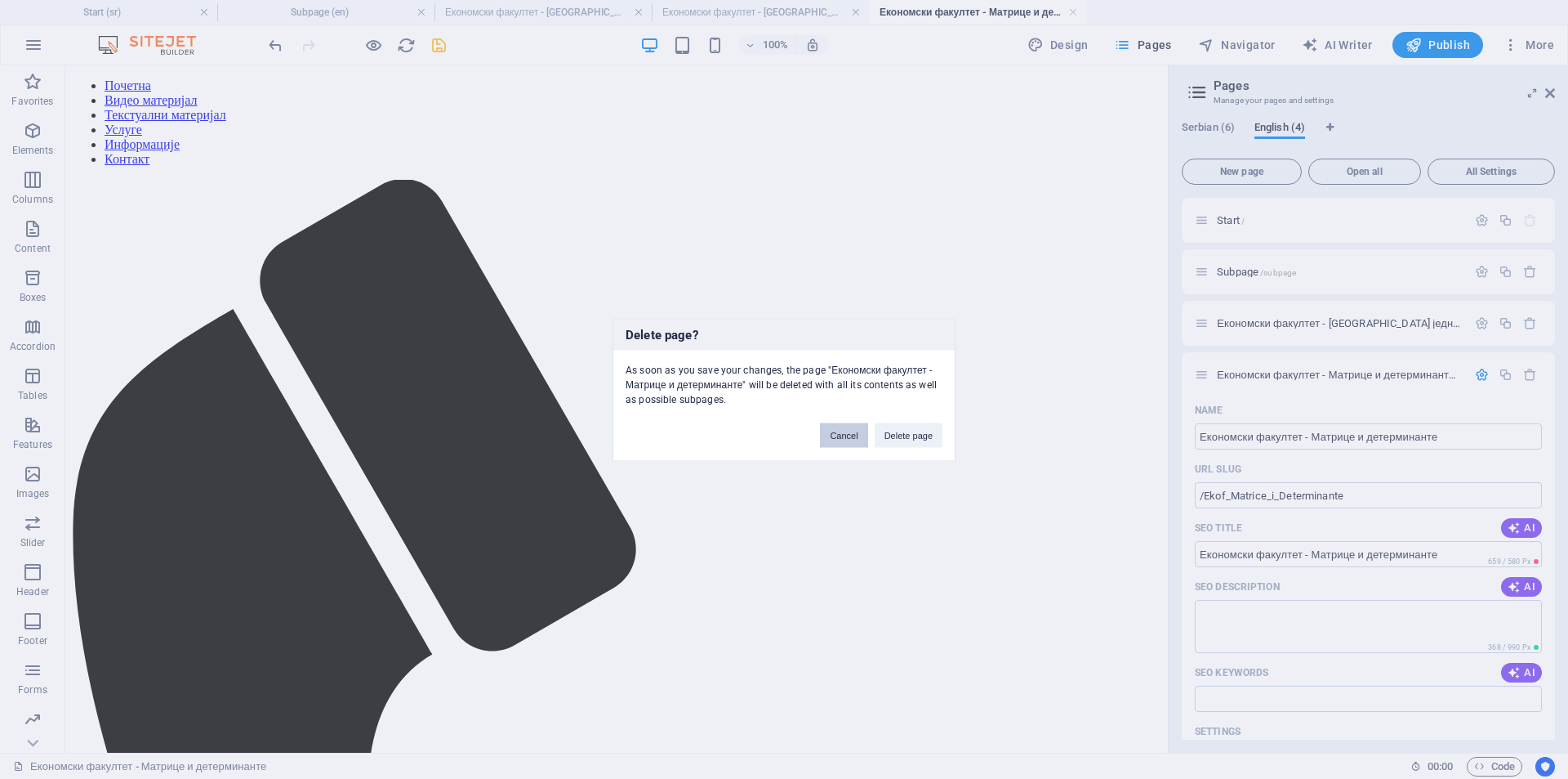
click at [832, 427] on button "Cancel" at bounding box center [844, 435] width 48 height 25
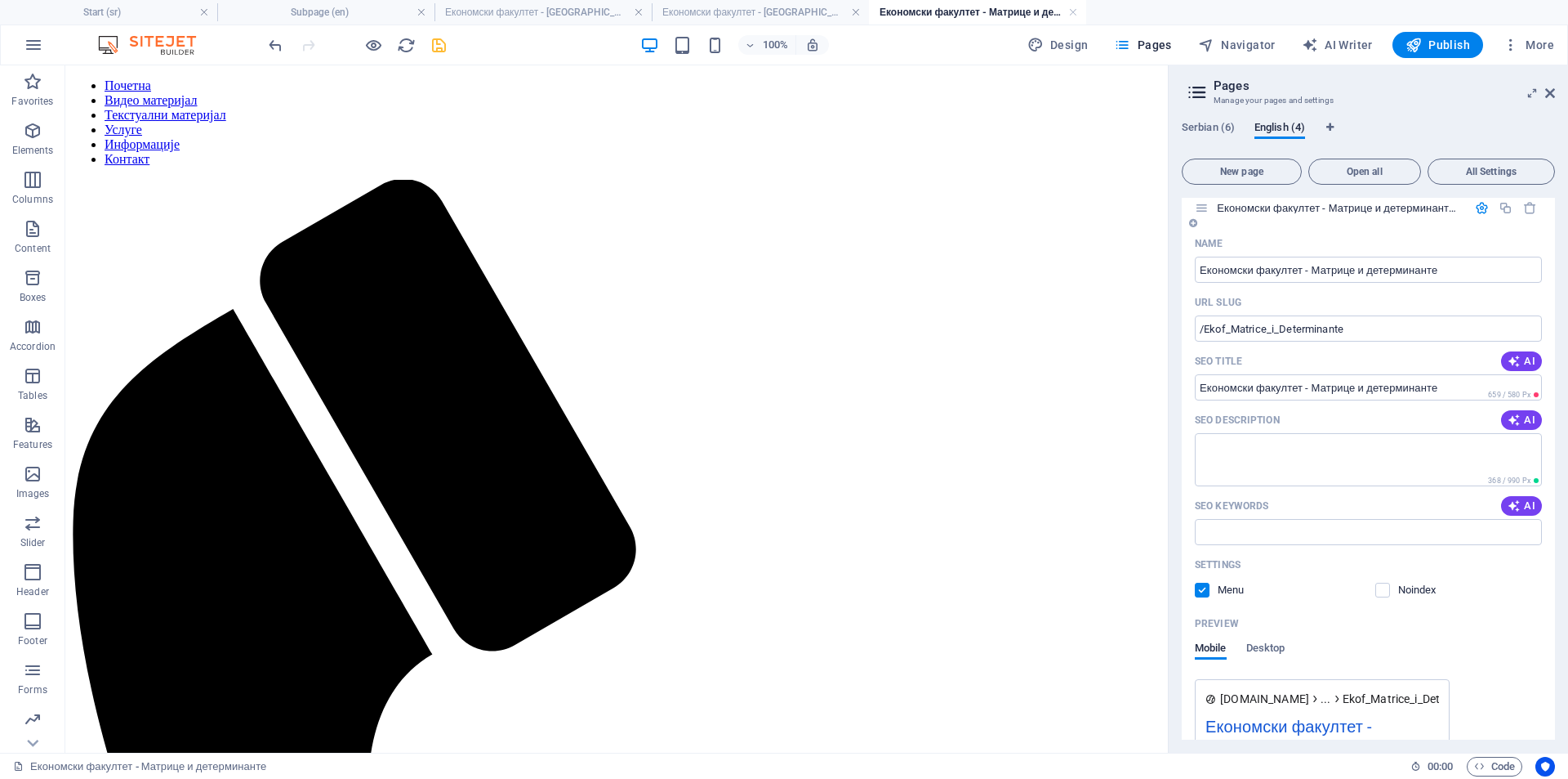
scroll to position [136, 0]
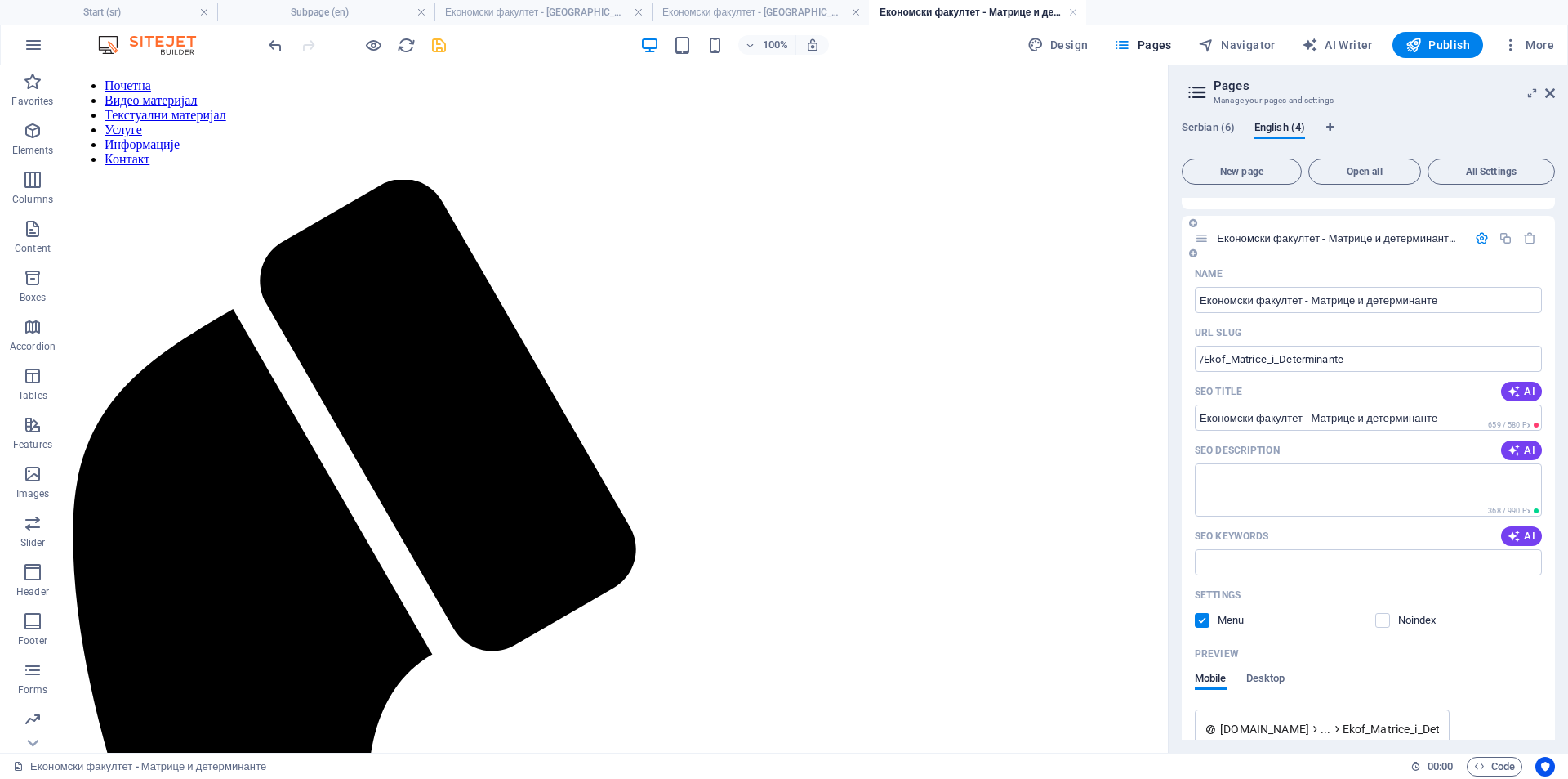
click at [1281, 234] on span "Економски факултет - Матрице и детерминанте /Ekof_Matrice_i_Determinante" at bounding box center [1391, 238] width 350 height 12
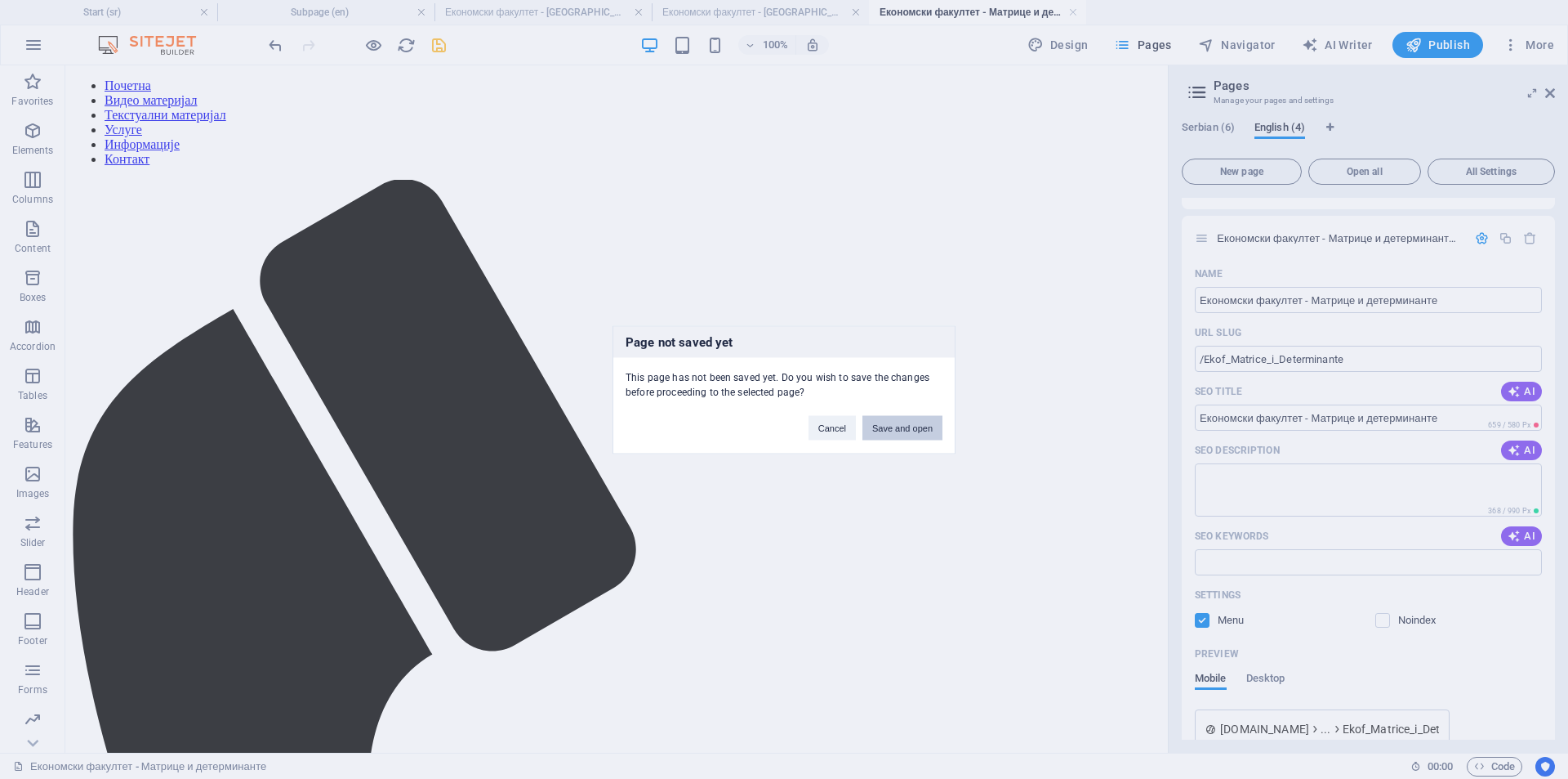
click at [912, 421] on button "Save and open" at bounding box center [902, 427] width 80 height 25
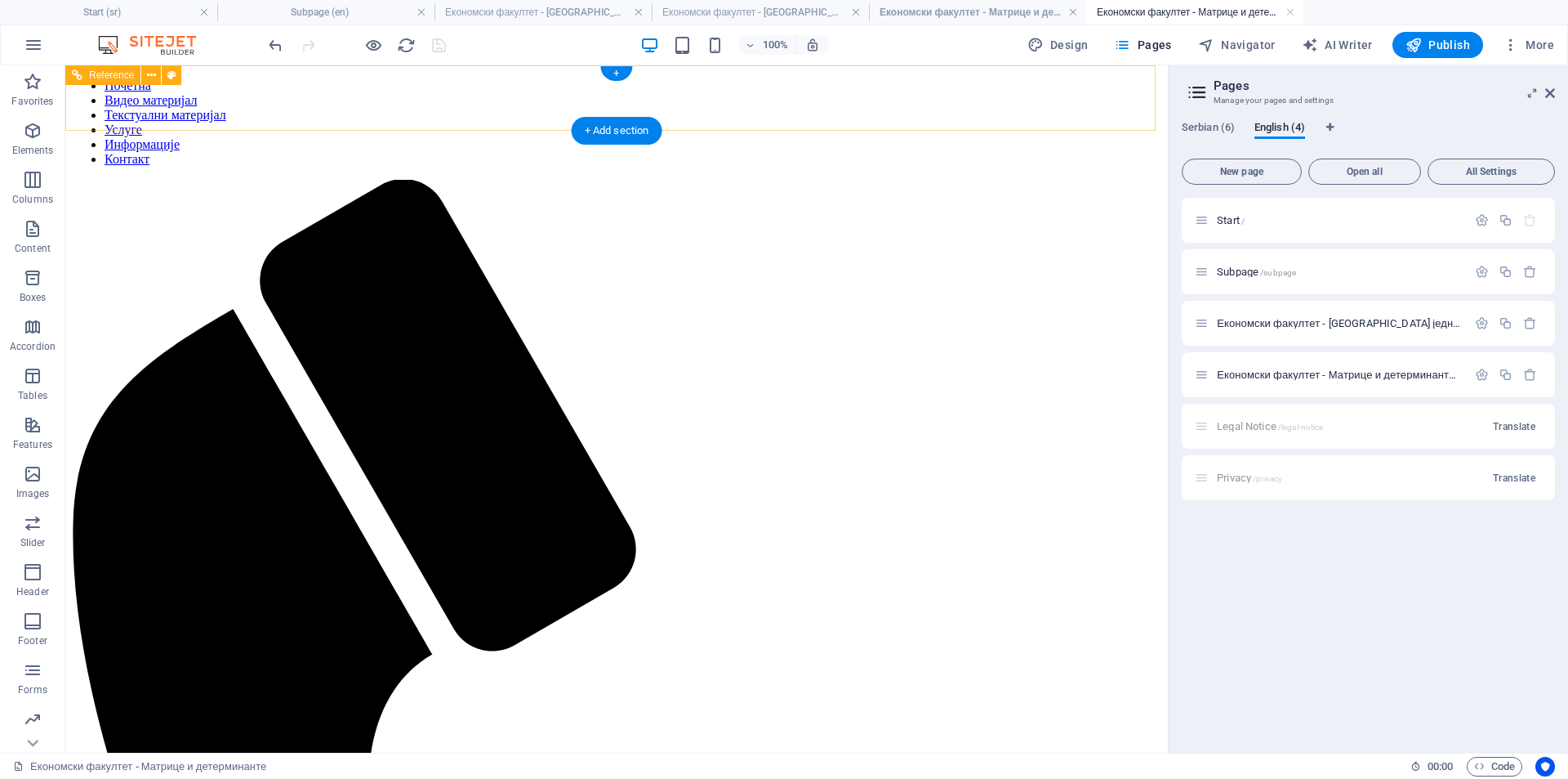
scroll to position [0, 0]
